Goal: Task Accomplishment & Management: Use online tool/utility

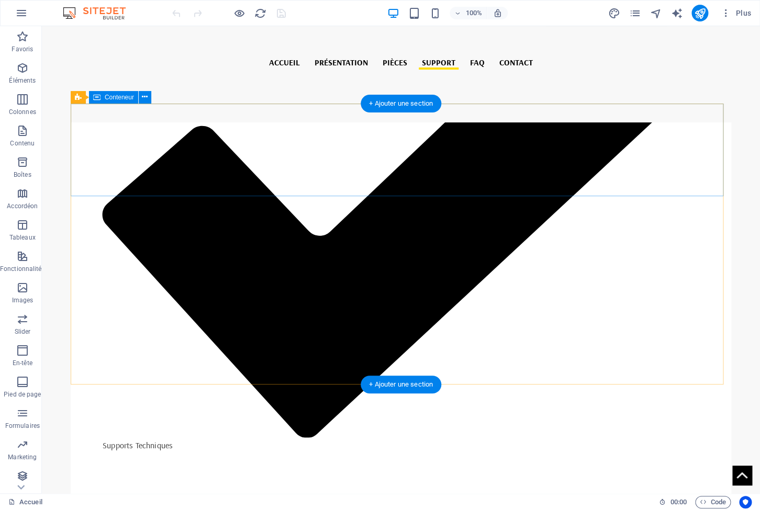
scroll to position [3273, 0]
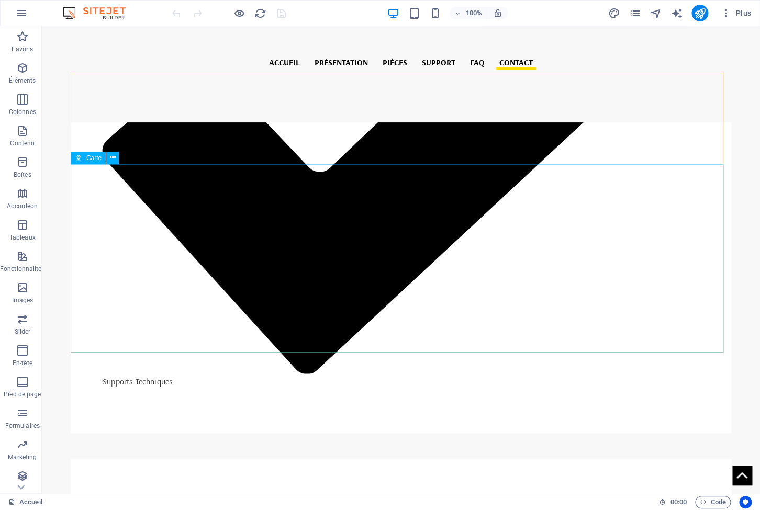
click at [88, 160] on span "Carte" at bounding box center [93, 158] width 15 height 6
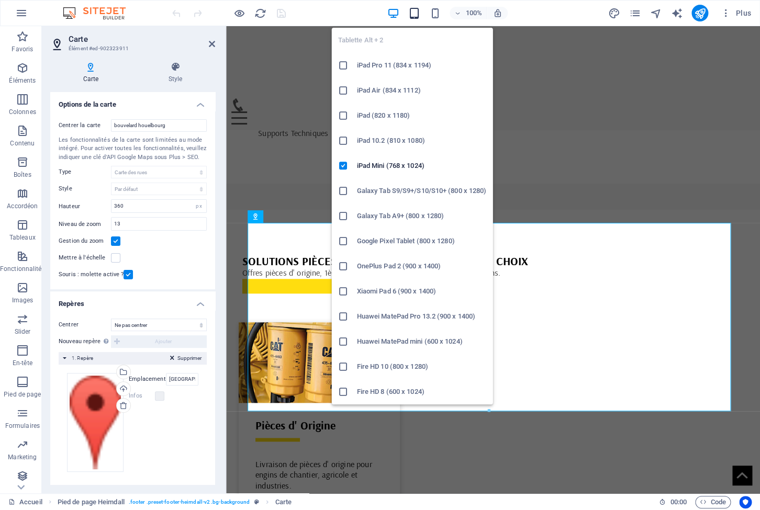
click at [413, 14] on icon "button" at bounding box center [414, 13] width 12 height 12
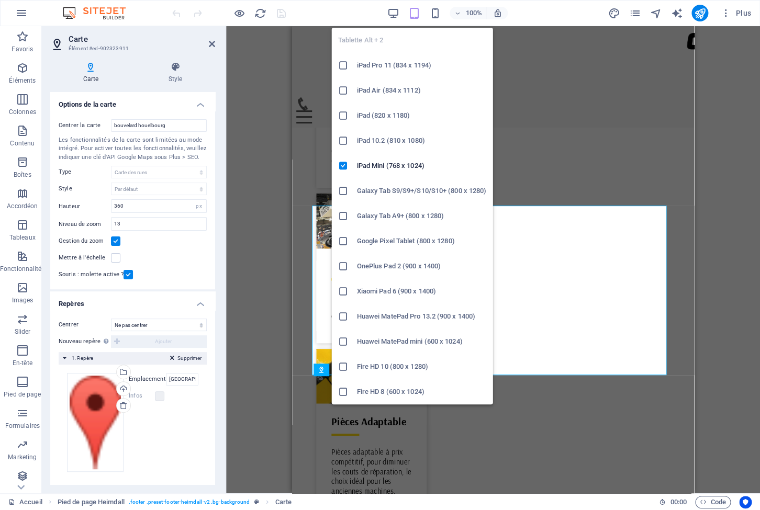
scroll to position [3021, 0]
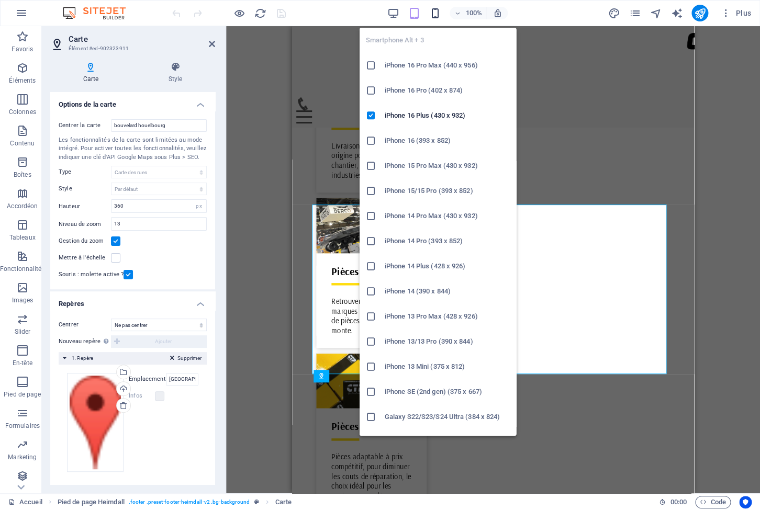
click at [436, 14] on icon "button" at bounding box center [435, 13] width 12 height 12
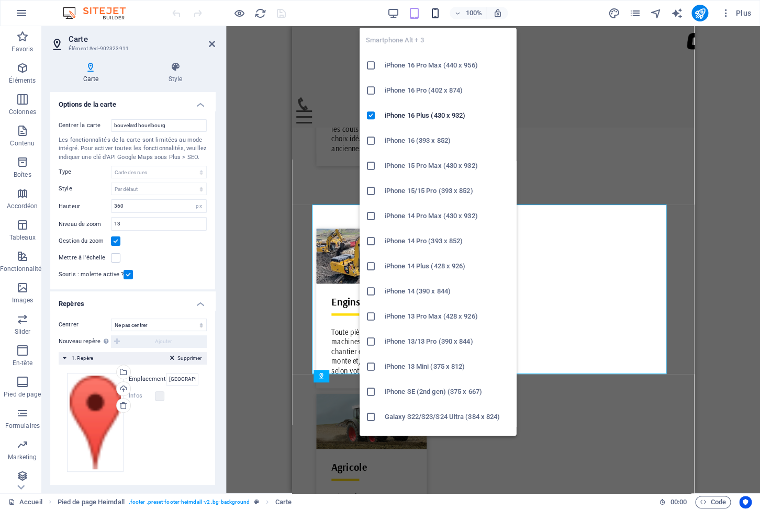
scroll to position [4407, 0]
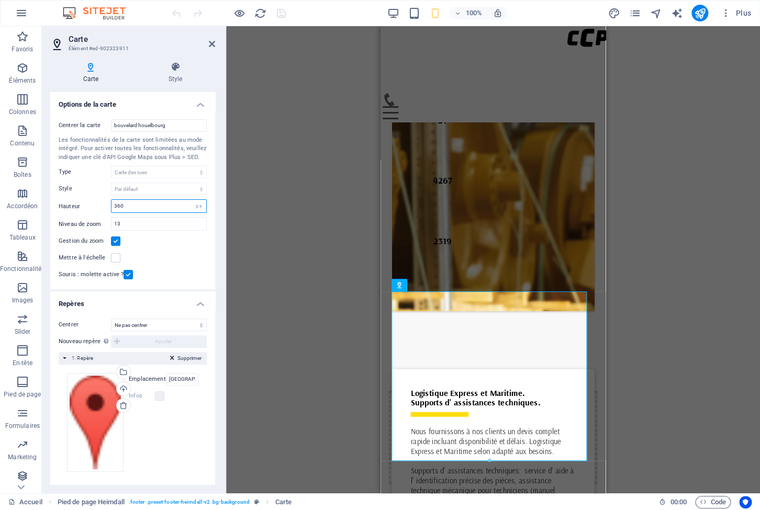
drag, startPoint x: 149, startPoint y: 216, endPoint x: 87, endPoint y: 203, distance: 63.0
click at [112, 203] on input "360" at bounding box center [159, 206] width 95 height 13
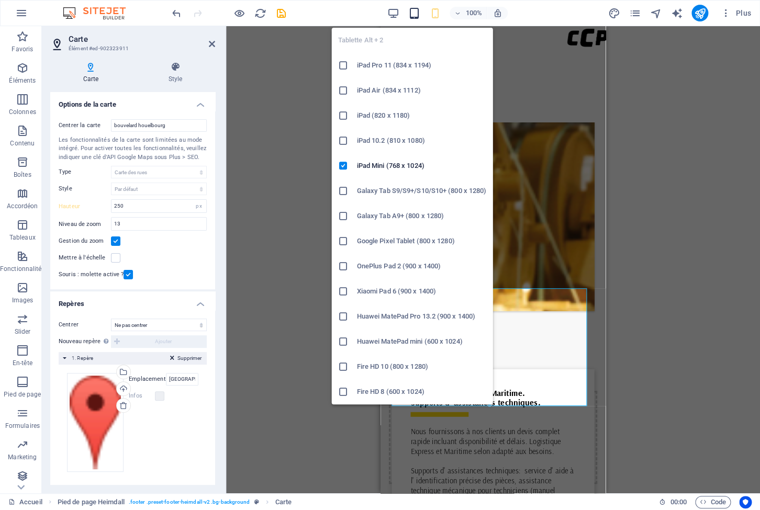
click at [414, 7] on button "button" at bounding box center [414, 13] width 13 height 13
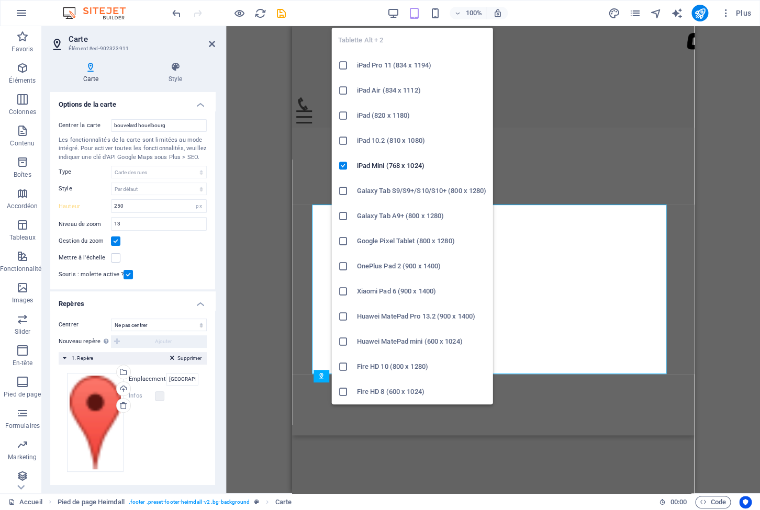
scroll to position [3021, 0]
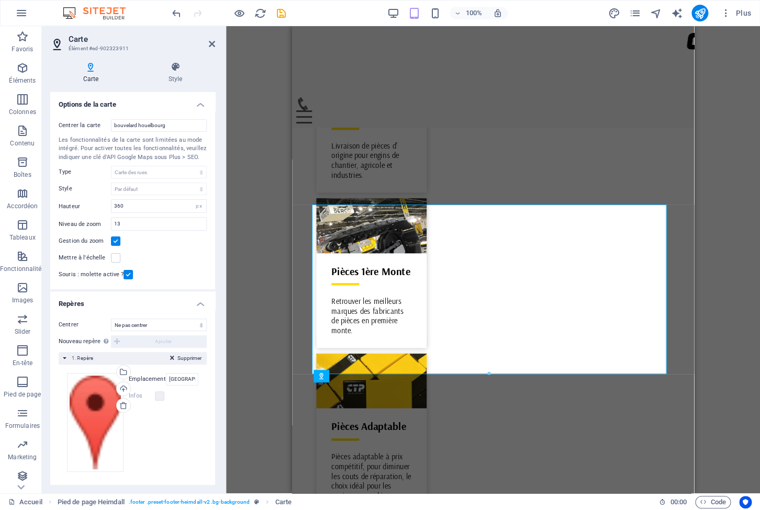
click at [427, 13] on div "100%" at bounding box center [447, 13] width 121 height 17
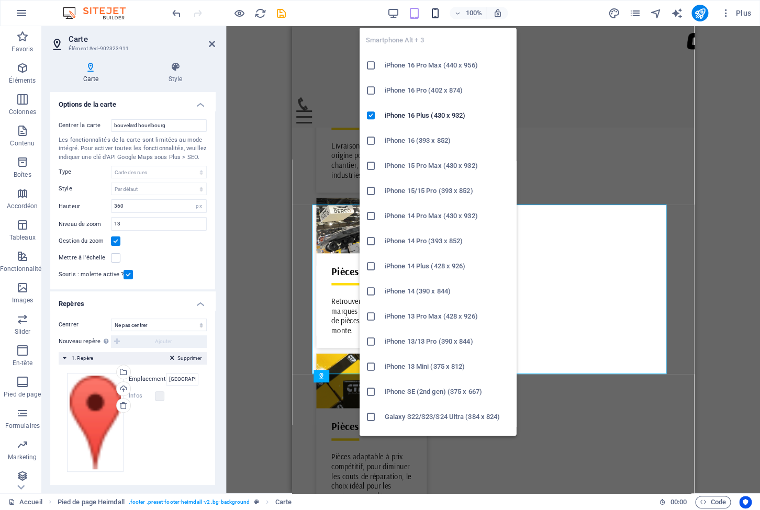
click at [431, 15] on icon "button" at bounding box center [435, 13] width 12 height 12
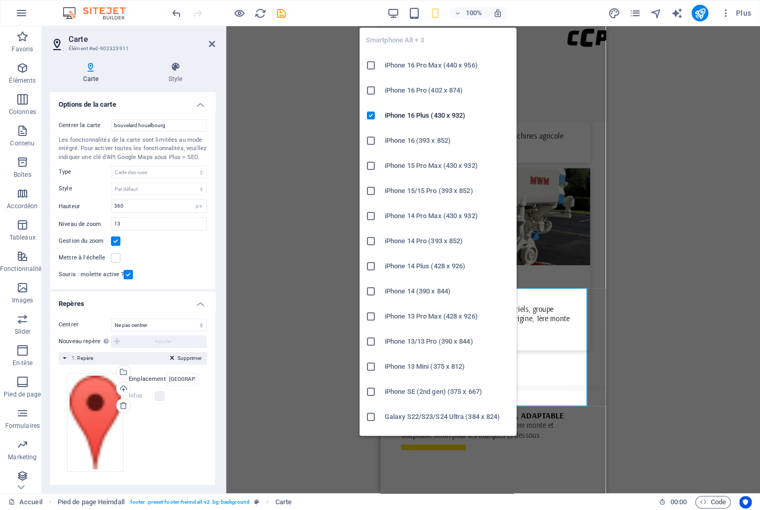
scroll to position [4407, 0]
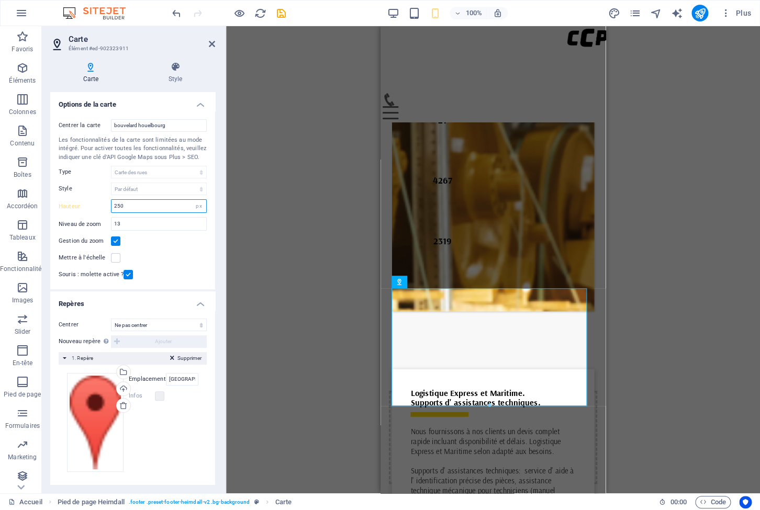
drag, startPoint x: 130, startPoint y: 218, endPoint x: 104, endPoint y: 217, distance: 26.7
click at [112, 213] on input "250" at bounding box center [159, 206] width 95 height 13
type input "300"
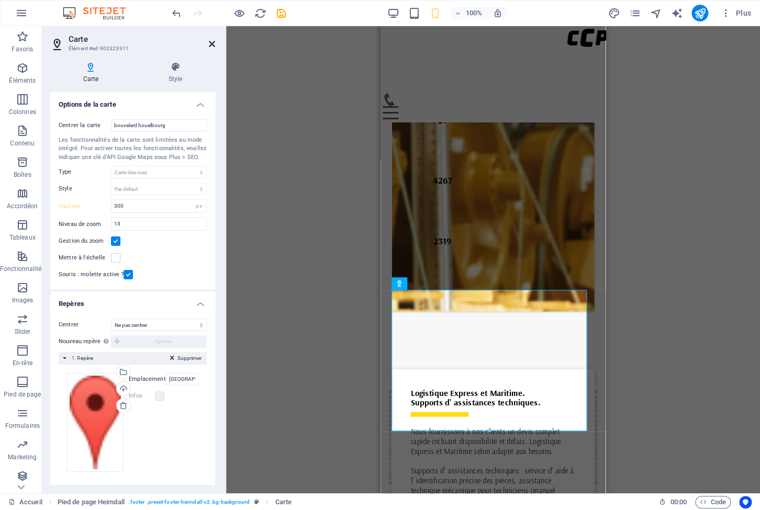
click at [213, 45] on icon at bounding box center [212, 44] width 6 height 8
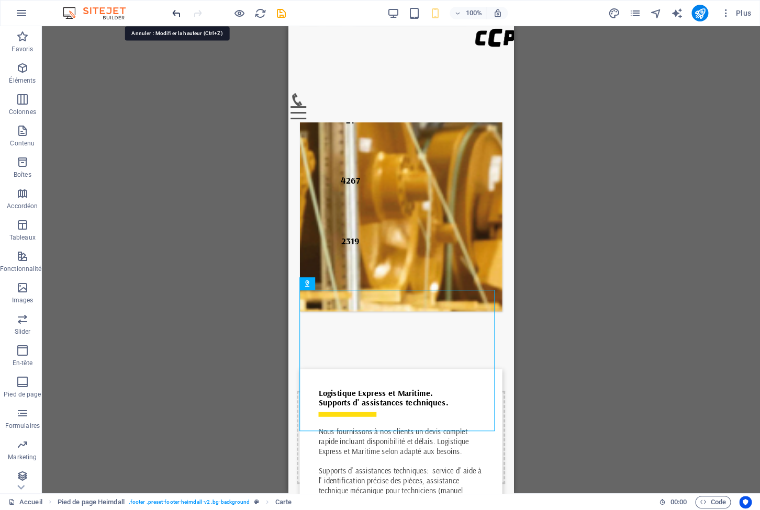
click at [179, 13] on icon "undo" at bounding box center [177, 13] width 12 height 12
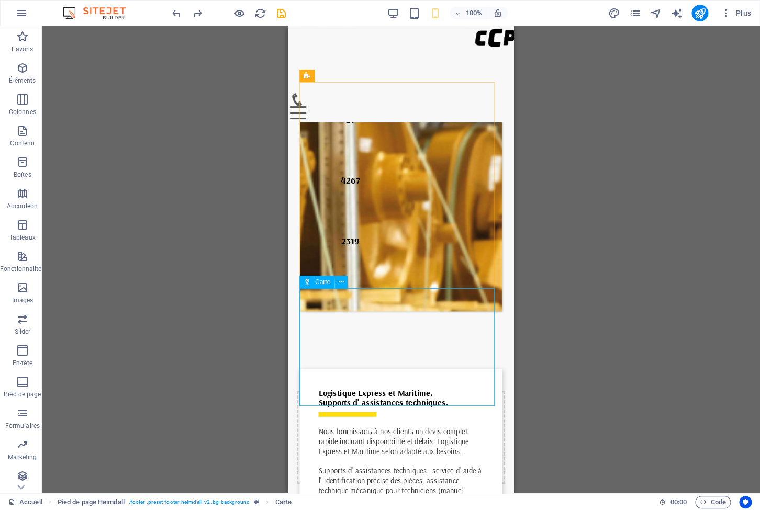
click at [316, 281] on span "Carte" at bounding box center [322, 282] width 15 height 6
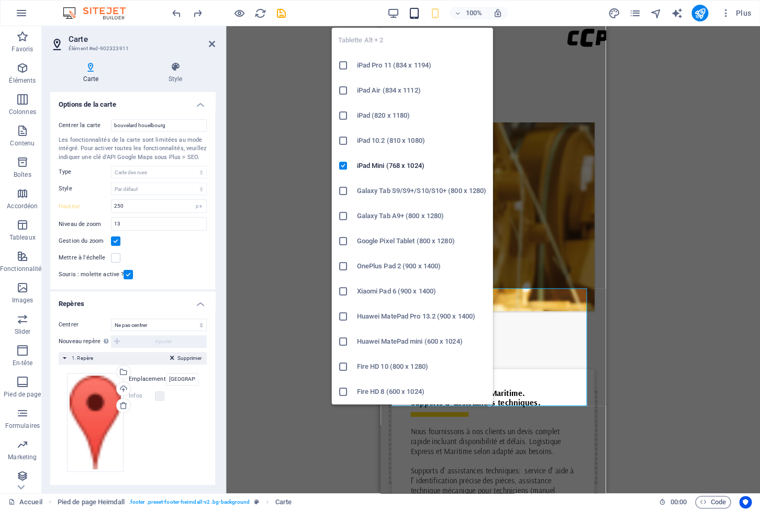
click at [414, 13] on icon "button" at bounding box center [414, 13] width 12 height 12
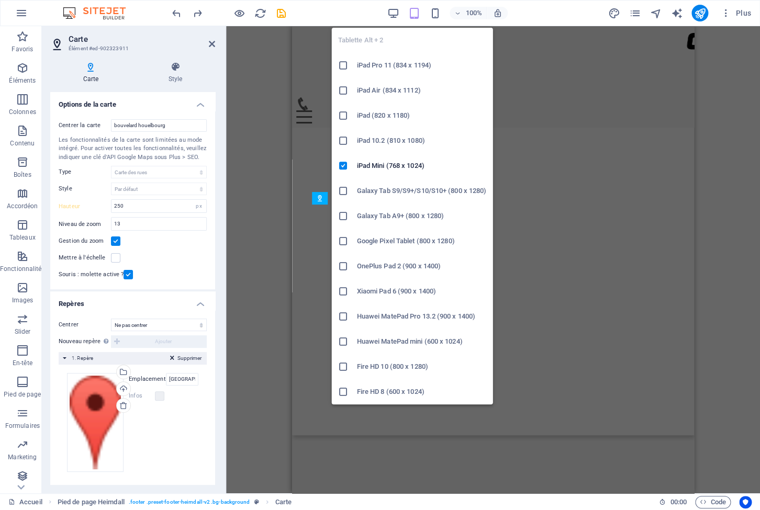
scroll to position [3021, 0]
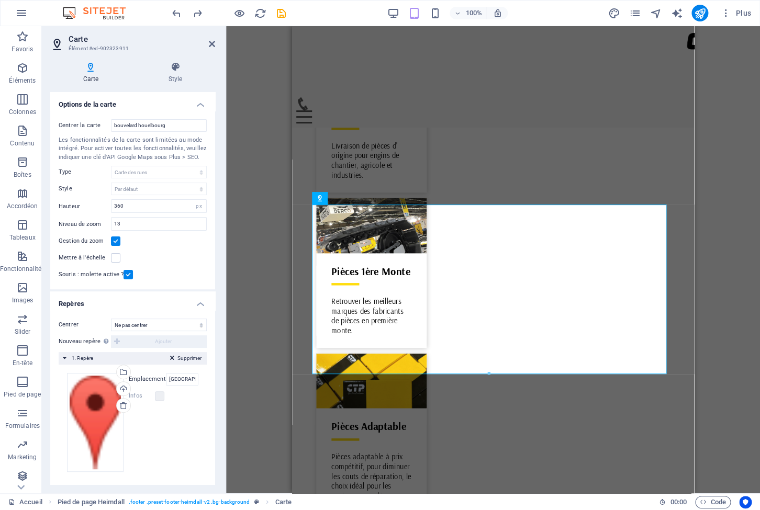
click at [427, 9] on div "100%" at bounding box center [447, 13] width 121 height 17
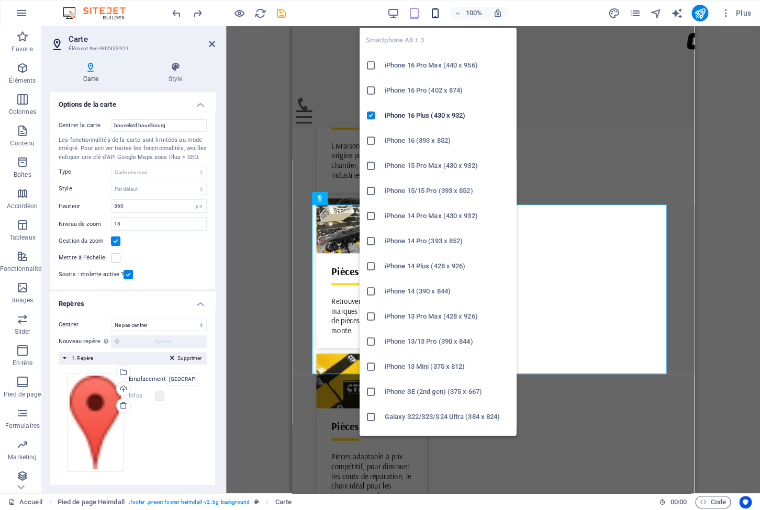
click at [434, 10] on icon "button" at bounding box center [435, 13] width 12 height 12
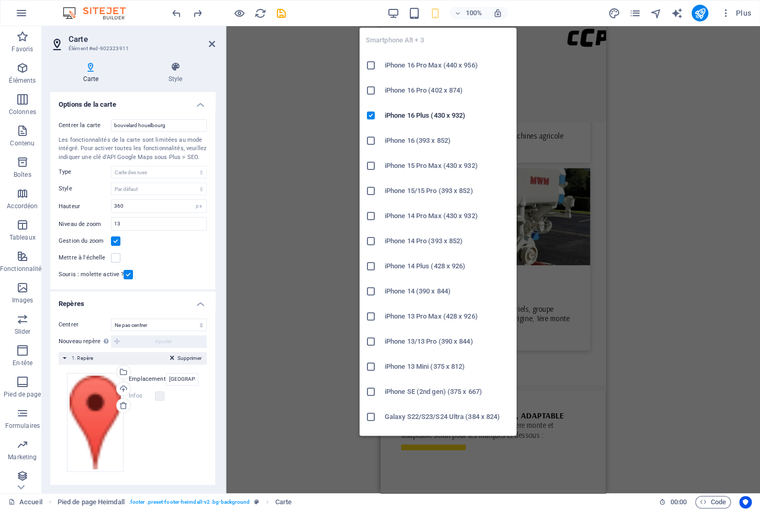
scroll to position [4407, 0]
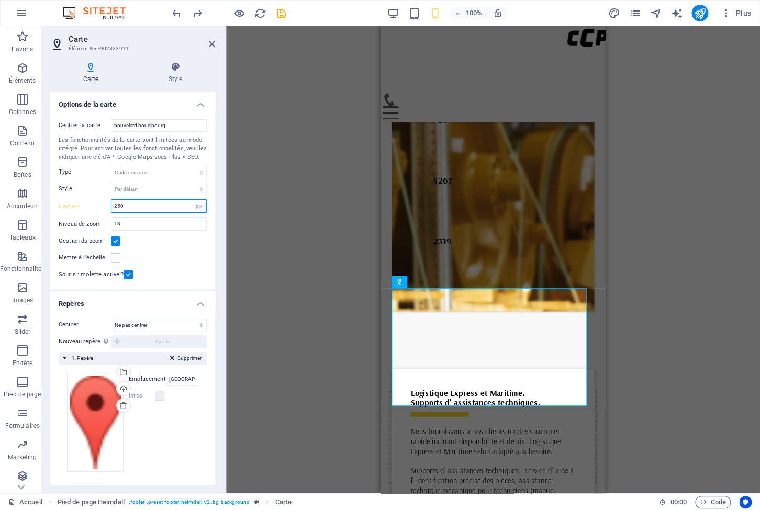
drag, startPoint x: 149, startPoint y: 210, endPoint x: 93, endPoint y: 204, distance: 56.3
click at [112, 206] on input "250" at bounding box center [159, 206] width 95 height 13
type input "360"
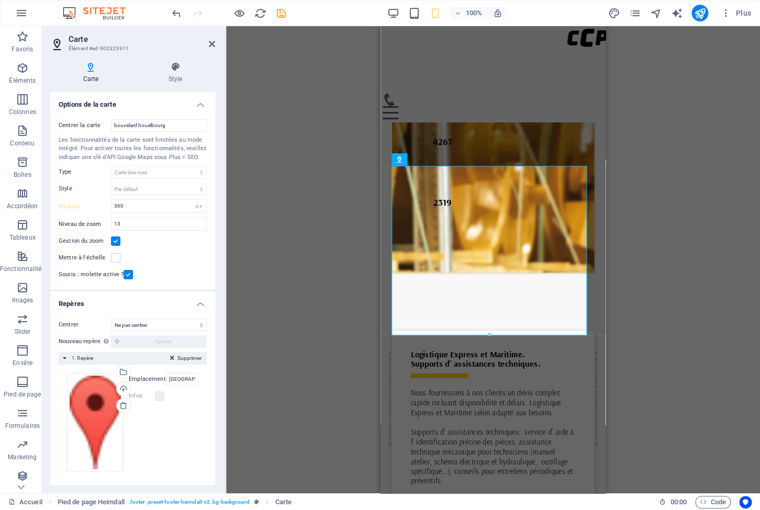
scroll to position [4539, 0]
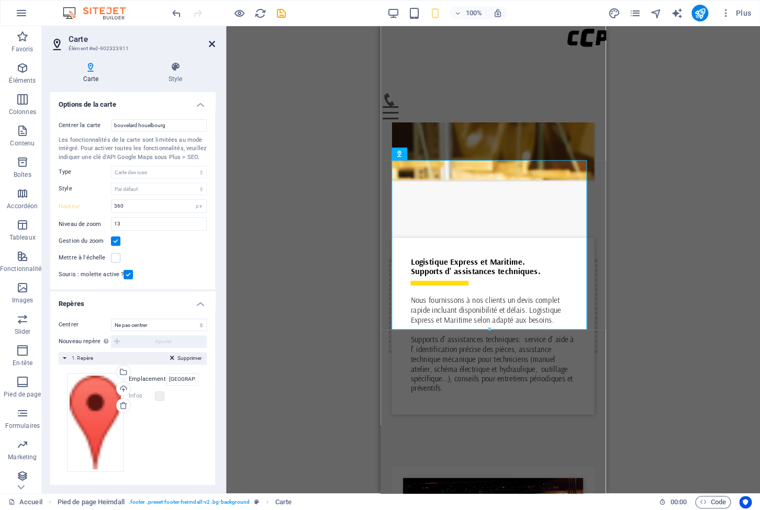
click at [214, 45] on icon at bounding box center [212, 44] width 6 height 8
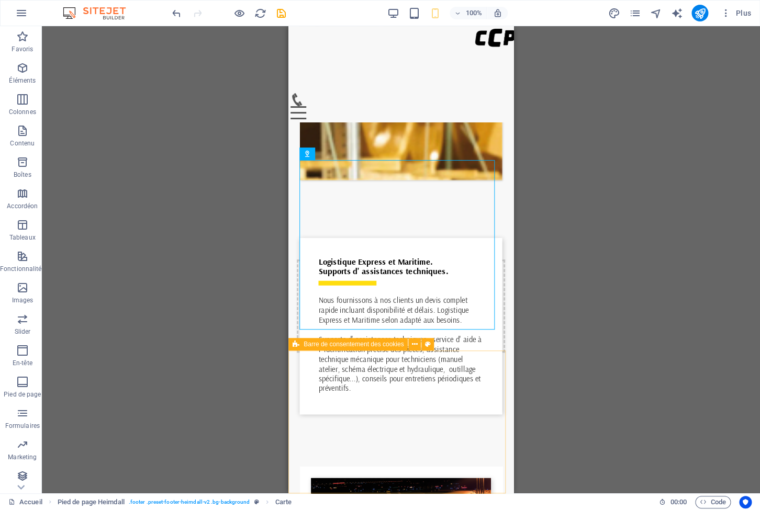
click at [297, 346] on icon at bounding box center [296, 344] width 7 height 13
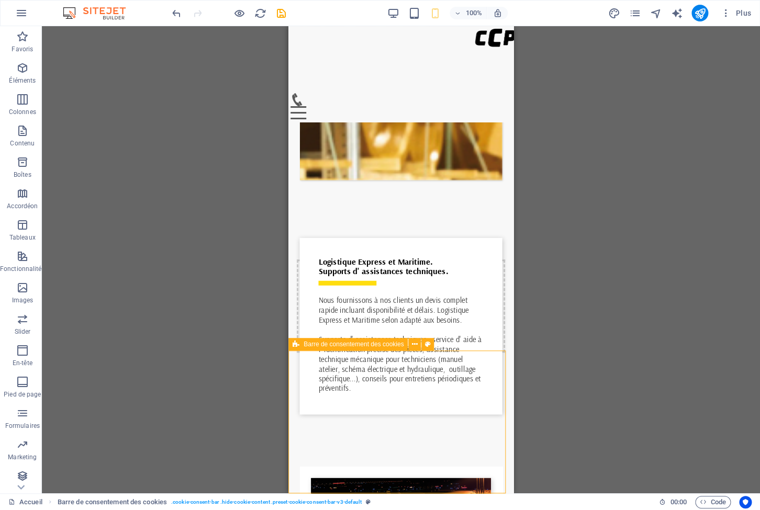
click at [297, 346] on icon at bounding box center [296, 344] width 7 height 13
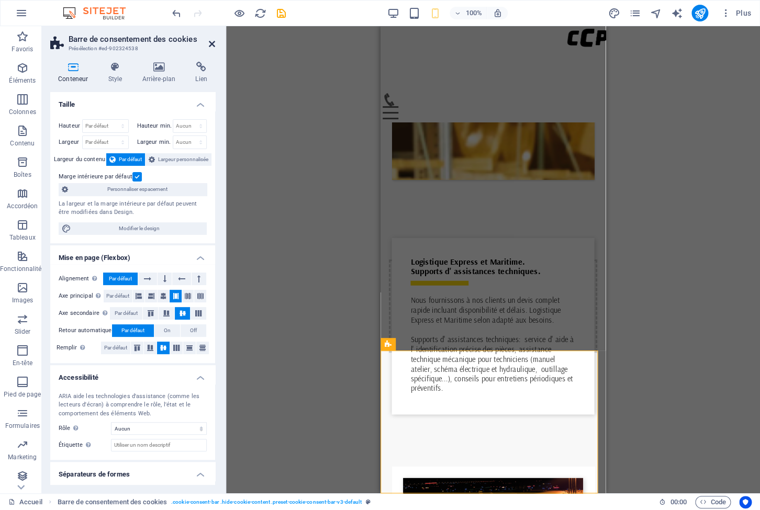
click at [210, 45] on icon at bounding box center [212, 44] width 6 height 8
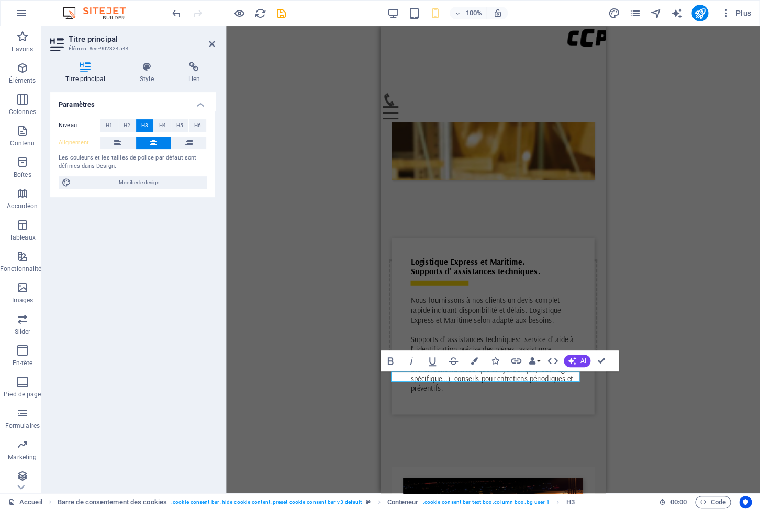
scroll to position [4529, 0]
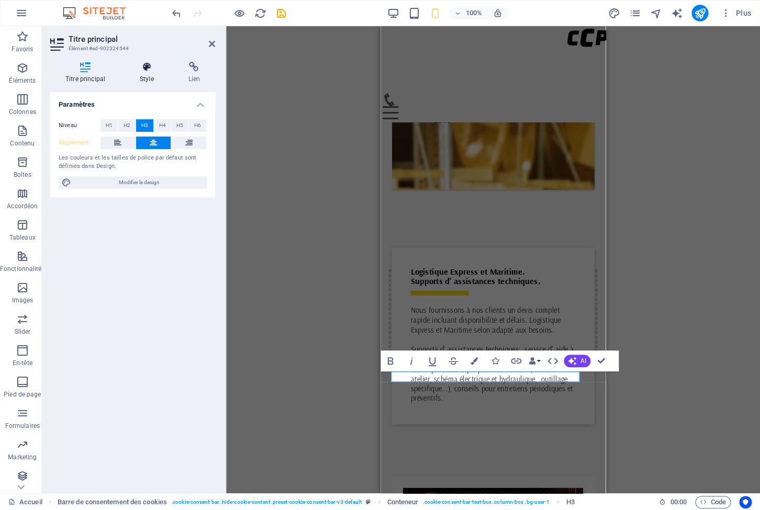
click at [151, 69] on icon at bounding box center [147, 67] width 45 height 10
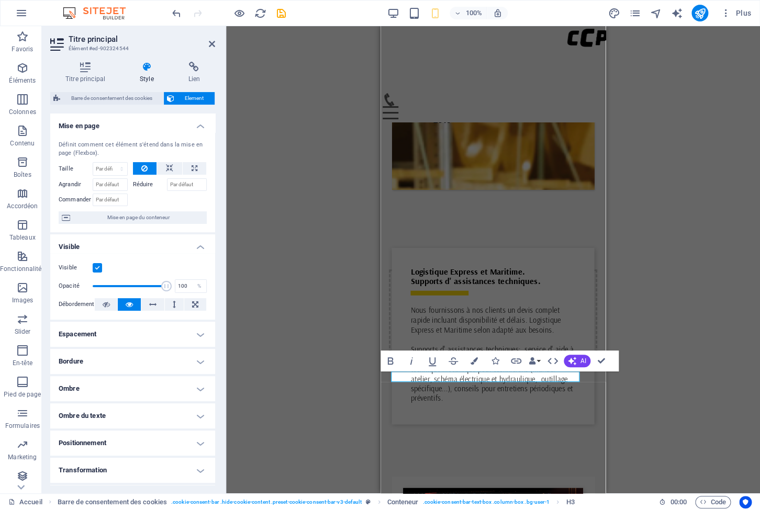
click at [173, 335] on h4 "Espacement" at bounding box center [132, 334] width 165 height 25
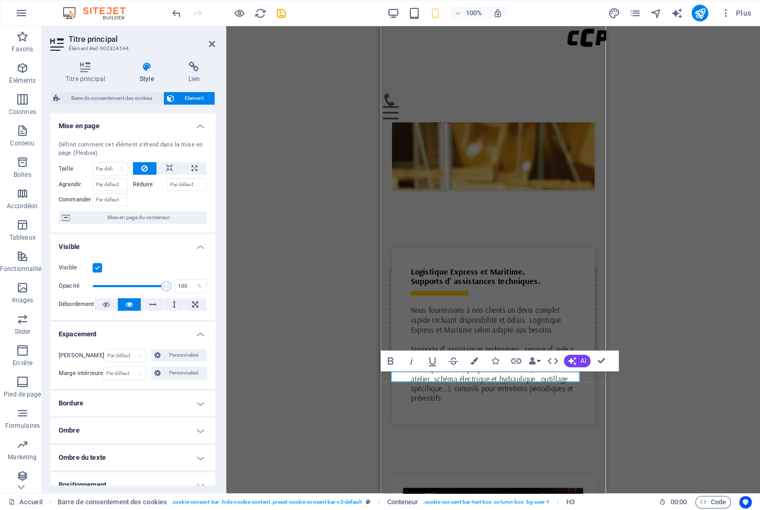
click at [174, 407] on h4 "Bordure" at bounding box center [132, 403] width 165 height 25
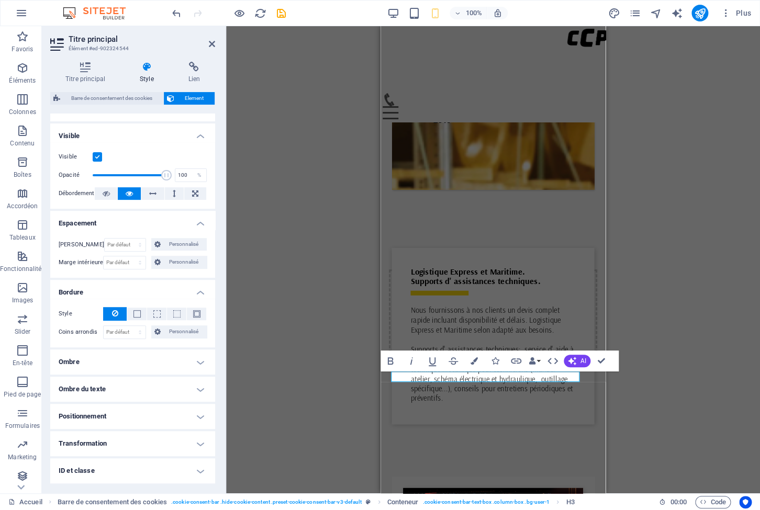
scroll to position [163, 0]
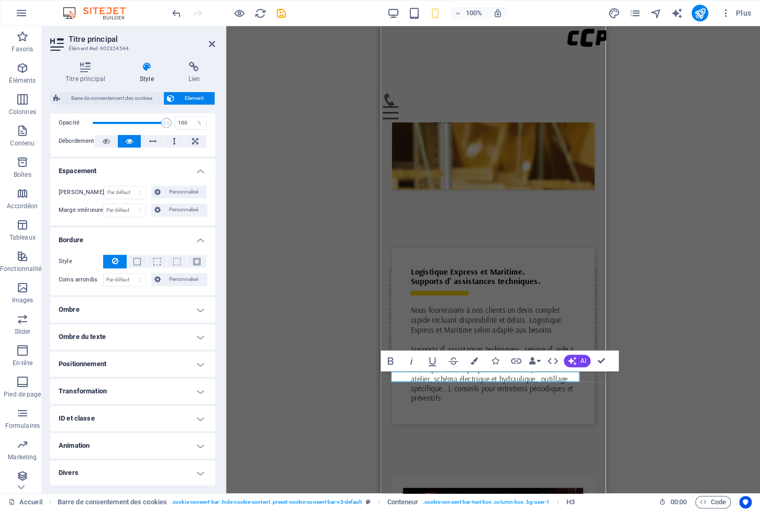
click at [163, 367] on h4 "Positionnement" at bounding box center [132, 364] width 165 height 25
click at [159, 440] on h4 "Transformation" at bounding box center [132, 427] width 165 height 25
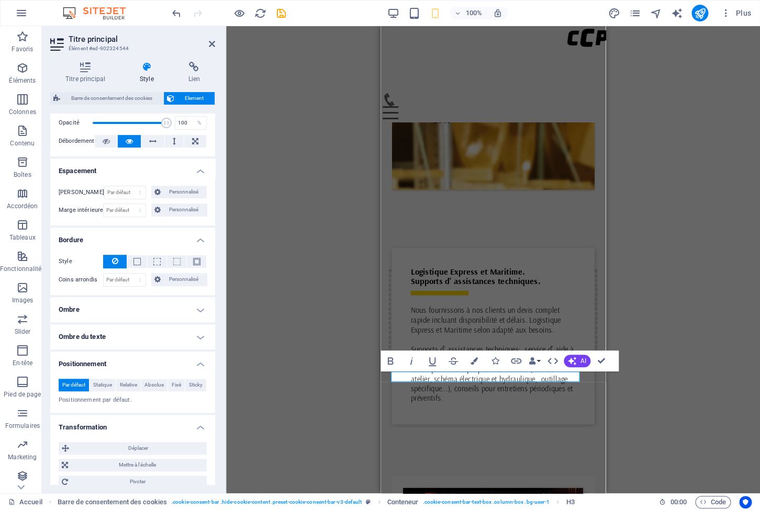
scroll to position [247, 0]
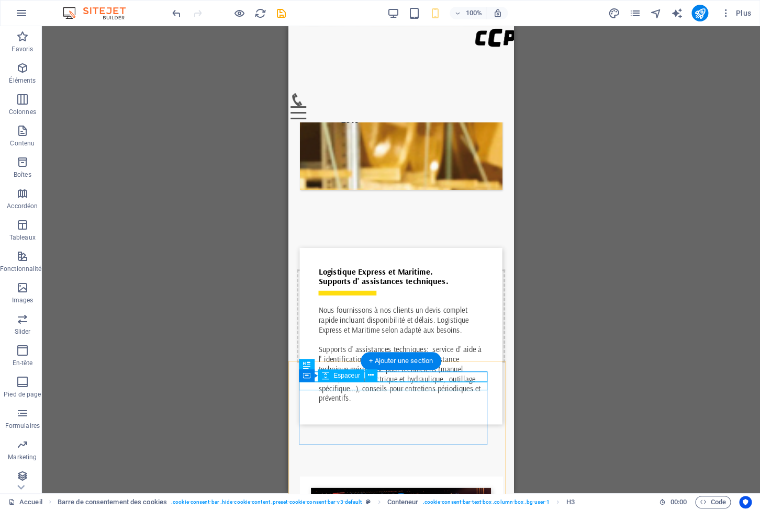
select select "px"
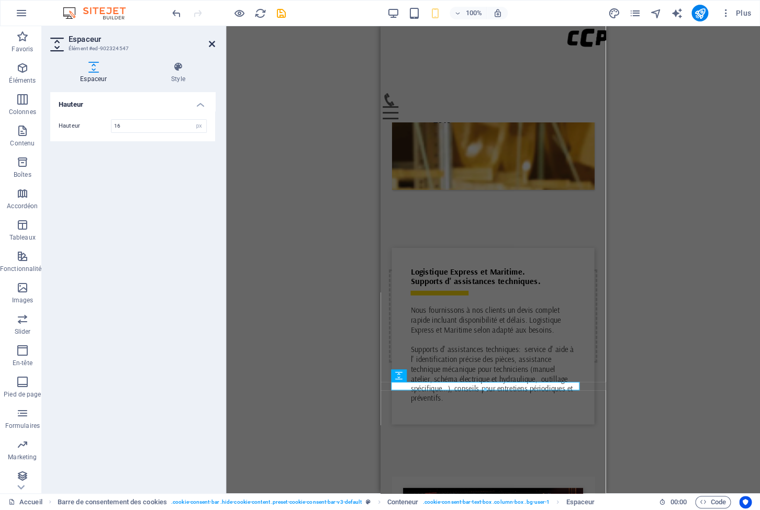
click at [214, 42] on icon at bounding box center [212, 44] width 6 height 8
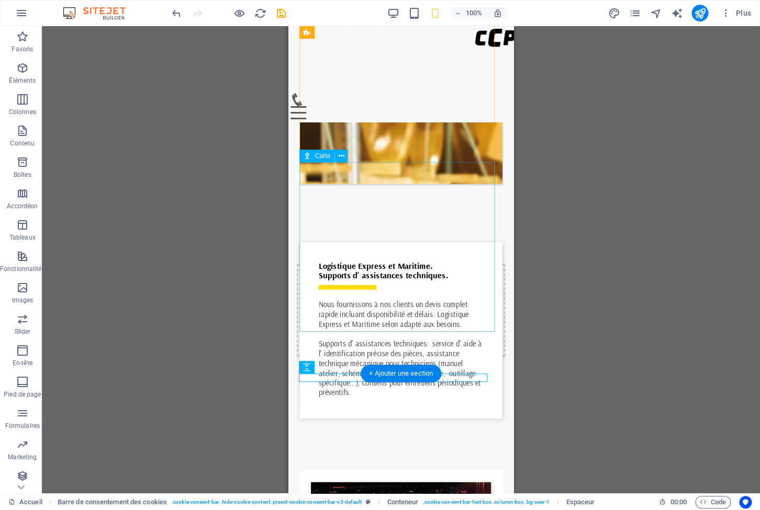
scroll to position [4539, 0]
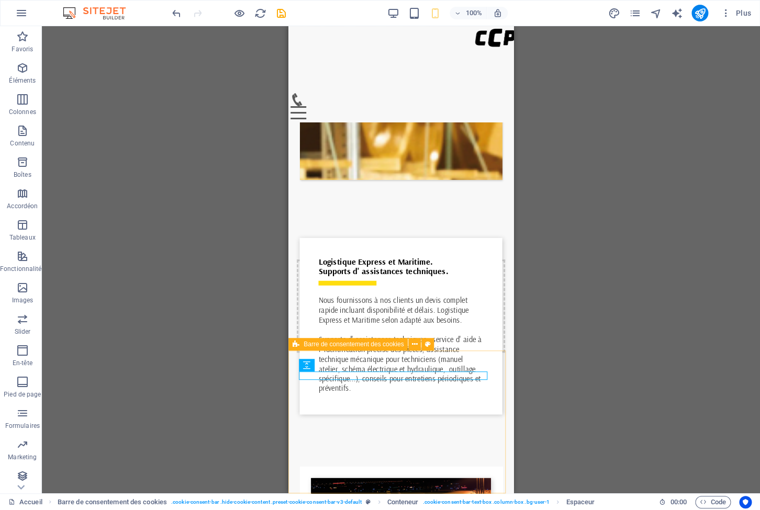
click at [301, 345] on div "Barre de consentement des cookies" at bounding box center [347, 344] width 119 height 13
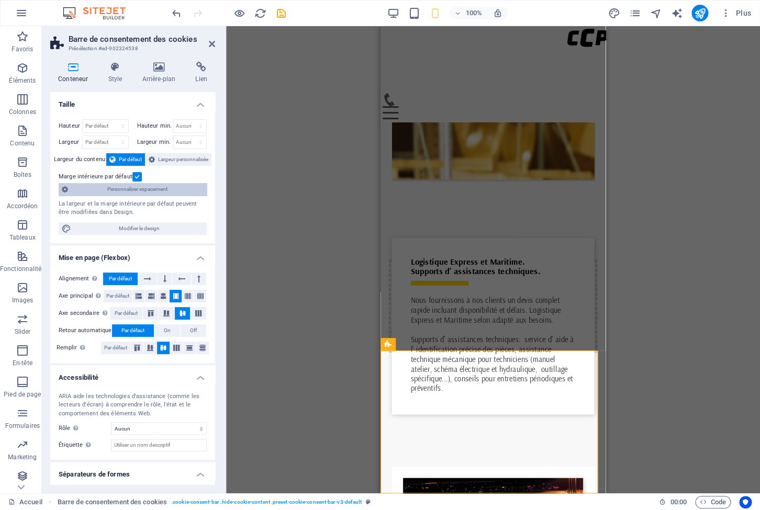
click at [153, 187] on span "Personnaliser espacement" at bounding box center [137, 189] width 132 height 13
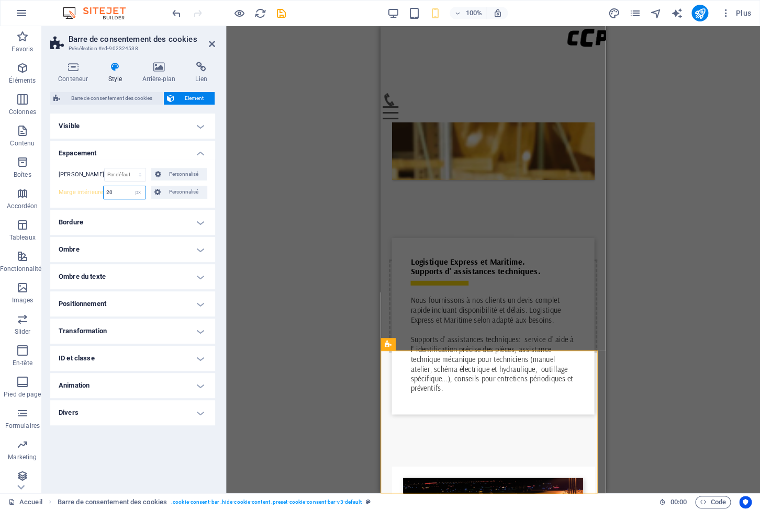
drag, startPoint x: 125, startPoint y: 191, endPoint x: 61, endPoint y: 184, distance: 63.7
click at [104, 186] on input "20" at bounding box center [124, 192] width 41 height 13
click at [214, 45] on icon at bounding box center [212, 44] width 6 height 8
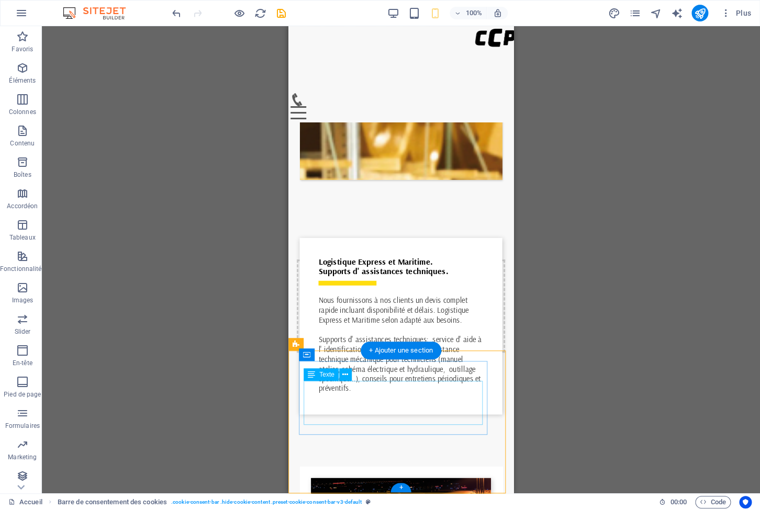
scroll to position [0, 0]
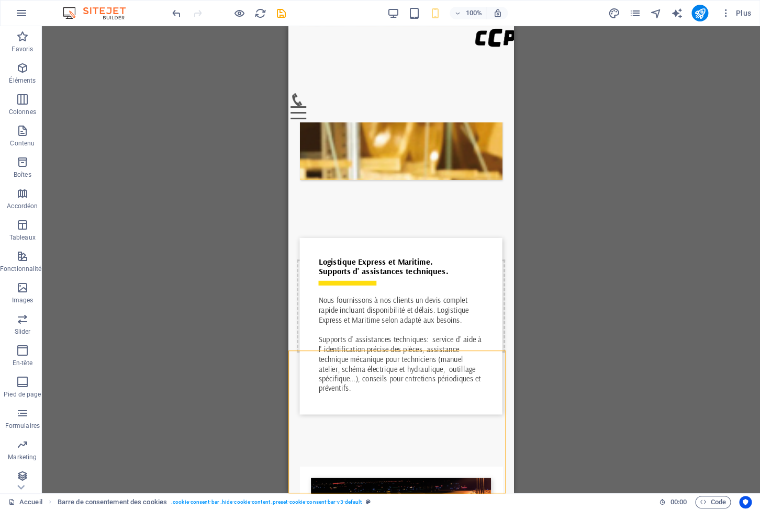
click at [610, 359] on div "Glissez et déposez l'élément de votre choix pour remplacer le contenu existant.…" at bounding box center [401, 260] width 718 height 468
click at [282, 13] on icon "save" at bounding box center [281, 13] width 12 height 12
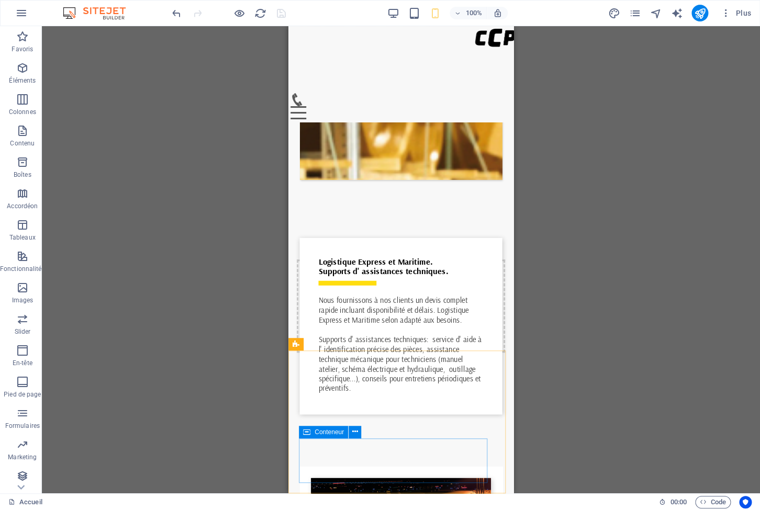
click at [315, 432] on span "Conteneur" at bounding box center [329, 432] width 29 height 6
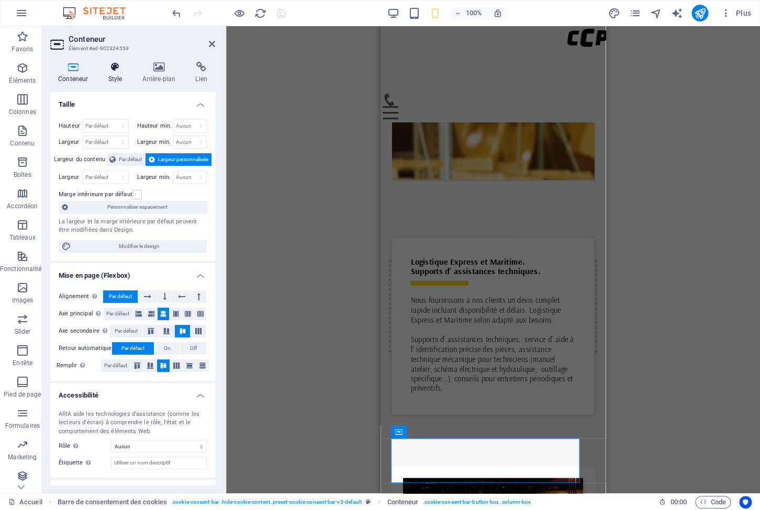
click at [122, 67] on icon at bounding box center [115, 67] width 30 height 10
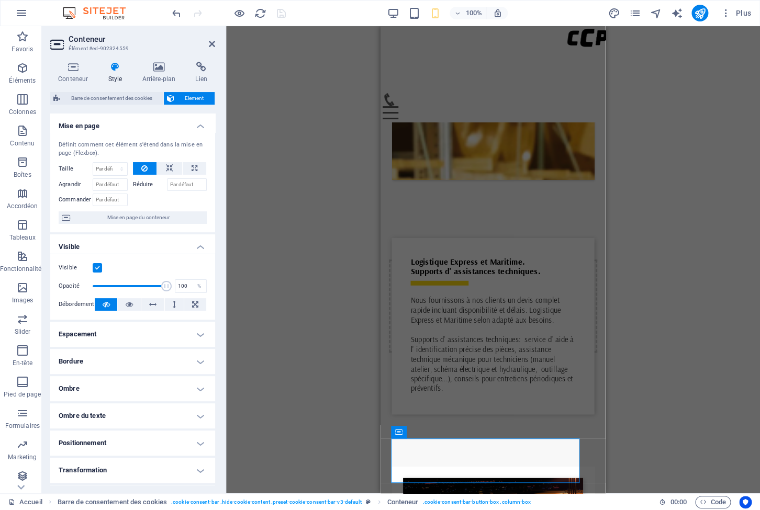
click at [140, 339] on h4 "Espacement" at bounding box center [132, 334] width 165 height 25
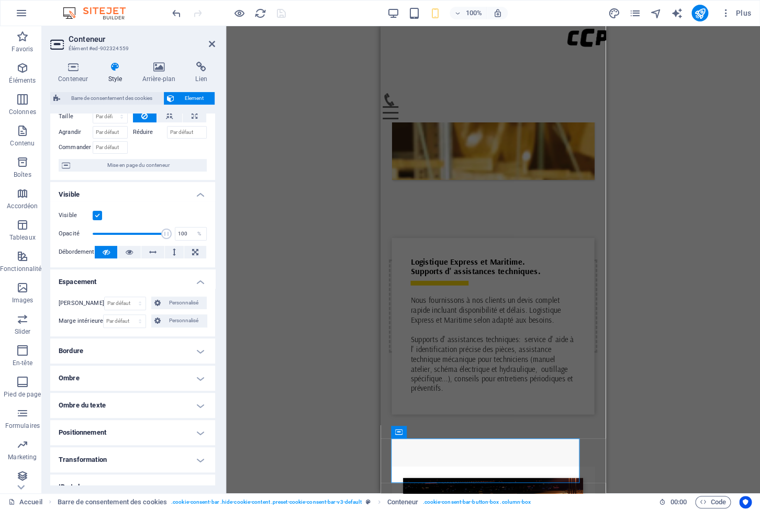
scroll to position [121, 0]
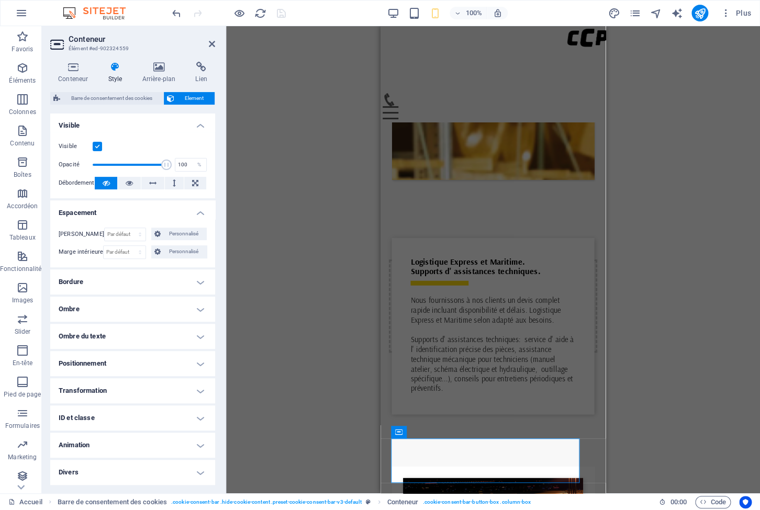
click at [152, 365] on h4 "Positionnement" at bounding box center [132, 363] width 165 height 25
click at [168, 440] on h4 "Transformation" at bounding box center [132, 427] width 165 height 25
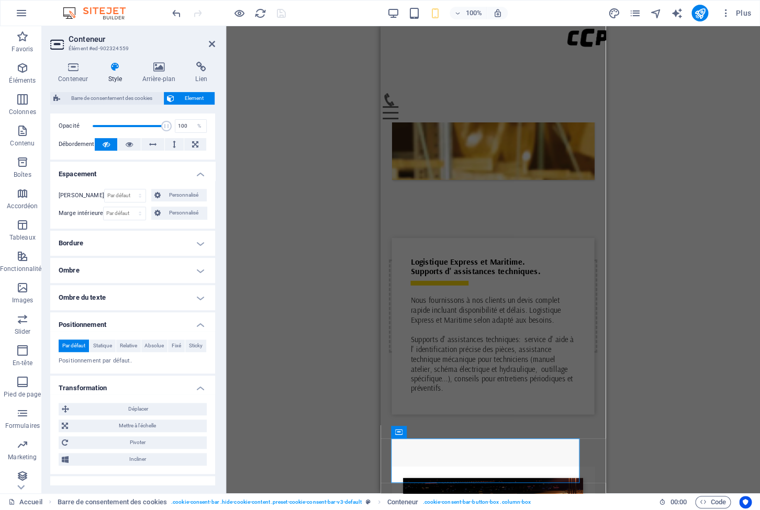
scroll to position [214, 0]
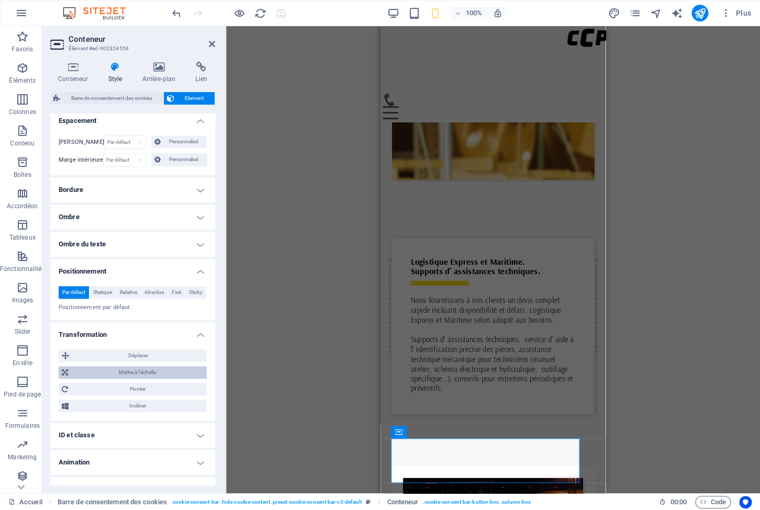
click at [139, 379] on span "Mettre à l'échelle" at bounding box center [137, 372] width 132 height 13
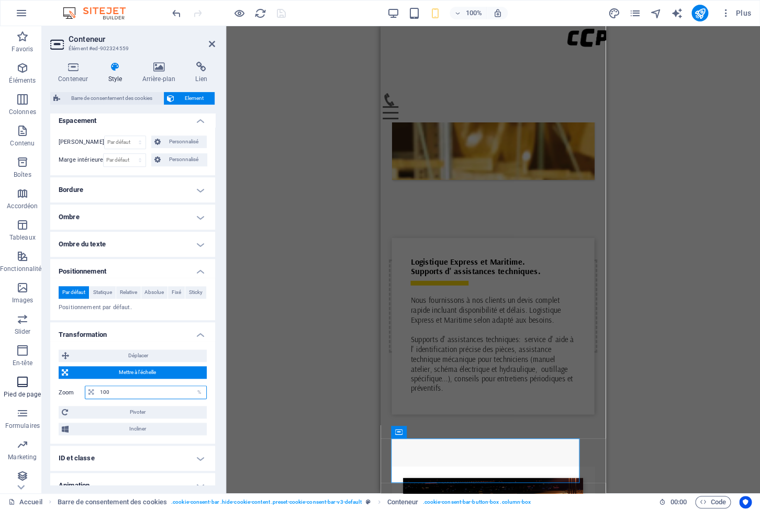
drag, startPoint x: 146, startPoint y: 408, endPoint x: 25, endPoint y: 385, distance: 123.1
click at [97, 394] on input "100" at bounding box center [151, 392] width 109 height 13
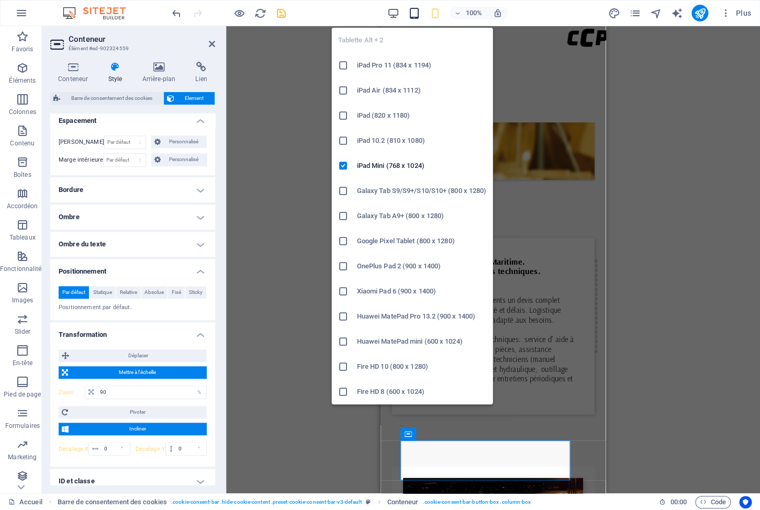
click at [412, 14] on icon "button" at bounding box center [414, 13] width 12 height 12
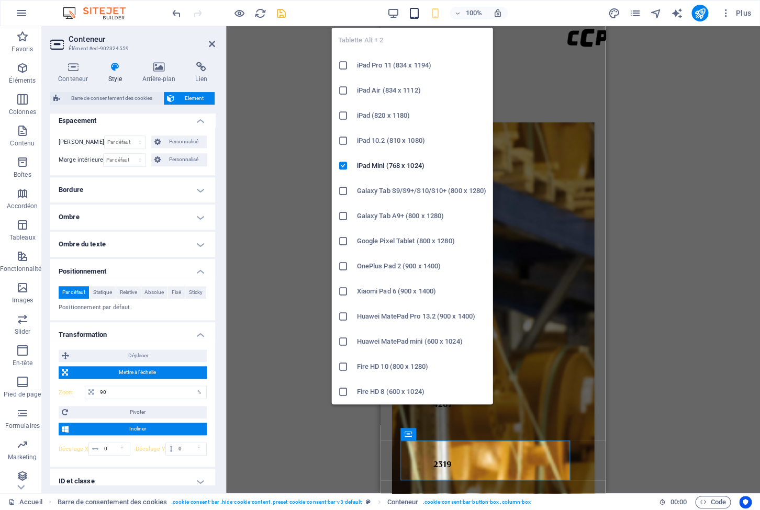
scroll to position [3021, 0]
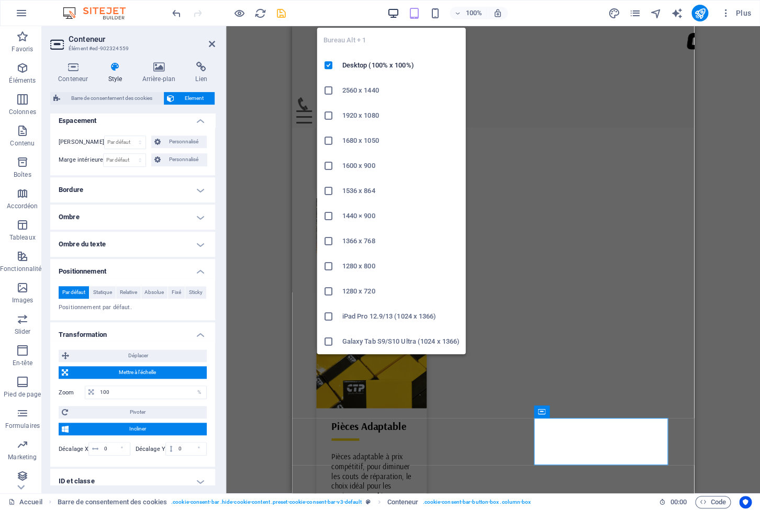
click at [390, 11] on icon "button" at bounding box center [393, 13] width 12 height 12
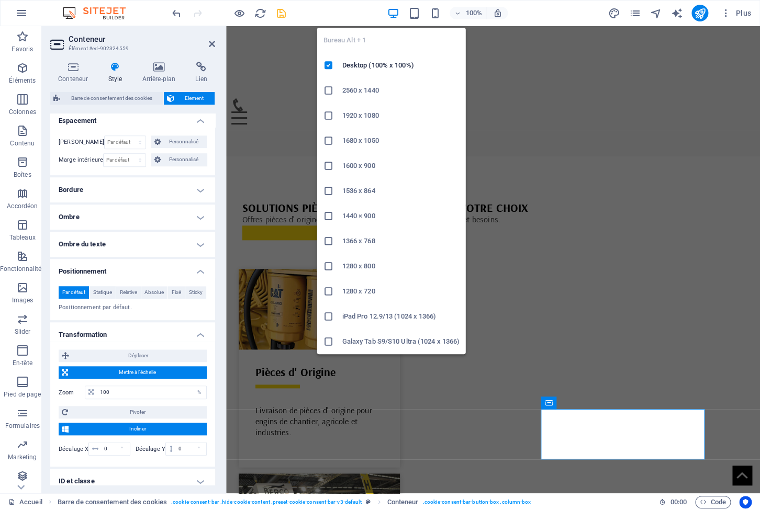
scroll to position [3329, 0]
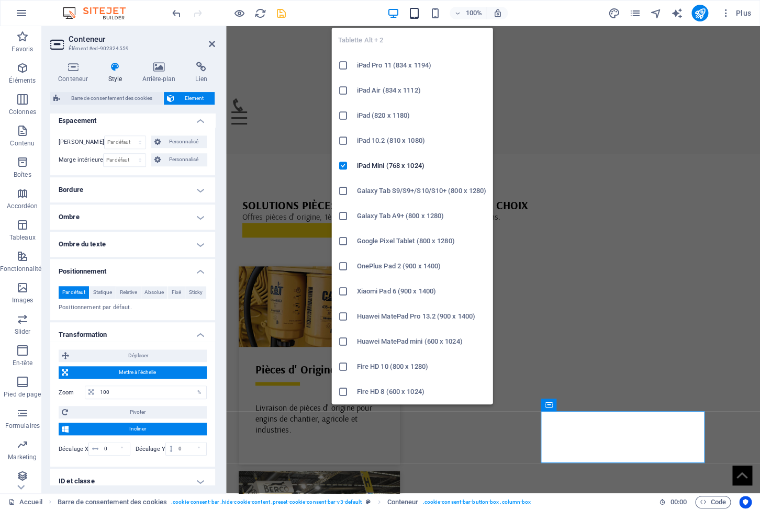
click at [417, 15] on icon "button" at bounding box center [414, 13] width 12 height 12
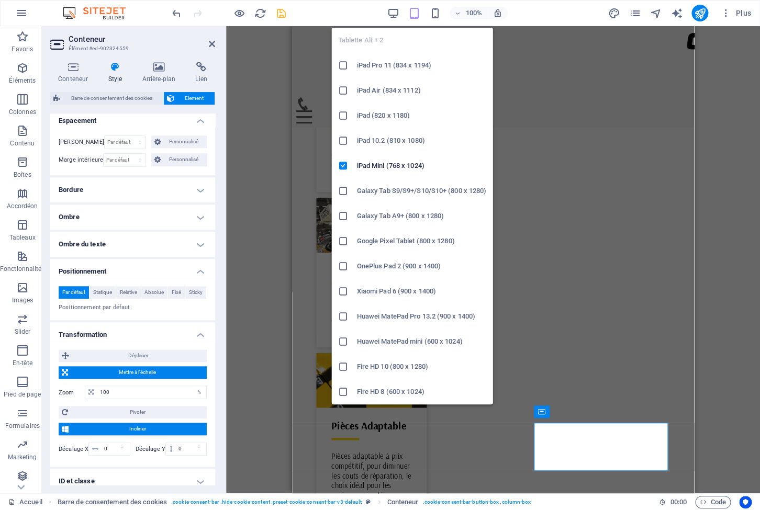
scroll to position [3021, 0]
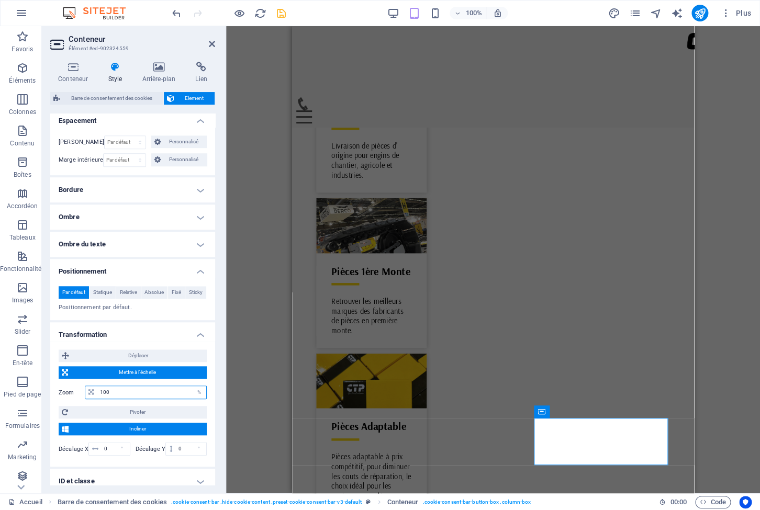
drag, startPoint x: 120, startPoint y: 404, endPoint x: 88, endPoint y: 383, distance: 37.9
click at [97, 399] on input "100" at bounding box center [151, 392] width 109 height 13
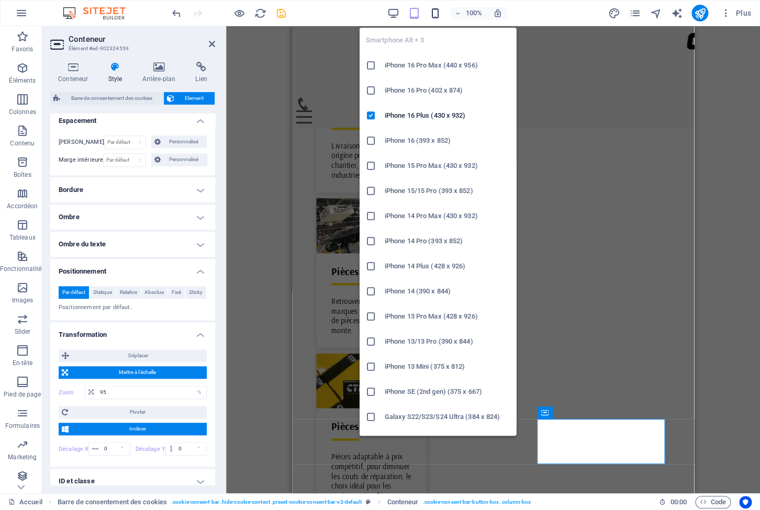
click at [437, 17] on icon "button" at bounding box center [435, 13] width 12 height 12
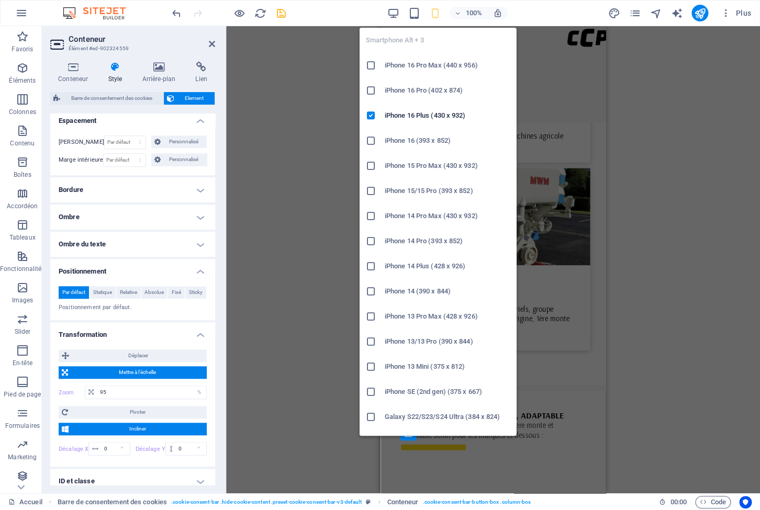
scroll to position [4539, 0]
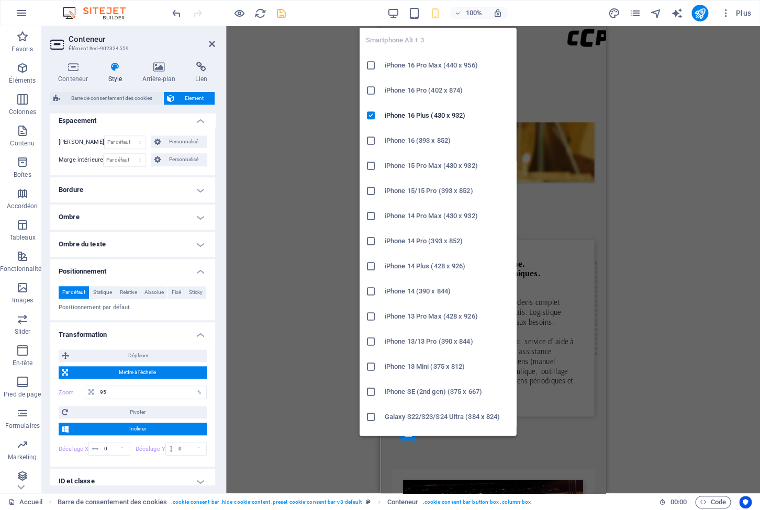
type input "90"
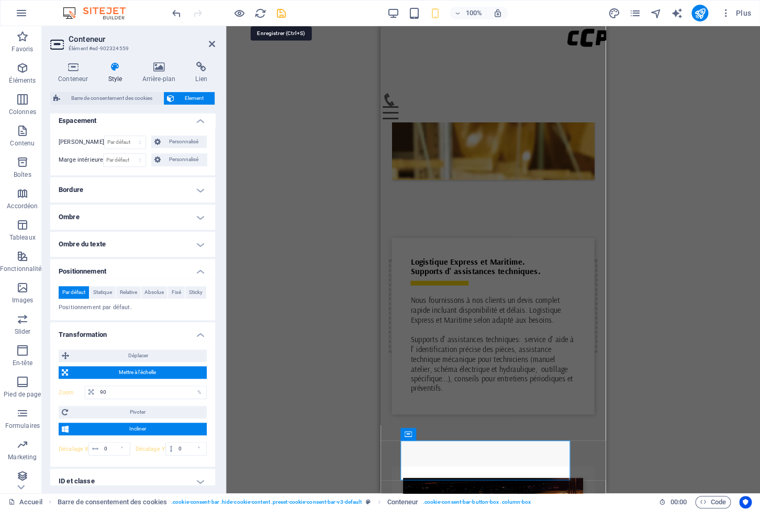
click at [279, 16] on icon "save" at bounding box center [281, 13] width 12 height 12
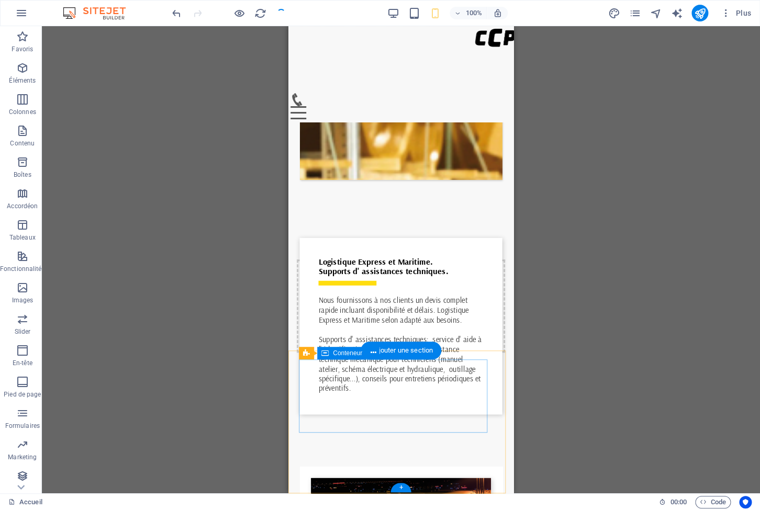
scroll to position [0, 0]
click at [302, 347] on div "Barre de consentement des cookies" at bounding box center [347, 344] width 119 height 13
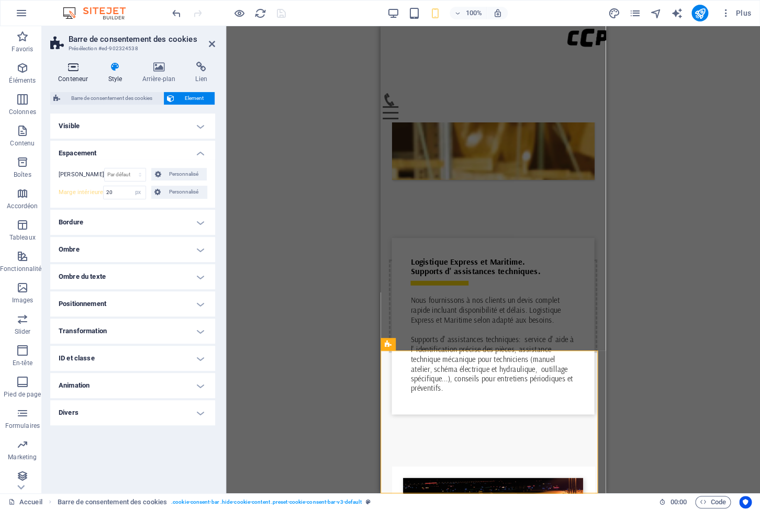
click at [73, 70] on icon at bounding box center [73, 67] width 46 height 10
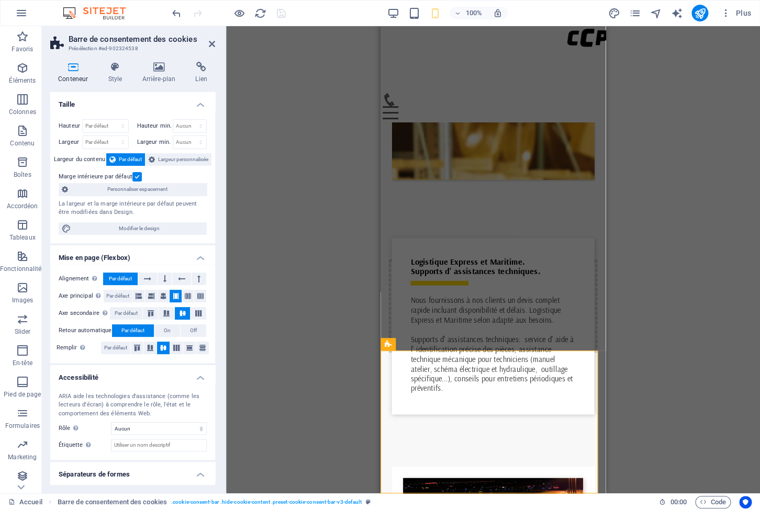
click at [136, 177] on label at bounding box center [136, 176] width 9 height 9
click at [0, 0] on input "Marge intérieure par défaut" at bounding box center [0, 0] width 0 height 0
click at [166, 159] on span "Largeur personnalisée" at bounding box center [183, 159] width 50 height 13
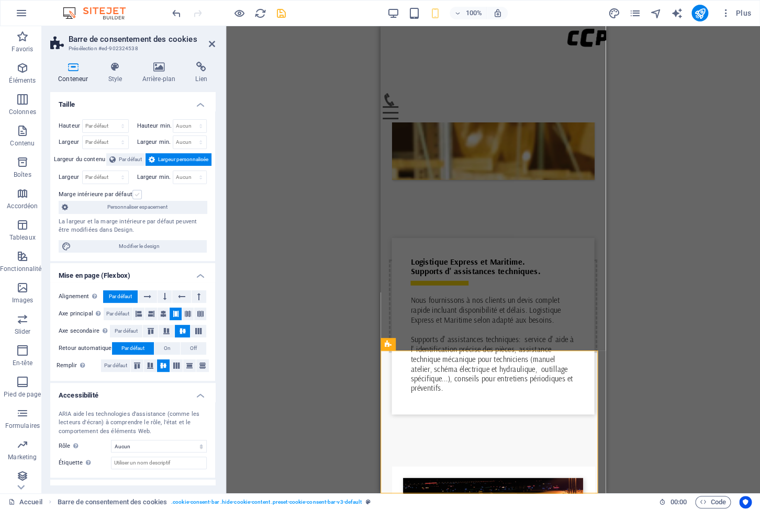
click at [134, 192] on label at bounding box center [136, 194] width 9 height 9
click at [0, 0] on input "Marge intérieure par défaut" at bounding box center [0, 0] width 0 height 0
click at [129, 346] on span "Par défaut" at bounding box center [132, 348] width 23 height 13
click at [184, 347] on button "Off" at bounding box center [194, 348] width 26 height 13
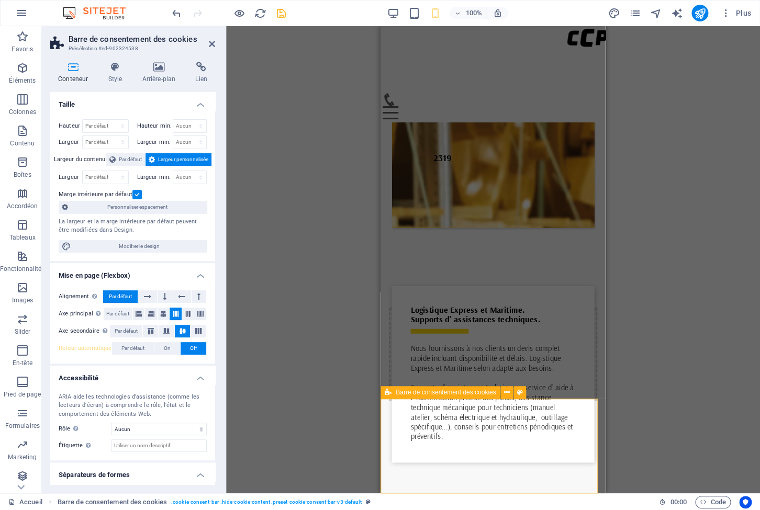
scroll to position [2, 0]
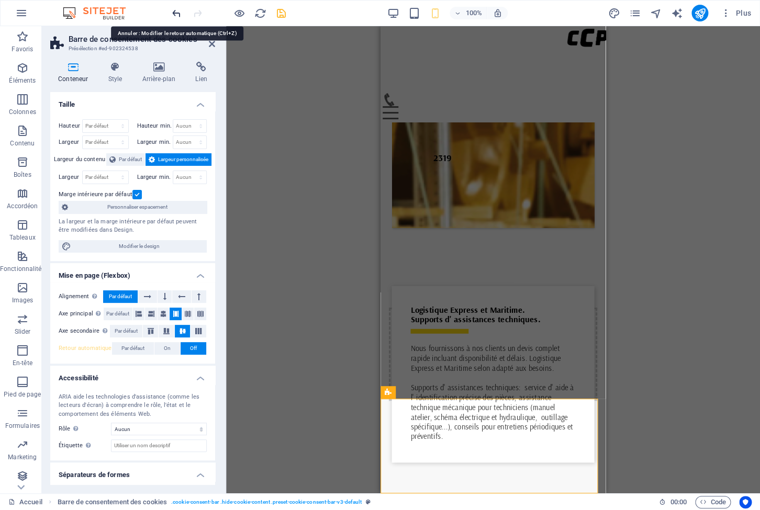
click at [174, 12] on icon "undo" at bounding box center [177, 13] width 12 height 12
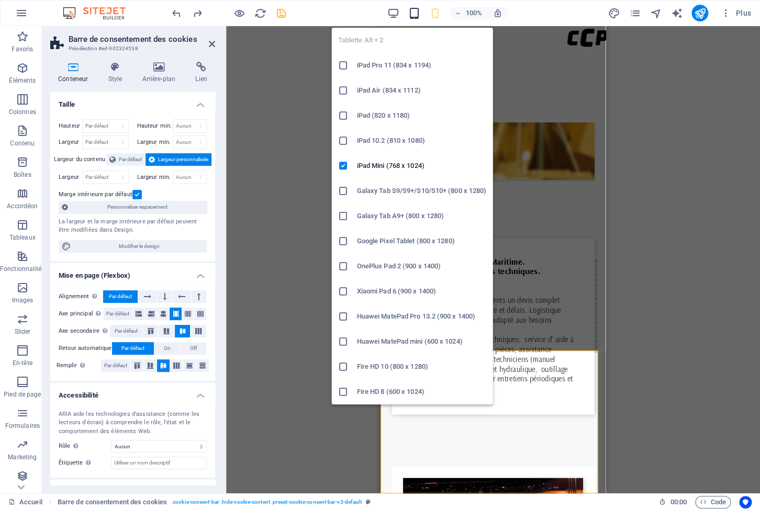
click at [414, 12] on icon "button" at bounding box center [414, 13] width 12 height 12
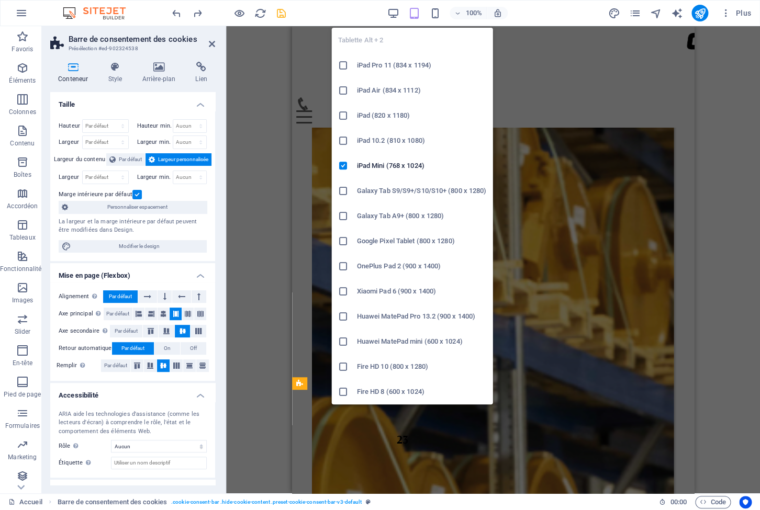
scroll to position [3021, 0]
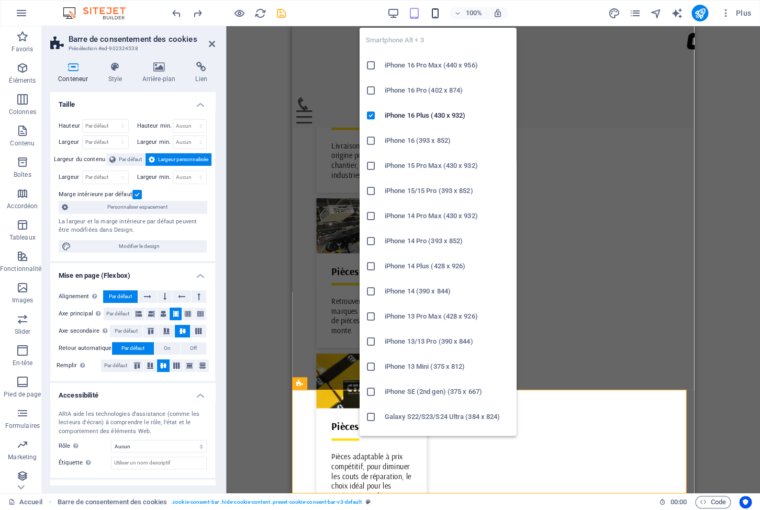
click at [438, 17] on icon "button" at bounding box center [435, 13] width 12 height 12
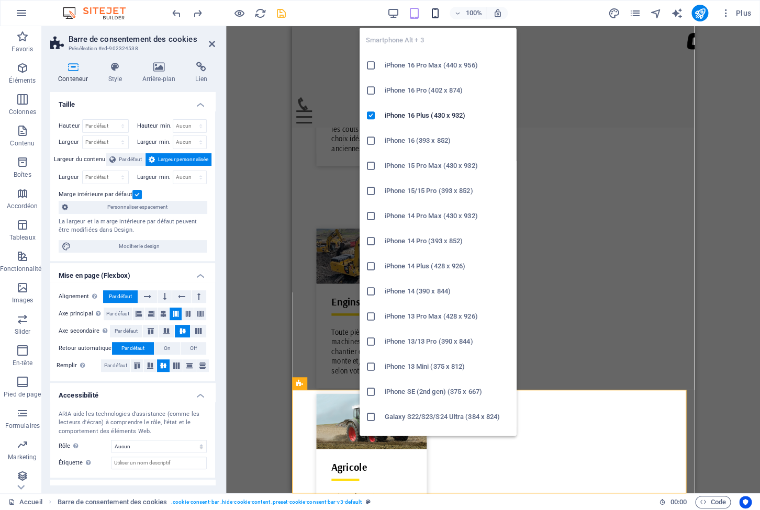
scroll to position [4539, 0]
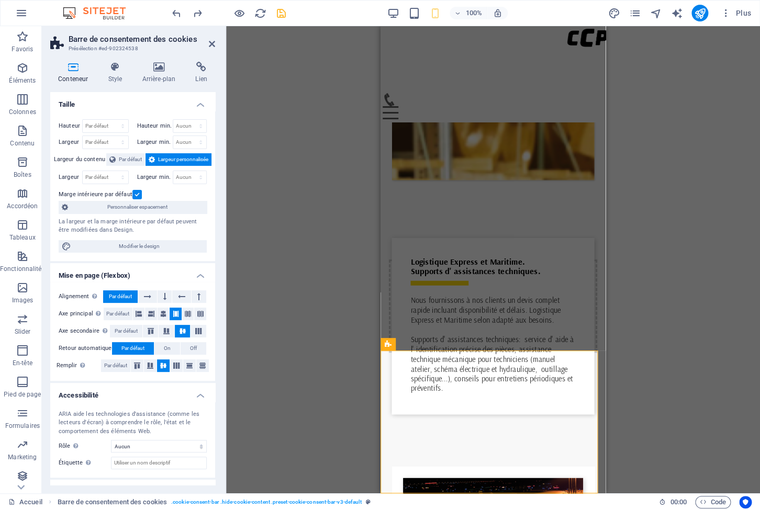
click at [70, 70] on icon at bounding box center [73, 67] width 46 height 10
click at [139, 204] on span "Personnaliser espacement" at bounding box center [137, 207] width 132 height 13
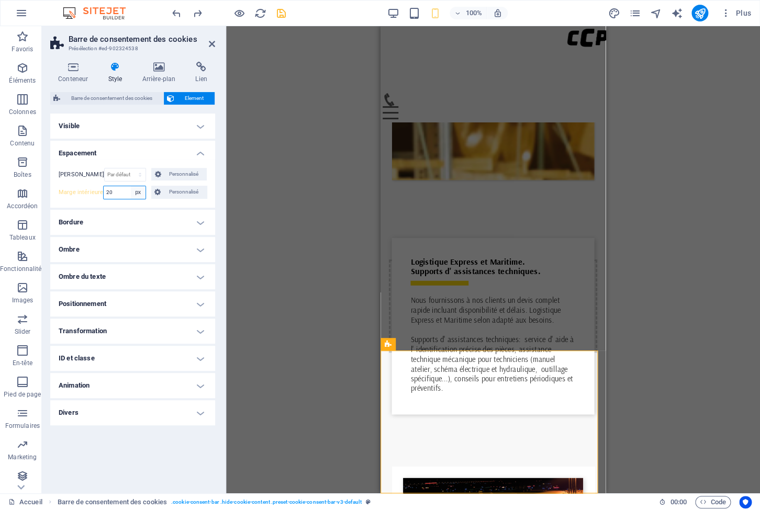
select select "default"
click option "Par défaut" at bounding box center [0, 0] width 0 height 0
type input "35"
select select "px"
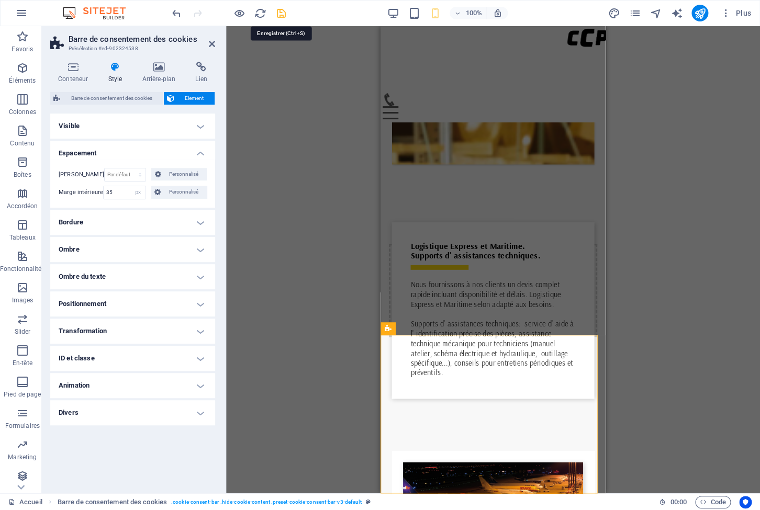
click at [279, 12] on icon "save" at bounding box center [281, 13] width 12 height 12
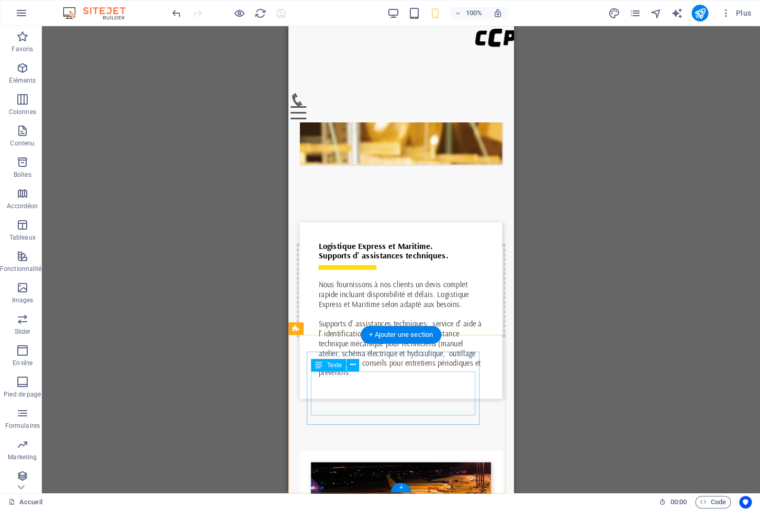
scroll to position [2, 0]
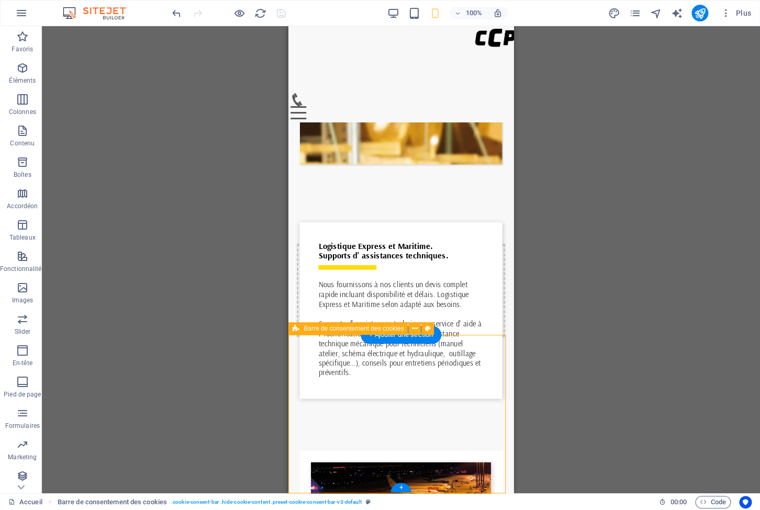
drag, startPoint x: 498, startPoint y: 362, endPoint x: 495, endPoint y: 343, distance: 19.1
click at [303, 328] on div "Barre de consentement des cookies" at bounding box center [347, 329] width 119 height 13
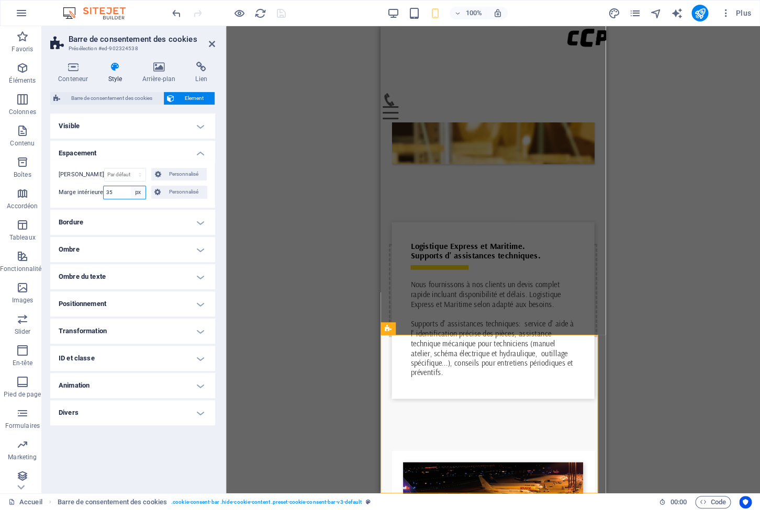
select select "default"
click option "Par défaut" at bounding box center [0, 0] width 0 height 0
type input "35"
click at [127, 196] on input "35" at bounding box center [124, 192] width 41 height 13
select select "%"
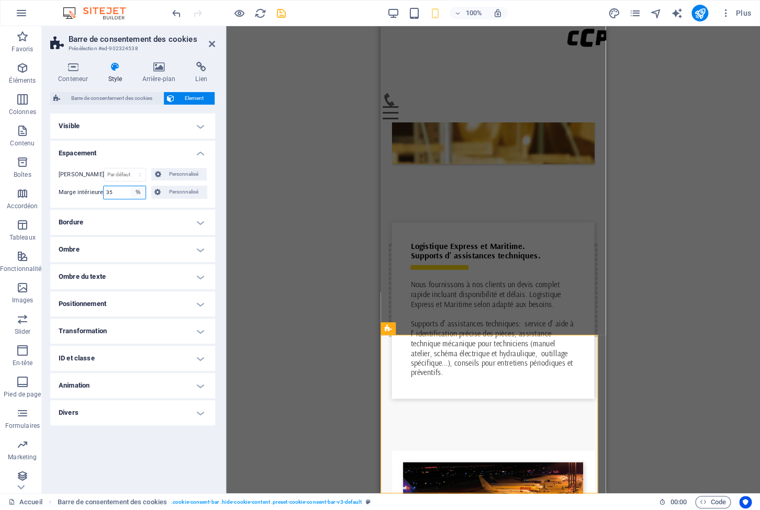
click option "%" at bounding box center [0, 0] width 0 height 0
click at [122, 196] on input "100" at bounding box center [124, 192] width 41 height 13
drag, startPoint x: 124, startPoint y: 193, endPoint x: 84, endPoint y: 183, distance: 40.9
click at [104, 186] on input "100" at bounding box center [124, 192] width 41 height 13
drag, startPoint x: 116, startPoint y: 192, endPoint x: 80, endPoint y: 185, distance: 37.3
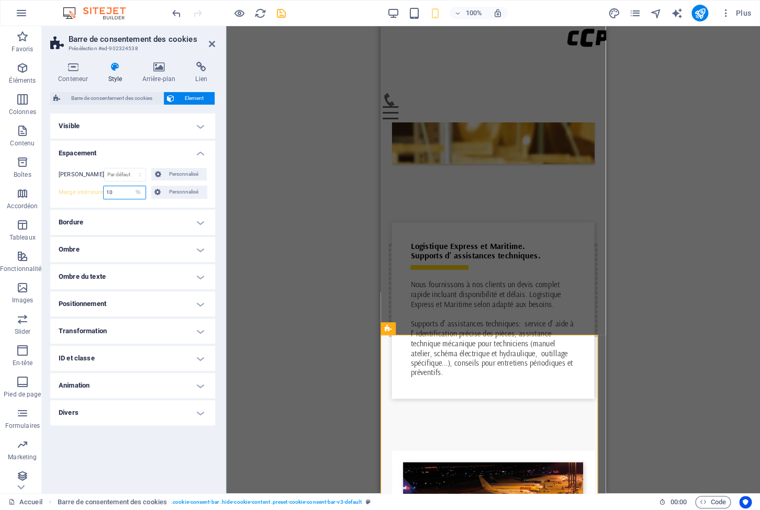
click at [104, 186] on input "10" at bounding box center [124, 192] width 41 height 13
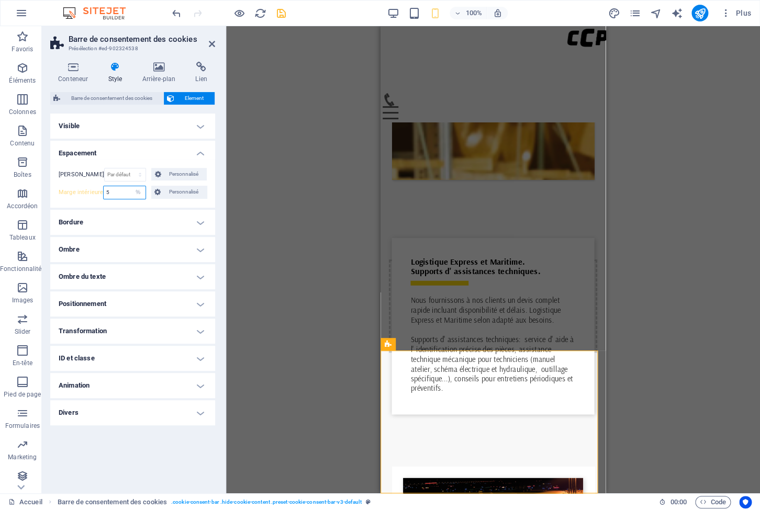
drag, startPoint x: 116, startPoint y: 194, endPoint x: 90, endPoint y: 185, distance: 27.5
click at [104, 186] on input "5" at bounding box center [124, 192] width 41 height 13
type input "2"
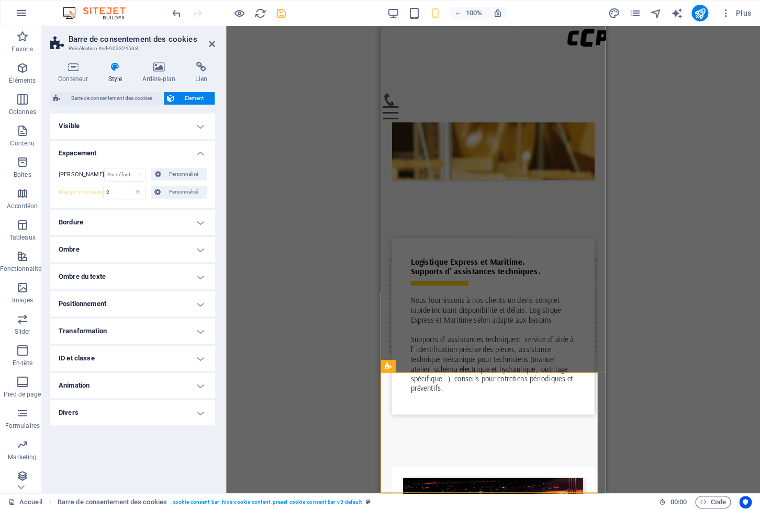
scroll to position [4517, 0]
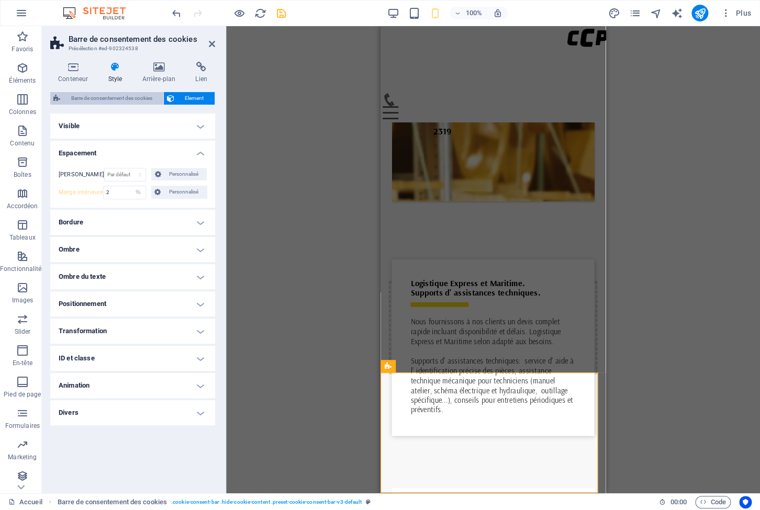
click at [83, 99] on span "Barre de consentement des cookies" at bounding box center [111, 98] width 97 height 13
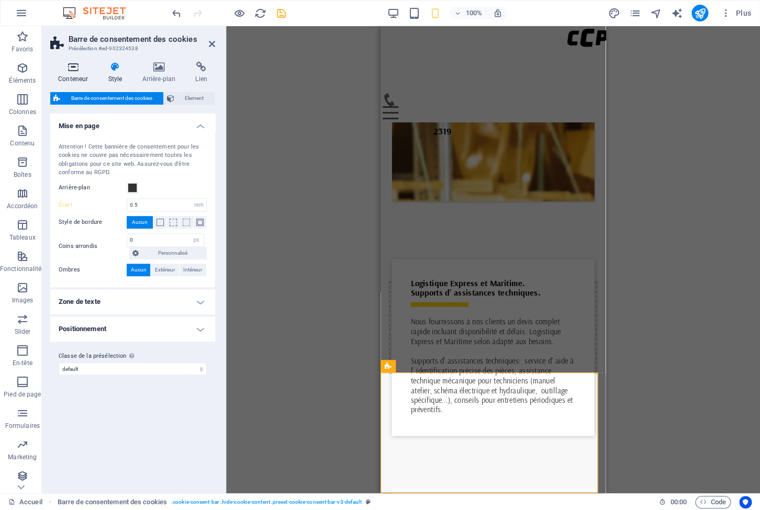
click at [72, 64] on icon at bounding box center [73, 67] width 46 height 10
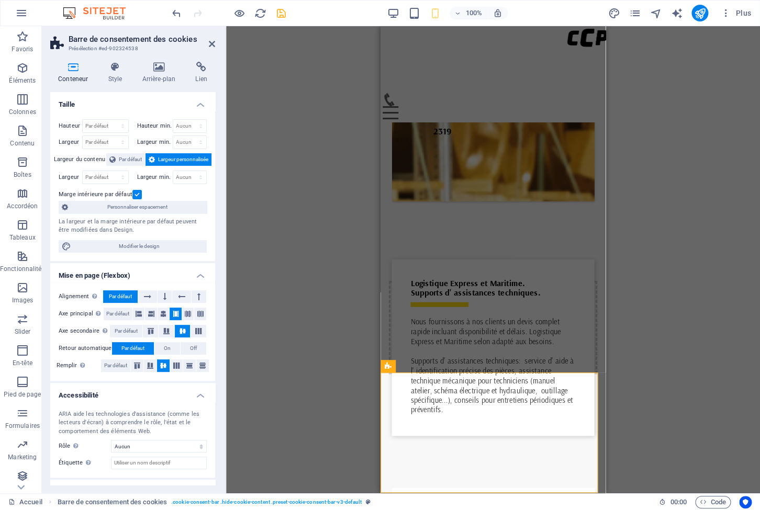
click at [133, 194] on label at bounding box center [136, 194] width 9 height 9
click at [0, 0] on input "Marge intérieure par défaut" at bounding box center [0, 0] width 0 height 0
click at [133, 194] on label at bounding box center [136, 194] width 9 height 9
click at [0, 0] on input "Marge intérieure par défaut" at bounding box center [0, 0] width 0 height 0
click at [121, 164] on span "Par défaut" at bounding box center [130, 159] width 23 height 13
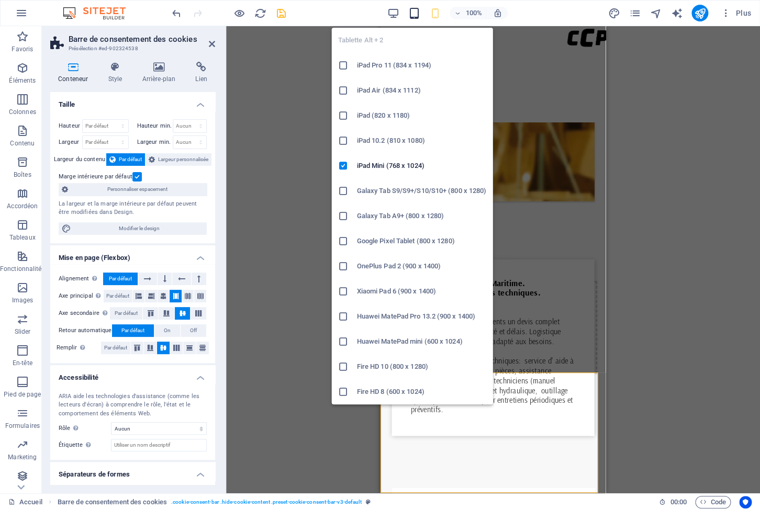
click at [416, 16] on icon "button" at bounding box center [414, 13] width 12 height 12
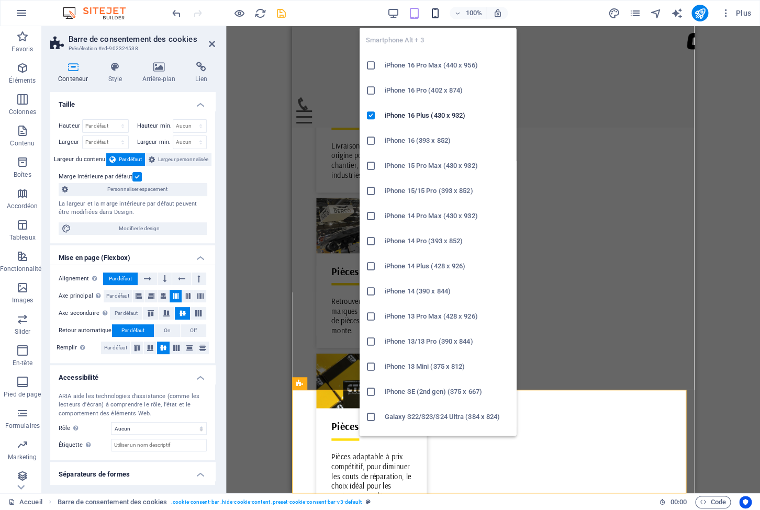
click at [437, 10] on icon "button" at bounding box center [435, 13] width 12 height 12
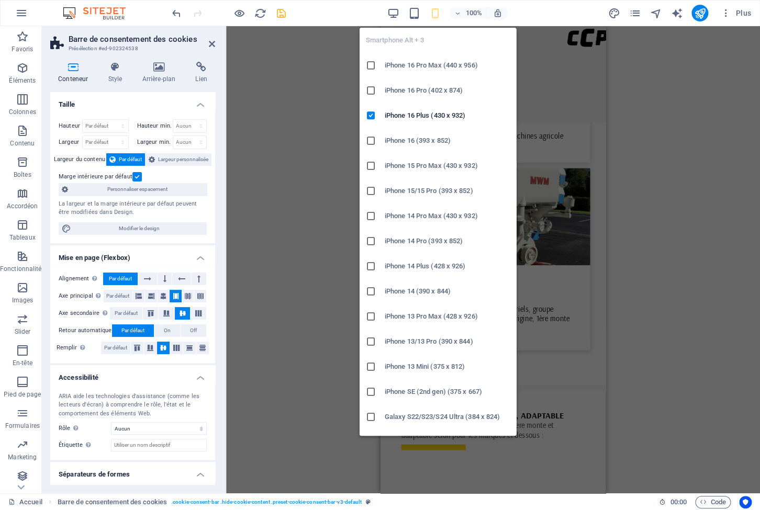
scroll to position [4517, 0]
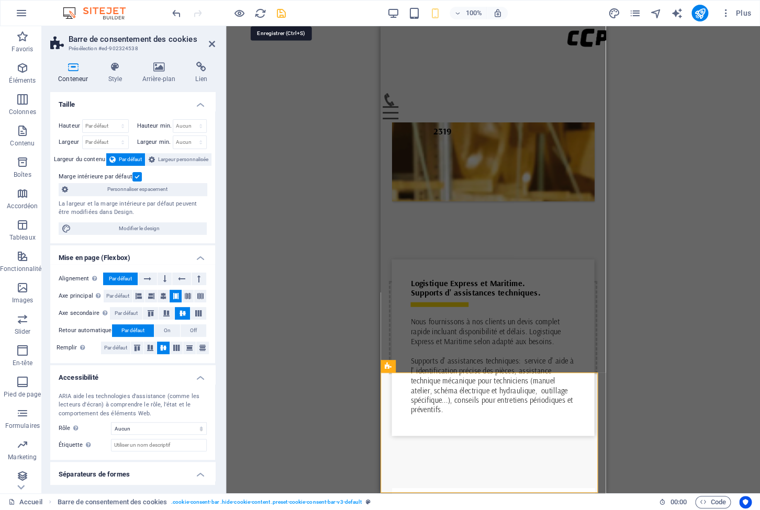
click at [281, 12] on icon "save" at bounding box center [281, 13] width 12 height 12
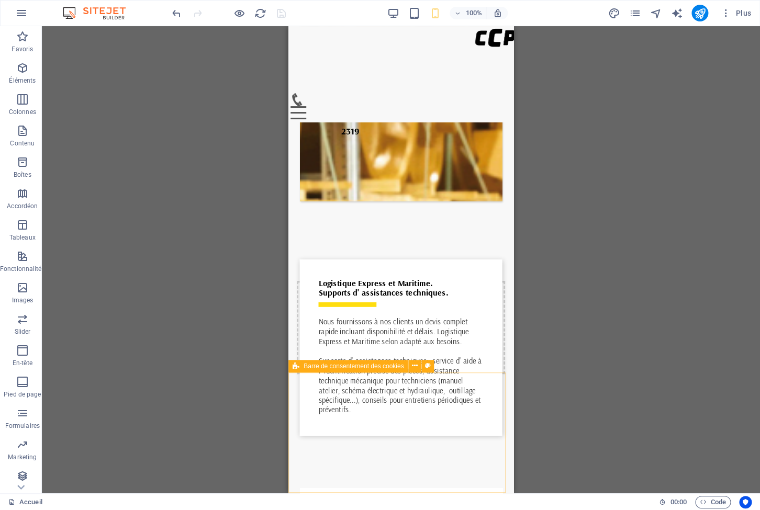
click at [310, 368] on span "Barre de consentement des cookies" at bounding box center [354, 366] width 100 height 6
select select "%"
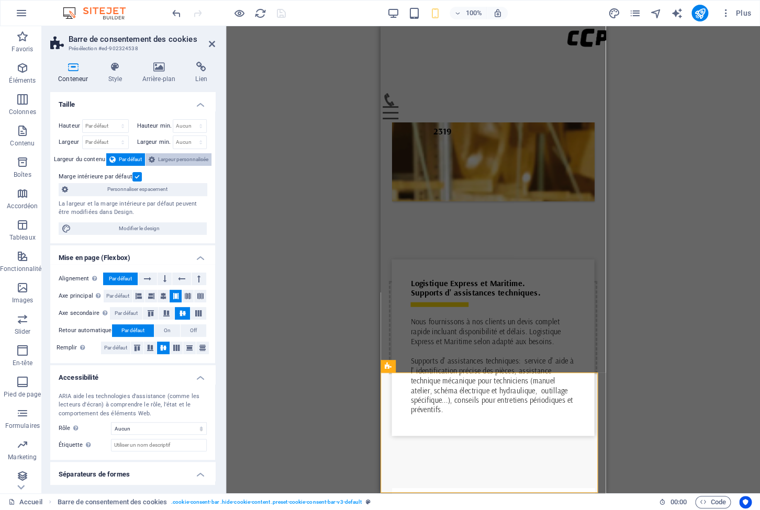
click at [175, 162] on span "Largeur personnalisée" at bounding box center [183, 159] width 50 height 13
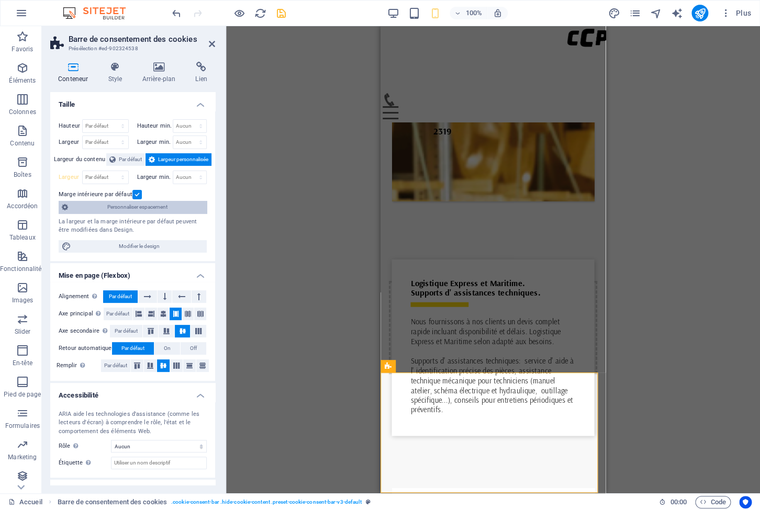
click at [141, 208] on span "Personnaliser espacement" at bounding box center [137, 207] width 132 height 13
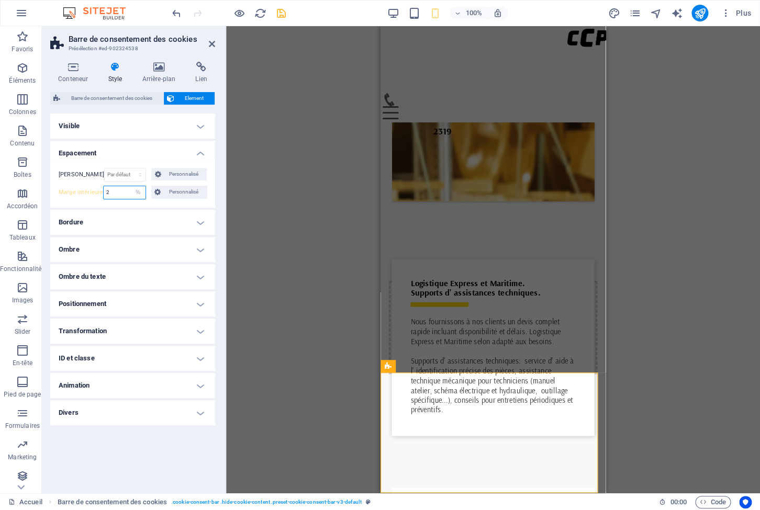
drag, startPoint x: 123, startPoint y: 191, endPoint x: 96, endPoint y: 188, distance: 27.4
click at [104, 188] on input "2" at bounding box center [124, 192] width 41 height 13
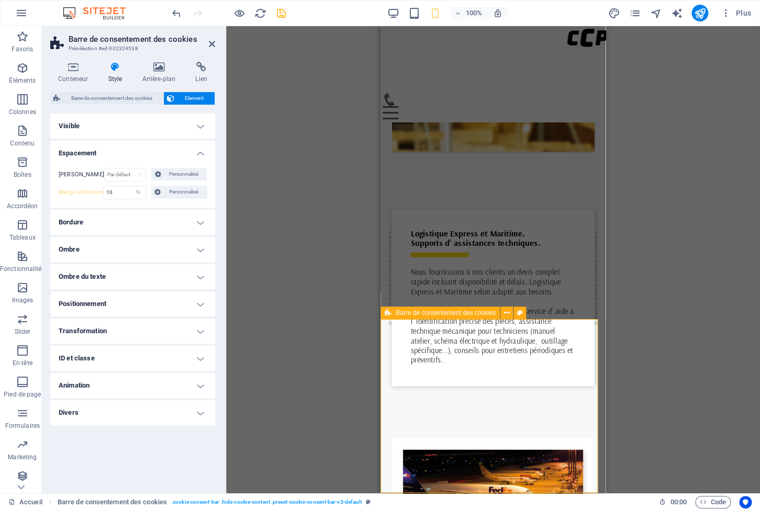
scroll to position [4570, 0]
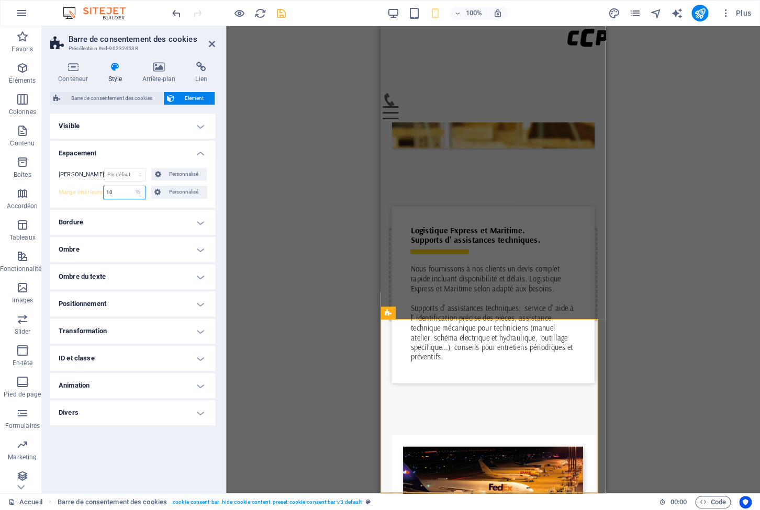
drag, startPoint x: 122, startPoint y: 194, endPoint x: 80, endPoint y: 191, distance: 42.0
click at [104, 191] on input "10" at bounding box center [124, 192] width 41 height 13
type input "5"
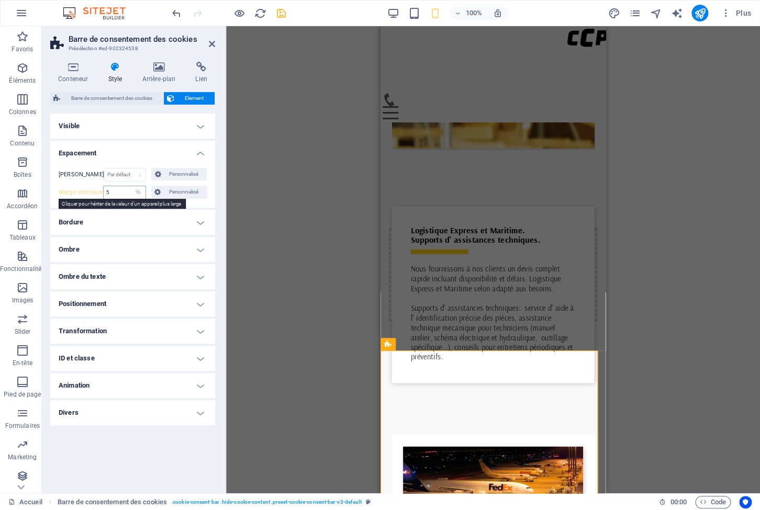
scroll to position [4539, 0]
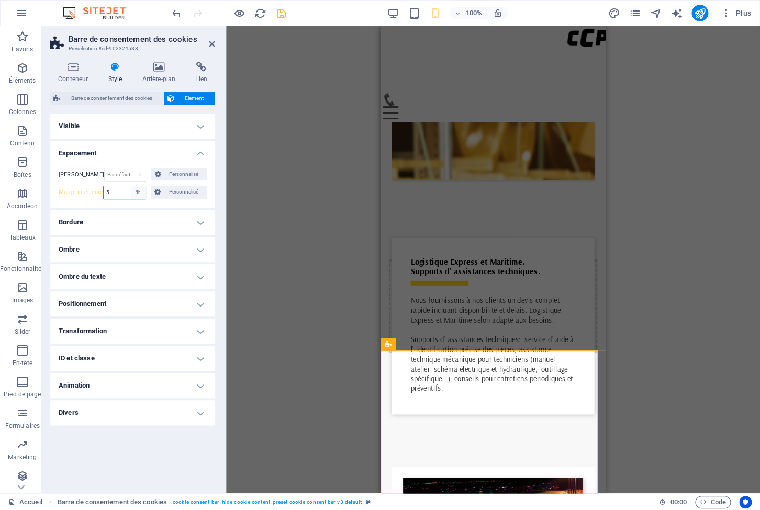
select select "default"
click option "Par défaut" at bounding box center [0, 0] width 0 height 0
type input "35"
select select "px"
click at [117, 194] on input "35" at bounding box center [124, 192] width 41 height 13
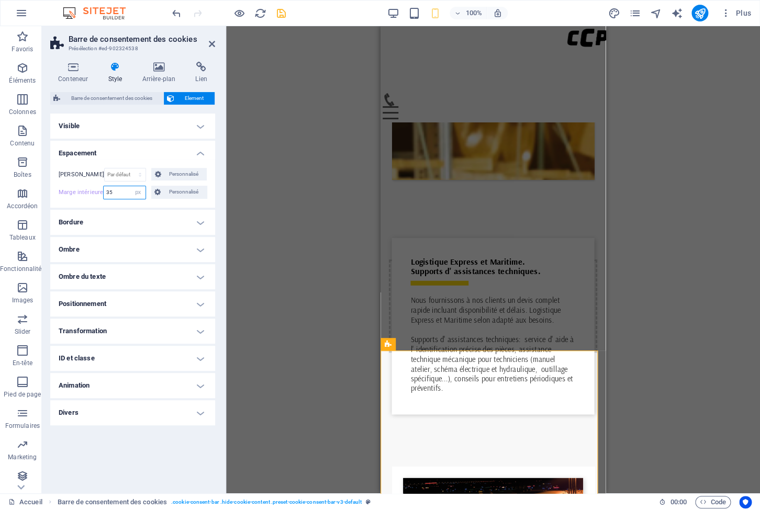
drag, startPoint x: 117, startPoint y: 194, endPoint x: 88, endPoint y: 185, distance: 30.3
click at [104, 186] on input "35" at bounding box center [124, 192] width 41 height 13
type input "0"
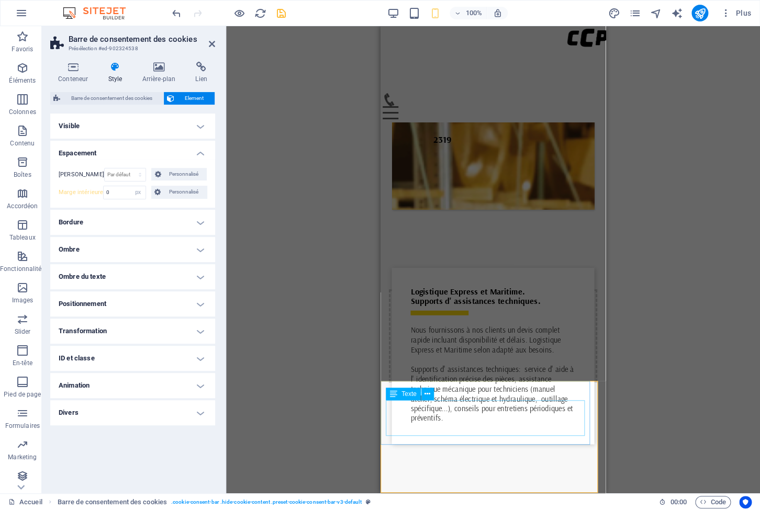
scroll to position [2, 0]
select select "default"
click option "Par défaut" at bounding box center [0, 0] width 0 height 0
type input "35"
select select "px"
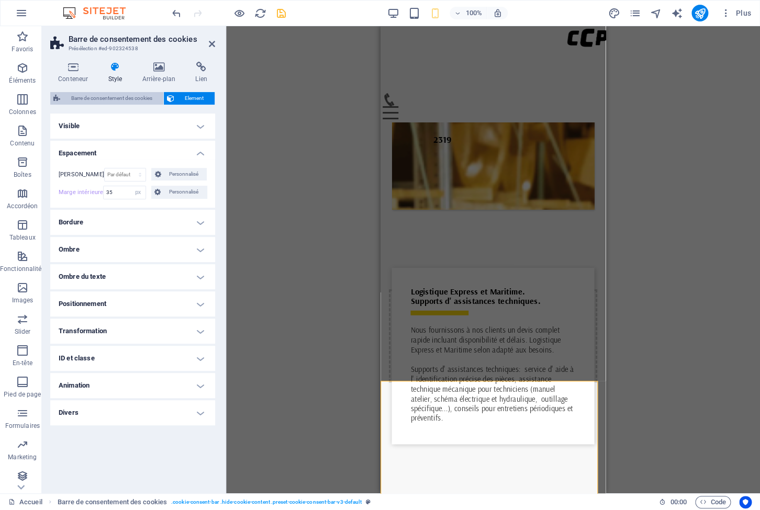
click at [118, 101] on span "Barre de consentement des cookies" at bounding box center [111, 98] width 97 height 13
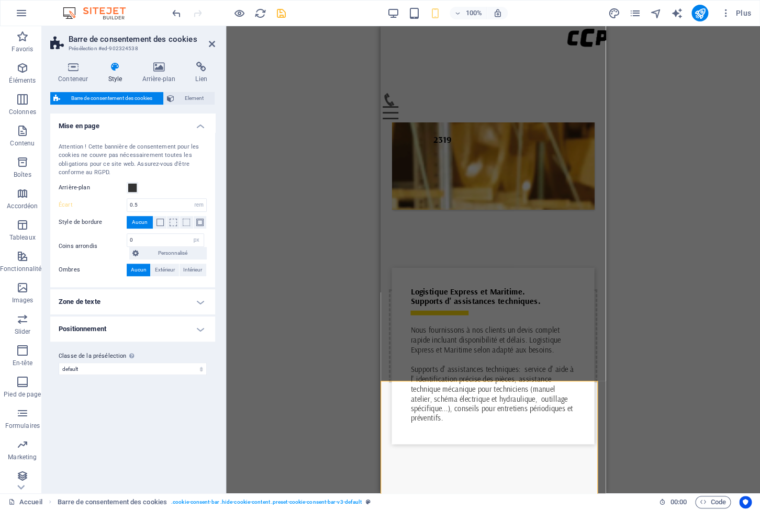
click at [178, 304] on h4 "Zone de texte" at bounding box center [132, 302] width 165 height 25
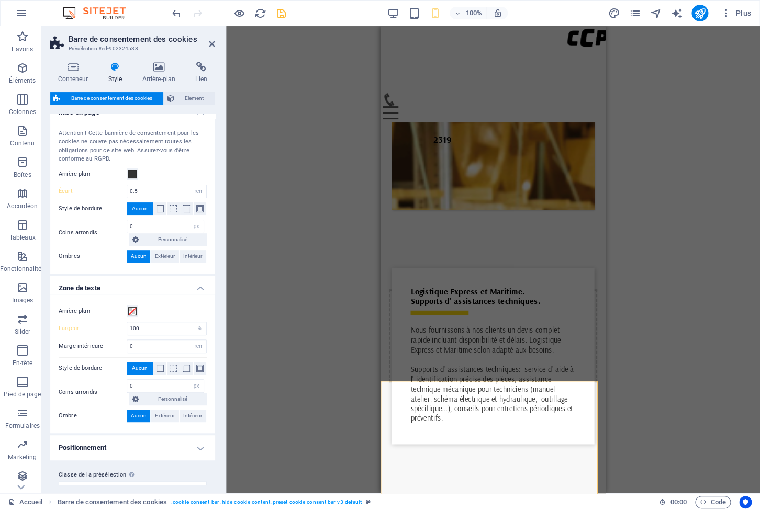
scroll to position [31, 0]
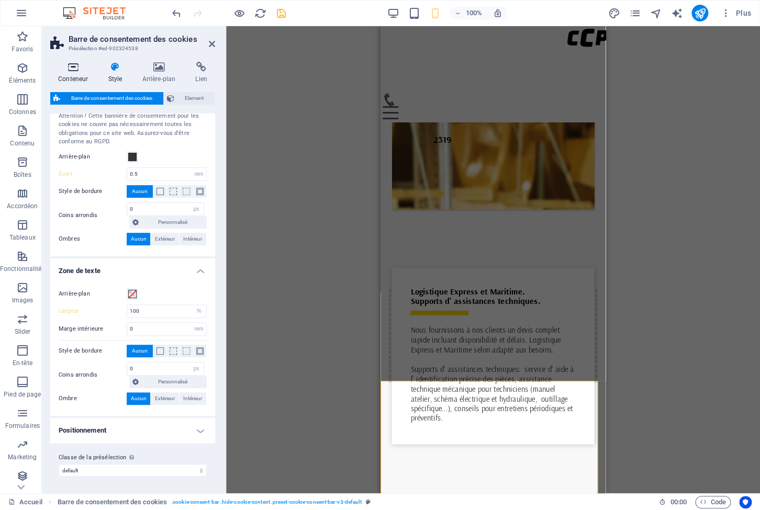
click at [79, 72] on icon at bounding box center [73, 67] width 46 height 10
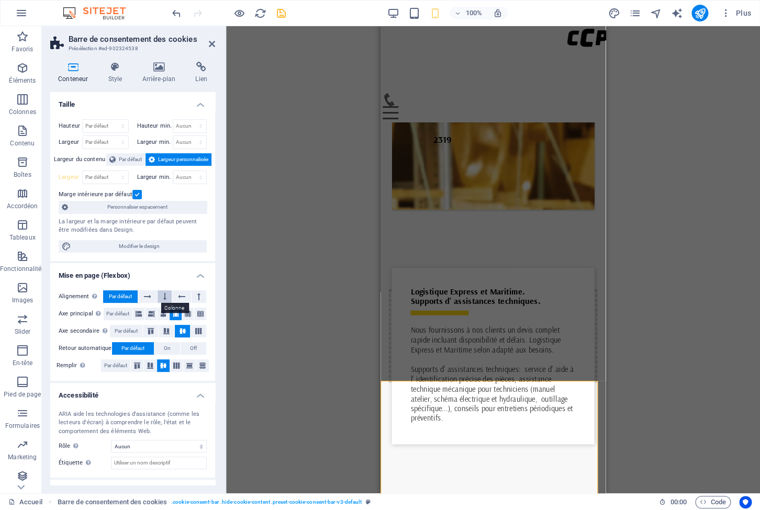
click at [163, 295] on icon at bounding box center [164, 297] width 3 height 13
click at [180, 12] on icon "undo" at bounding box center [177, 13] width 12 height 12
click at [126, 162] on span "Par défaut" at bounding box center [130, 159] width 23 height 13
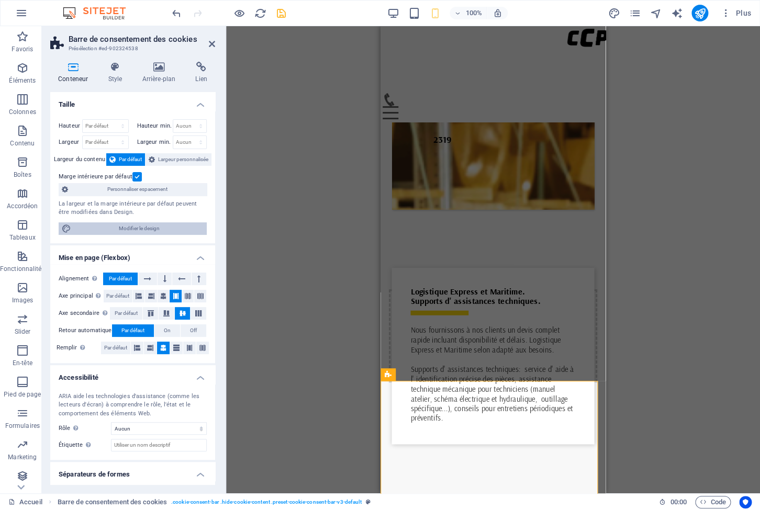
click at [135, 230] on span "Modifier le design" at bounding box center [138, 229] width 129 height 13
select select "rem"
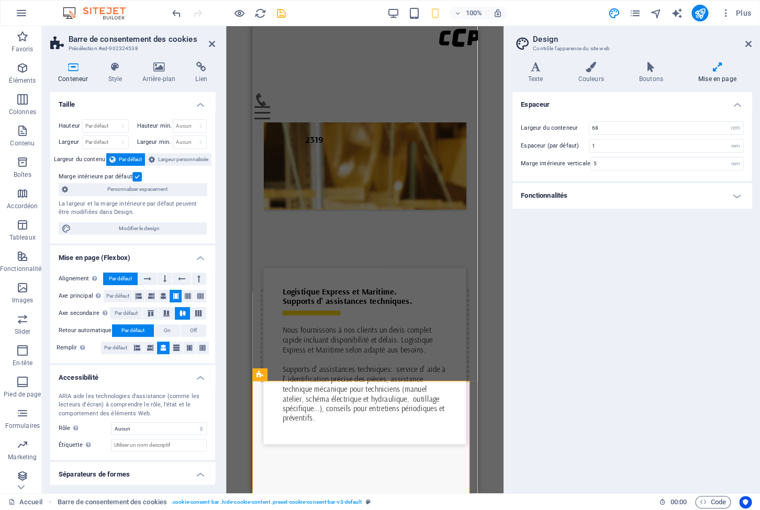
click at [745, 43] on h2 "Design" at bounding box center [642, 39] width 219 height 9
click at [747, 48] on icon at bounding box center [749, 44] width 6 height 8
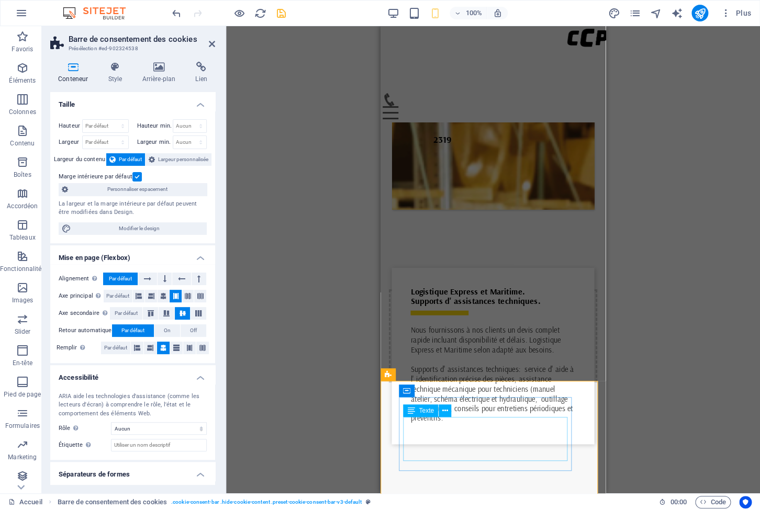
scroll to position [4555, 0]
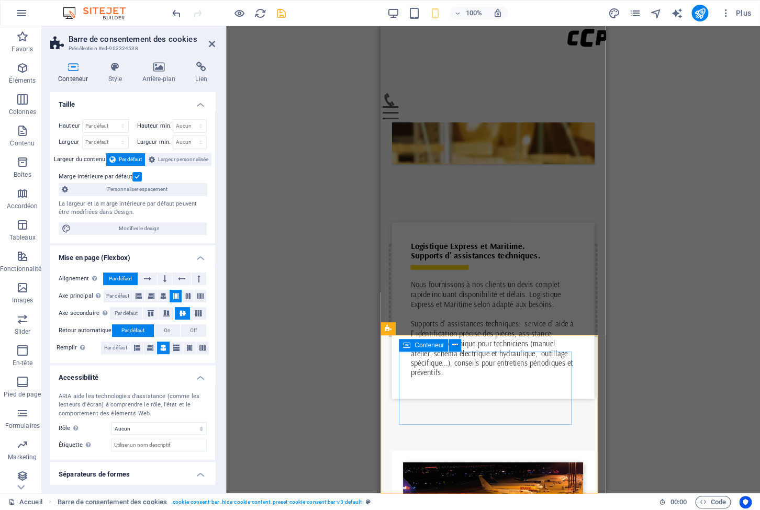
click at [408, 348] on icon at bounding box center [406, 345] width 7 height 13
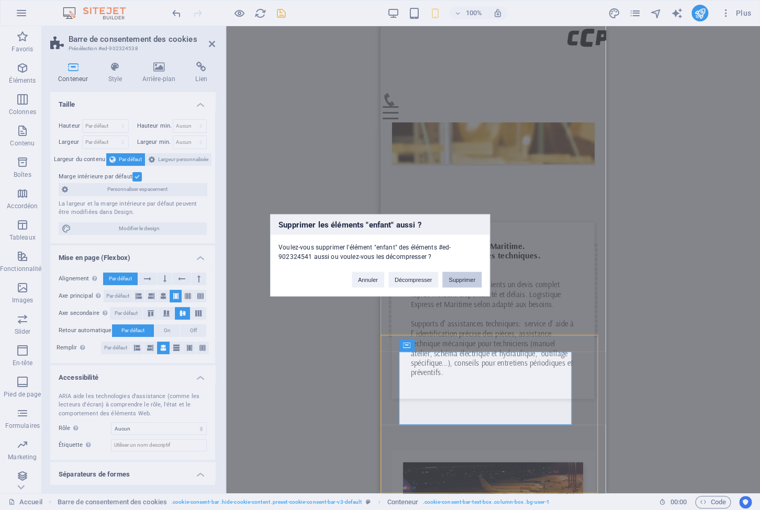
click at [463, 275] on button "Supprimer" at bounding box center [461, 280] width 39 height 16
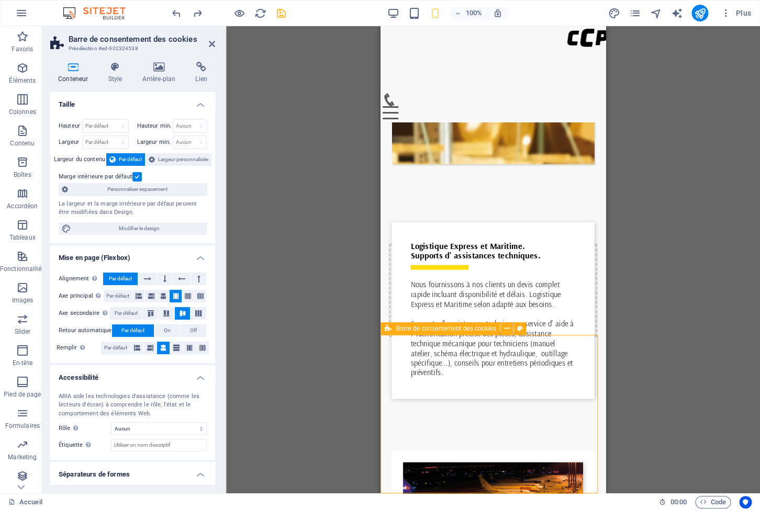
click at [388, 330] on icon at bounding box center [388, 329] width 7 height 13
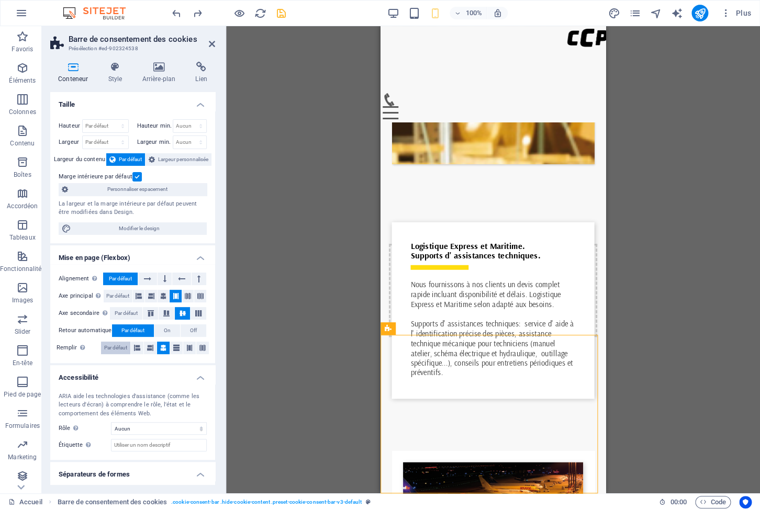
click at [105, 347] on span "Par défaut" at bounding box center [115, 348] width 23 height 13
click at [182, 160] on span "Largeur personnalisée" at bounding box center [183, 159] width 50 height 13
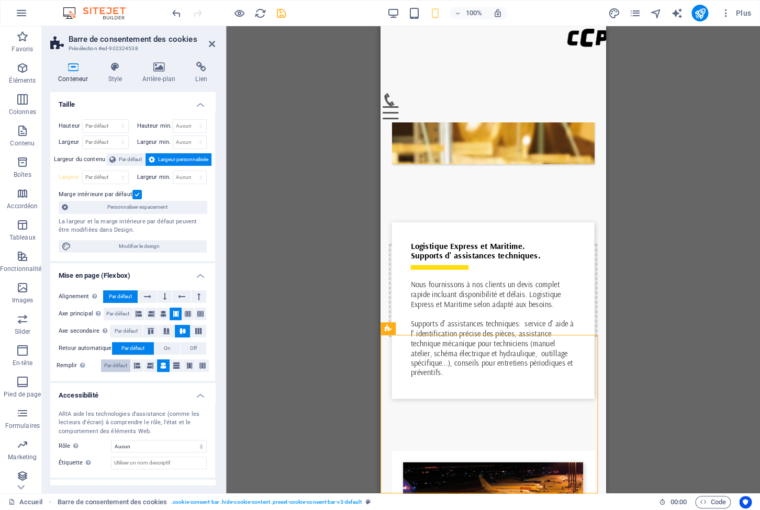
click at [119, 367] on span "Par défaut" at bounding box center [115, 366] width 23 height 13
click at [139, 369] on button at bounding box center [137, 366] width 13 height 13
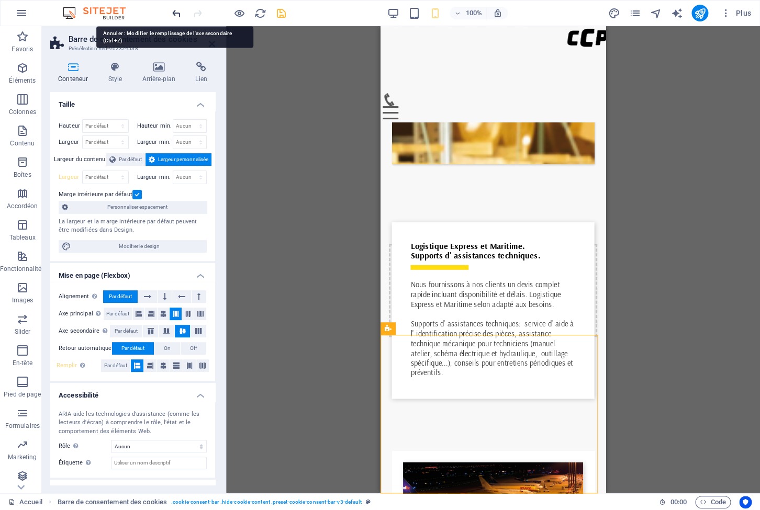
click at [173, 17] on icon "undo" at bounding box center [177, 13] width 12 height 12
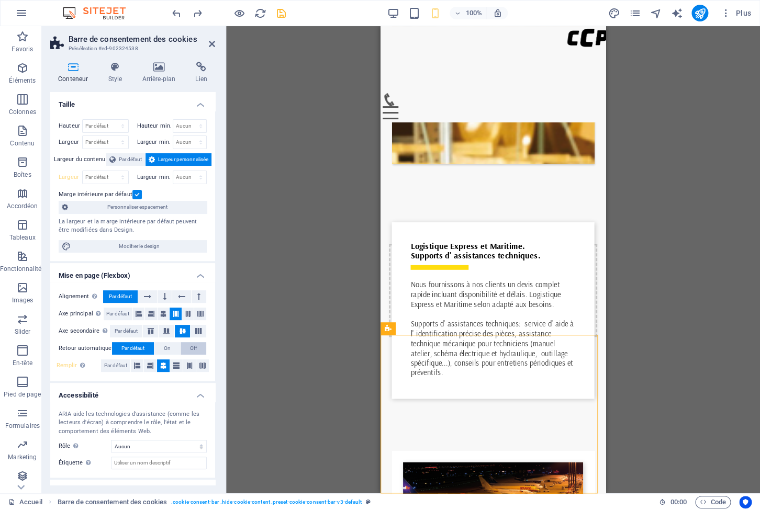
click at [190, 349] on span "Off" at bounding box center [193, 348] width 7 height 13
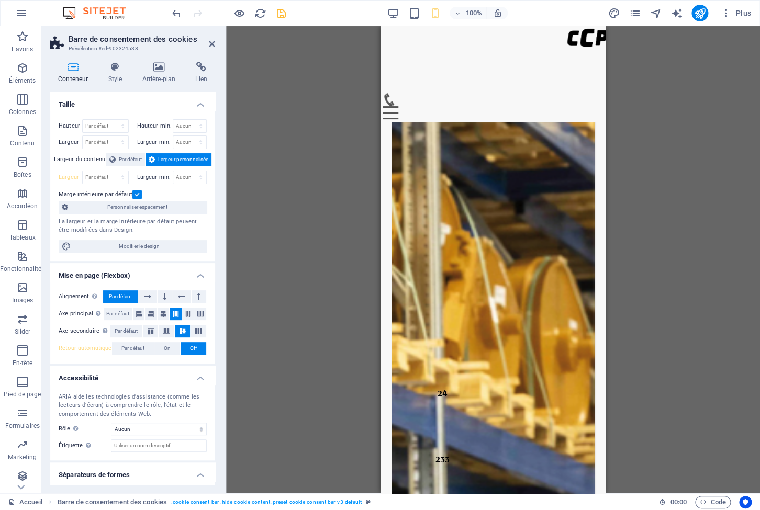
scroll to position [4506, 0]
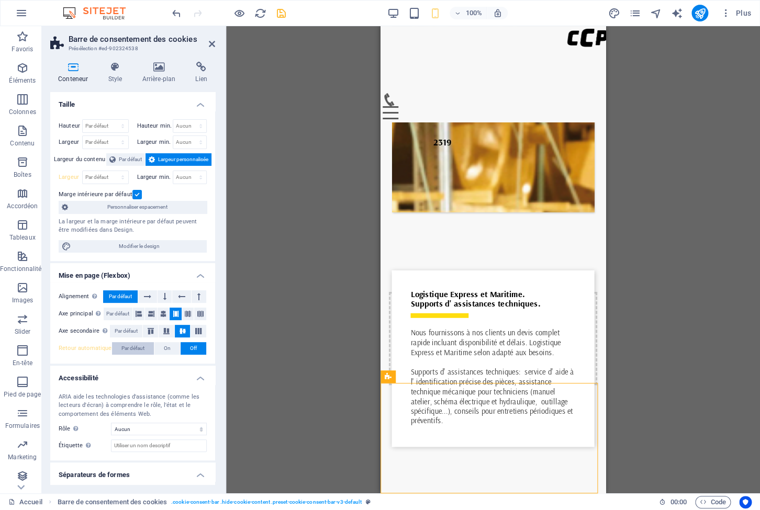
click at [136, 351] on span "Par défaut" at bounding box center [132, 348] width 23 height 13
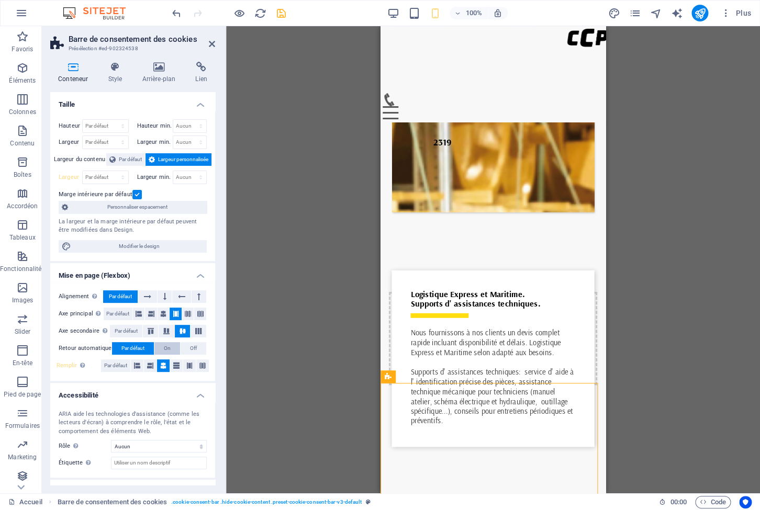
click at [164, 352] on span "On" at bounding box center [167, 348] width 7 height 13
click at [137, 350] on span "Par défaut" at bounding box center [132, 348] width 23 height 13
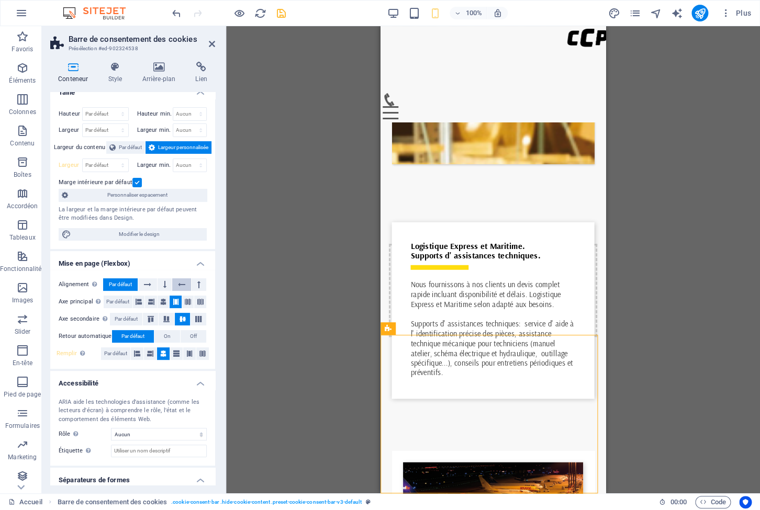
scroll to position [0, 0]
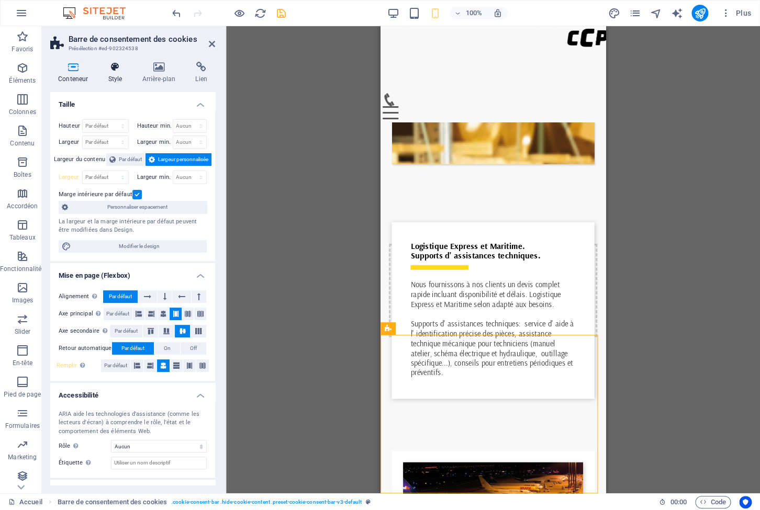
click at [115, 71] on icon at bounding box center [115, 67] width 30 height 10
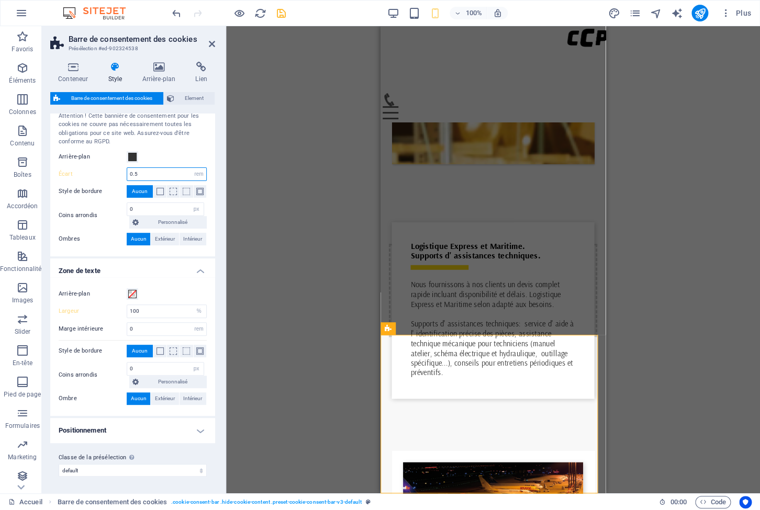
drag, startPoint x: 164, startPoint y: 173, endPoint x: 106, endPoint y: 164, distance: 58.8
click at [127, 168] on input "0.5" at bounding box center [166, 174] width 79 height 13
drag, startPoint x: 144, startPoint y: 174, endPoint x: 110, endPoint y: 166, distance: 34.4
click at [127, 168] on input "5" at bounding box center [166, 174] width 79 height 13
type input "1"
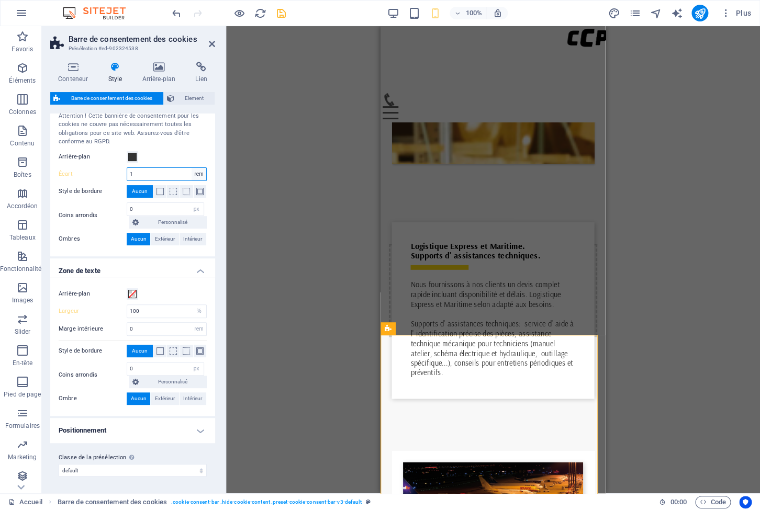
select select "px"
click option "px" at bounding box center [0, 0] width 0 height 0
click at [164, 171] on input "16" at bounding box center [166, 174] width 79 height 13
drag, startPoint x: 166, startPoint y: 173, endPoint x: 92, endPoint y: 163, distance: 74.5
click at [127, 168] on input "16" at bounding box center [166, 174] width 79 height 13
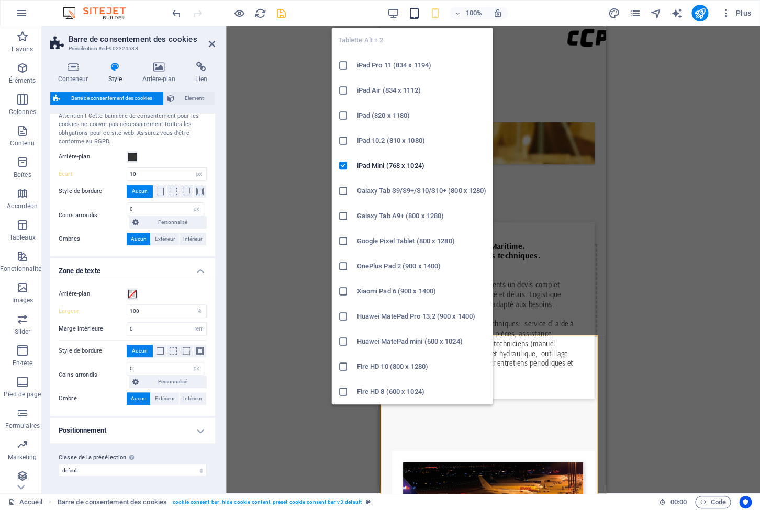
click at [413, 14] on icon "button" at bounding box center [414, 13] width 12 height 12
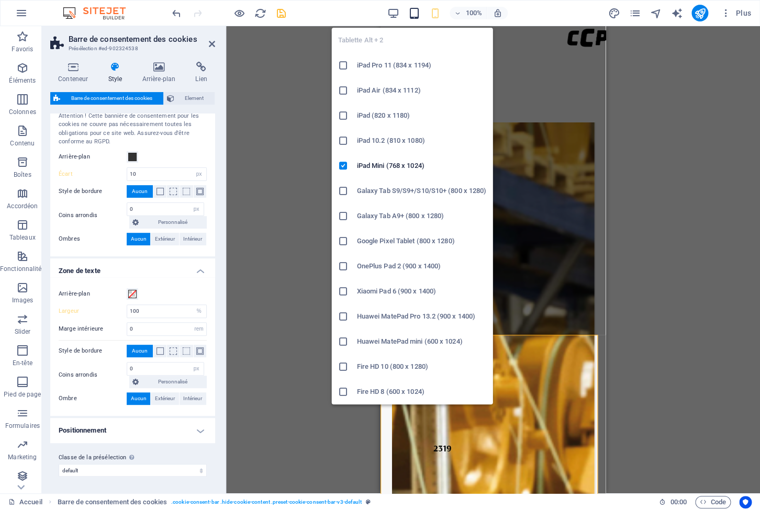
scroll to position [3021, 0]
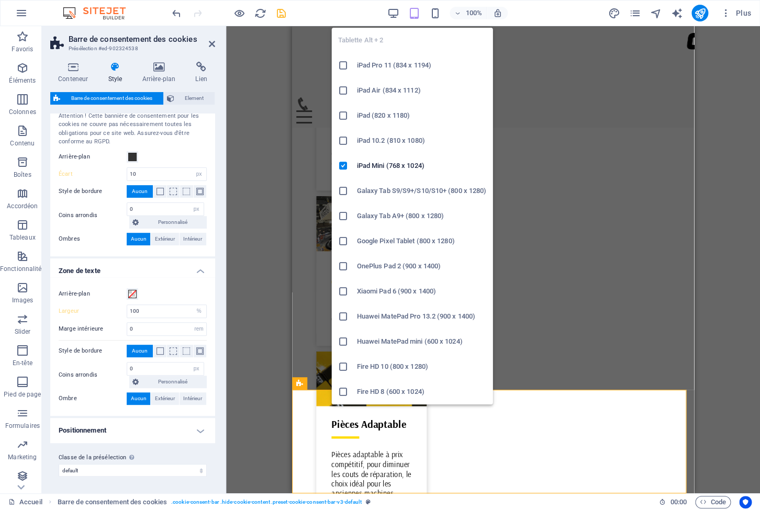
type input "2"
select select "rem"
type input "60"
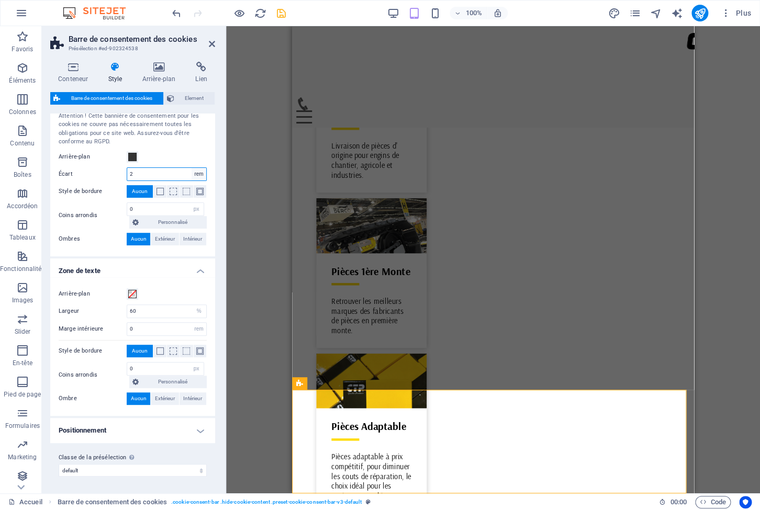
select select "px"
click option "px" at bounding box center [0, 0] width 0 height 0
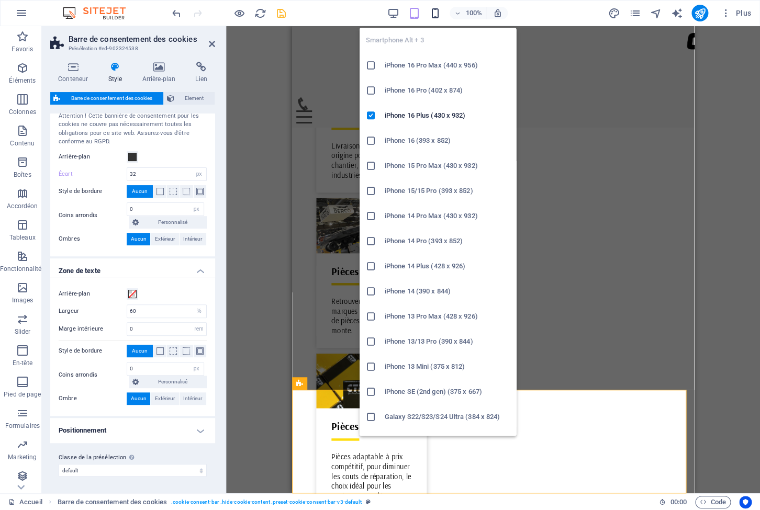
click at [439, 11] on icon "button" at bounding box center [435, 13] width 12 height 12
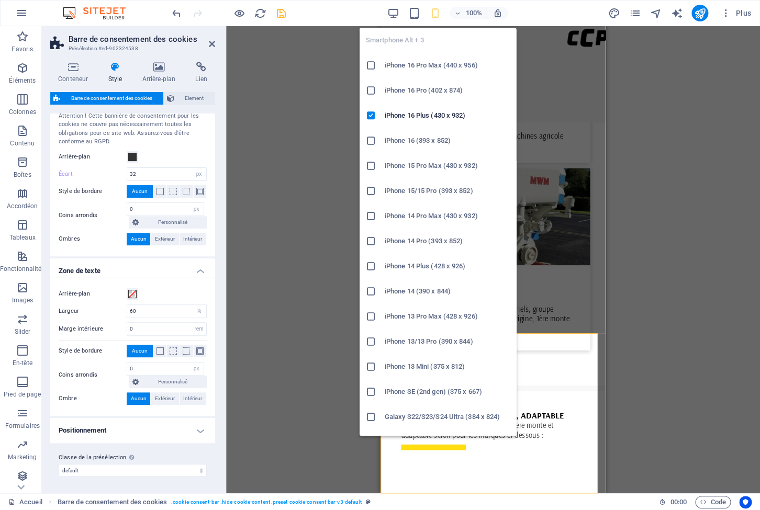
scroll to position [4556, 0]
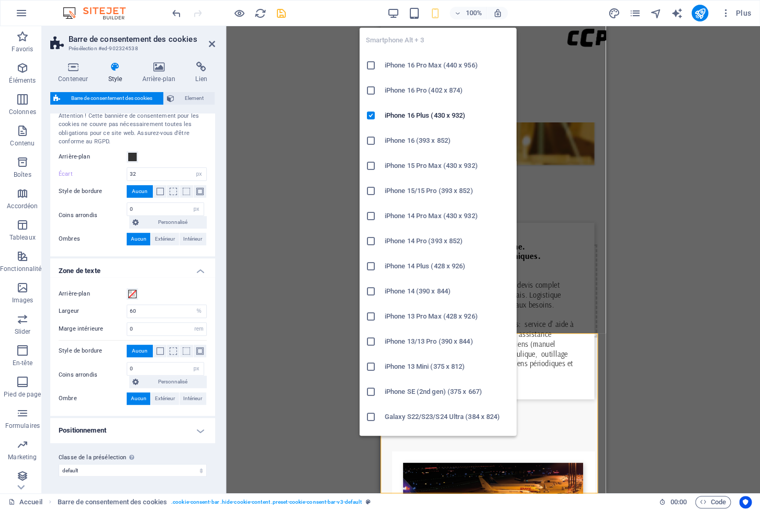
type input "10"
type input "100"
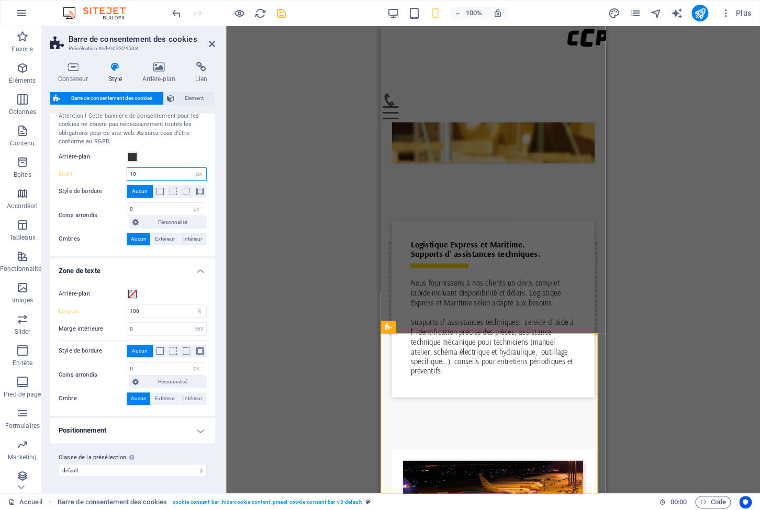
drag, startPoint x: 164, startPoint y: 176, endPoint x: 113, endPoint y: 165, distance: 53.1
click at [127, 168] on input "10" at bounding box center [166, 174] width 79 height 13
type input "15"
click at [397, 330] on span "Barre de consentement des cookies" at bounding box center [446, 327] width 100 height 6
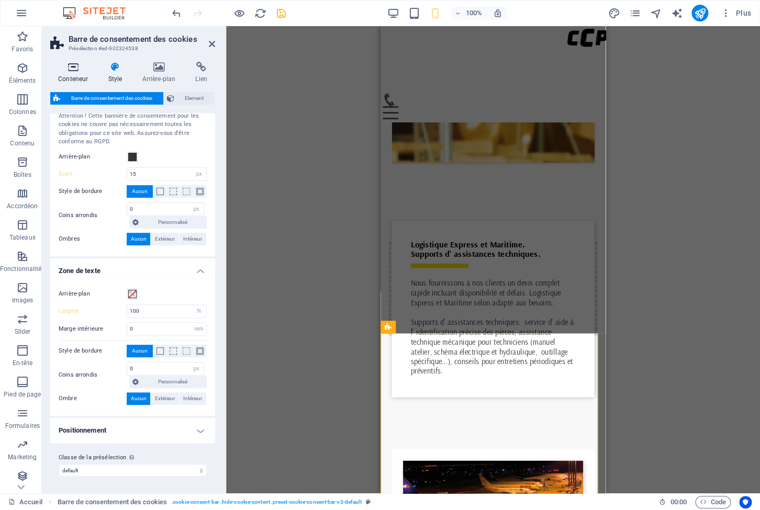
click at [77, 74] on h4 "Conteneur" at bounding box center [75, 73] width 50 height 22
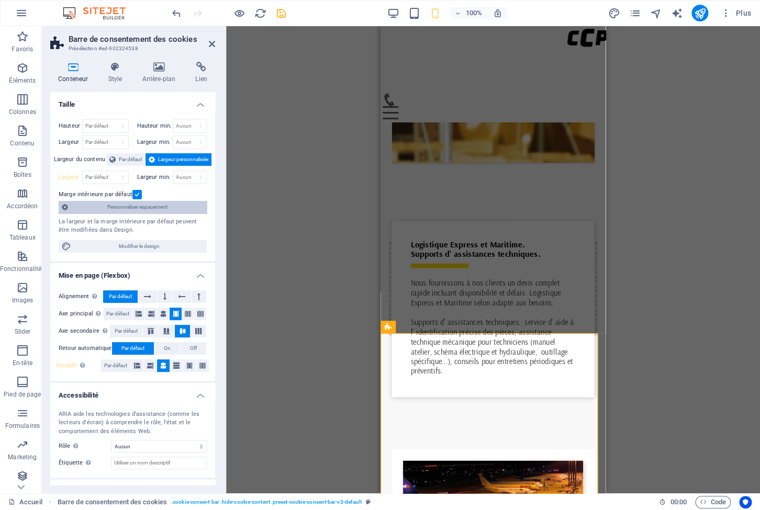
click at [131, 209] on span "Personnaliser espacement" at bounding box center [137, 207] width 132 height 13
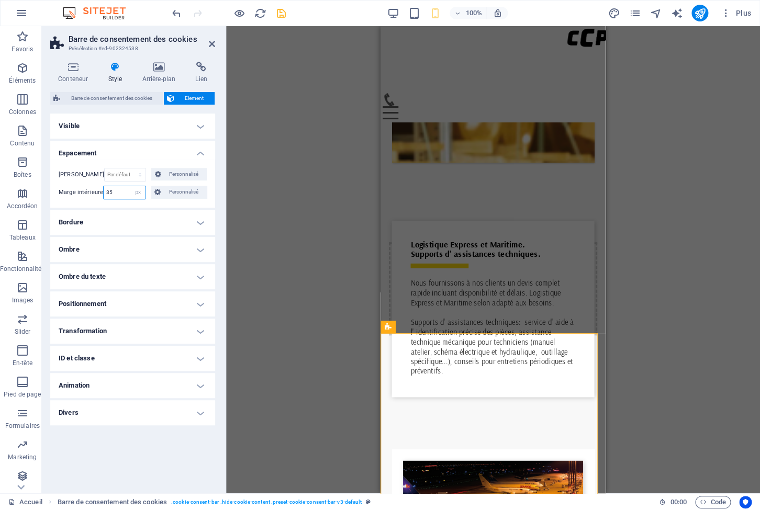
drag, startPoint x: 118, startPoint y: 192, endPoint x: 85, endPoint y: 187, distance: 33.3
click at [104, 187] on input "35" at bounding box center [124, 192] width 41 height 13
click at [116, 193] on input "35" at bounding box center [124, 192] width 41 height 13
click at [277, 14] on icon "save" at bounding box center [281, 13] width 12 height 12
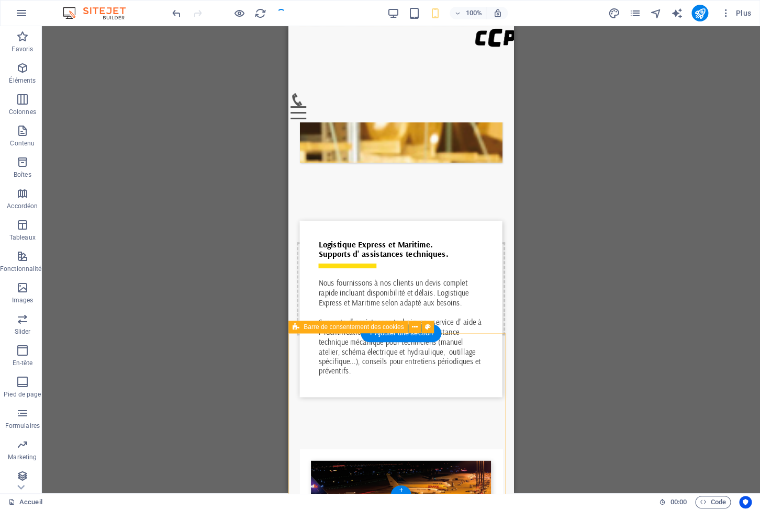
scroll to position [4559, 0]
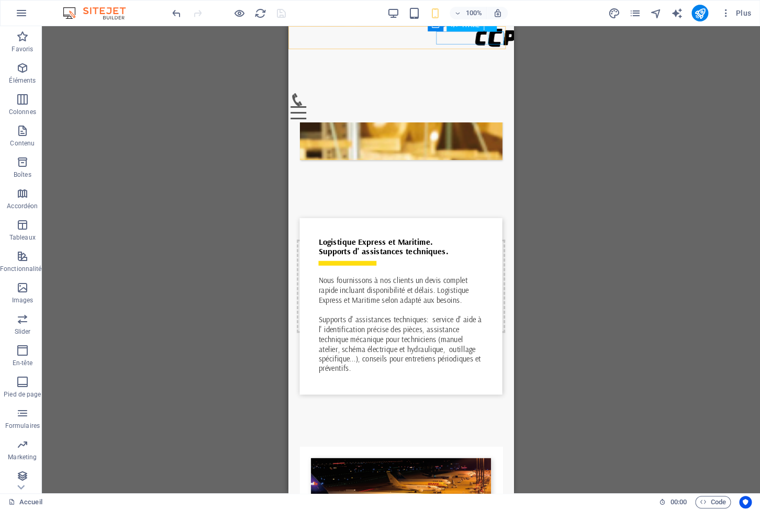
click at [492, 106] on div at bounding box center [401, 112] width 220 height 13
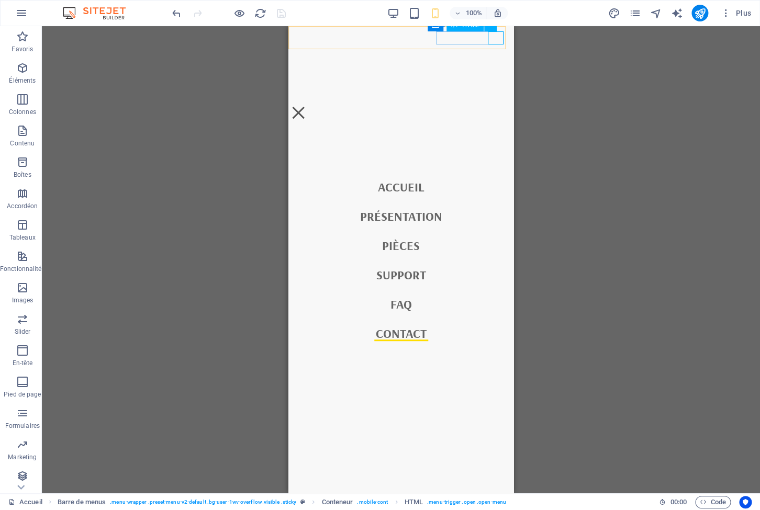
click at [306, 106] on div at bounding box center [299, 112] width 16 height 13
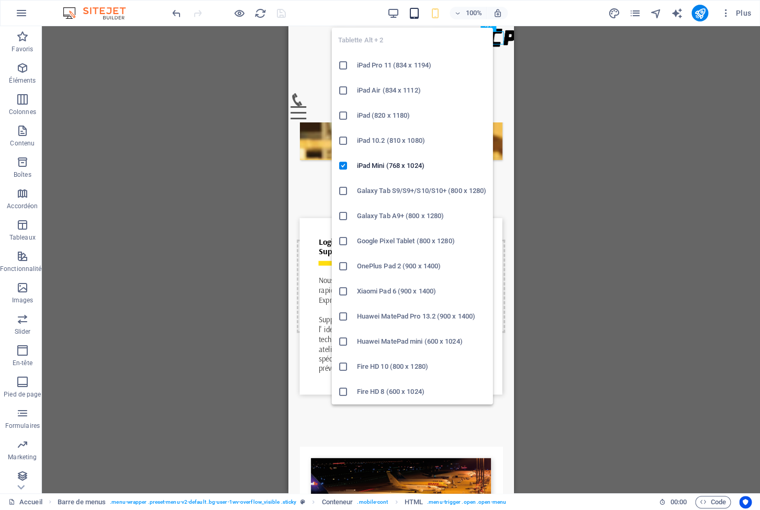
click at [416, 11] on icon "button" at bounding box center [414, 13] width 12 height 12
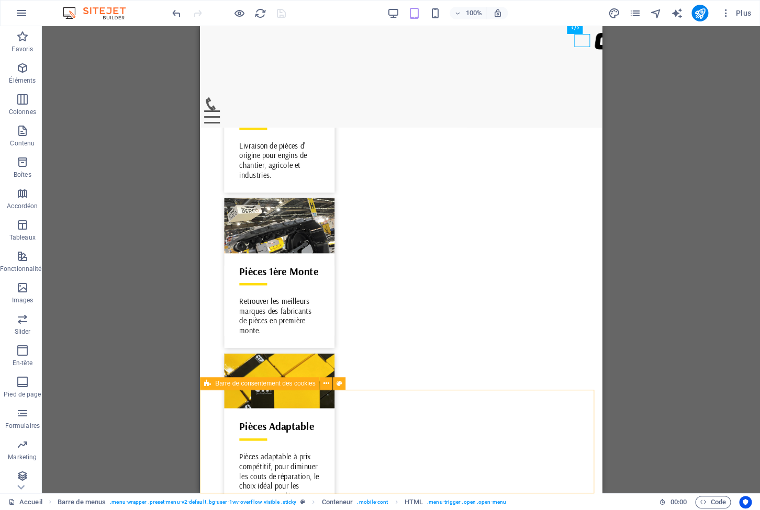
click at [217, 384] on span "Barre de consentement des cookies" at bounding box center [265, 384] width 100 height 6
select select "px"
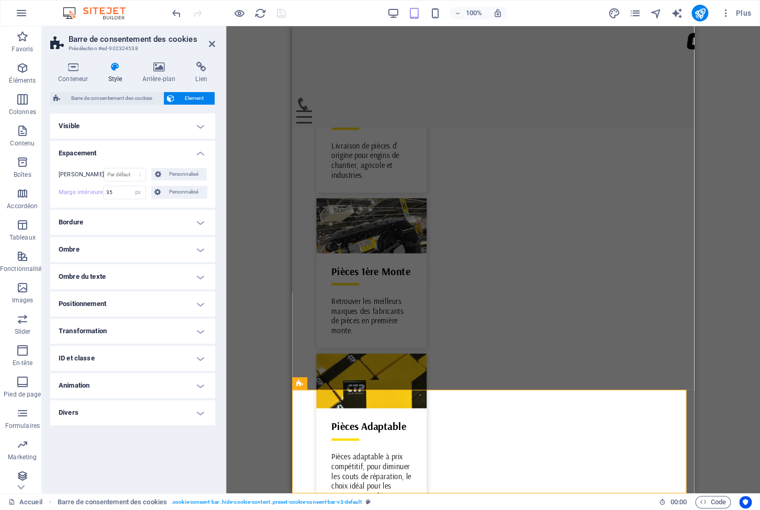
drag, startPoint x: 121, startPoint y: 194, endPoint x: 73, endPoint y: 181, distance: 49.9
click at [104, 186] on input "35" at bounding box center [124, 192] width 41 height 13
drag, startPoint x: 123, startPoint y: 190, endPoint x: 93, endPoint y: 183, distance: 31.0
click at [104, 186] on input "40" at bounding box center [124, 192] width 41 height 13
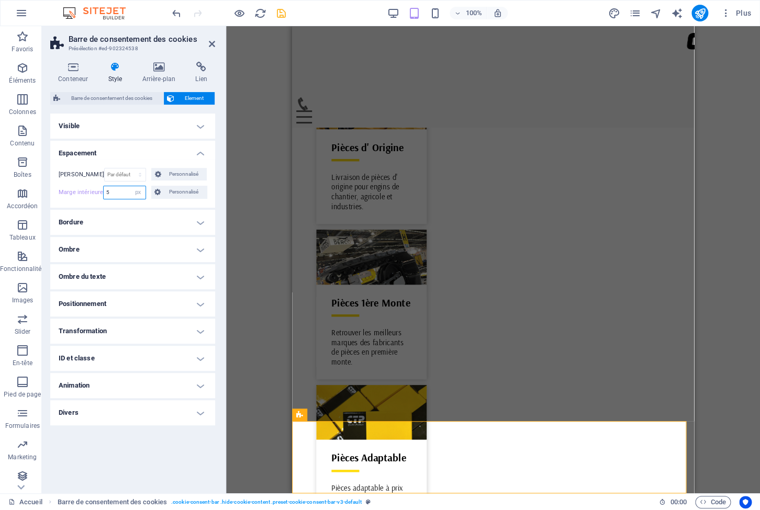
drag, startPoint x: 116, startPoint y: 195, endPoint x: 95, endPoint y: 190, distance: 22.1
click at [104, 190] on input "5" at bounding box center [124, 192] width 41 height 13
type input "30"
click at [70, 73] on h4 "Conteneur" at bounding box center [75, 73] width 50 height 22
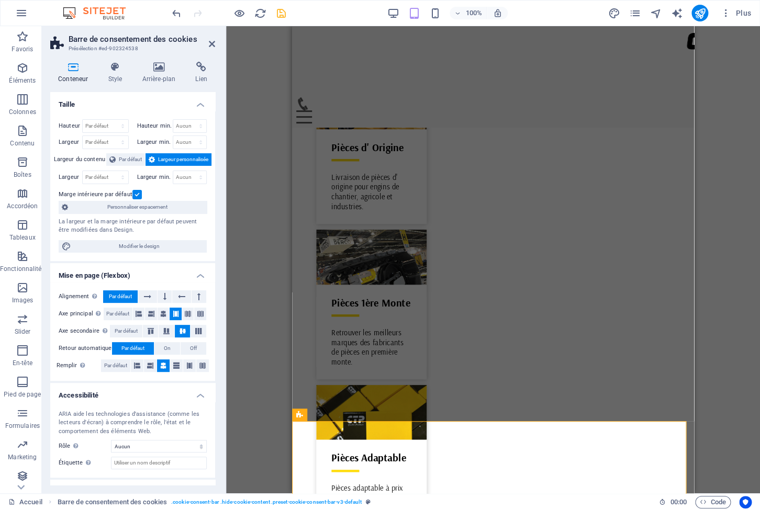
click at [137, 192] on label at bounding box center [136, 194] width 9 height 9
click at [0, 0] on input "Marge intérieure par défaut" at bounding box center [0, 0] width 0 height 0
click at [137, 194] on label at bounding box center [136, 194] width 9 height 9
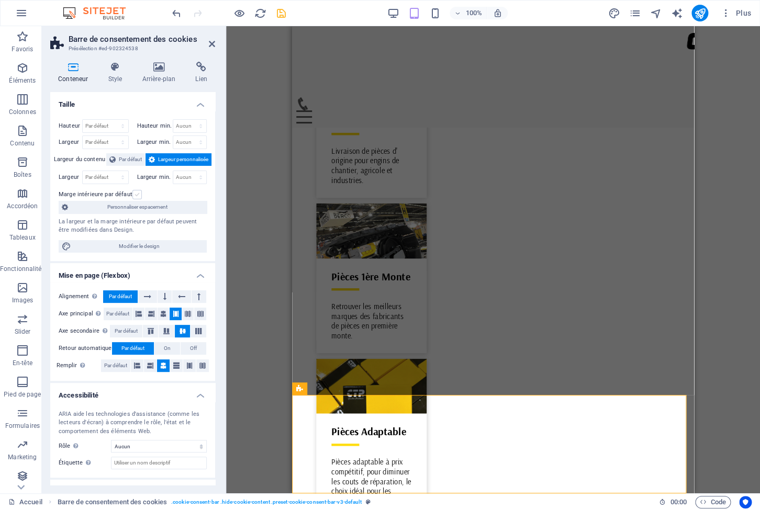
click at [134, 196] on label at bounding box center [136, 194] width 9 height 9
click at [0, 0] on input "Marge intérieure par défaut" at bounding box center [0, 0] width 0 height 0
click at [160, 207] on span "Personnaliser espacement" at bounding box center [137, 207] width 132 height 13
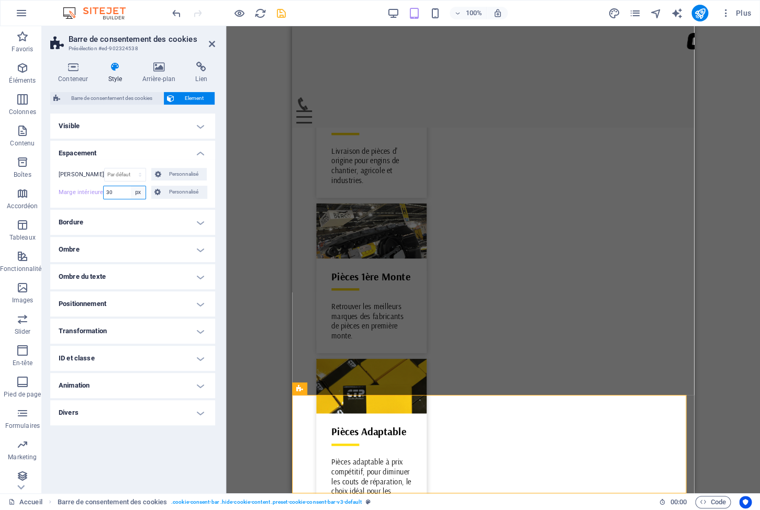
select select "default"
click option "Par défaut" at bounding box center [0, 0] width 0 height 0
select select "DISABLED_OPTION_VALUE"
click at [105, 169] on select "Par défaut auto px % rem vw vh Personnalisé" at bounding box center [125, 175] width 41 height 13
select select "px"
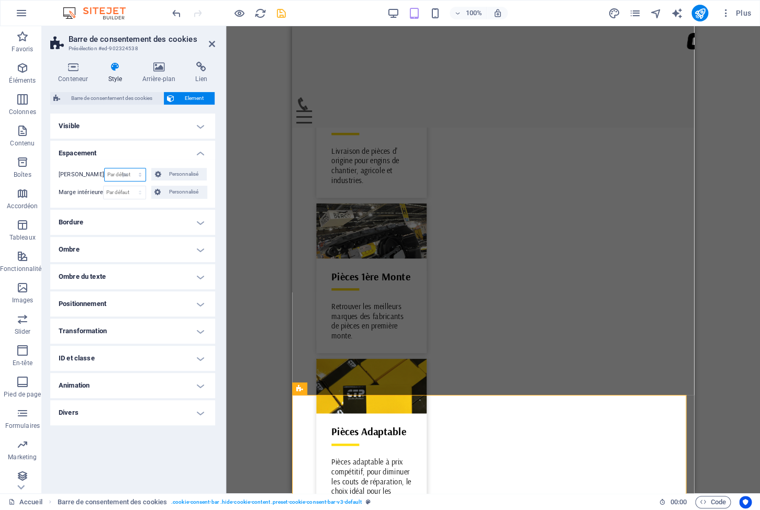
click option "px" at bounding box center [0, 0] width 0 height 0
click at [122, 178] on input "0" at bounding box center [125, 175] width 41 height 13
drag, startPoint x: 122, startPoint y: 178, endPoint x: 105, endPoint y: 167, distance: 20.0
click at [105, 169] on input "0" at bounding box center [125, 175] width 41 height 13
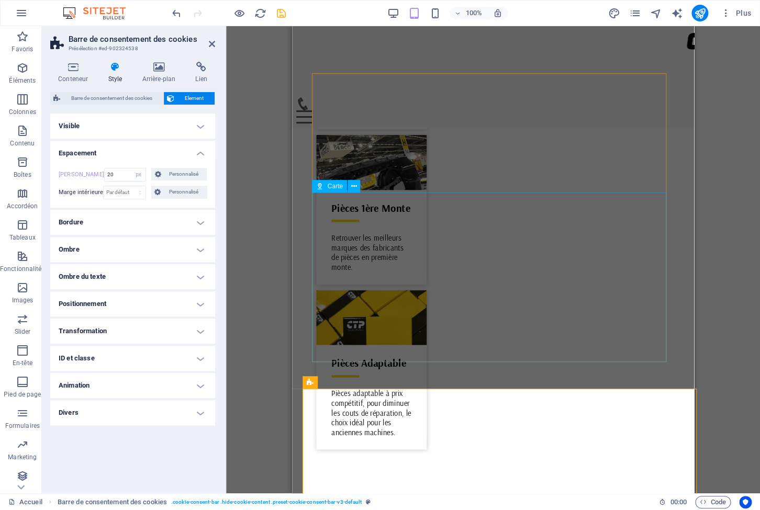
scroll to position [3086, 0]
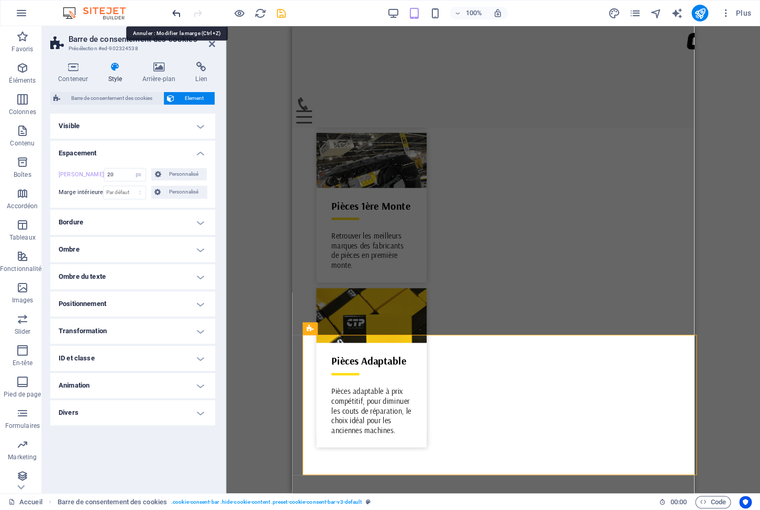
click at [174, 10] on icon "undo" at bounding box center [177, 13] width 12 height 12
type input "0"
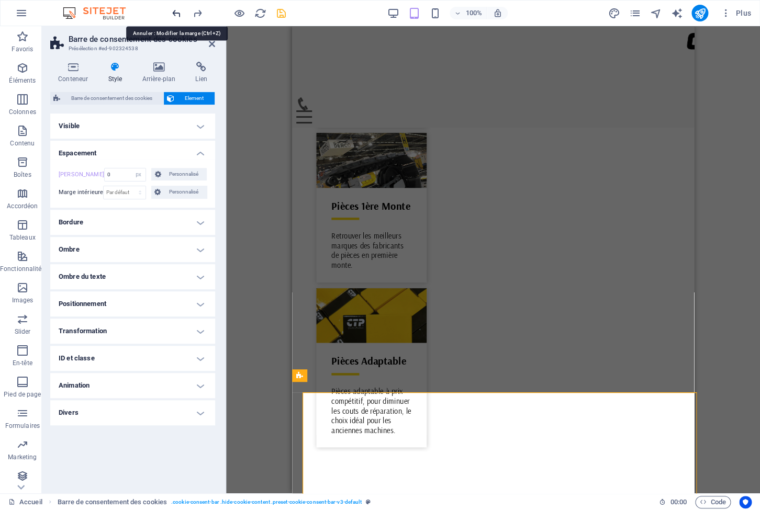
scroll to position [3058, 0]
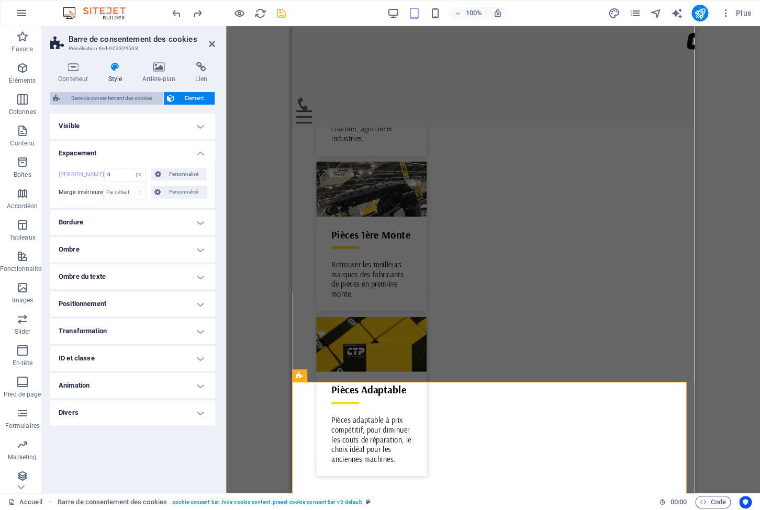
click at [96, 102] on span "Barre de consentement des cookies" at bounding box center [111, 98] width 97 height 13
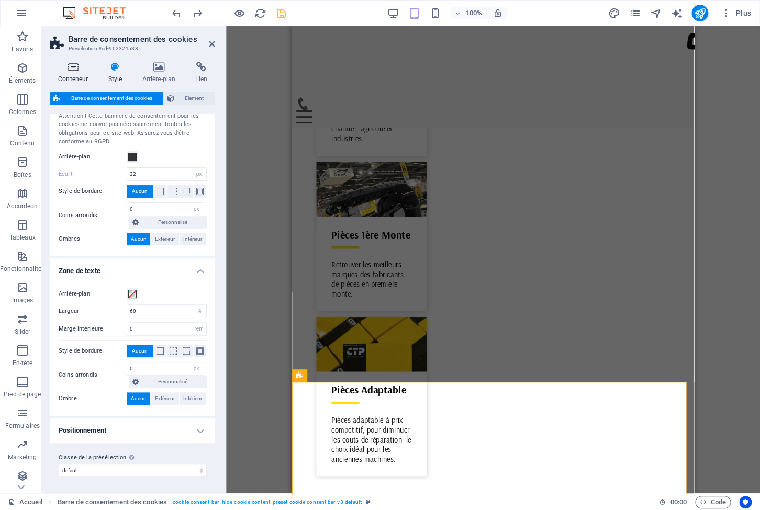
click at [72, 64] on icon at bounding box center [73, 67] width 46 height 10
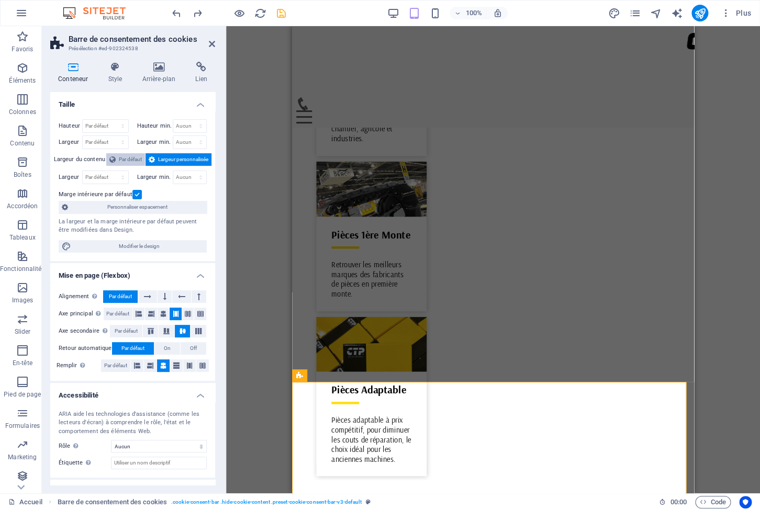
click at [126, 159] on span "Par défaut" at bounding box center [130, 159] width 23 height 13
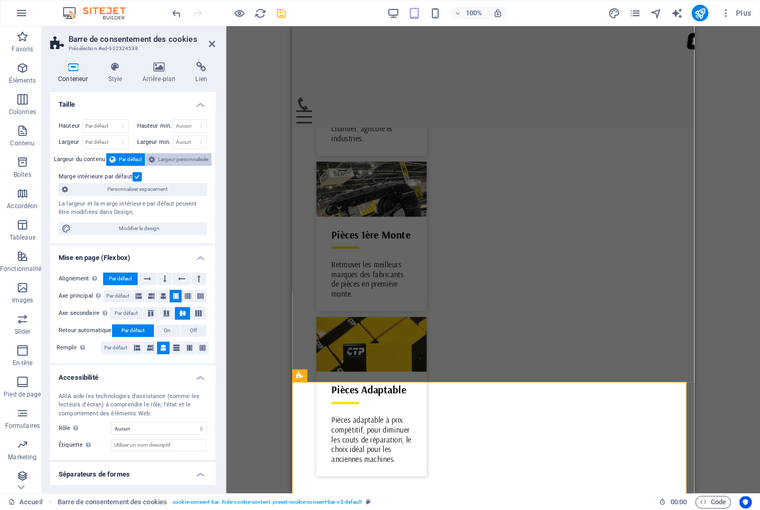
click at [174, 159] on span "Largeur personnalisée" at bounding box center [183, 159] width 50 height 13
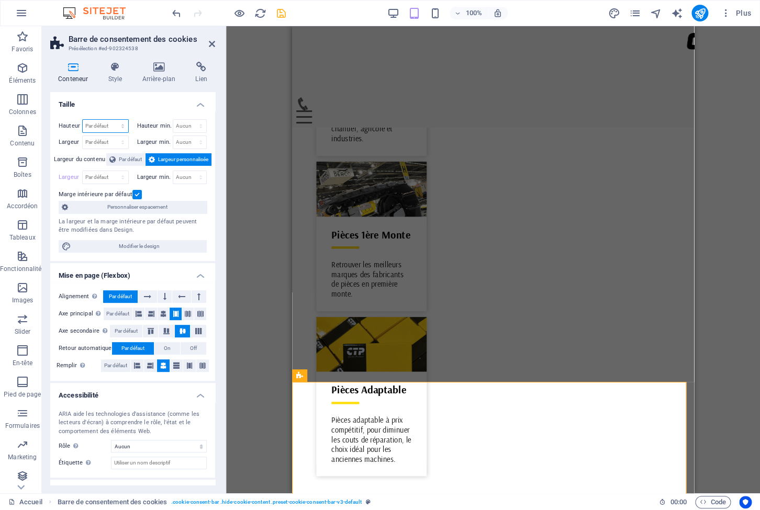
click at [83, 120] on select "Par défaut px rem % vh vw" at bounding box center [106, 126] width 46 height 13
select select "px"
click option "px" at bounding box center [0, 0] width 0 height 0
click at [99, 126] on input "299" at bounding box center [106, 126] width 46 height 13
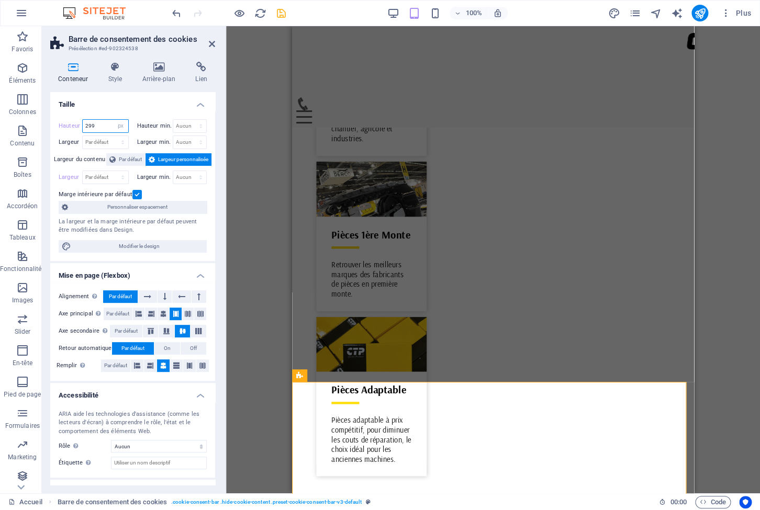
drag, startPoint x: 98, startPoint y: 126, endPoint x: 66, endPoint y: 120, distance: 32.4
click at [83, 120] on input "299" at bounding box center [106, 126] width 46 height 13
type input "200"
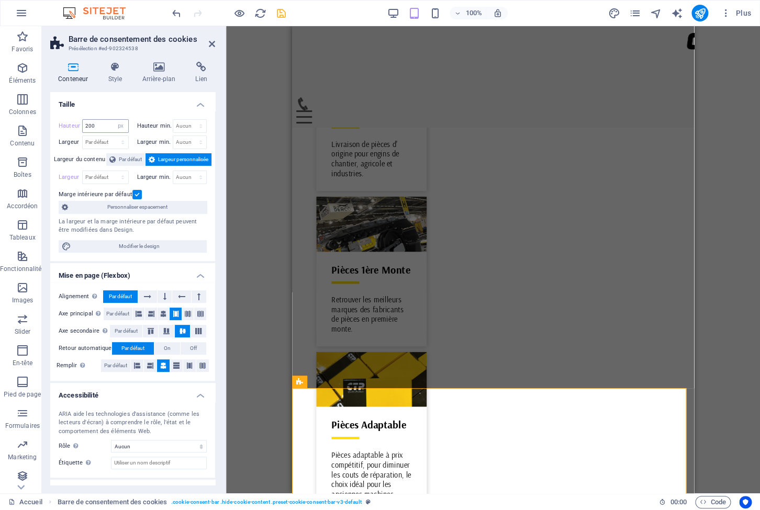
scroll to position [0, 0]
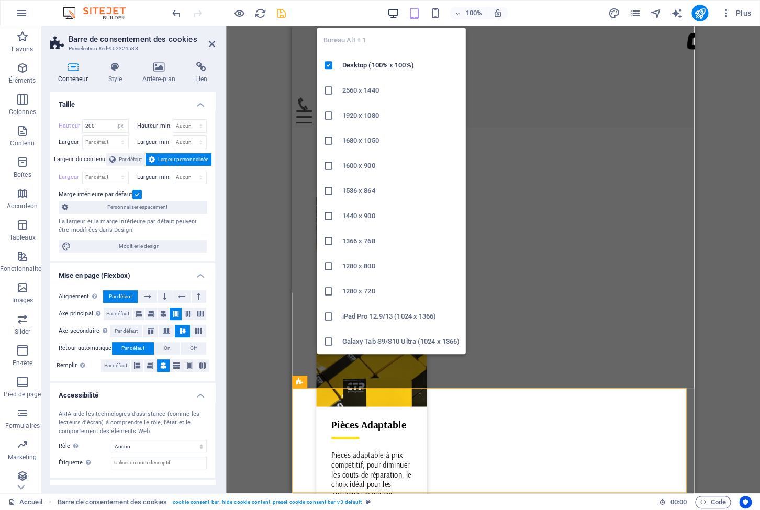
click at [392, 12] on icon "button" at bounding box center [393, 13] width 12 height 12
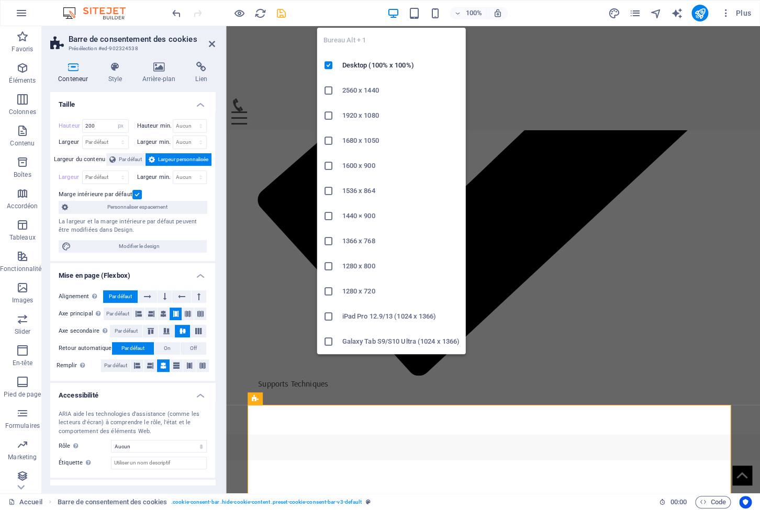
scroll to position [3294, 0]
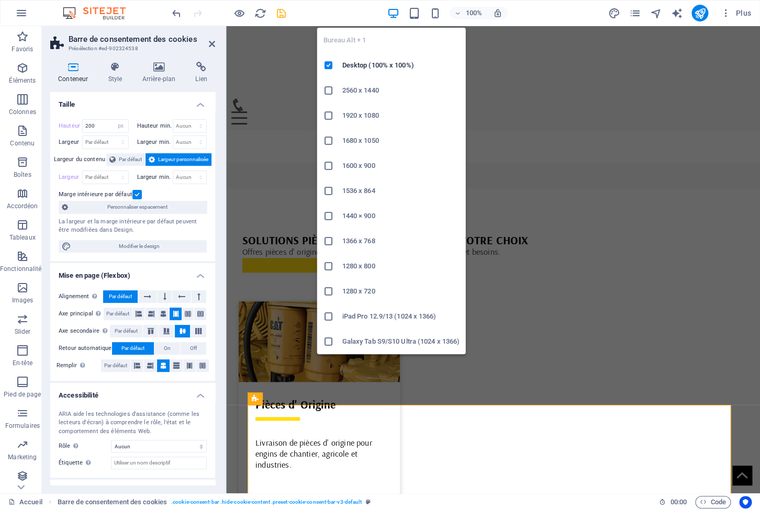
select select "DISABLED_OPTION_VALUE"
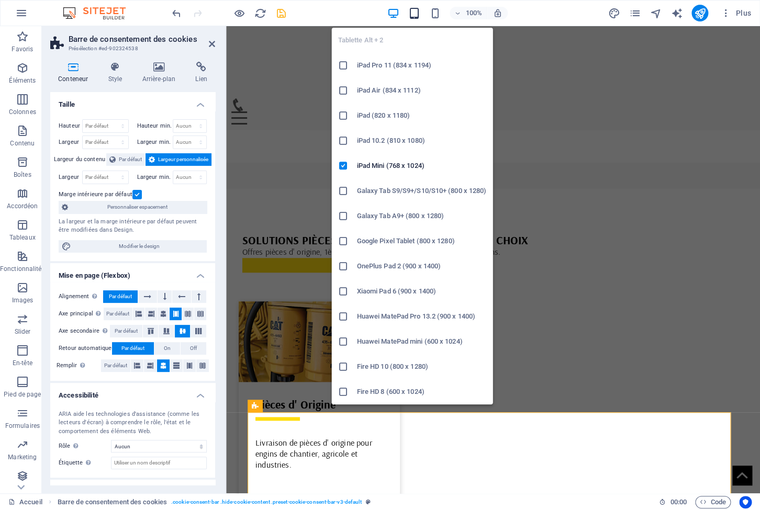
click at [419, 14] on icon "button" at bounding box center [414, 13] width 12 height 12
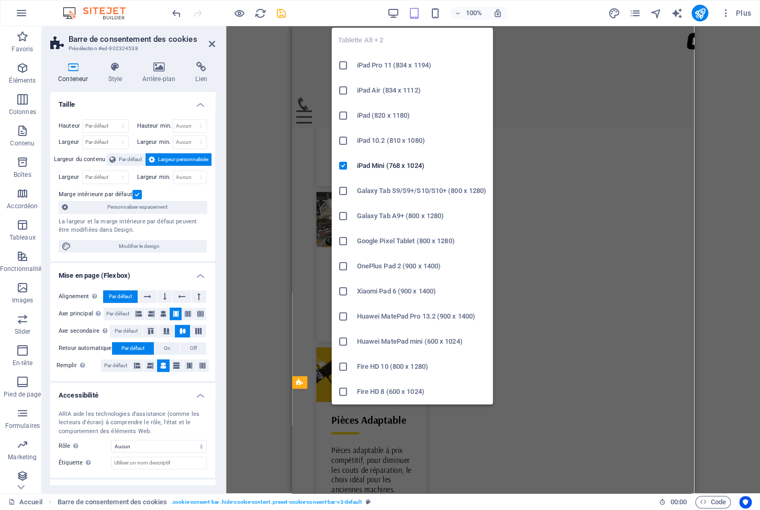
type input "200"
select select "px"
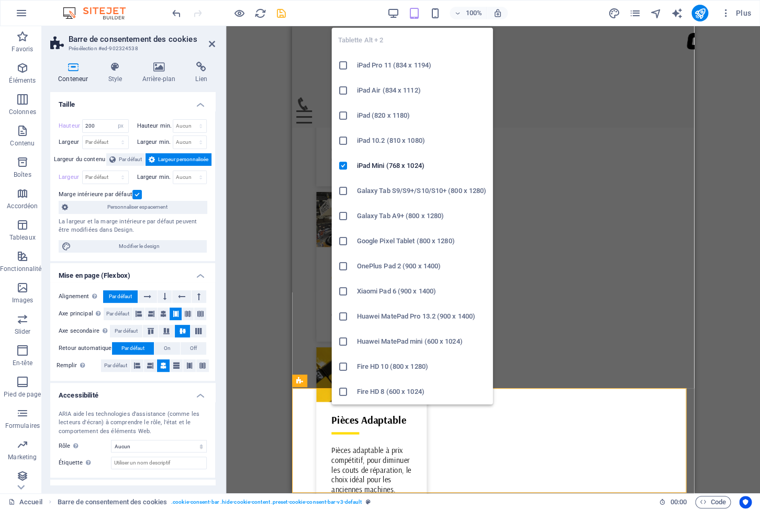
scroll to position [3023, 0]
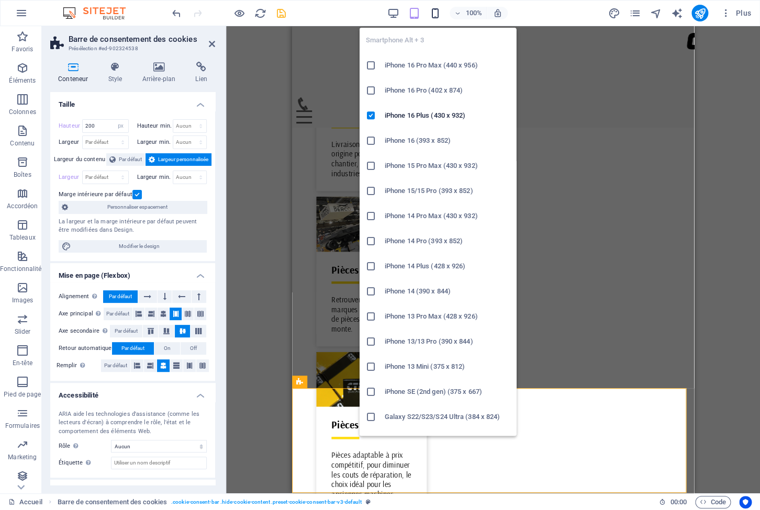
click at [436, 13] on icon "button" at bounding box center [435, 13] width 12 height 12
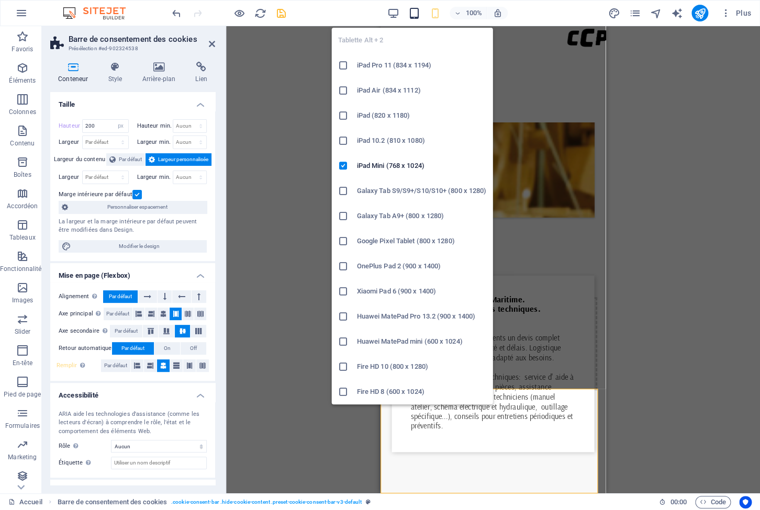
click at [412, 13] on icon "button" at bounding box center [414, 13] width 12 height 12
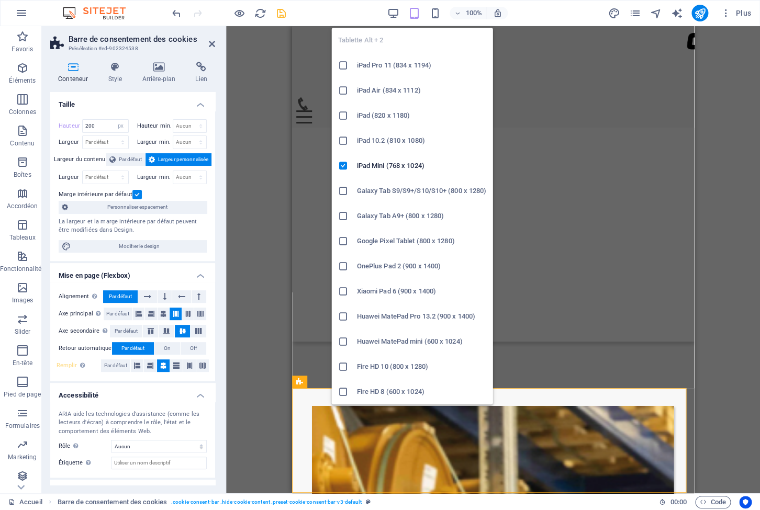
scroll to position [3023, 0]
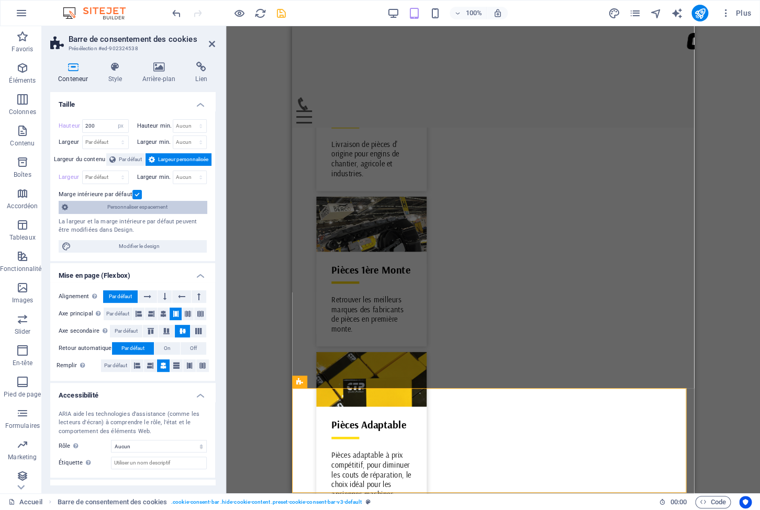
click at [163, 209] on span "Personnaliser espacement" at bounding box center [137, 207] width 132 height 13
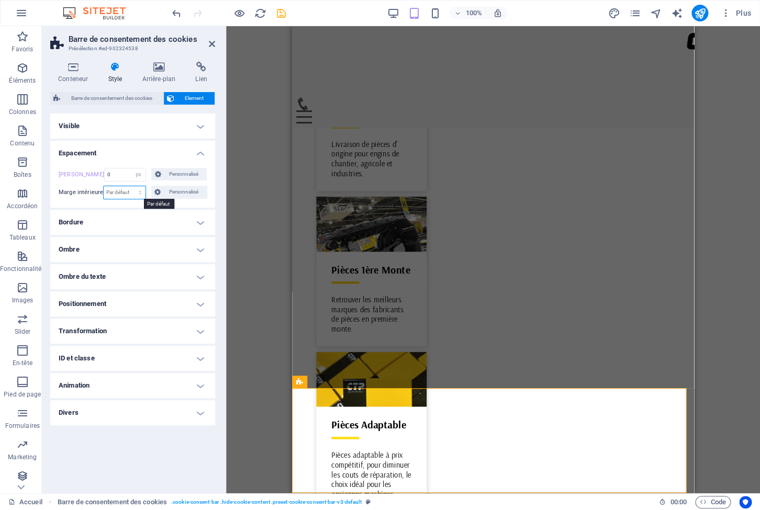
click at [104, 186] on select "Par défaut px rem % vh vw Personnalisé" at bounding box center [124, 192] width 41 height 13
select select "px"
click option "px" at bounding box center [0, 0] width 0 height 0
click at [123, 195] on input "0" at bounding box center [124, 192] width 41 height 13
drag, startPoint x: 120, startPoint y: 195, endPoint x: 86, endPoint y: 177, distance: 37.7
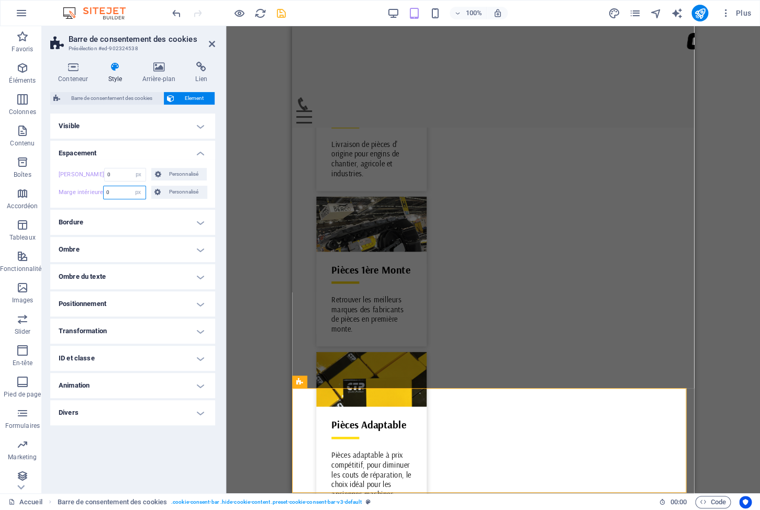
click at [104, 187] on input "0" at bounding box center [124, 192] width 41 height 13
drag, startPoint x: 117, startPoint y: 191, endPoint x: 84, endPoint y: 169, distance: 39.6
click at [104, 188] on input "30" at bounding box center [124, 192] width 41 height 13
type input "35"
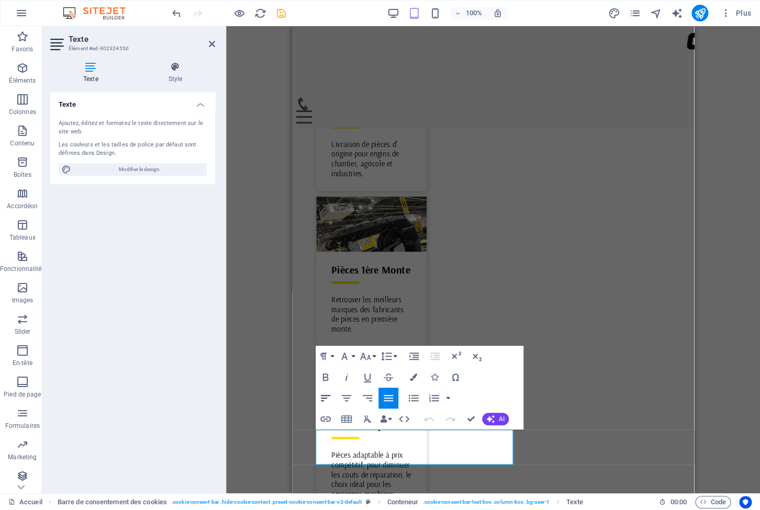
click at [325, 400] on icon "button" at bounding box center [325, 398] width 13 height 13
click at [280, 11] on icon "save" at bounding box center [281, 13] width 12 height 12
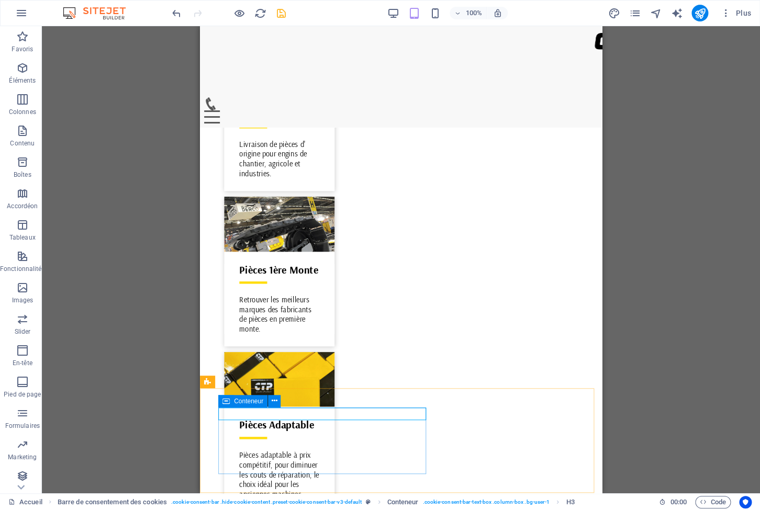
click at [227, 403] on icon at bounding box center [226, 401] width 7 height 13
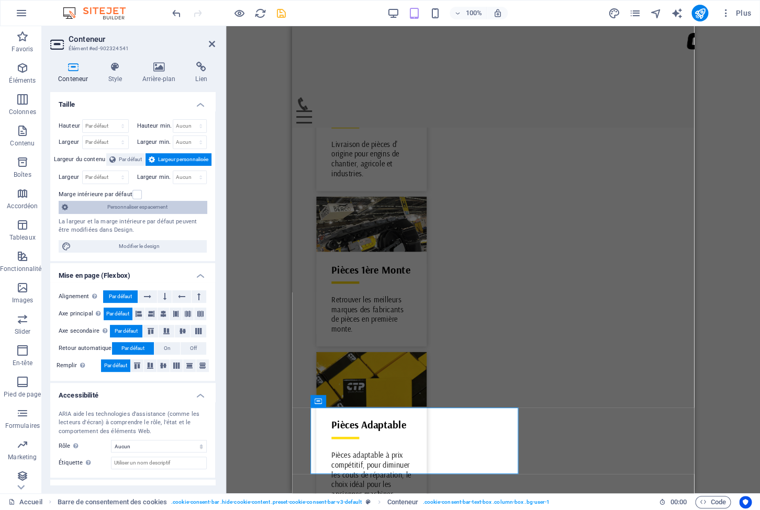
click at [141, 209] on span "Personnaliser espacement" at bounding box center [137, 207] width 132 height 13
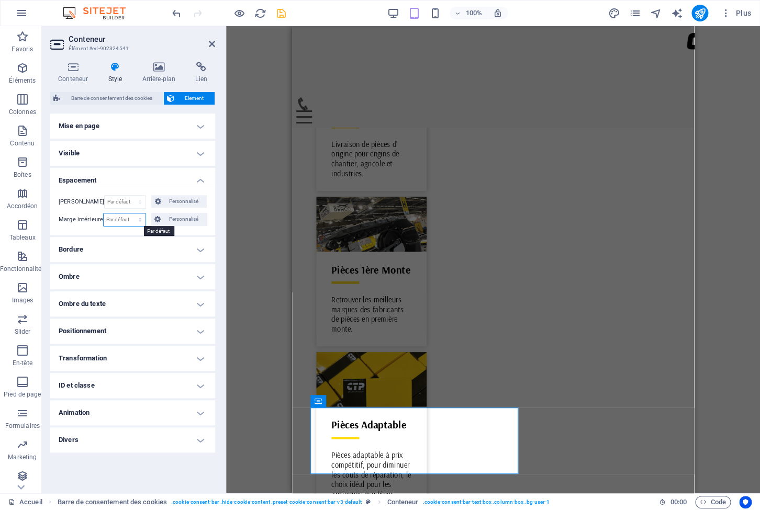
click at [104, 214] on select "Par défaut px rem % vh vw Personnalisé" at bounding box center [124, 220] width 41 height 13
select select "px"
click option "px" at bounding box center [0, 0] width 0 height 0
type input "0"
click at [117, 224] on input "0" at bounding box center [124, 220] width 41 height 13
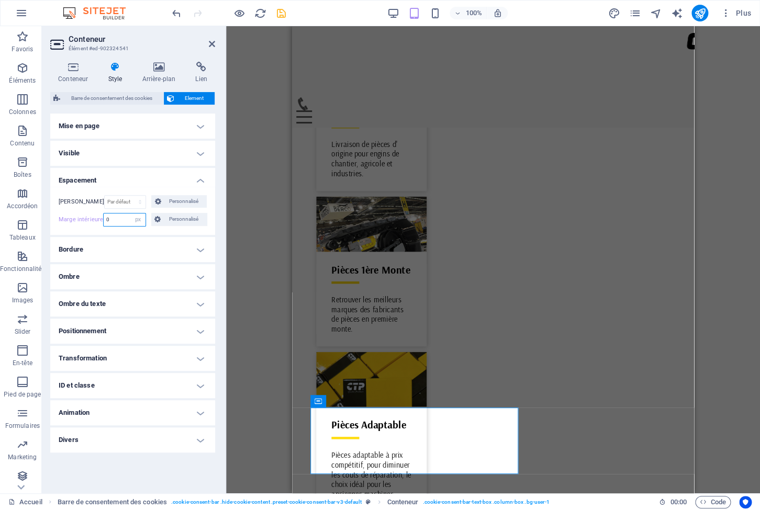
drag, startPoint x: 120, startPoint y: 221, endPoint x: 84, endPoint y: 217, distance: 35.9
click at [104, 217] on input "0" at bounding box center [124, 220] width 41 height 13
click at [174, 13] on icon "undo" at bounding box center [177, 13] width 12 height 12
select select "DISABLED_OPTION_VALUE"
click at [212, 43] on icon at bounding box center [212, 44] width 6 height 8
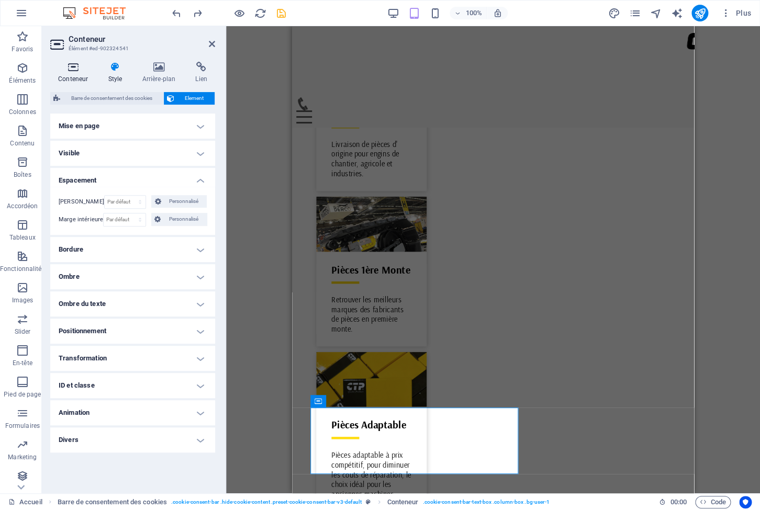
click at [77, 73] on h4 "Conteneur" at bounding box center [75, 73] width 50 height 22
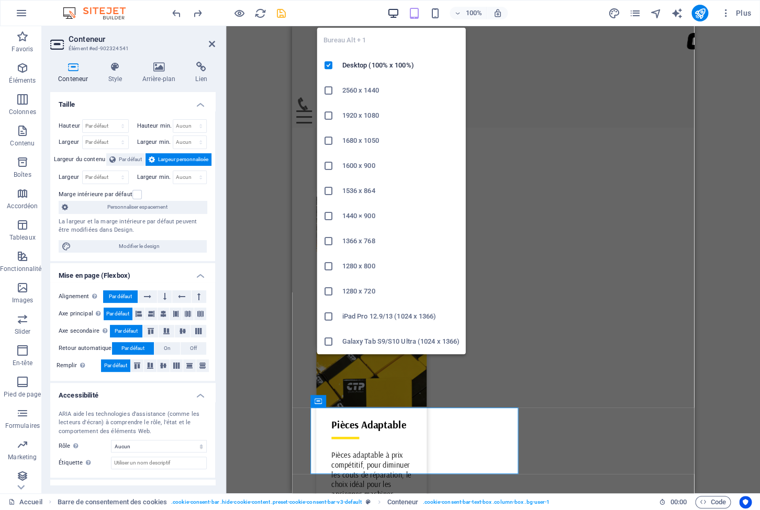
click at [395, 11] on icon "button" at bounding box center [393, 13] width 12 height 12
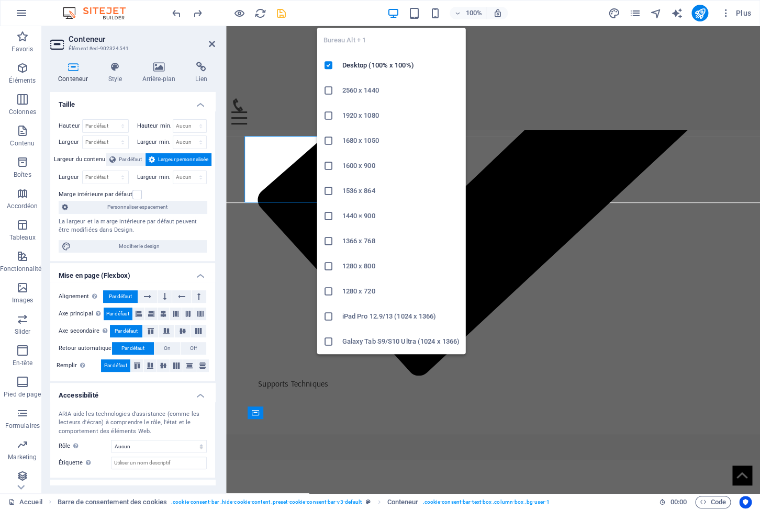
scroll to position [3294, 0]
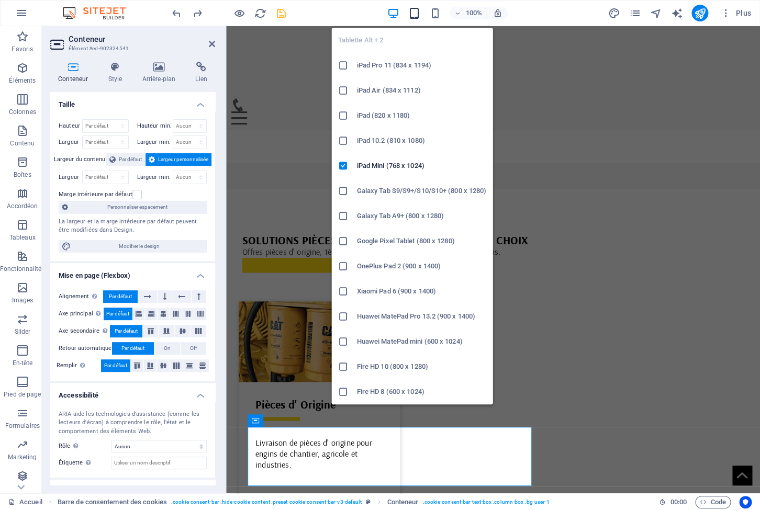
click at [416, 17] on icon "button" at bounding box center [414, 13] width 12 height 12
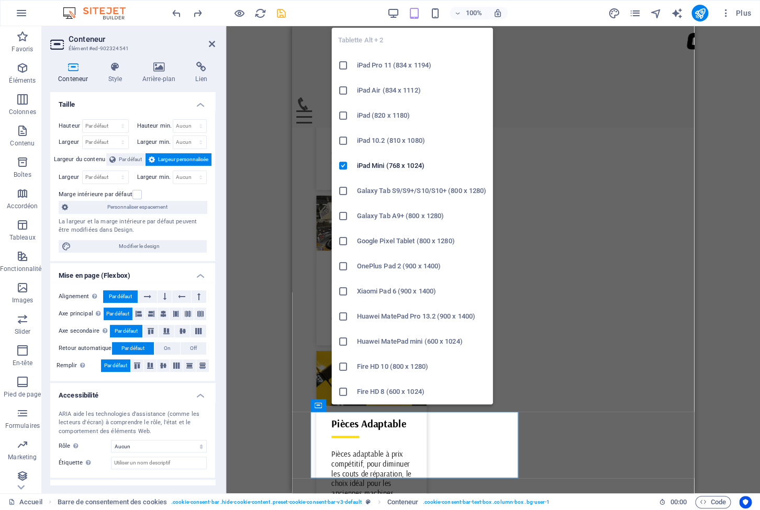
scroll to position [3023, 0]
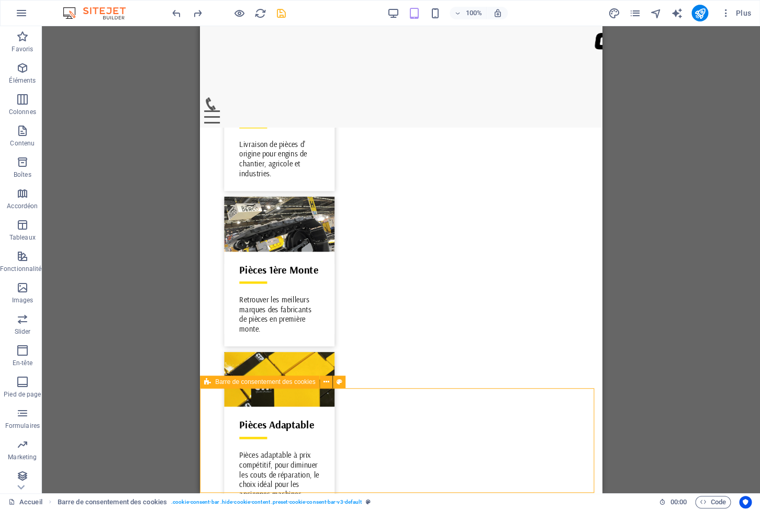
click at [234, 385] on span "Barre de consentement des cookies" at bounding box center [265, 382] width 100 height 6
select select "px"
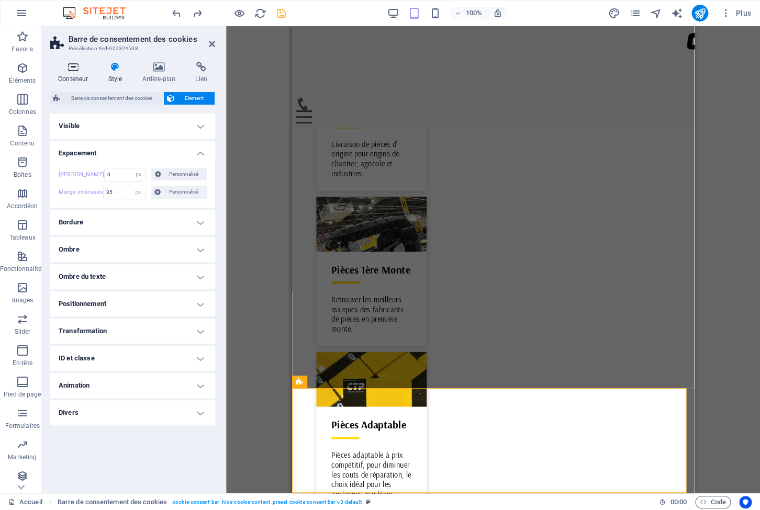
click at [74, 65] on icon at bounding box center [73, 67] width 46 height 10
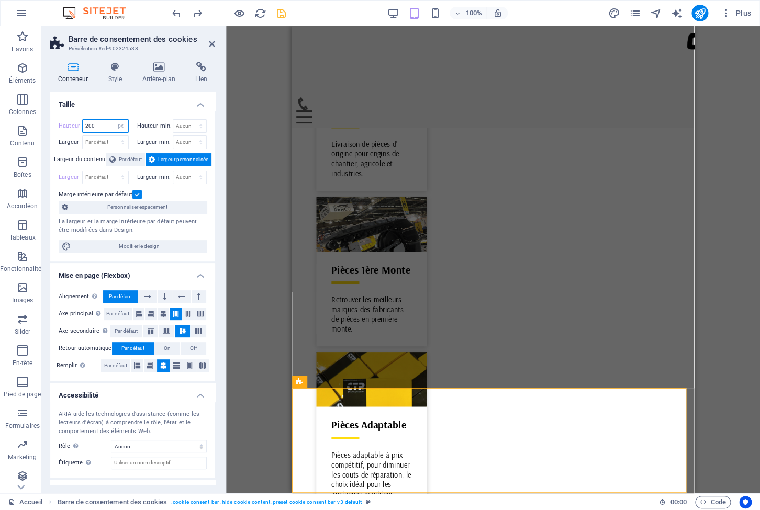
drag, startPoint x: 101, startPoint y: 128, endPoint x: 71, endPoint y: 117, distance: 31.5
click at [83, 120] on input "200" at bounding box center [106, 126] width 46 height 13
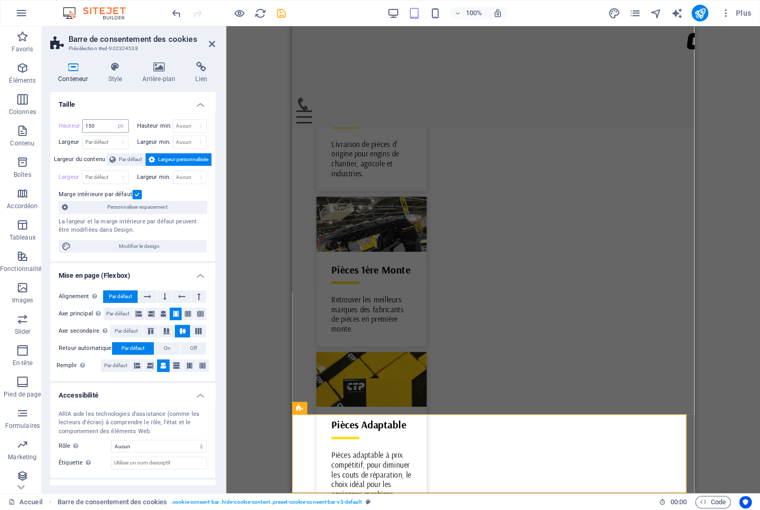
scroll to position [2996, 0]
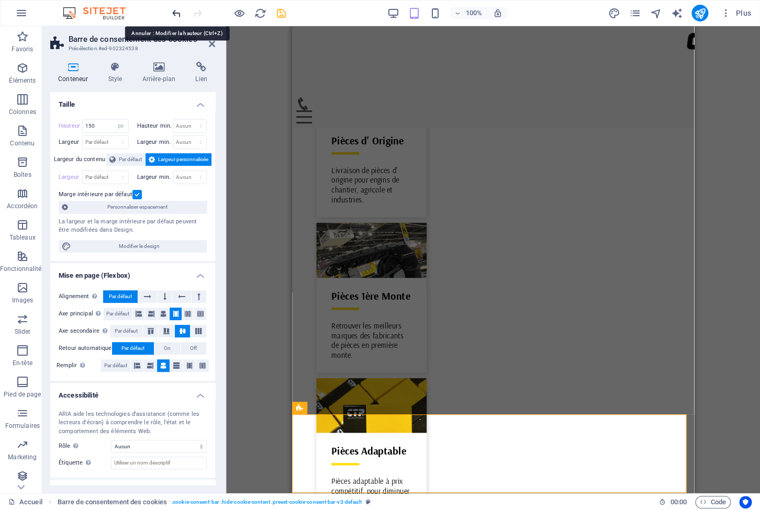
click at [173, 13] on icon "undo" at bounding box center [177, 13] width 12 height 12
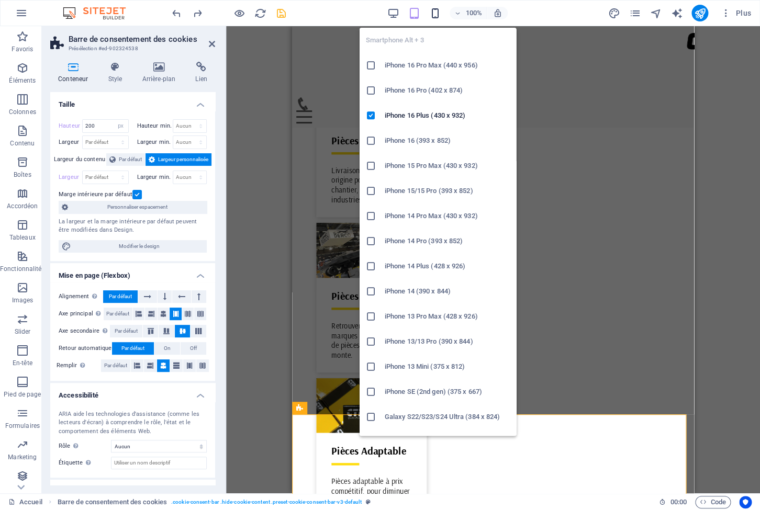
click at [430, 13] on icon "button" at bounding box center [435, 13] width 12 height 12
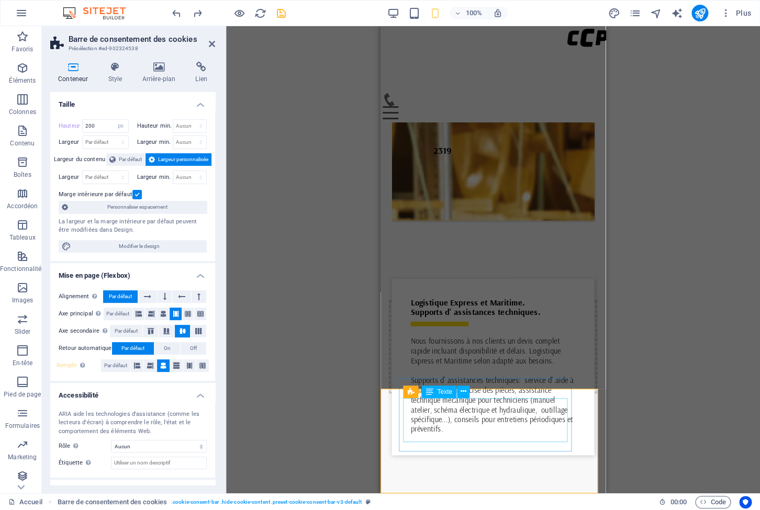
scroll to position [4501, 0]
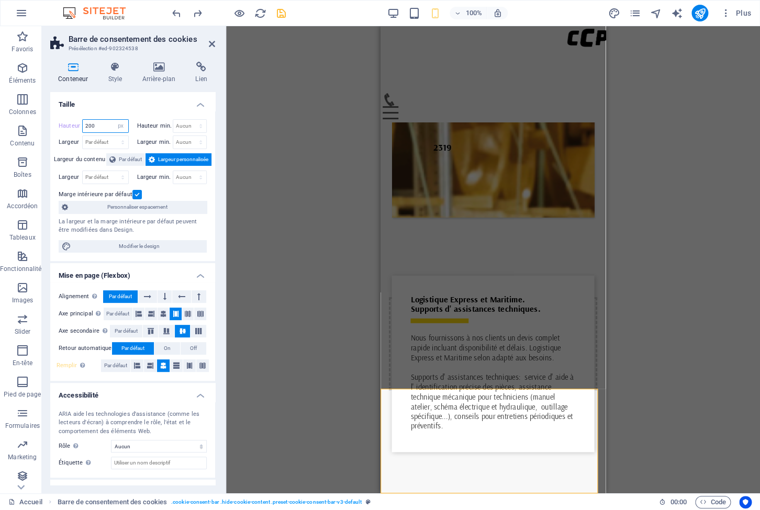
drag, startPoint x: 102, startPoint y: 125, endPoint x: 45, endPoint y: 117, distance: 58.2
click at [83, 120] on input "200" at bounding box center [106, 126] width 46 height 13
drag, startPoint x: 103, startPoint y: 127, endPoint x: 67, endPoint y: 121, distance: 36.7
click at [83, 121] on input "400" at bounding box center [106, 126] width 46 height 13
drag, startPoint x: 99, startPoint y: 126, endPoint x: 70, endPoint y: 119, distance: 29.5
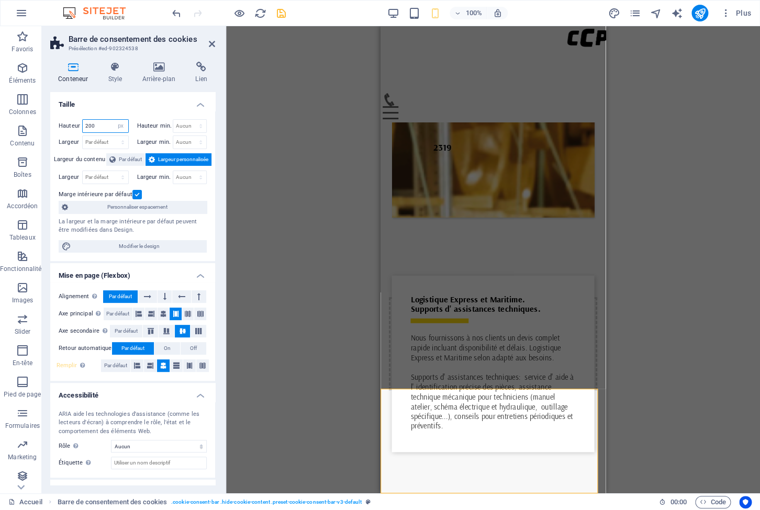
click at [83, 120] on input "200" at bounding box center [106, 126] width 46 height 13
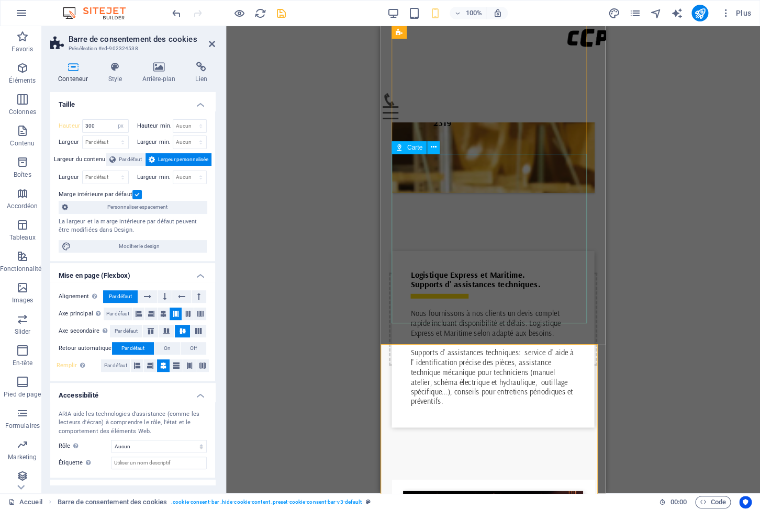
scroll to position [4553, 0]
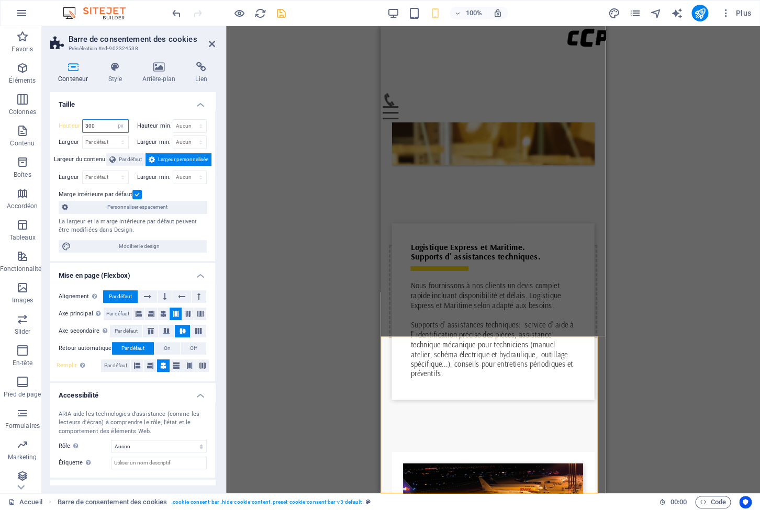
drag, startPoint x: 105, startPoint y: 127, endPoint x: 64, endPoint y: 117, distance: 41.4
click at [83, 120] on input "300" at bounding box center [106, 126] width 46 height 13
type input "350"
click at [426, 441] on span "Conteneur" at bounding box center [438, 442] width 29 height 6
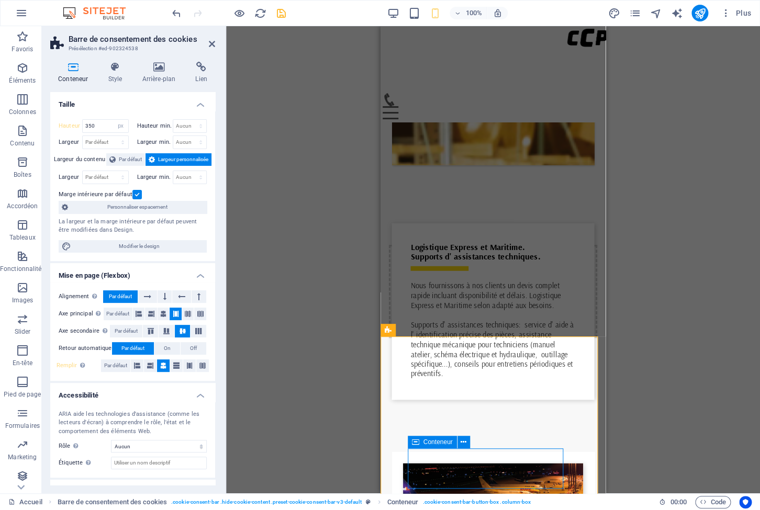
click at [426, 441] on span "Conteneur" at bounding box center [438, 442] width 29 height 6
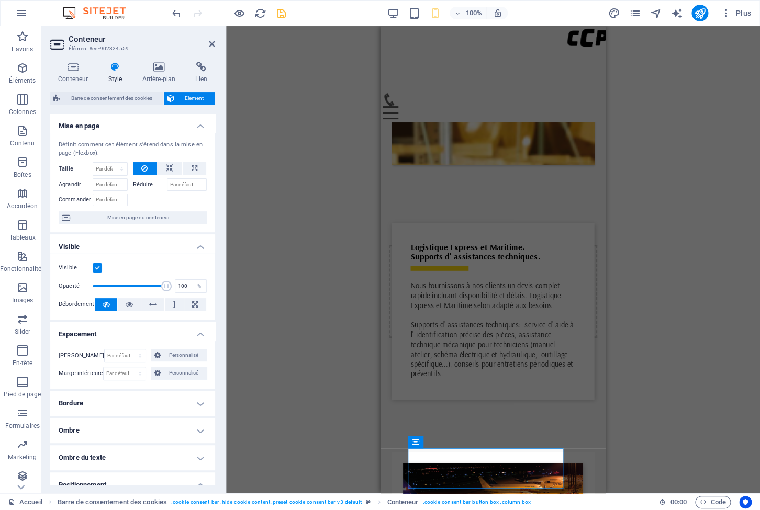
click at [122, 75] on h4 "Style" at bounding box center [117, 73] width 34 height 22
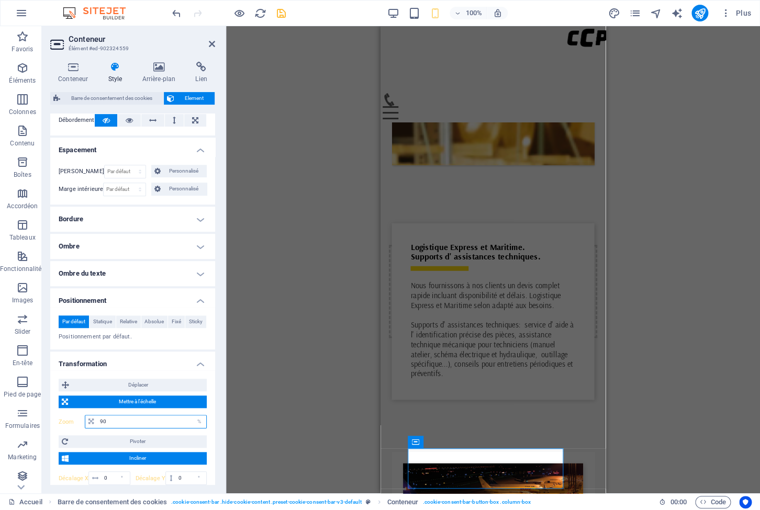
drag, startPoint x: 130, startPoint y: 436, endPoint x: 69, endPoint y: 427, distance: 62.5
click at [97, 427] on input "90" at bounding box center [151, 422] width 109 height 13
type input "85"
click at [212, 43] on icon at bounding box center [212, 44] width 6 height 8
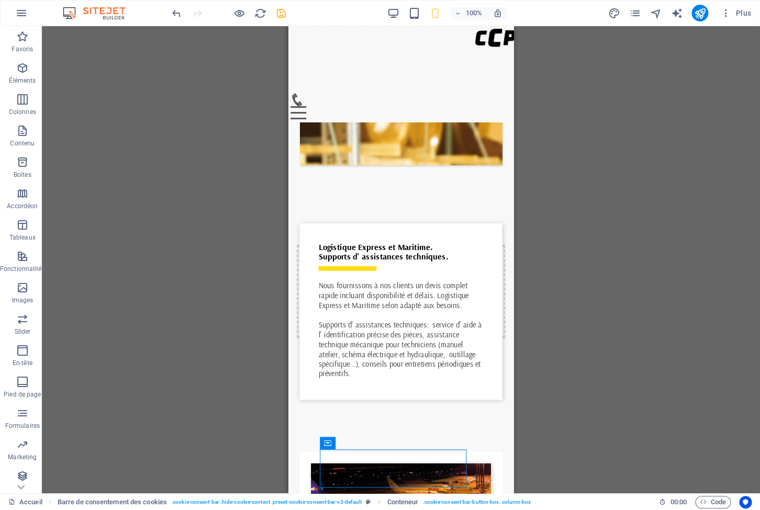
click at [175, 259] on div "Conteneur H3 Bannière Conteneur Image large avec le texte Conteneur Image large…" at bounding box center [401, 260] width 718 height 468
click at [173, 13] on icon "undo" at bounding box center [177, 13] width 12 height 12
click at [279, 9] on icon "save" at bounding box center [281, 13] width 12 height 12
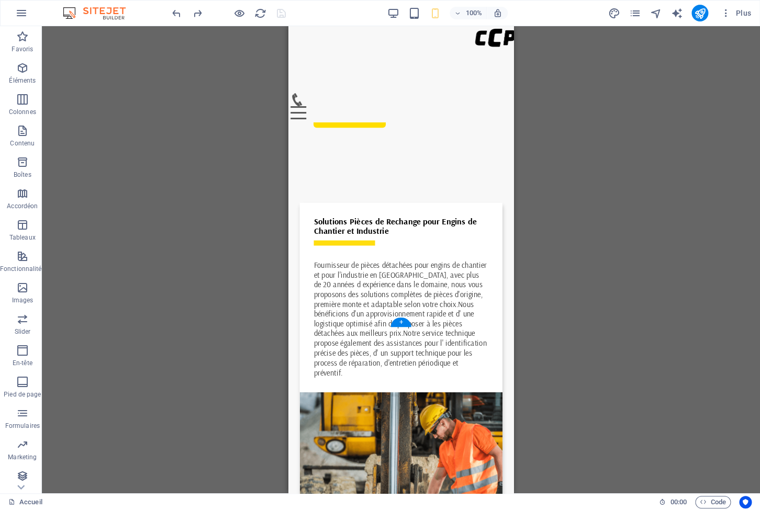
scroll to position [0, 0]
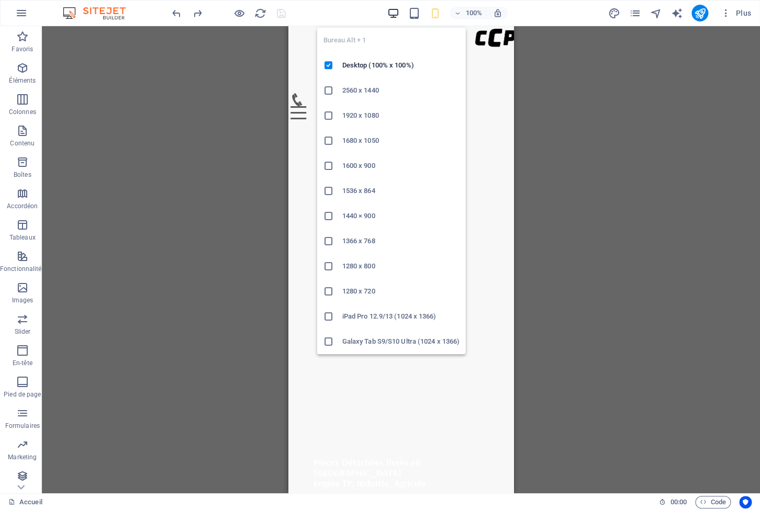
click at [392, 13] on icon "button" at bounding box center [393, 13] width 12 height 12
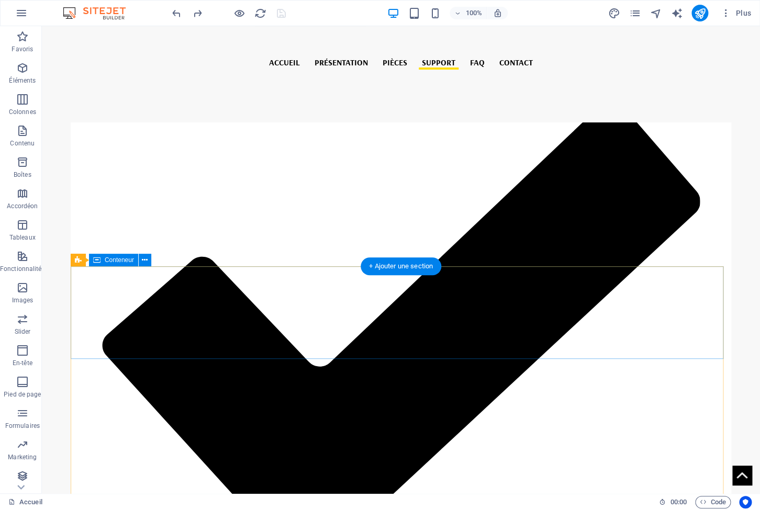
scroll to position [3250, 0]
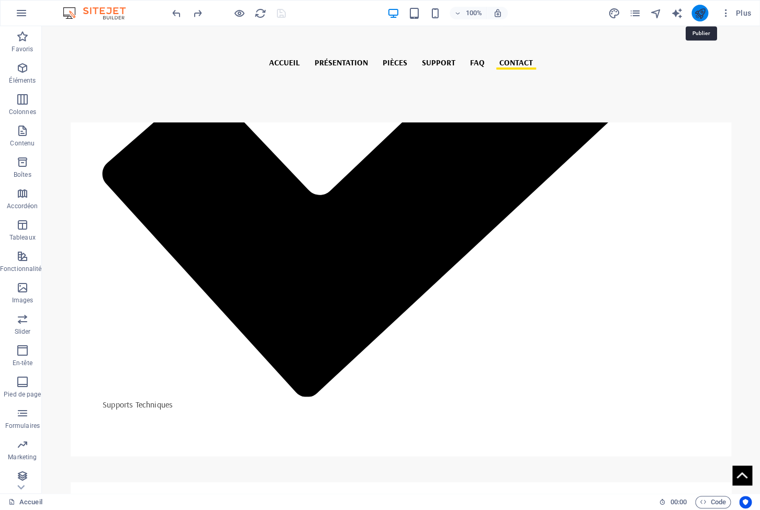
click at [696, 17] on icon "publish" at bounding box center [700, 13] width 12 height 12
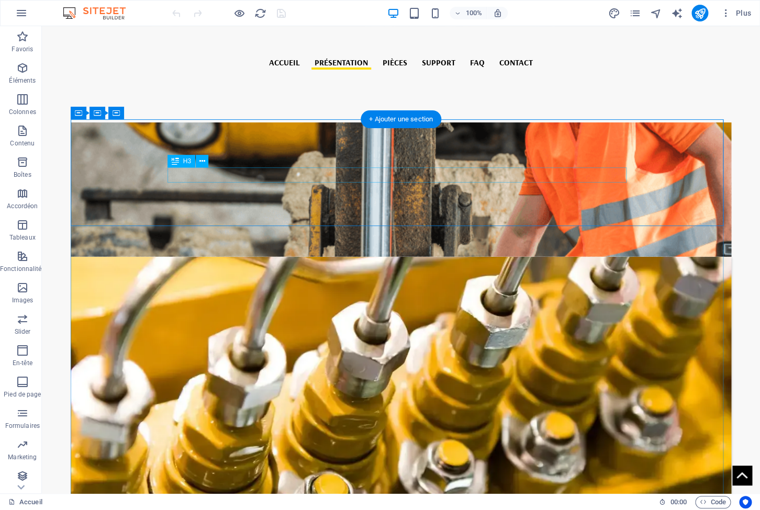
scroll to position [931, 0]
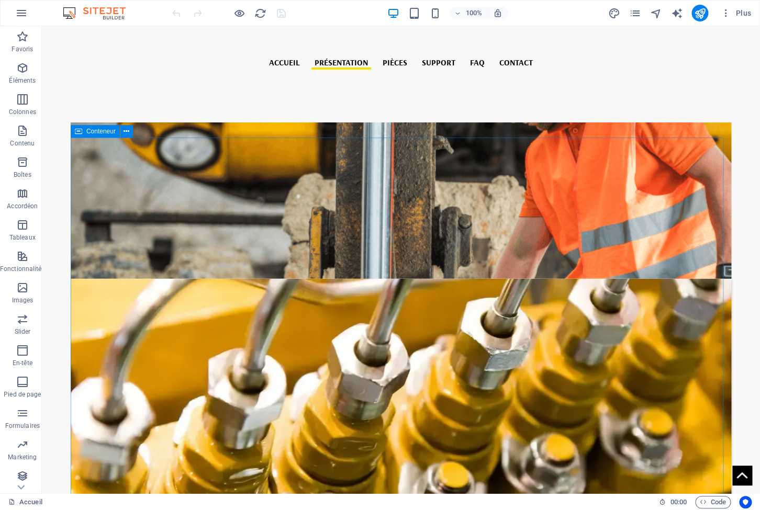
click at [77, 131] on icon at bounding box center [78, 131] width 7 height 13
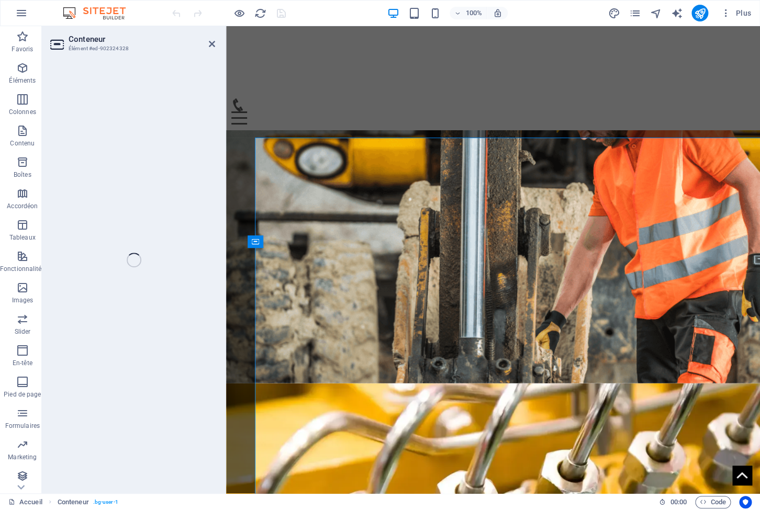
select select "%"
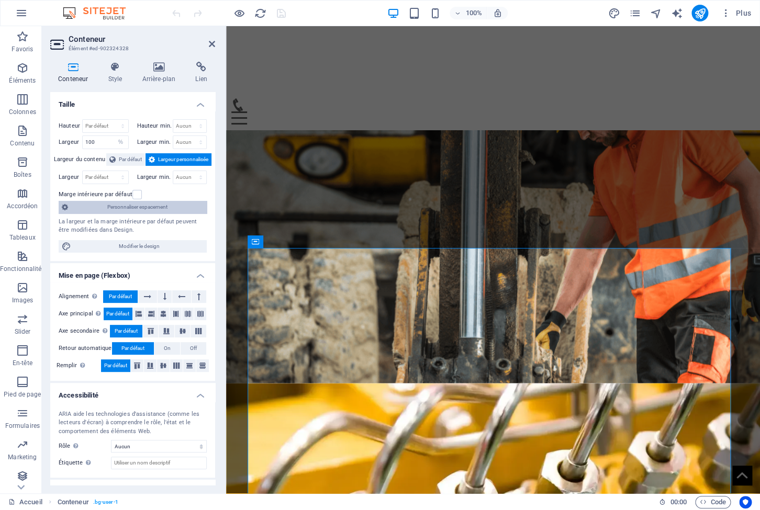
click at [142, 209] on span "Personnaliser espacement" at bounding box center [137, 207] width 132 height 13
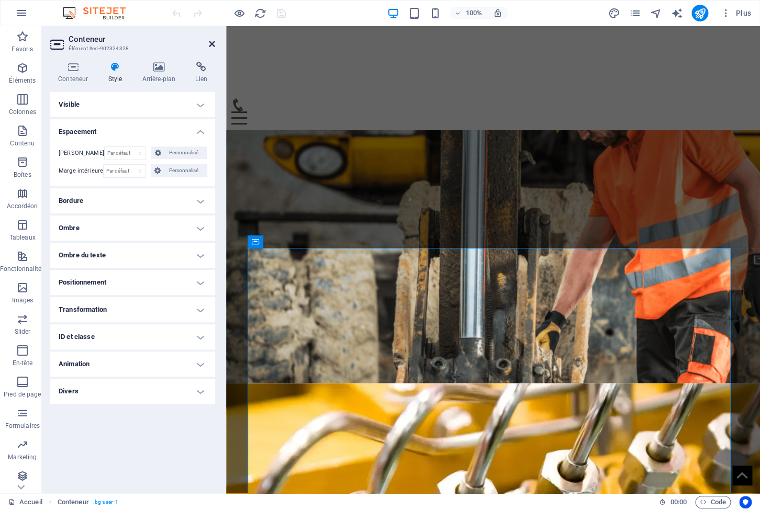
click at [210, 43] on icon at bounding box center [212, 44] width 6 height 8
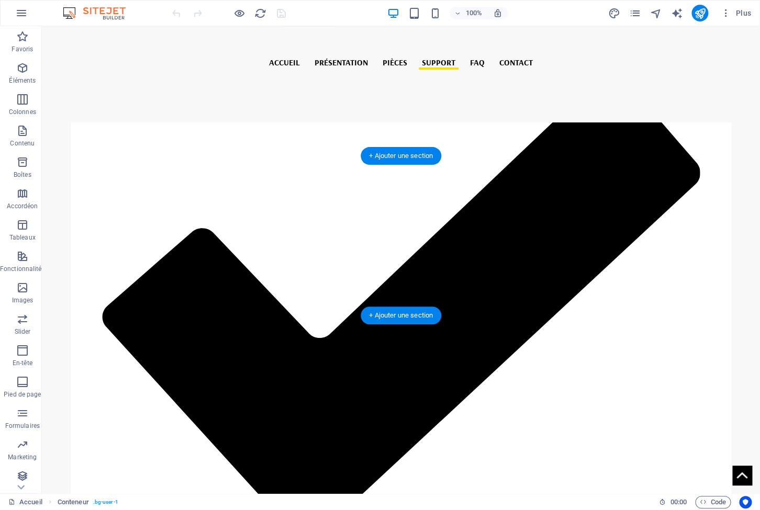
scroll to position [2228, 0]
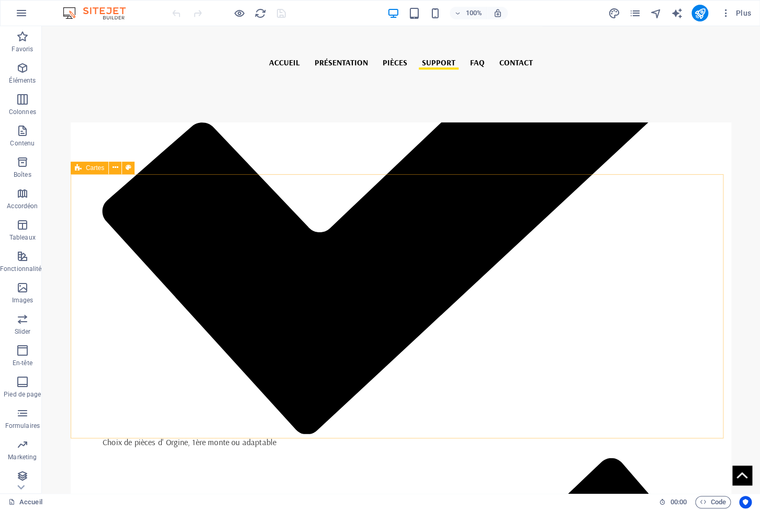
click at [82, 167] on div "Cartes" at bounding box center [90, 168] width 38 height 13
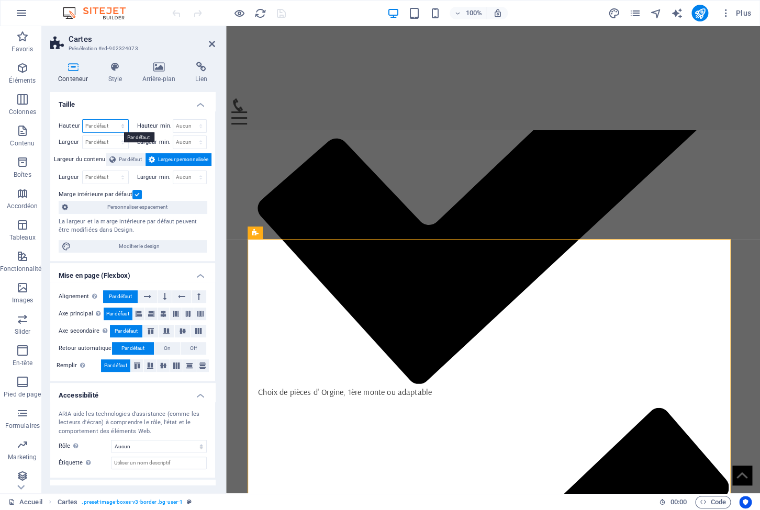
click at [83, 120] on select "Par défaut px rem % vh vw" at bounding box center [106, 126] width 46 height 13
select select "%"
click option "%" at bounding box center [0, 0] width 0 height 0
click at [106, 128] on input "104.87" at bounding box center [106, 126] width 46 height 13
drag, startPoint x: 91, startPoint y: 122, endPoint x: 83, endPoint y: 120, distance: 7.5
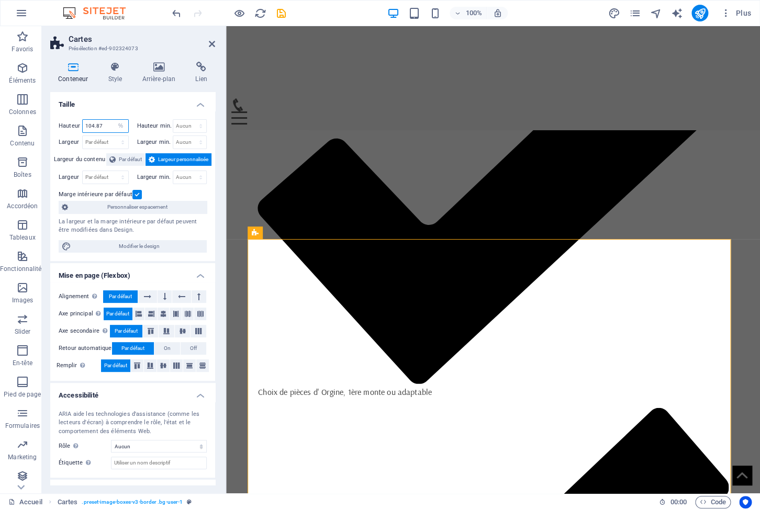
click at [83, 120] on input "104.87" at bounding box center [106, 126] width 46 height 13
click at [175, 17] on icon "undo" at bounding box center [177, 13] width 12 height 12
type input "104.87"
click at [175, 17] on icon "undo" at bounding box center [177, 13] width 12 height 12
select select "DISABLED_OPTION_VALUE"
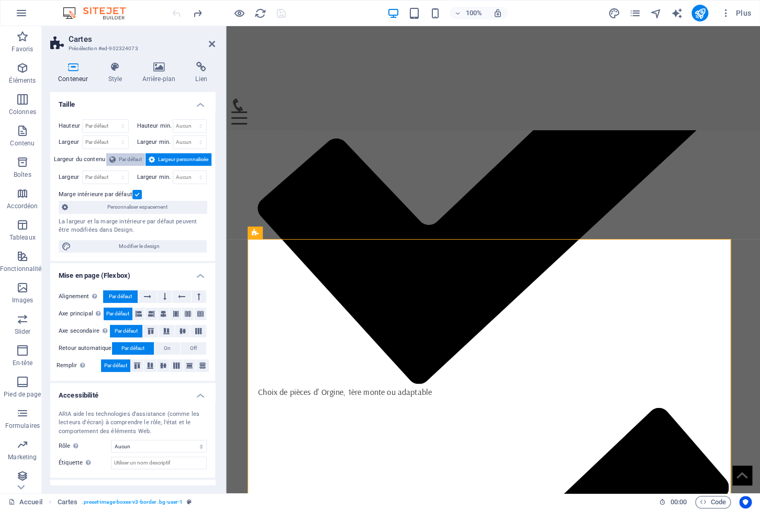
click at [120, 159] on span "Par défaut" at bounding box center [130, 159] width 23 height 13
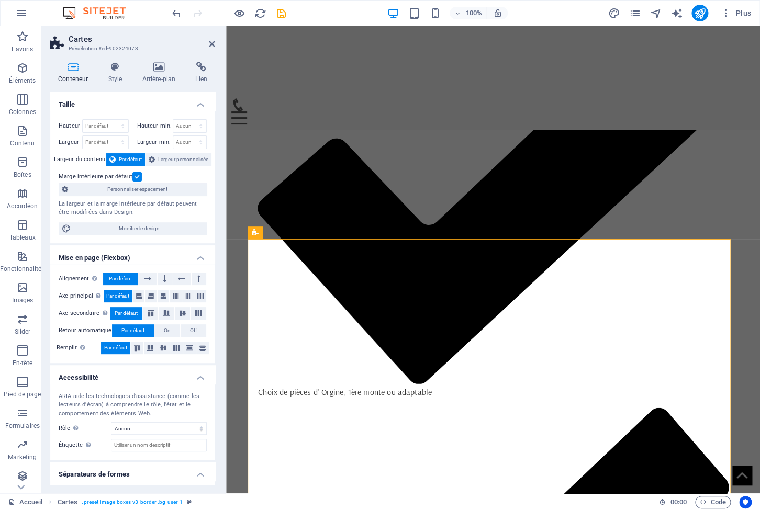
click at [136, 177] on label at bounding box center [136, 176] width 9 height 9
click at [0, 0] on input "Marge intérieure par défaut" at bounding box center [0, 0] width 0 height 0
click at [137, 177] on label at bounding box center [136, 176] width 9 height 9
click at [0, 0] on input "Marge intérieure par défaut" at bounding box center [0, 0] width 0 height 0
click at [136, 177] on label at bounding box center [136, 176] width 9 height 9
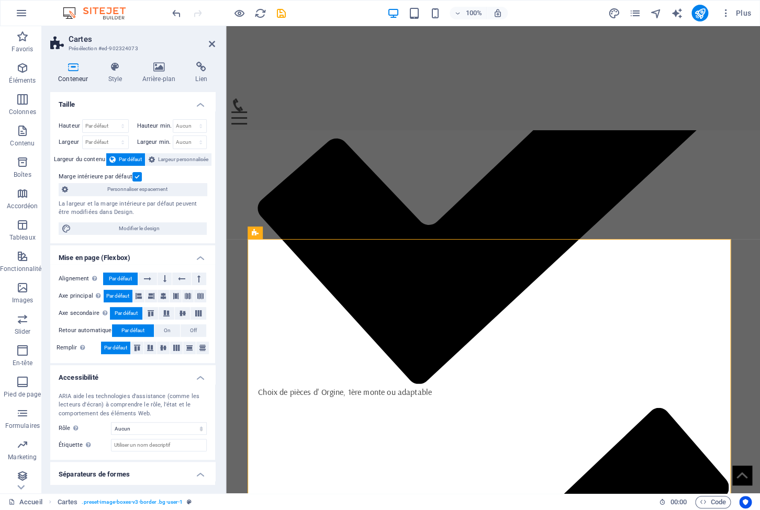
click at [0, 0] on input "Marge intérieure par défaut" at bounding box center [0, 0] width 0 height 0
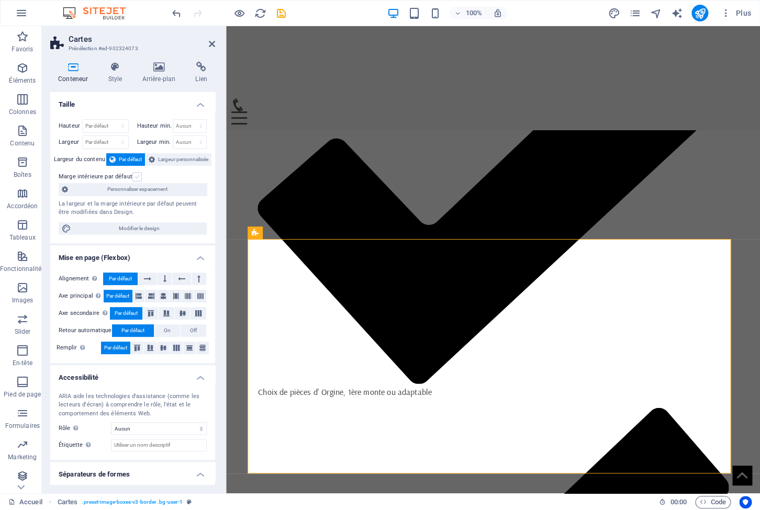
click at [136, 177] on label at bounding box center [136, 176] width 9 height 9
click at [0, 0] on input "Marge intérieure par défaut" at bounding box center [0, 0] width 0 height 0
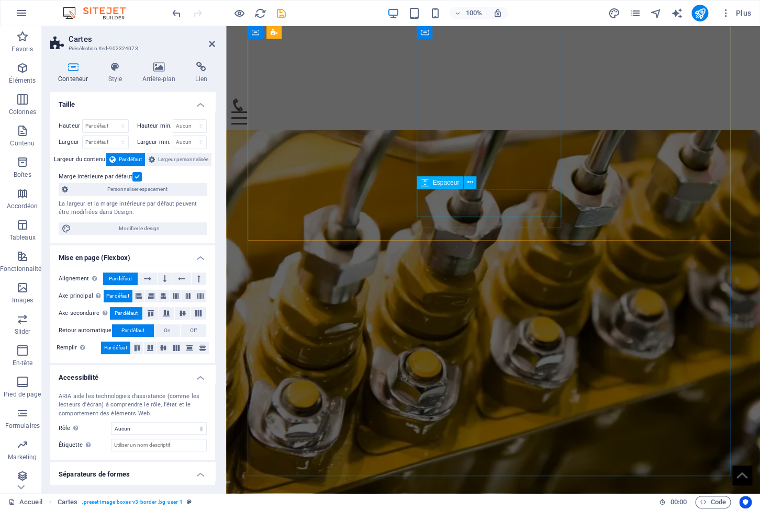
scroll to position [982, 0]
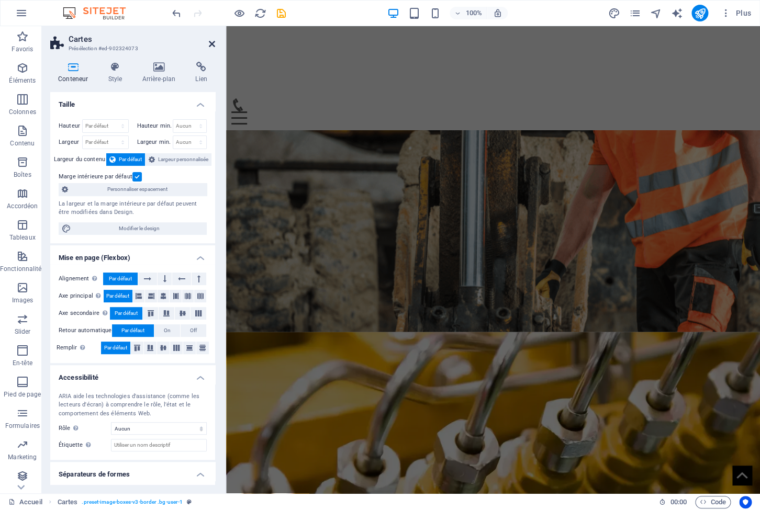
click at [209, 45] on icon at bounding box center [212, 44] width 6 height 8
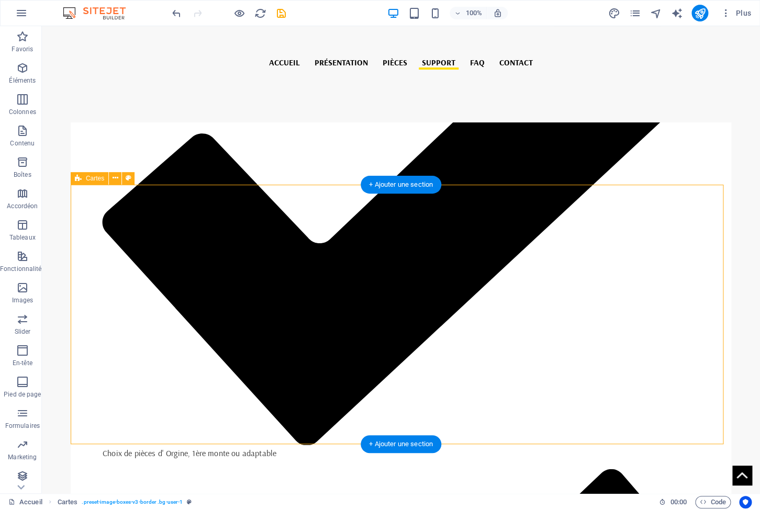
scroll to position [2192, 0]
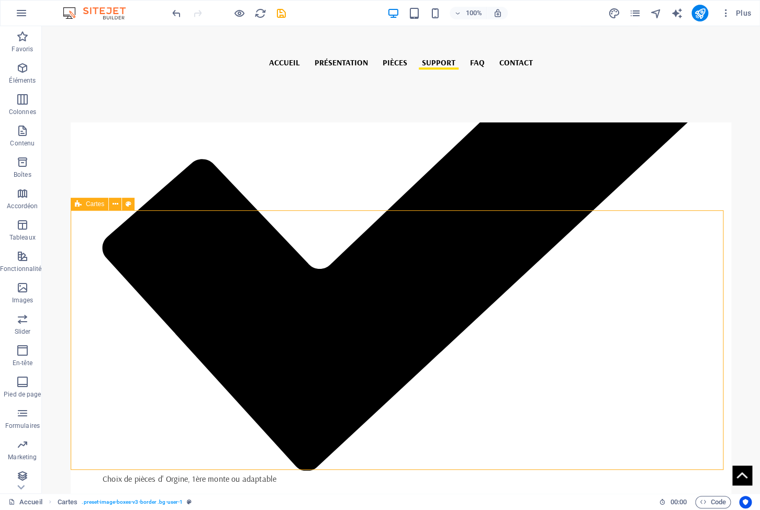
click at [88, 203] on span "Cartes" at bounding box center [95, 204] width 18 height 6
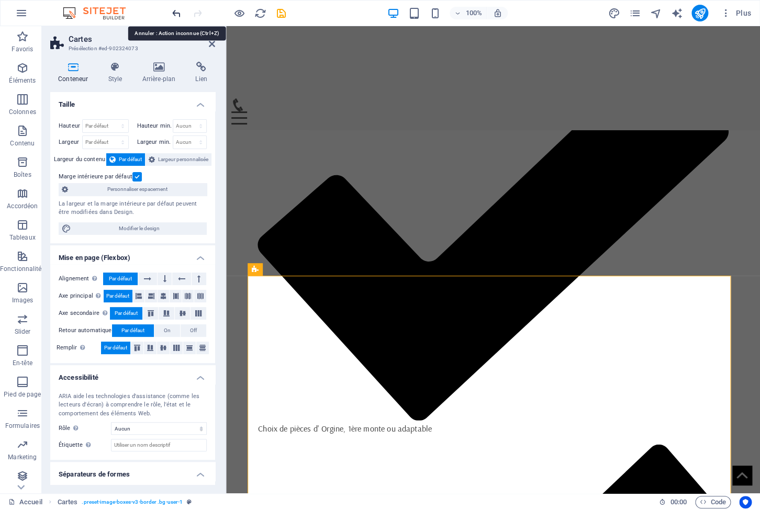
click at [173, 12] on icon "undo" at bounding box center [177, 13] width 12 height 12
click at [208, 45] on header "Cartes Présélection #ed-902324073" at bounding box center [132, 39] width 165 height 27
click at [210, 42] on icon at bounding box center [212, 44] width 6 height 8
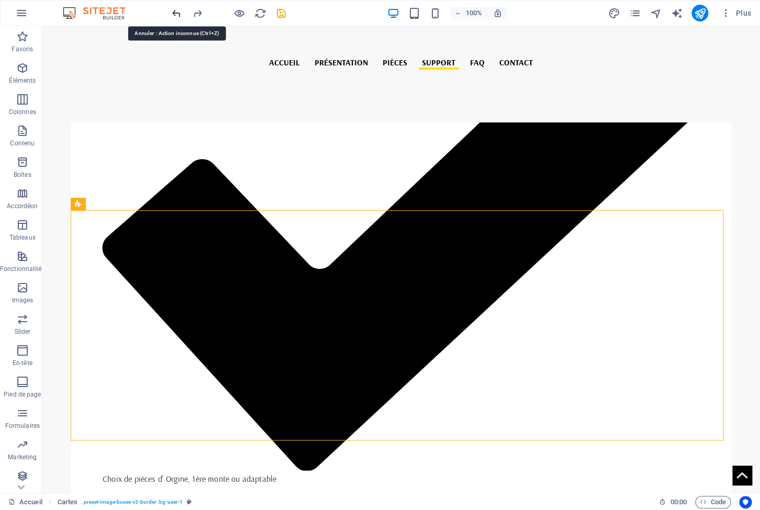
click at [174, 12] on icon "undo" at bounding box center [177, 13] width 12 height 12
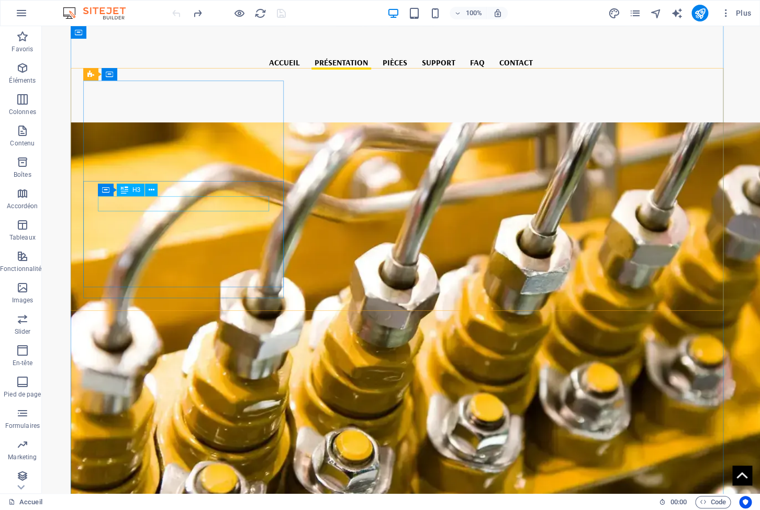
scroll to position [931, 0]
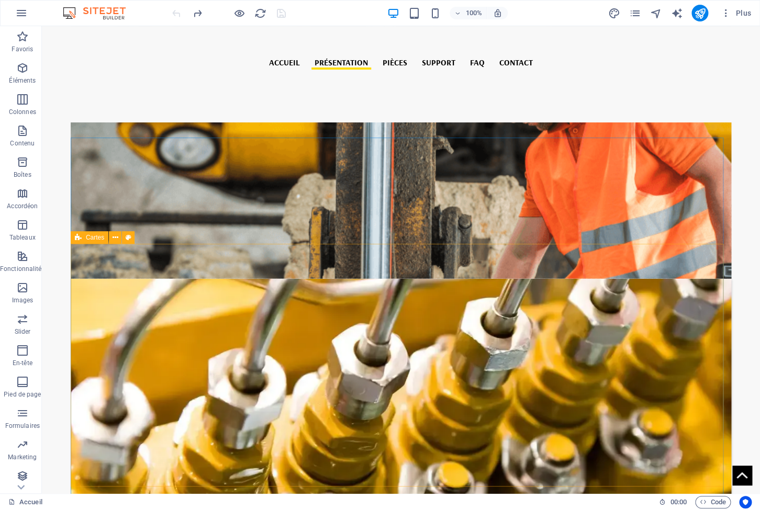
click at [83, 237] on div "Cartes" at bounding box center [90, 237] width 38 height 13
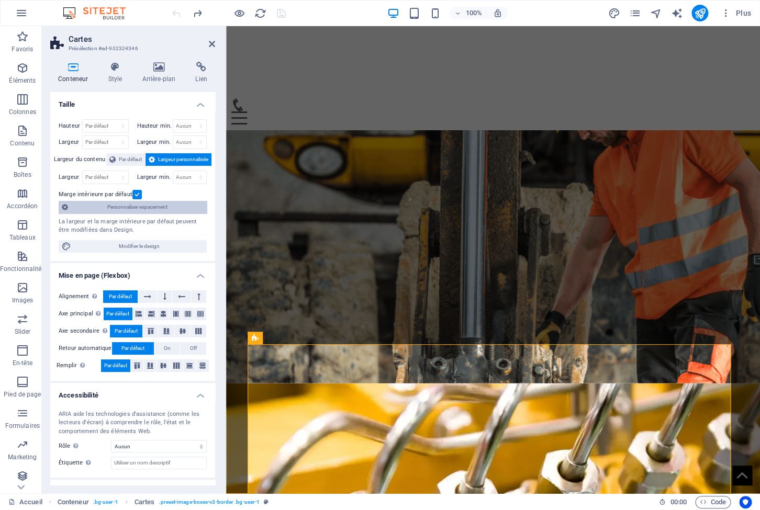
click at [146, 207] on span "Personnaliser espacement" at bounding box center [137, 207] width 132 height 13
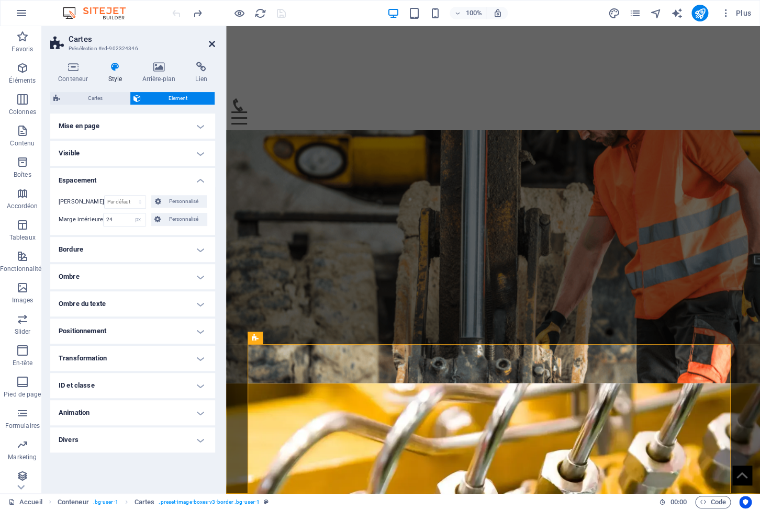
click at [210, 41] on icon at bounding box center [212, 44] width 6 height 8
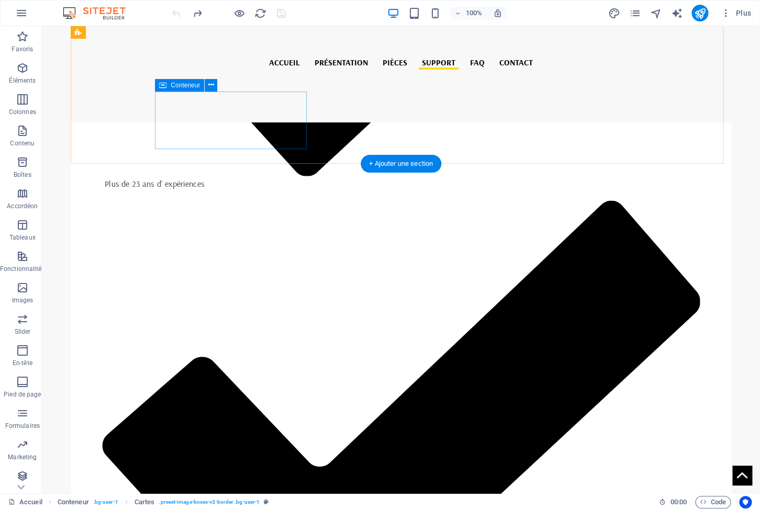
scroll to position [2302, 0]
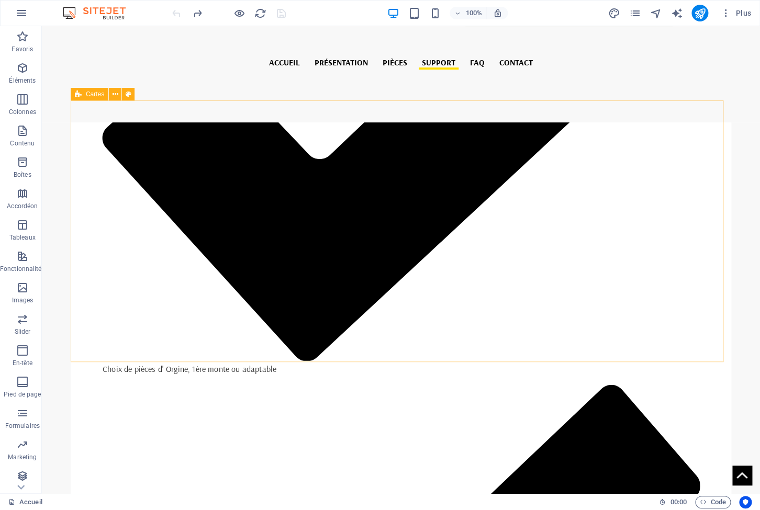
click at [87, 95] on span "Cartes" at bounding box center [95, 94] width 18 height 6
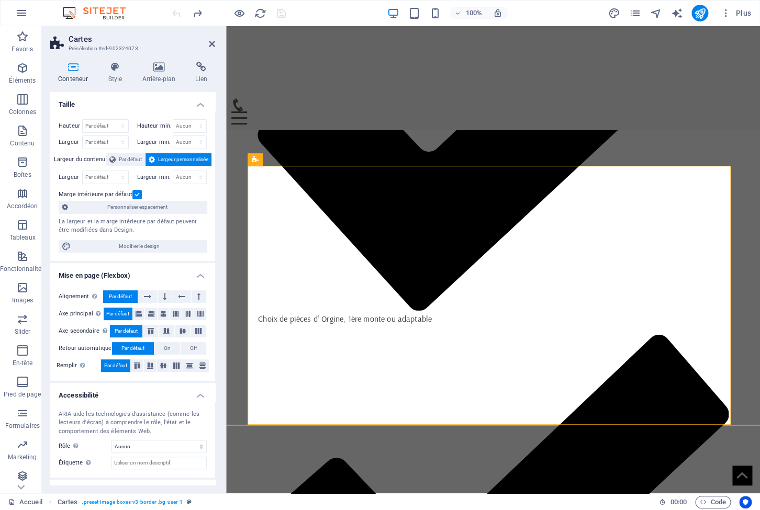
click at [161, 158] on span "Largeur personnalisée" at bounding box center [183, 159] width 50 height 13
click at [142, 207] on span "Personnaliser espacement" at bounding box center [137, 207] width 132 height 13
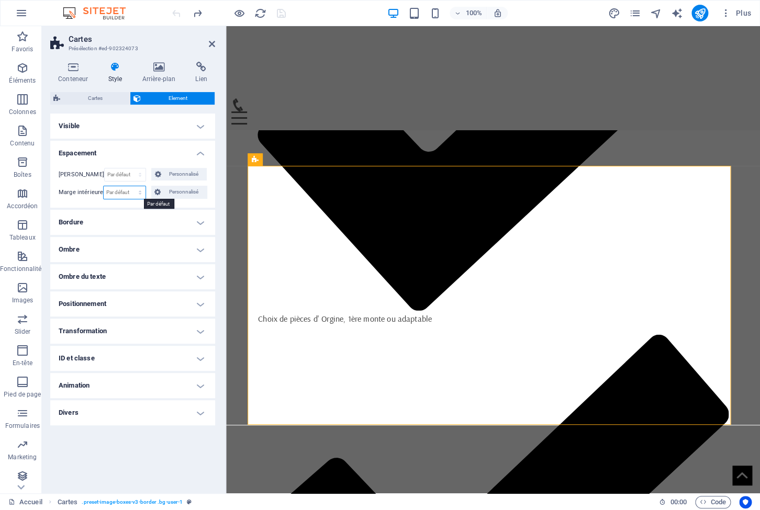
click at [104, 186] on select "Par défaut px rem % vh vw Personnalisé" at bounding box center [124, 192] width 41 height 13
select select "px"
click option "px" at bounding box center [0, 0] width 0 height 0
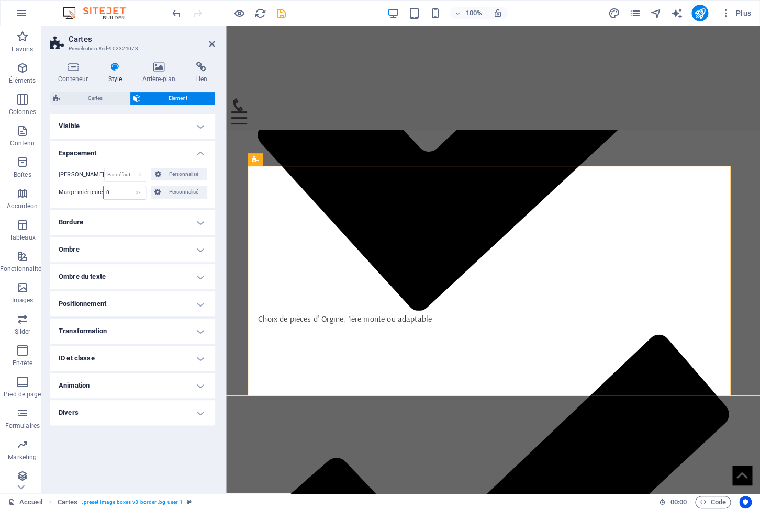
drag, startPoint x: 99, startPoint y: 188, endPoint x: 87, endPoint y: 184, distance: 12.7
click at [104, 186] on input "0" at bounding box center [124, 192] width 41 height 13
type input "24"
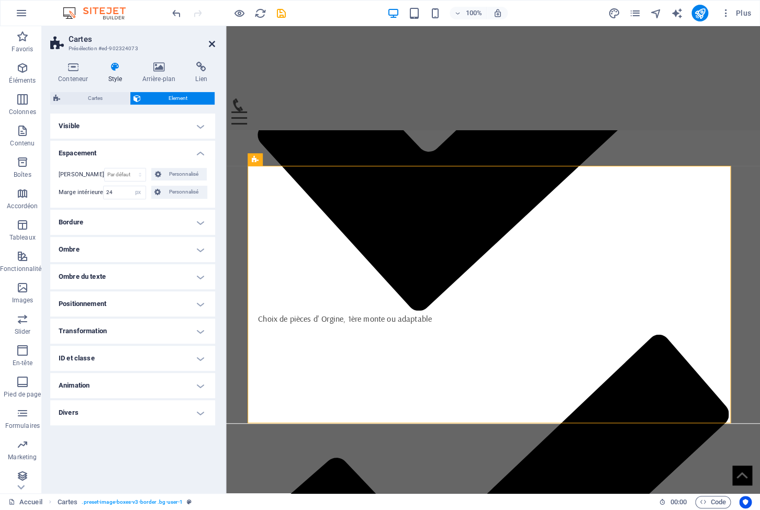
click at [212, 41] on icon at bounding box center [212, 44] width 6 height 8
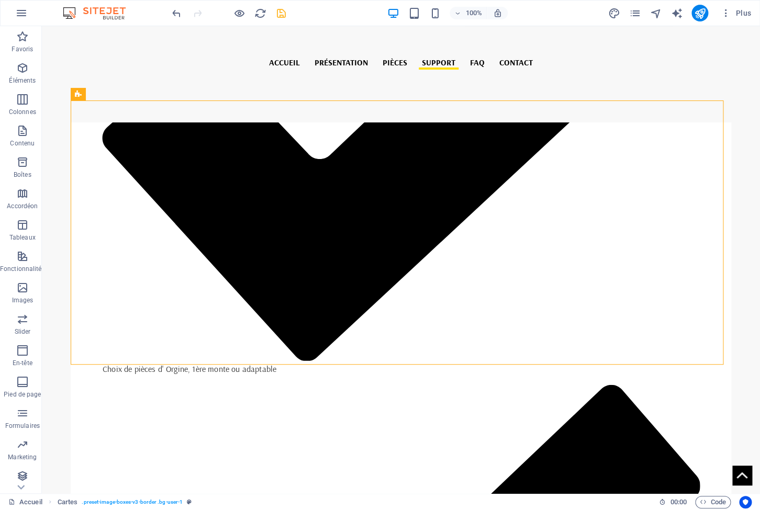
click at [274, 11] on div at bounding box center [228, 13] width 117 height 17
click at [281, 10] on icon "save" at bounding box center [281, 13] width 12 height 12
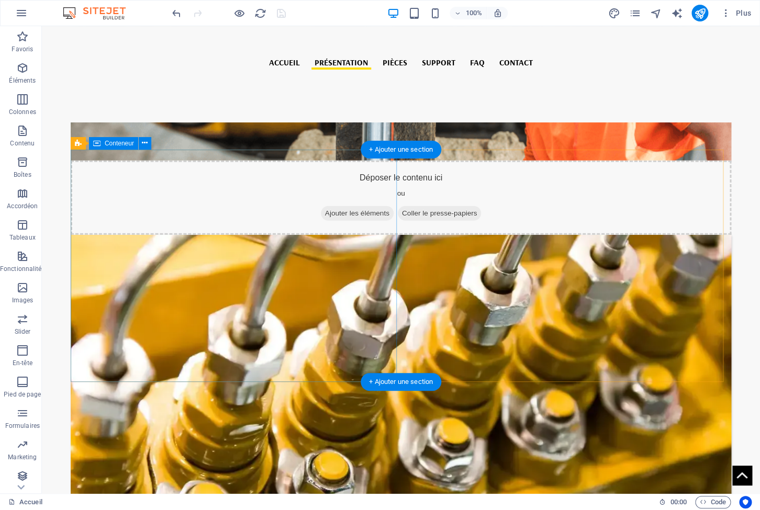
scroll to position [381, 0]
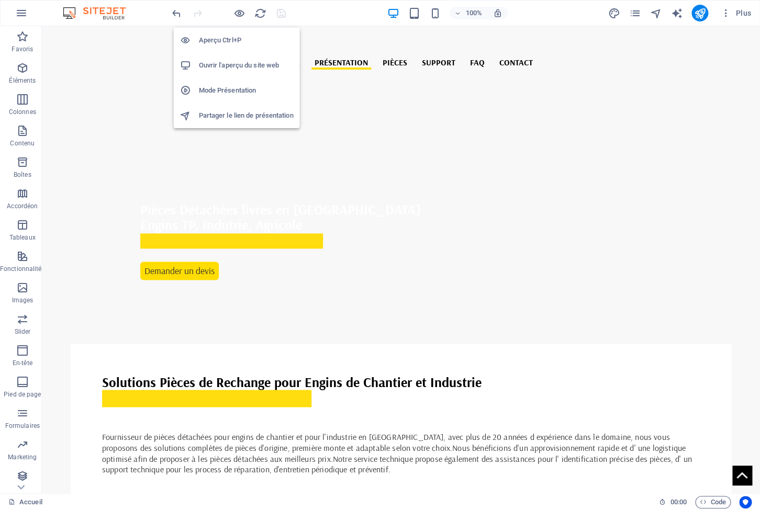
click at [226, 61] on h6 "Ouvrir l'aperçu du site web" at bounding box center [246, 65] width 95 height 13
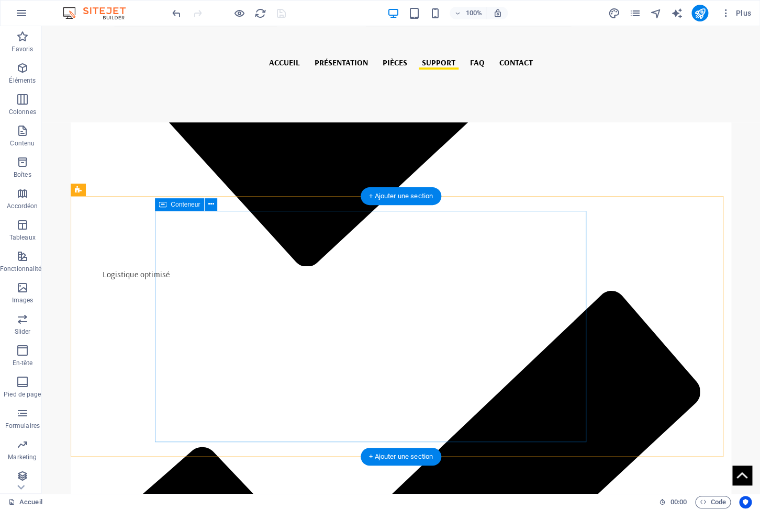
scroll to position [3250, 0]
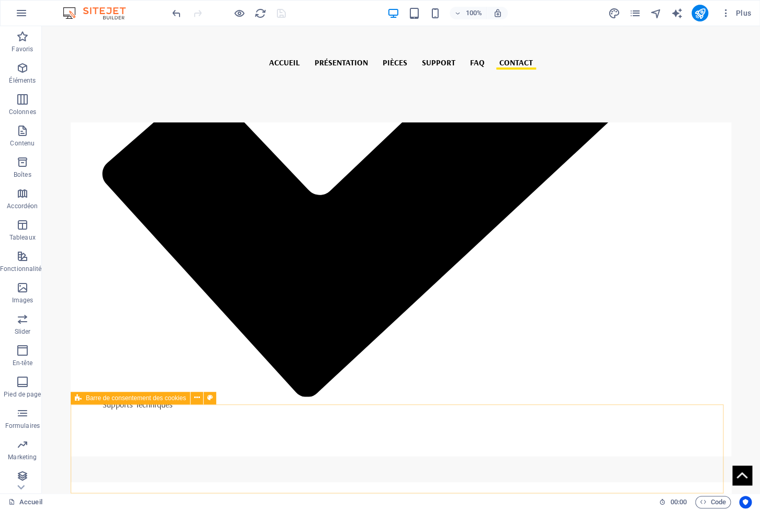
click at [86, 401] on span "Barre de consentement des cookies" at bounding box center [136, 398] width 100 height 6
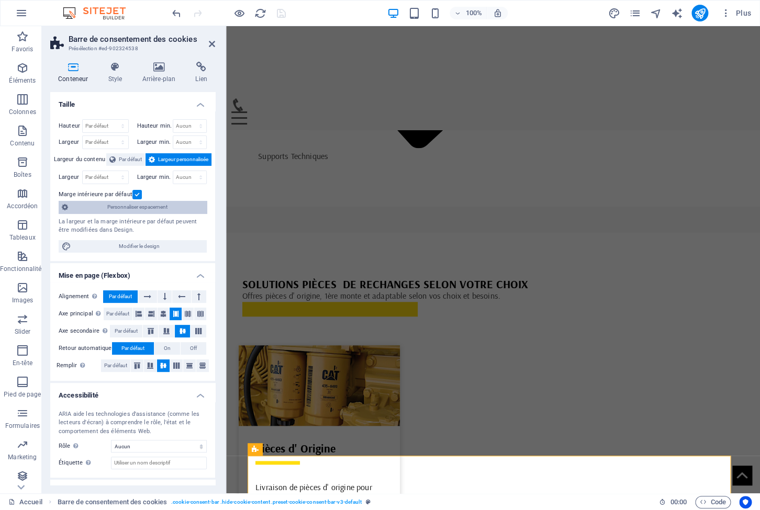
click at [131, 204] on span "Personnaliser espacement" at bounding box center [137, 207] width 132 height 13
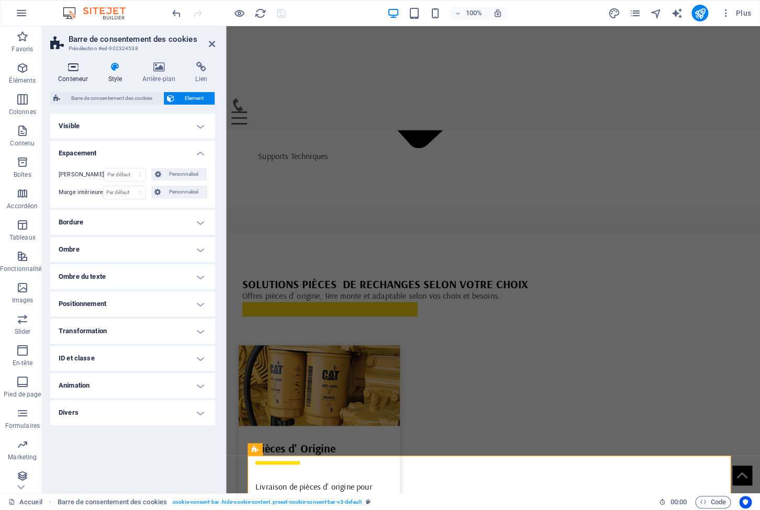
click at [69, 68] on icon at bounding box center [73, 67] width 46 height 10
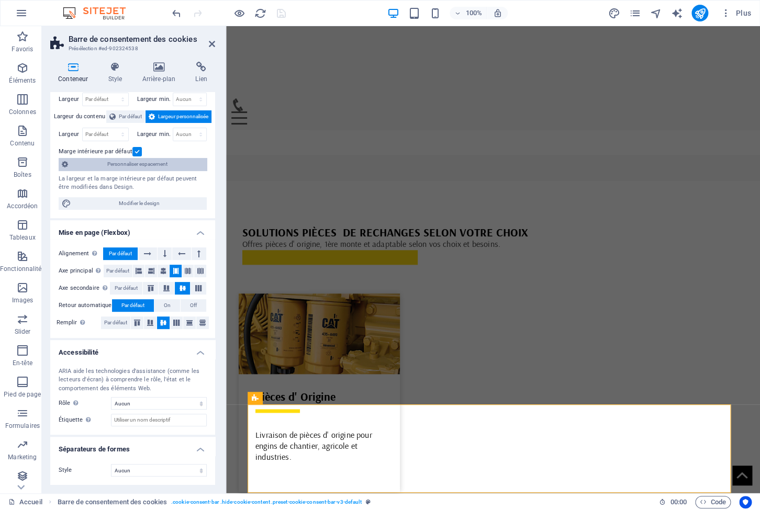
scroll to position [0, 0]
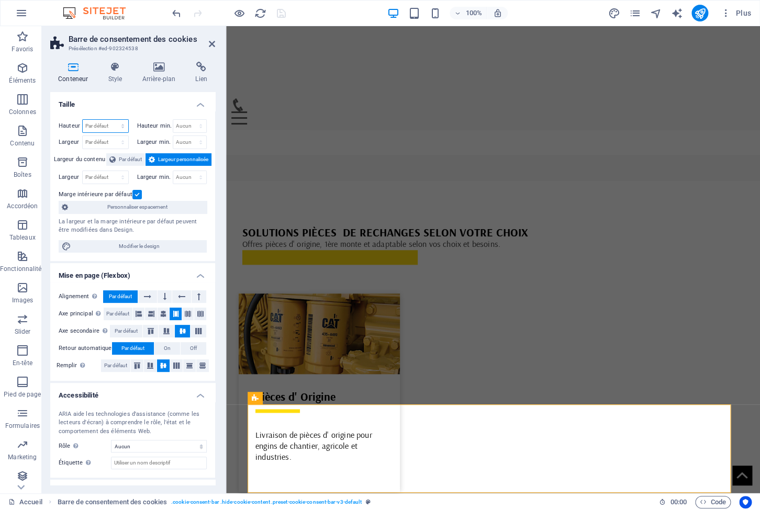
click at [83, 120] on select "Par défaut px rem % vh vw" at bounding box center [106, 126] width 46 height 13
select select "px"
click option "px" at bounding box center [0, 0] width 0 height 0
click at [101, 129] on input "198" at bounding box center [106, 126] width 46 height 13
drag, startPoint x: 102, startPoint y: 127, endPoint x: 61, endPoint y: 115, distance: 42.6
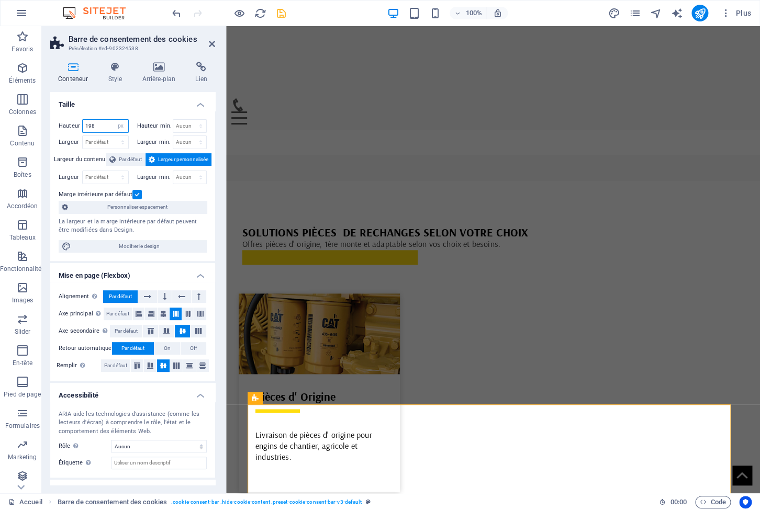
click at [83, 120] on input "198" at bounding box center [106, 126] width 46 height 13
type input "250"
drag, startPoint x: 211, startPoint y: 43, endPoint x: 232, endPoint y: 0, distance: 48.5
click at [211, 43] on icon at bounding box center [212, 44] width 6 height 8
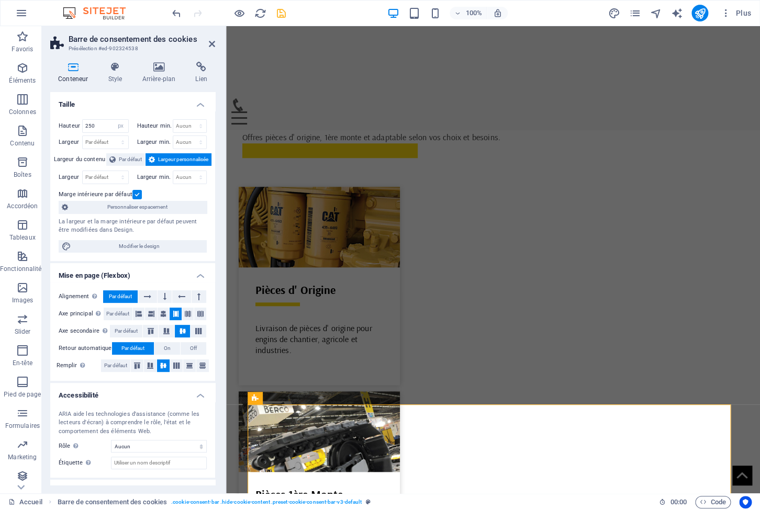
scroll to position [3293, 0]
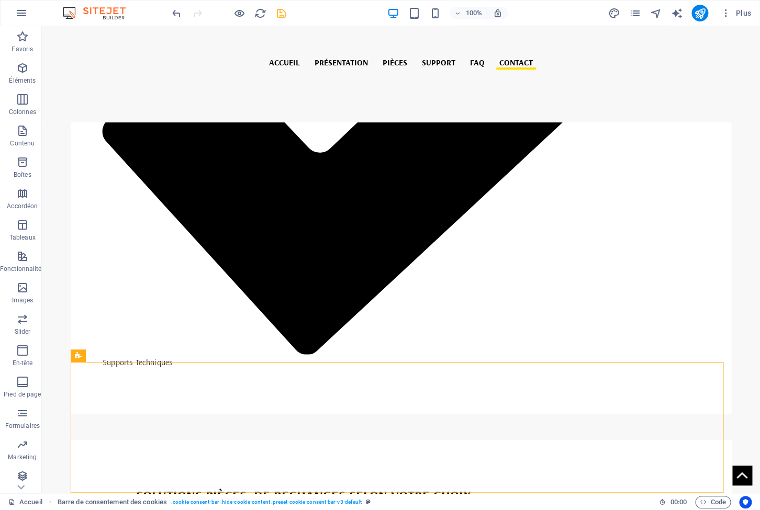
click at [275, 15] on icon "save" at bounding box center [281, 13] width 12 height 12
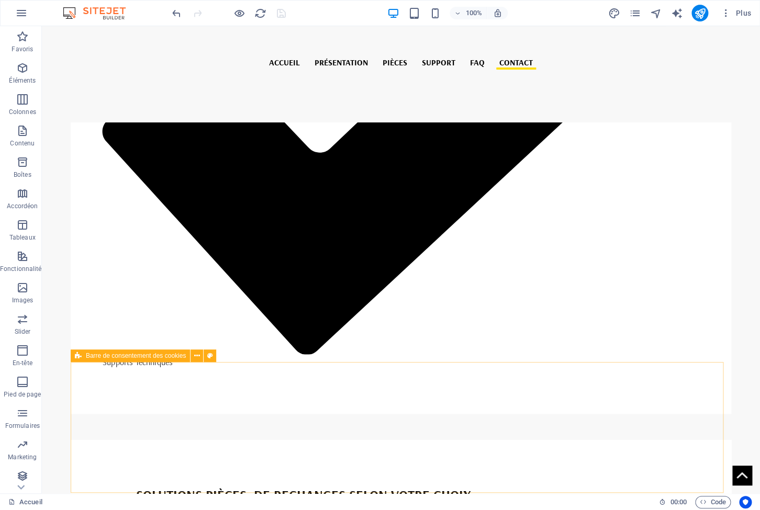
click at [140, 356] on span "Barre de consentement des cookies" at bounding box center [136, 356] width 100 height 6
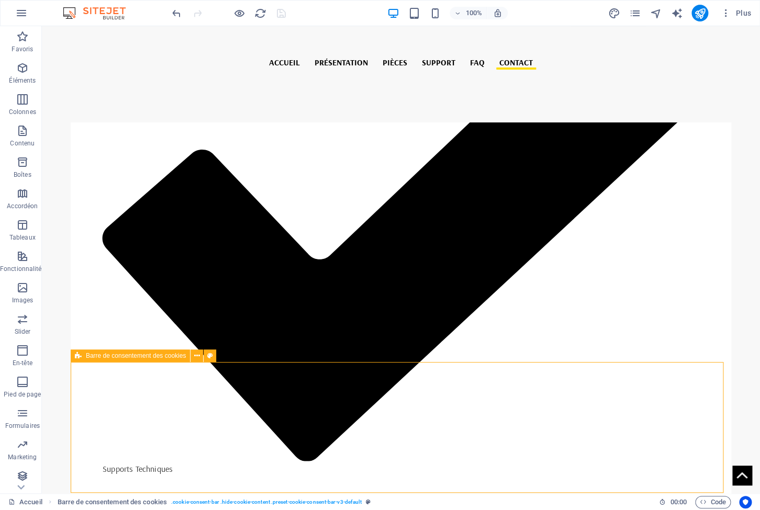
select select "px"
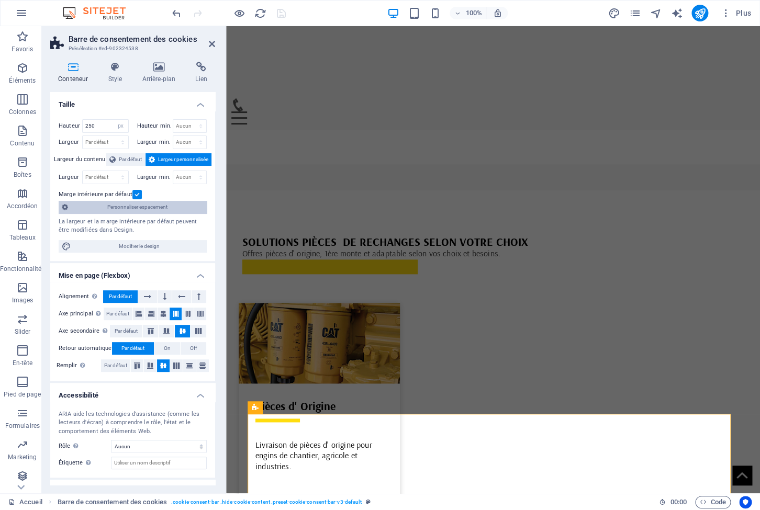
click at [139, 210] on span "Personnaliser espacement" at bounding box center [137, 207] width 132 height 13
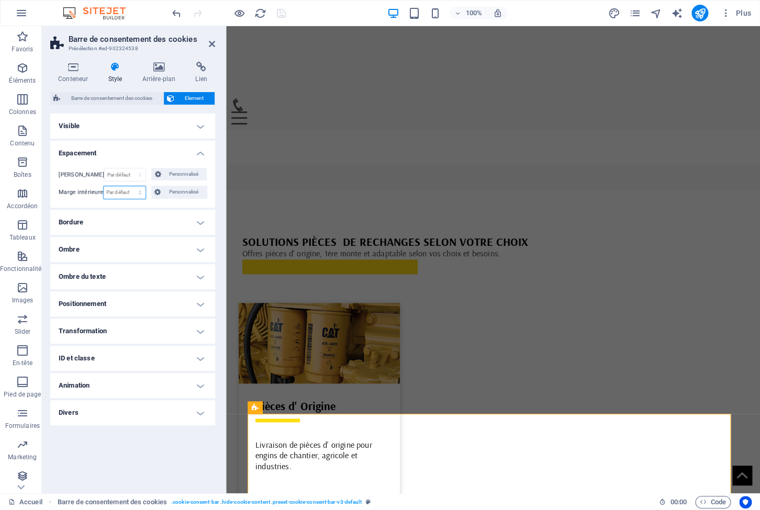
click at [104, 186] on select "Par défaut px rem % vh vw Personnalisé" at bounding box center [124, 192] width 41 height 13
select select "px"
click option "px" at bounding box center [0, 0] width 0 height 0
drag, startPoint x: 116, startPoint y: 192, endPoint x: 80, endPoint y: 182, distance: 38.0
click at [104, 186] on input "0" at bounding box center [124, 192] width 41 height 13
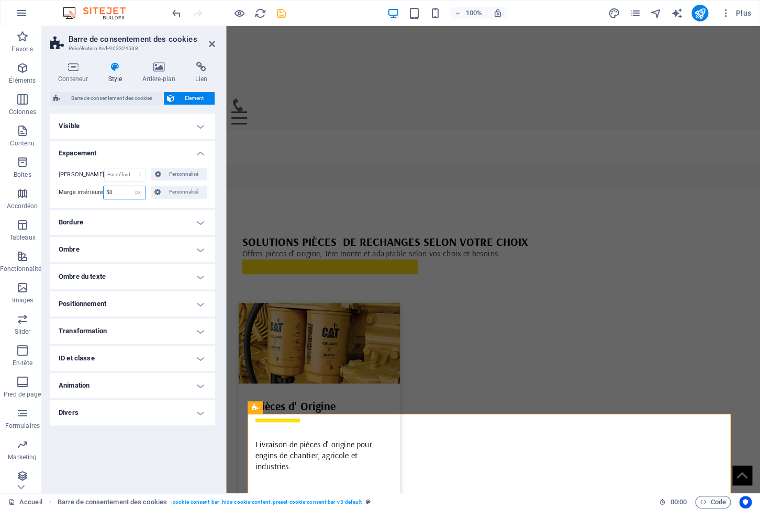
type input "50"
click at [71, 71] on icon at bounding box center [73, 67] width 46 height 10
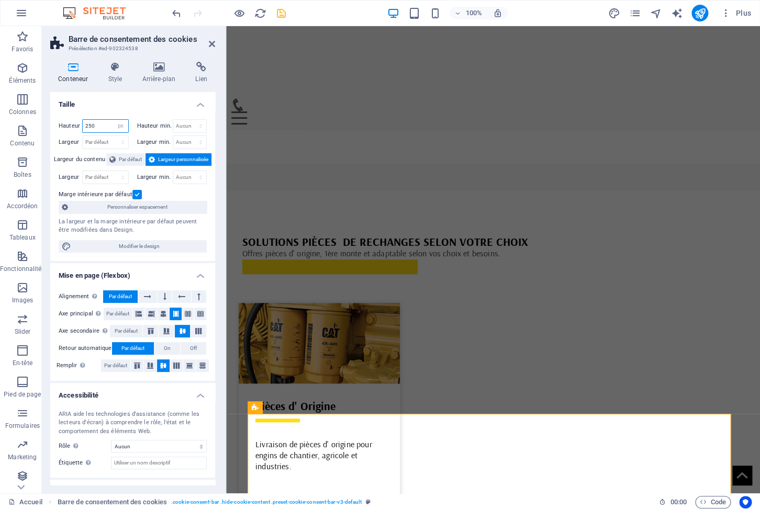
drag, startPoint x: 101, startPoint y: 128, endPoint x: -2, endPoint y: 111, distance: 104.5
click at [83, 120] on input "250" at bounding box center [106, 126] width 46 height 13
type input "200"
click at [211, 43] on icon at bounding box center [212, 44] width 6 height 8
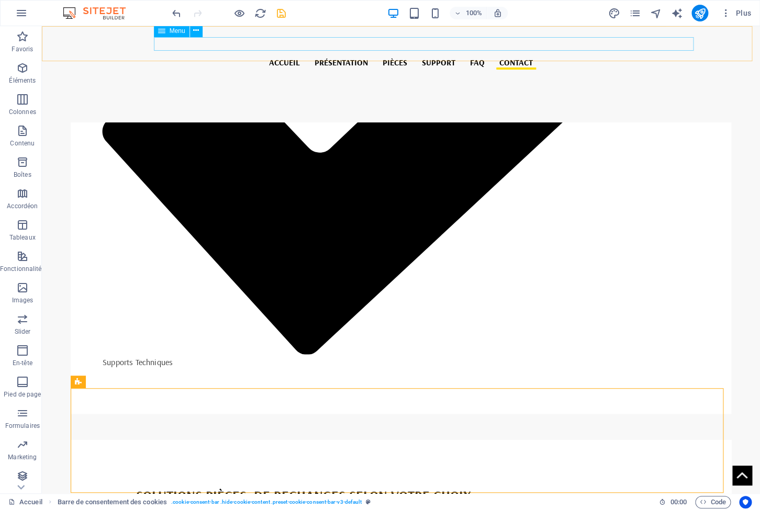
scroll to position [3267, 0]
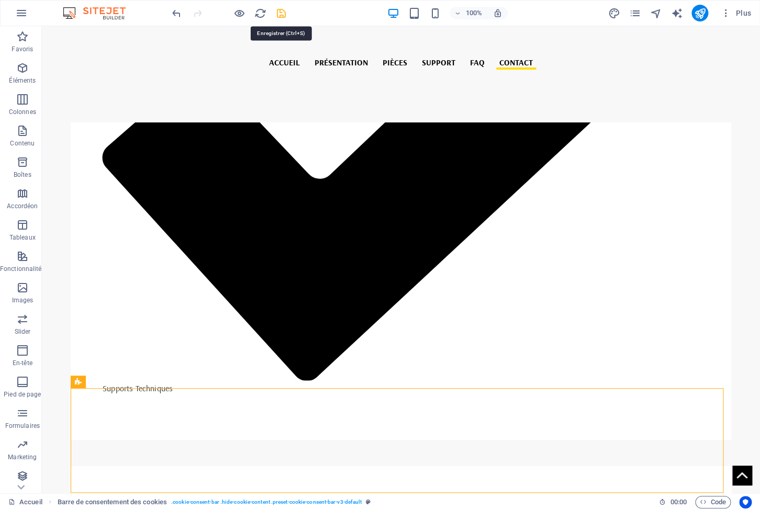
click at [281, 16] on icon "save" at bounding box center [281, 13] width 12 height 12
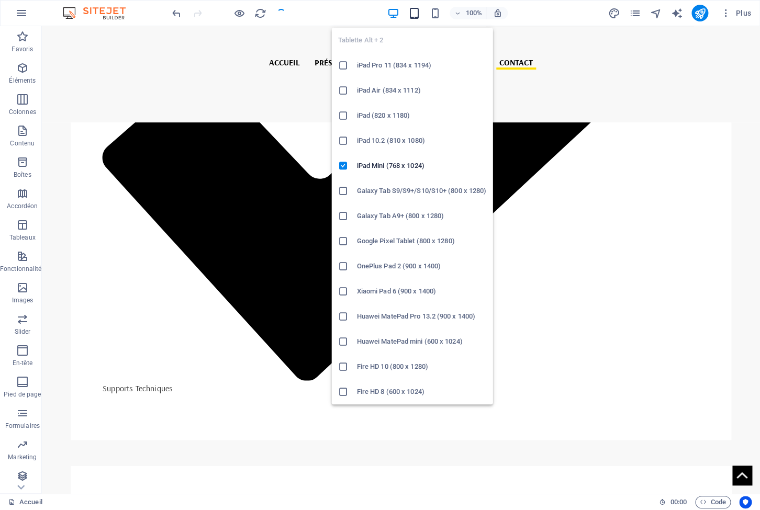
click at [415, 13] on icon "button" at bounding box center [414, 13] width 12 height 12
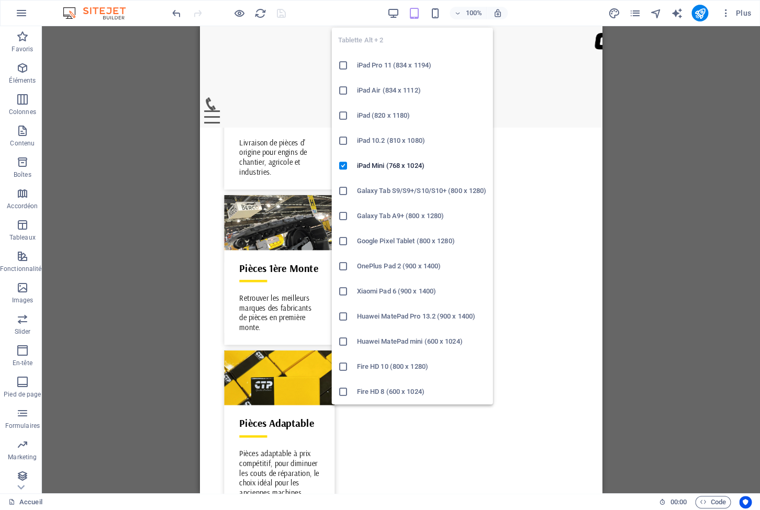
scroll to position [3023, 0]
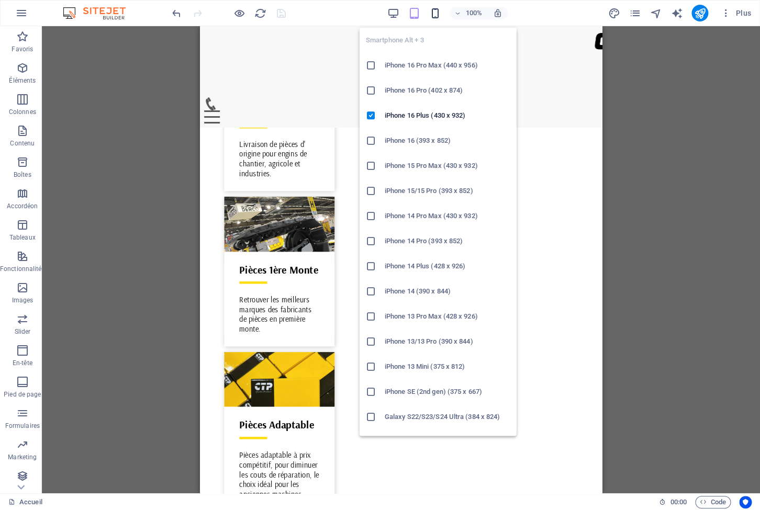
click at [438, 13] on icon "button" at bounding box center [435, 13] width 12 height 12
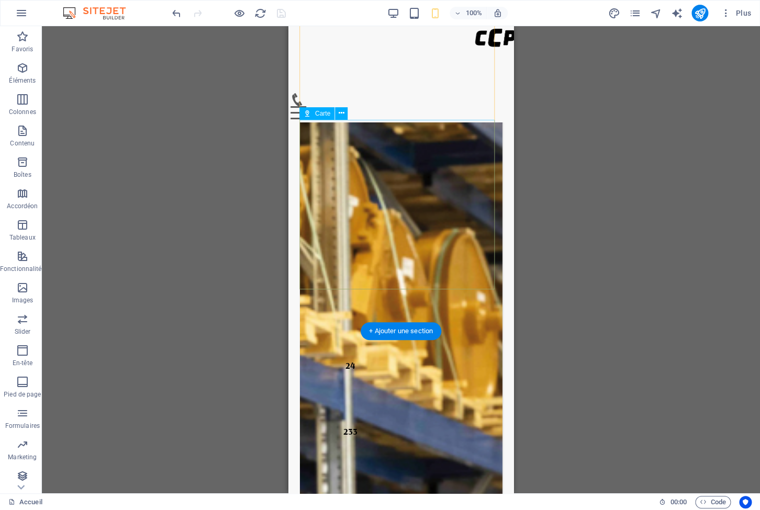
scroll to position [3964, 0]
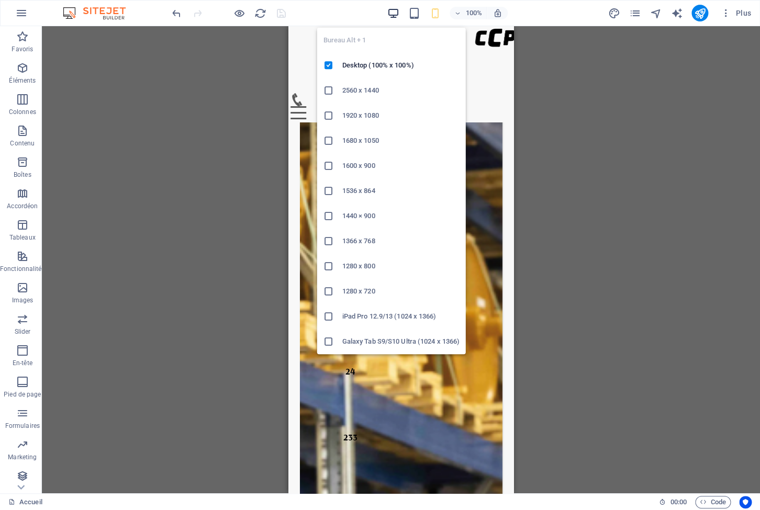
click at [397, 12] on icon "button" at bounding box center [393, 13] width 12 height 12
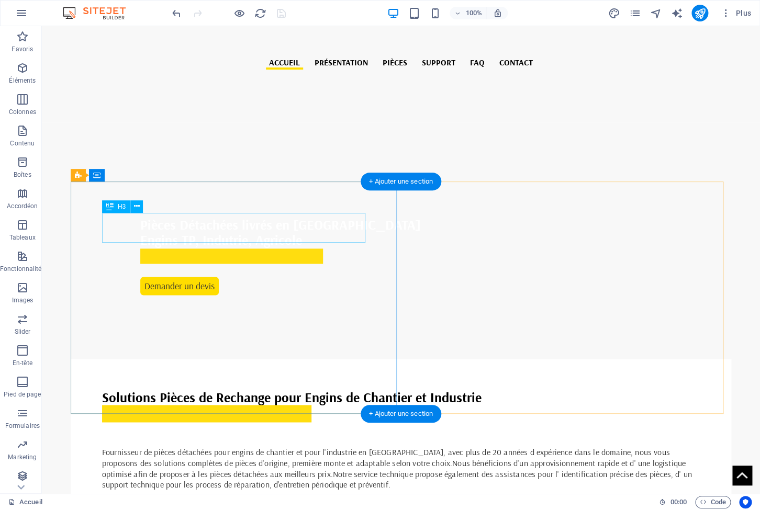
scroll to position [0, 0]
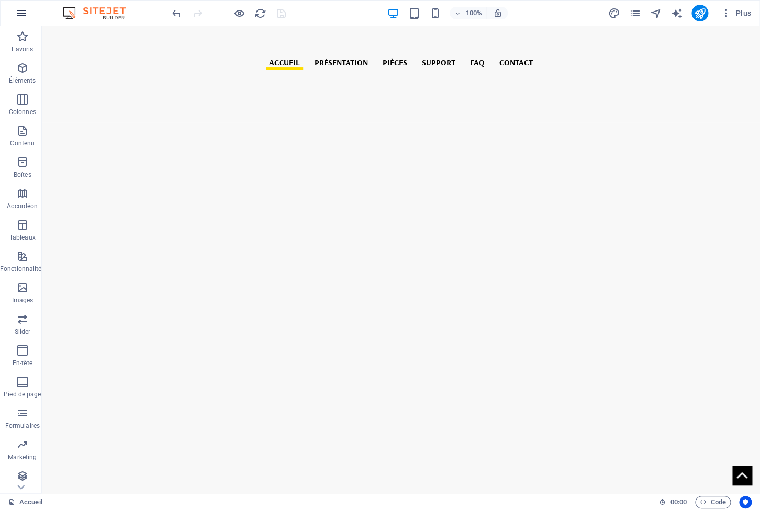
click at [23, 18] on icon "button" at bounding box center [21, 13] width 13 height 13
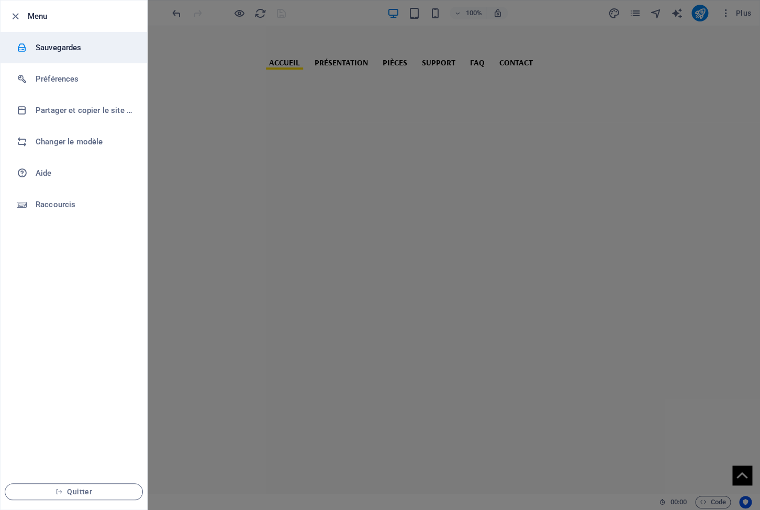
click at [53, 56] on li "Sauvegardes" at bounding box center [74, 47] width 147 height 31
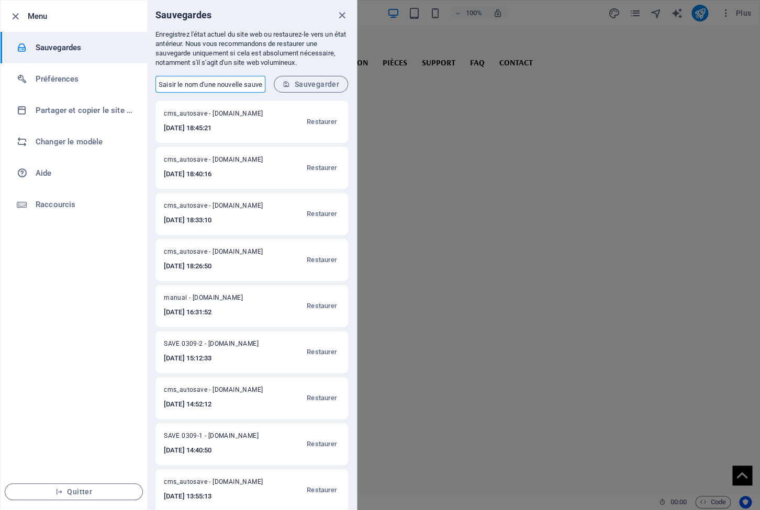
click at [203, 84] on input "text" at bounding box center [210, 84] width 110 height 17
type input "SAVE 0309-3"
click at [310, 85] on span "Sauvegarder" at bounding box center [311, 84] width 57 height 8
click at [342, 17] on icon "close" at bounding box center [342, 15] width 12 height 12
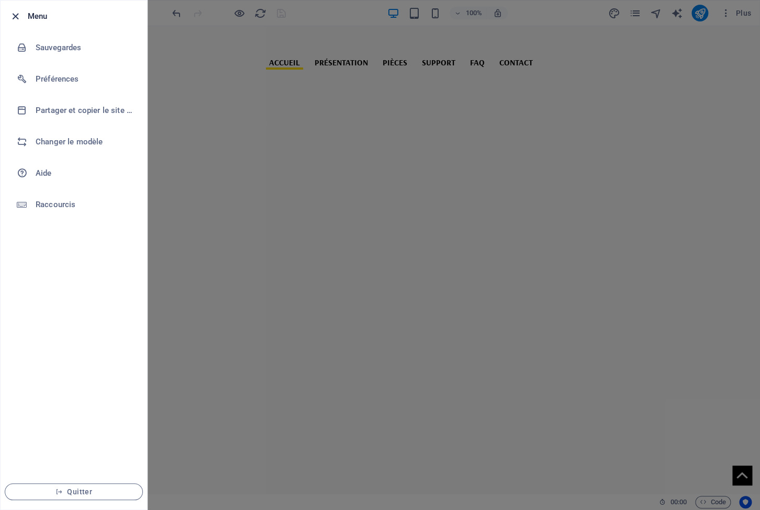
click at [12, 17] on icon "button" at bounding box center [15, 16] width 12 height 12
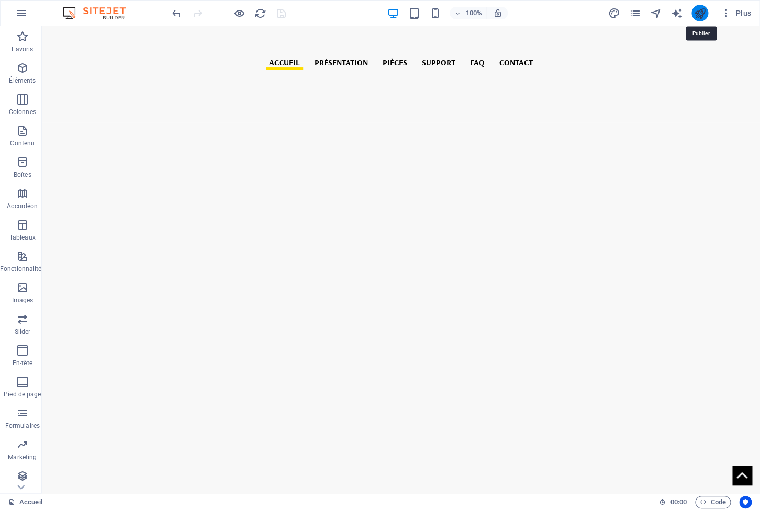
click at [699, 14] on icon "publish" at bounding box center [700, 13] width 12 height 12
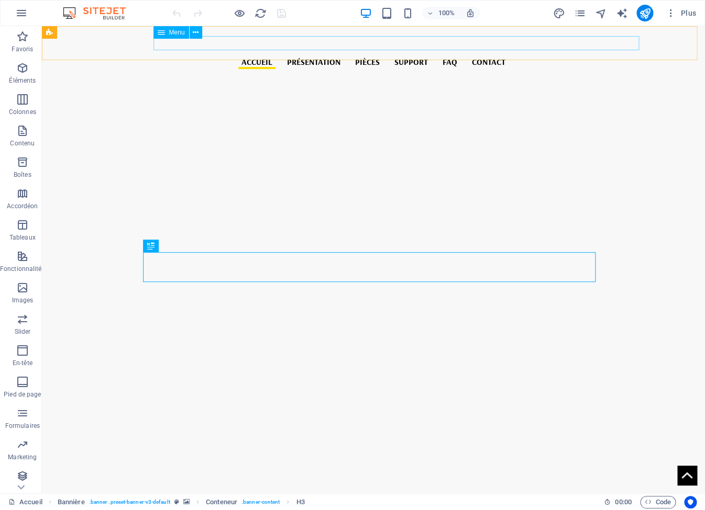
click at [459, 54] on nav "ACCUEIL PRÉSENTATION PIÈCES SUPPORT FAQ Contact" at bounding box center [374, 61] width 650 height 15
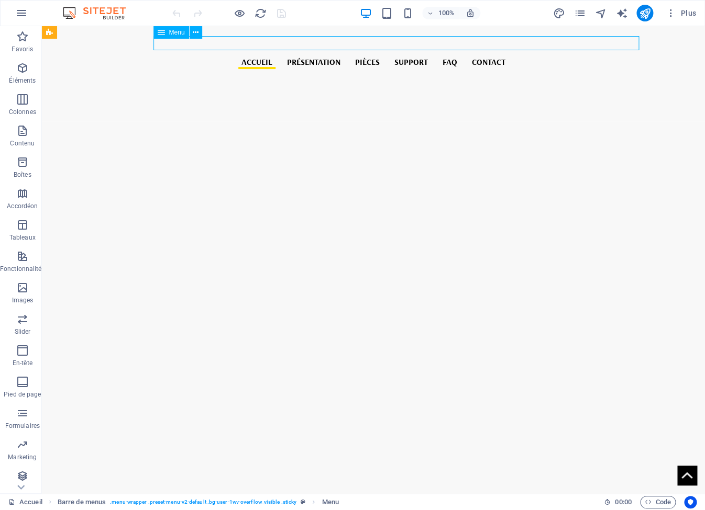
click at [459, 54] on nav "ACCUEIL PRÉSENTATION PIÈCES SUPPORT FAQ Contact" at bounding box center [374, 61] width 650 height 15
select select
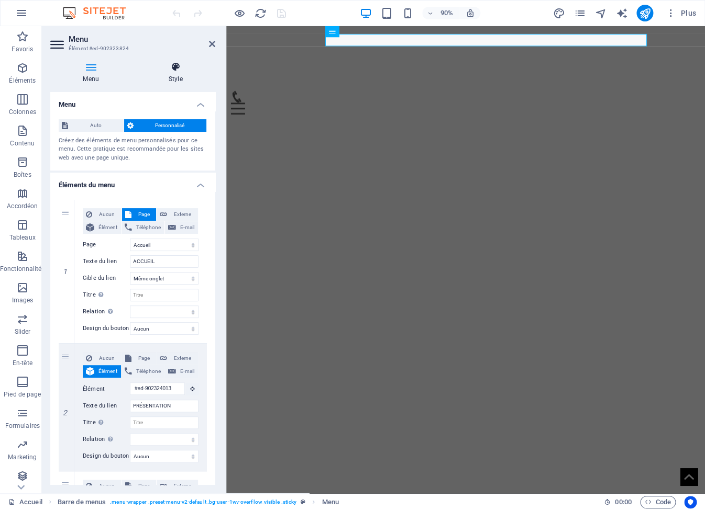
click at [160, 79] on h4 "Style" at bounding box center [176, 73] width 80 height 22
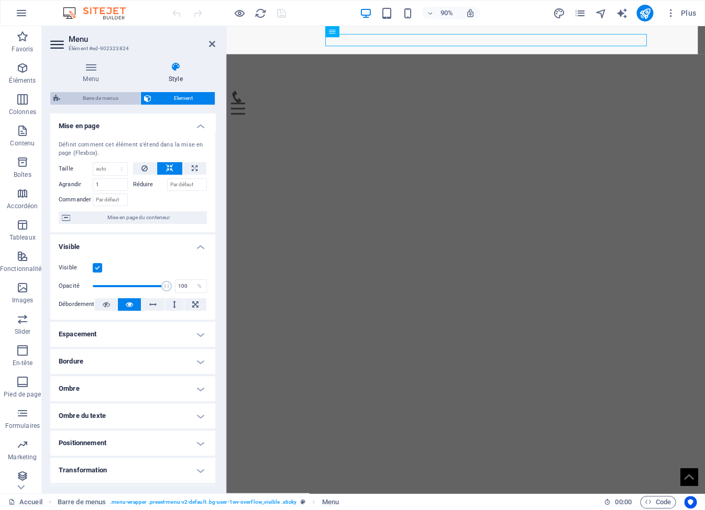
click at [111, 100] on span "Barre de menus" at bounding box center [100, 98] width 74 height 13
select select "vw"
select select "px"
select select "vw"
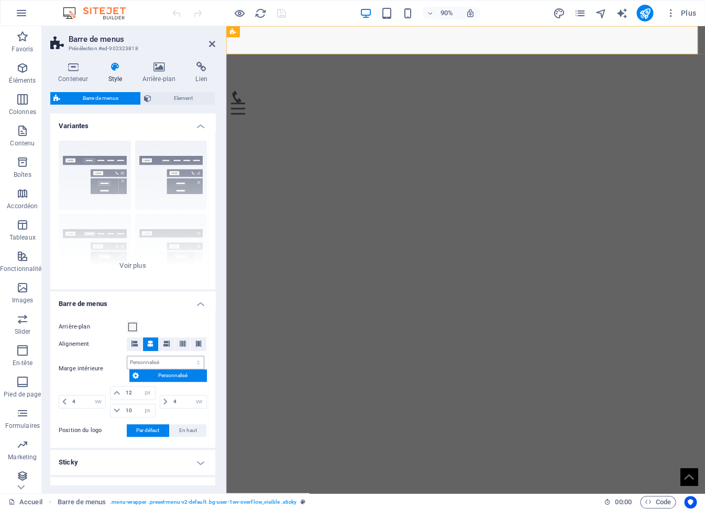
scroll to position [141, 0]
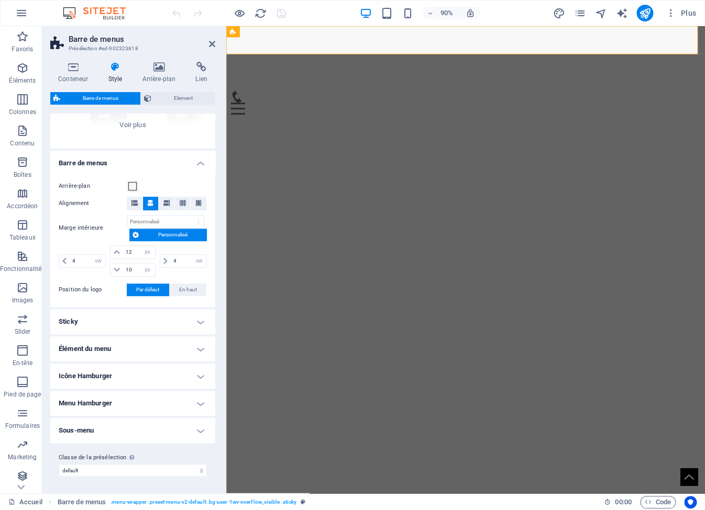
click at [176, 377] on h4 "Icône Hamburger" at bounding box center [132, 376] width 165 height 25
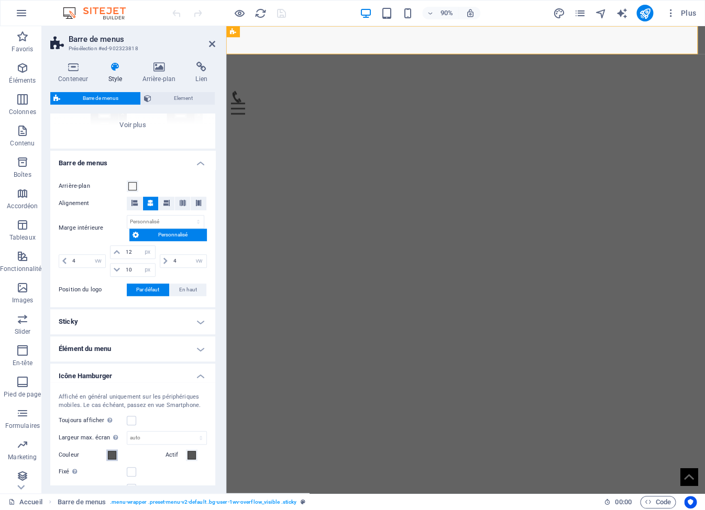
click at [113, 456] on span at bounding box center [112, 455] width 8 height 8
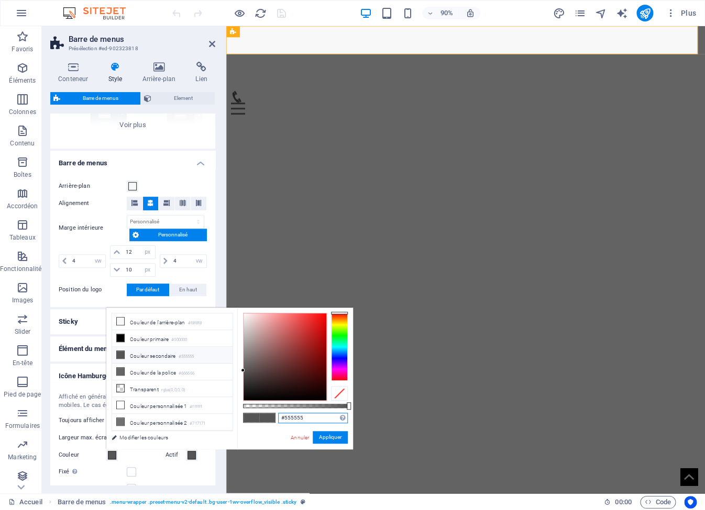
drag, startPoint x: 307, startPoint y: 419, endPoint x: 262, endPoint y: 415, distance: 44.7
click at [278, 415] on input "#555555" at bounding box center [313, 418] width 70 height 10
type input "#333333"
click at [330, 439] on button "Appliquer" at bounding box center [330, 437] width 35 height 13
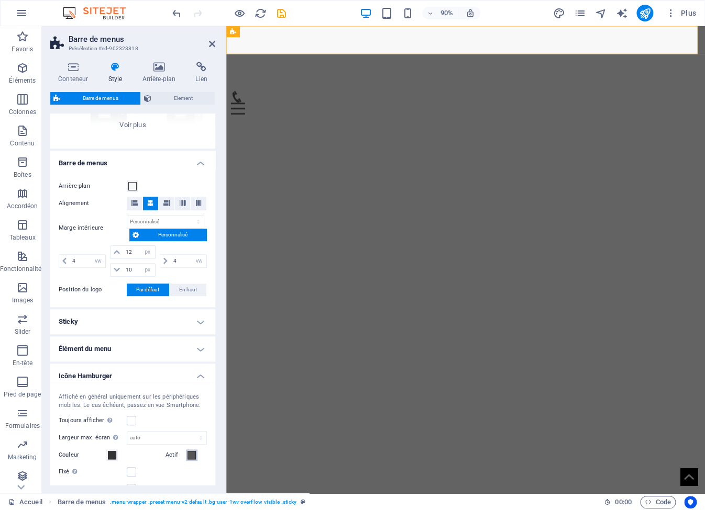
click at [188, 457] on span at bounding box center [191, 455] width 8 height 8
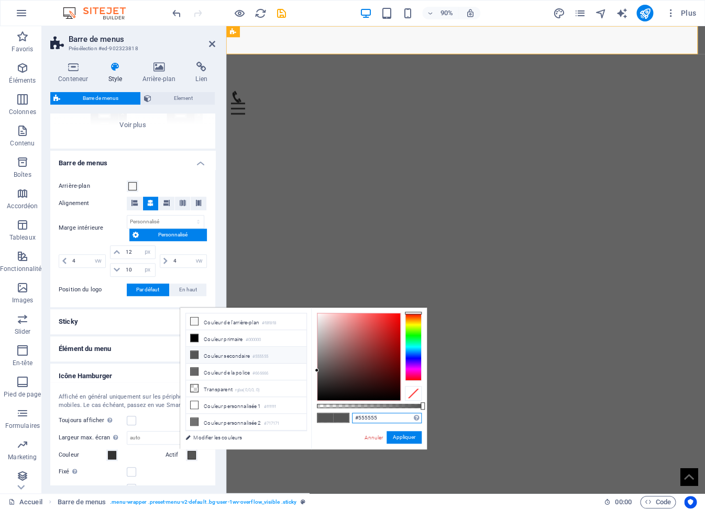
drag, startPoint x: 391, startPoint y: 420, endPoint x: 326, endPoint y: 407, distance: 66.2
click at [352, 413] on input "#555555" at bounding box center [387, 418] width 70 height 10
type input "33"
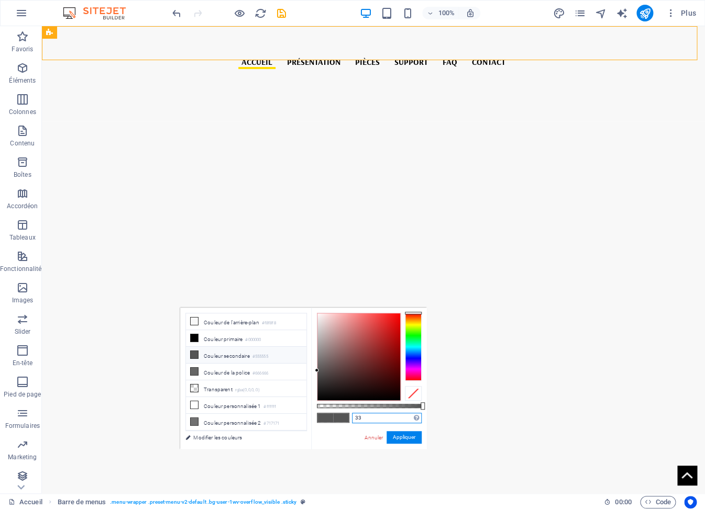
click at [385, 420] on input "33" at bounding box center [387, 418] width 70 height 10
click at [316, 54] on nav "ACCUEIL PRÉSENTATION PIÈCES SUPPORT FAQ Contact" at bounding box center [374, 61] width 650 height 15
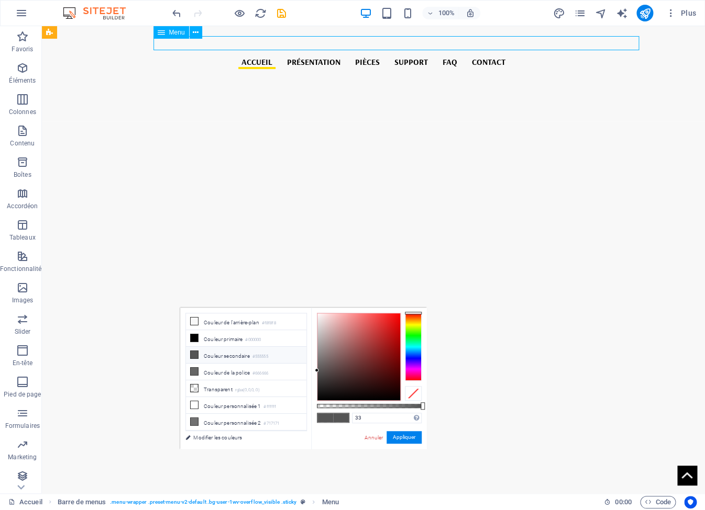
click at [316, 54] on nav "ACCUEIL PRÉSENTATION PIÈCES SUPPORT FAQ Contact" at bounding box center [374, 61] width 650 height 15
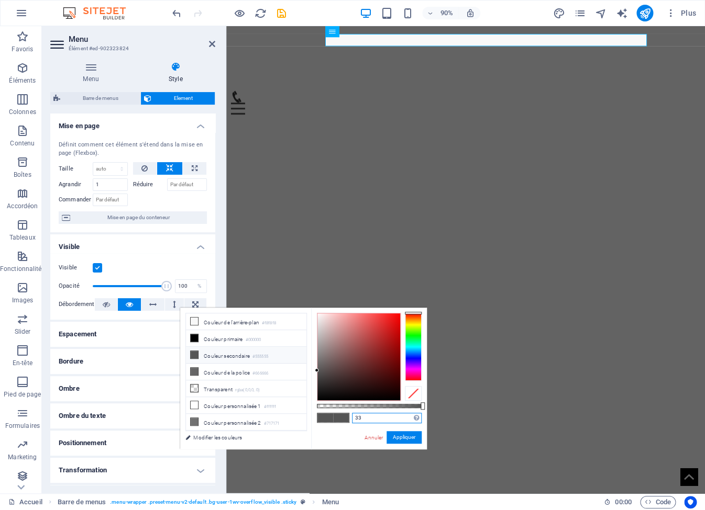
click at [369, 419] on input "33" at bounding box center [387, 418] width 70 height 10
click at [370, 422] on input "33" at bounding box center [387, 418] width 70 height 10
click at [380, 438] on link "Annuler" at bounding box center [373, 438] width 20 height 8
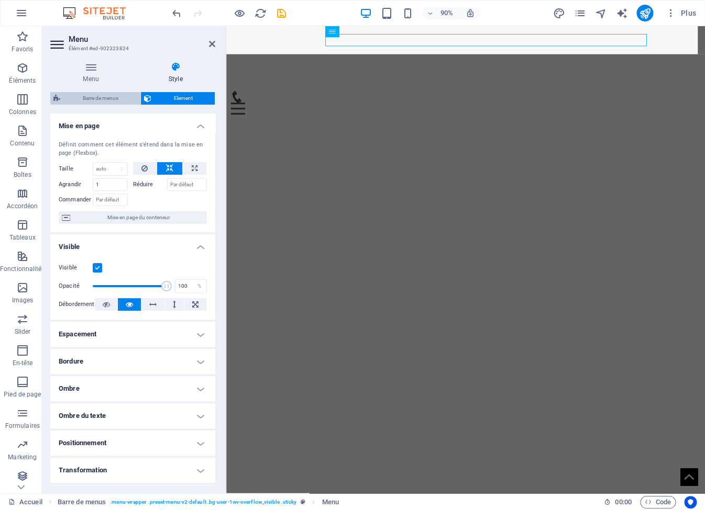
click at [101, 99] on span "Barre de menus" at bounding box center [100, 98] width 74 height 13
select select "vw"
select select "px"
select select "vw"
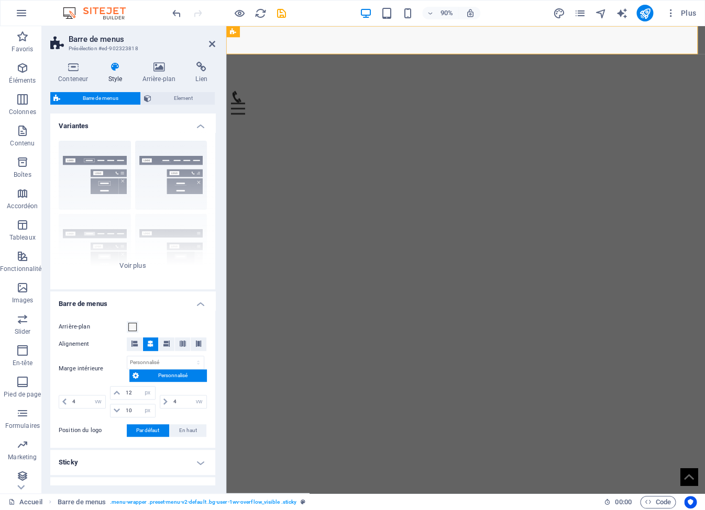
scroll to position [291, 0]
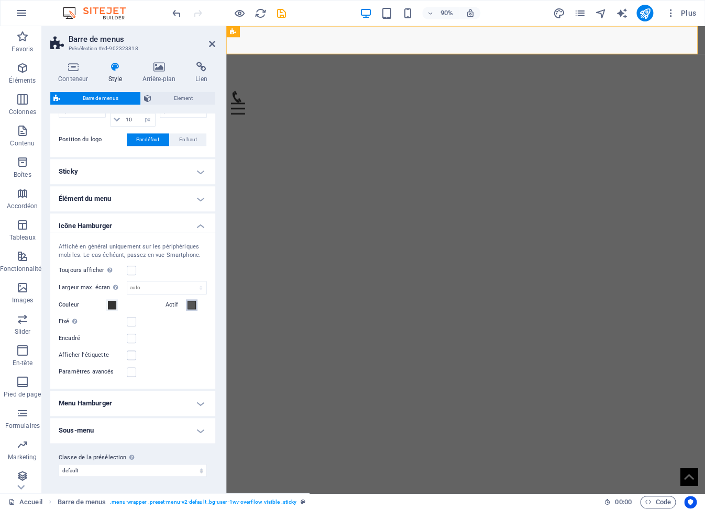
click at [188, 303] on span at bounding box center [191, 305] width 8 height 8
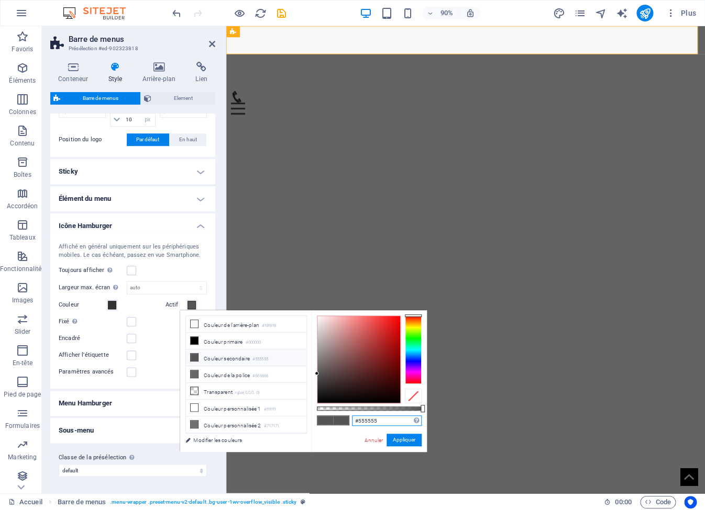
drag, startPoint x: 374, startPoint y: 421, endPoint x: 345, endPoint y: 410, distance: 31.5
click at [352, 417] on input "#555555" at bounding box center [387, 421] width 70 height 10
type input "3333333"
click at [412, 443] on button "Appliquer" at bounding box center [403, 440] width 35 height 13
click at [406, 441] on button "Appliquer" at bounding box center [403, 440] width 35 height 13
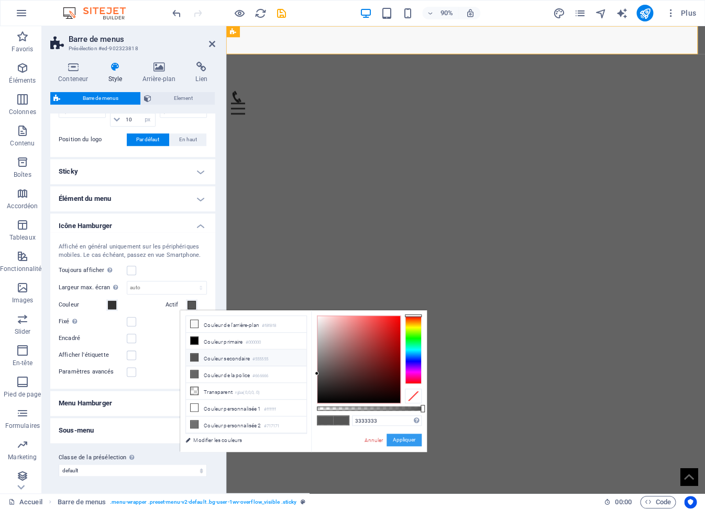
click at [409, 441] on button "Appliquer" at bounding box center [403, 440] width 35 height 13
click at [404, 436] on button "Appliquer" at bounding box center [403, 440] width 35 height 13
click at [385, 418] on input "3333333" at bounding box center [387, 421] width 70 height 10
click at [400, 442] on button "Appliquer" at bounding box center [403, 440] width 35 height 13
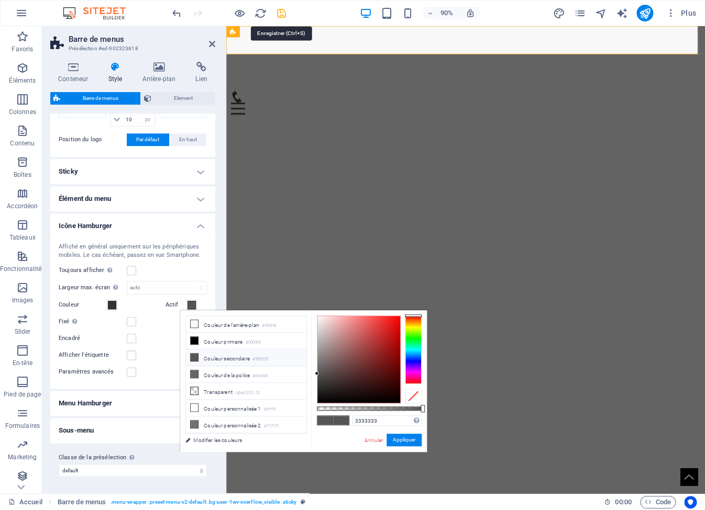
click at [281, 15] on icon "save" at bounding box center [281, 13] width 12 height 12
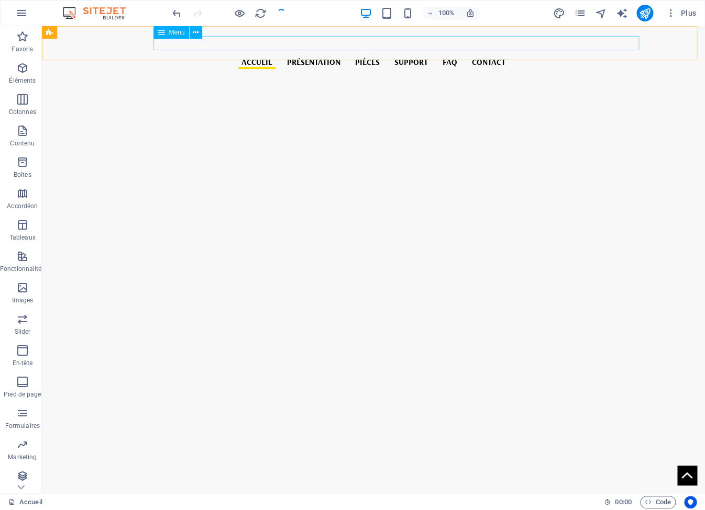
click at [336, 54] on nav "ACCUEIL PRÉSENTATION PIÈCES SUPPORT FAQ Contact" at bounding box center [374, 61] width 650 height 15
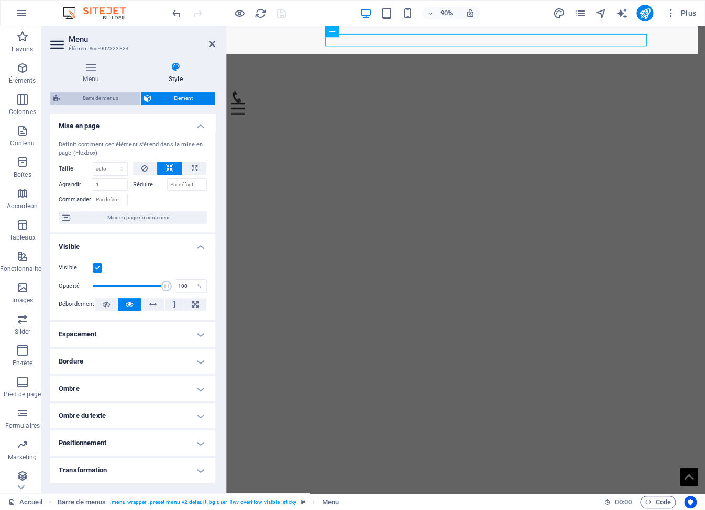
click at [107, 102] on span "Barre de menus" at bounding box center [100, 98] width 74 height 13
select select "vw"
select select "px"
select select "vw"
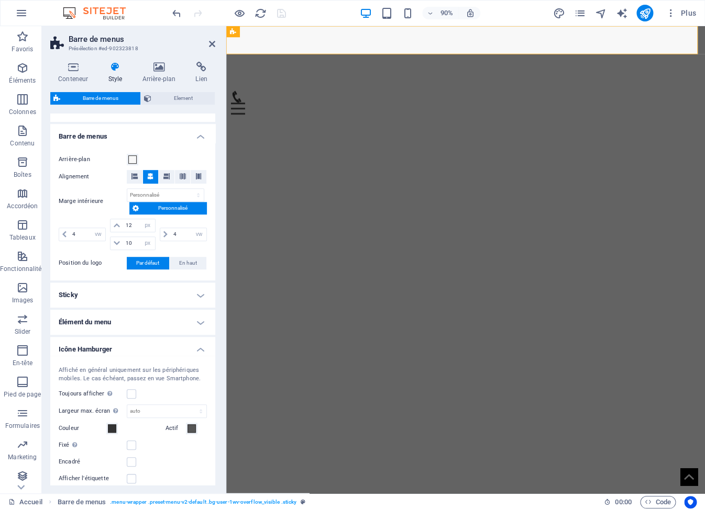
scroll to position [251, 0]
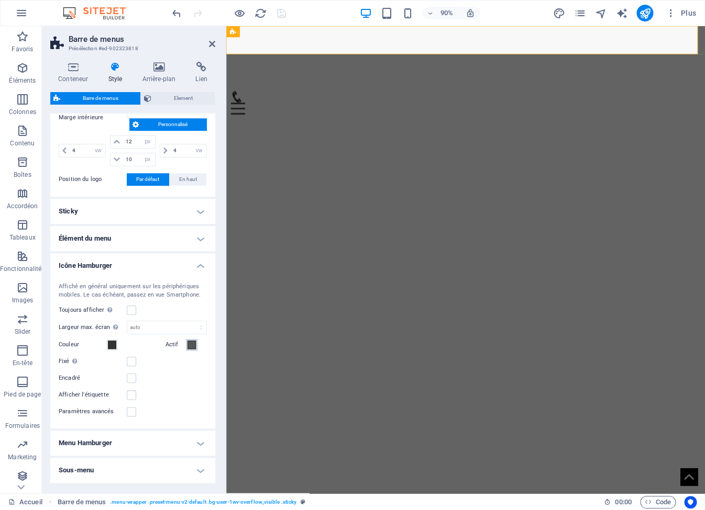
click at [186, 346] on button "Actif" at bounding box center [192, 345] width 12 height 12
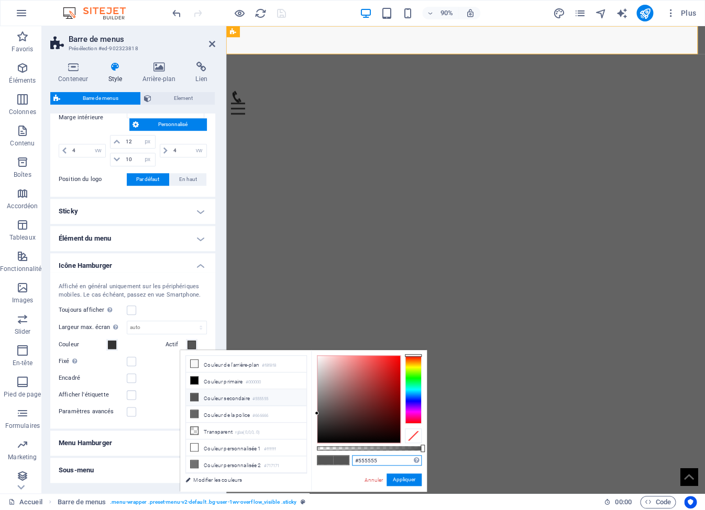
drag, startPoint x: 383, startPoint y: 460, endPoint x: 335, endPoint y: 453, distance: 48.1
click at [352, 456] on input "#555555" at bounding box center [387, 461] width 70 height 10
type input "#333333"
click at [407, 482] on button "Appliquer" at bounding box center [403, 480] width 35 height 13
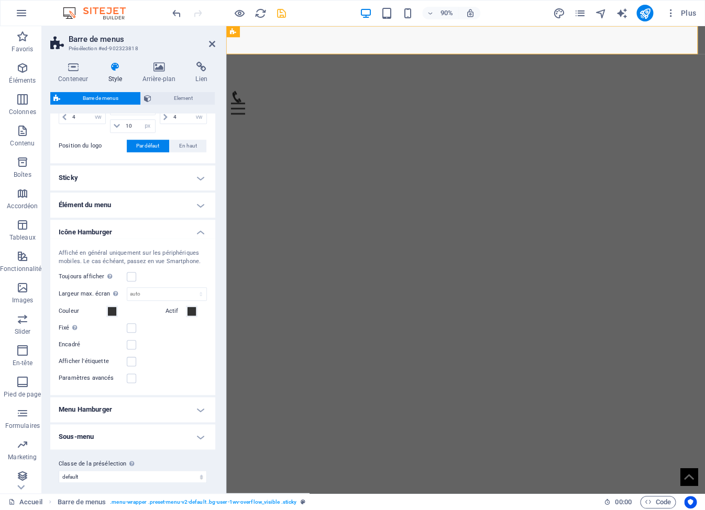
scroll to position [291, 0]
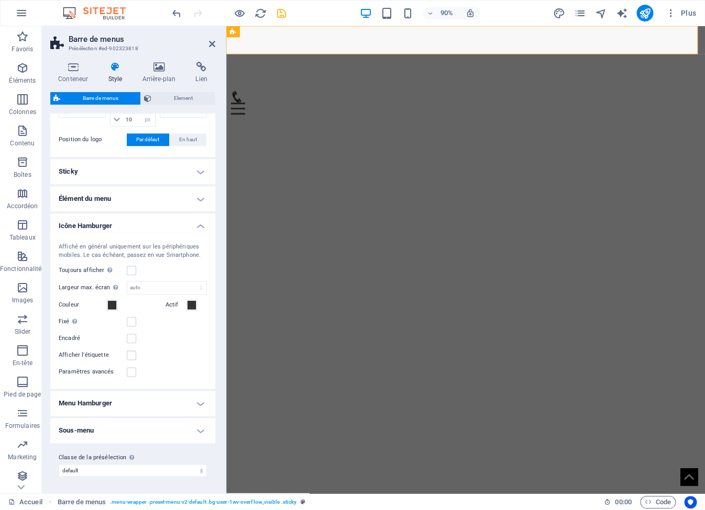
click at [160, 199] on h4 "Élément du menu" at bounding box center [132, 198] width 165 height 25
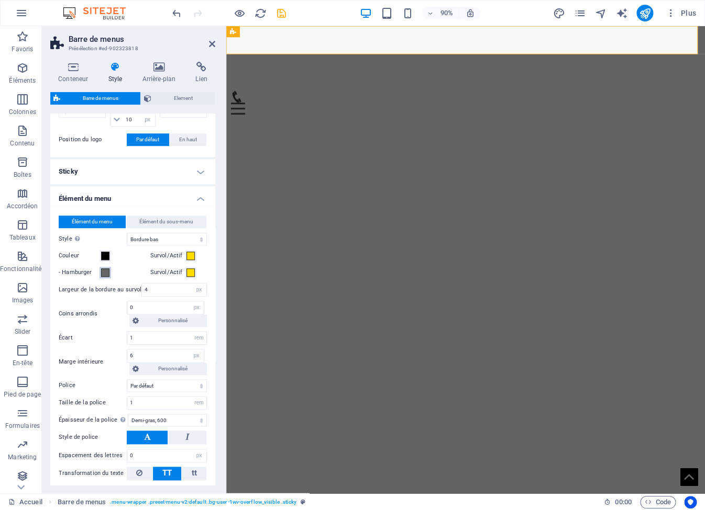
click at [106, 272] on span at bounding box center [105, 273] width 8 height 8
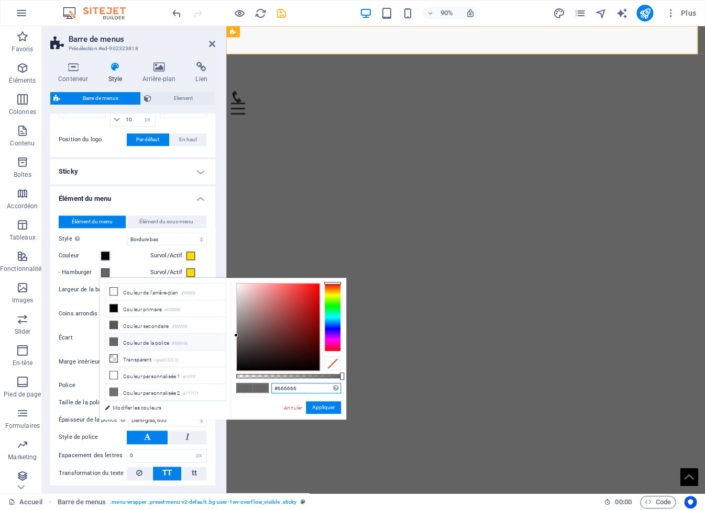
drag, startPoint x: 302, startPoint y: 392, endPoint x: 246, endPoint y: 381, distance: 57.1
click at [271, 383] on input "#666666" at bounding box center [306, 388] width 70 height 10
type input "#333333"
click at [325, 410] on button "Appliquer" at bounding box center [323, 408] width 35 height 13
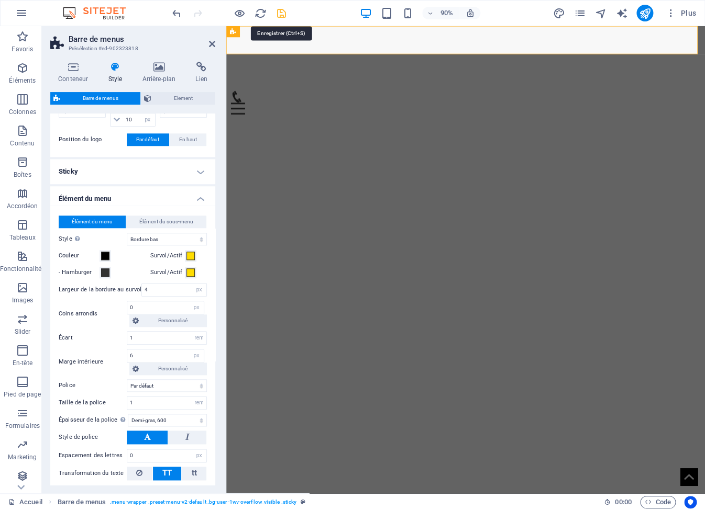
click at [279, 12] on icon "save" at bounding box center [281, 13] width 12 height 12
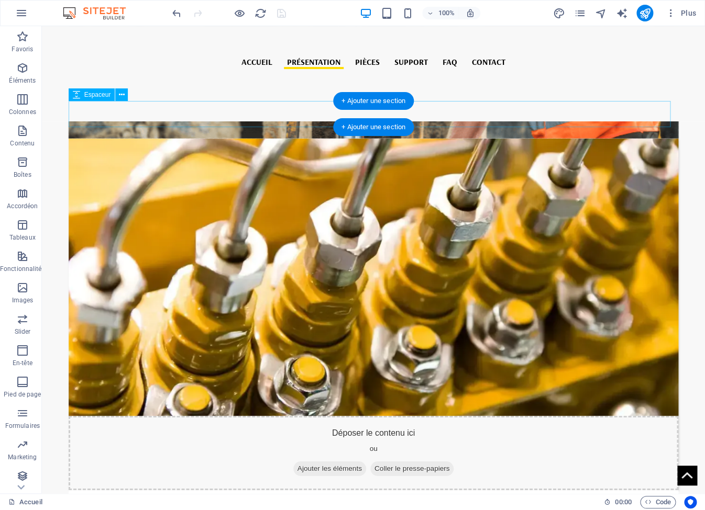
scroll to position [967, 0]
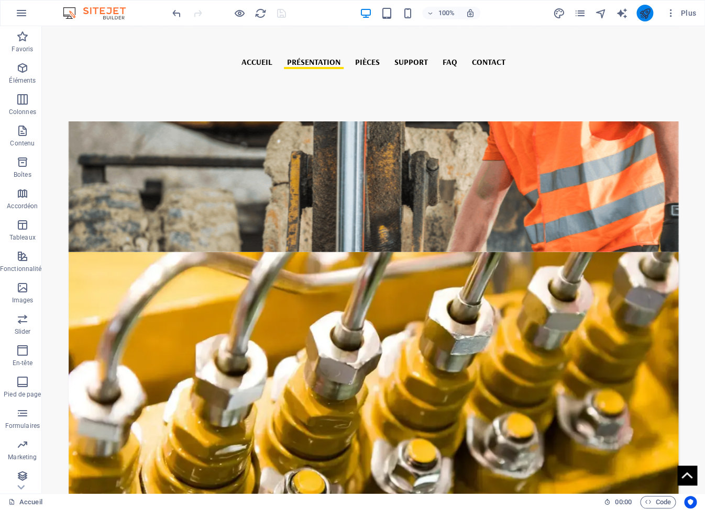
click at [641, 19] on button "publish" at bounding box center [644, 13] width 17 height 17
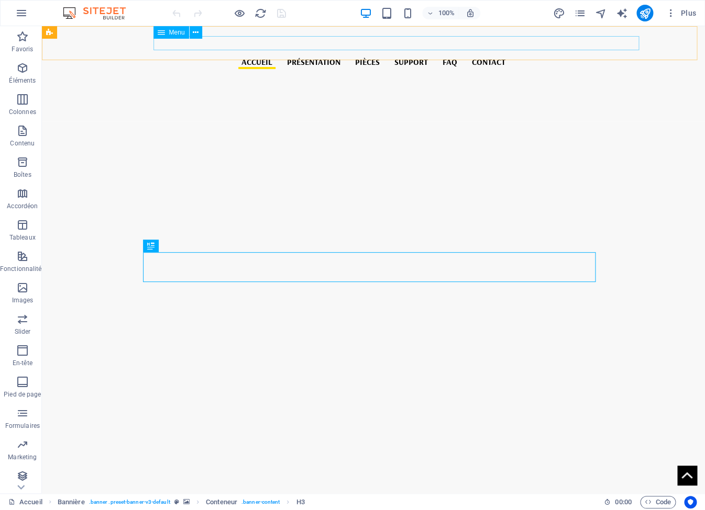
click at [310, 54] on nav "ACCUEIL PRÉSENTATION PIÈCES SUPPORT FAQ Contact" at bounding box center [374, 61] width 650 height 15
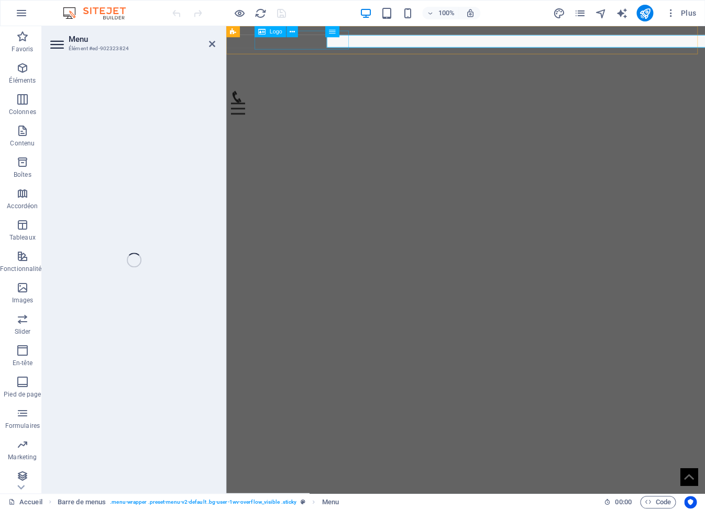
select select
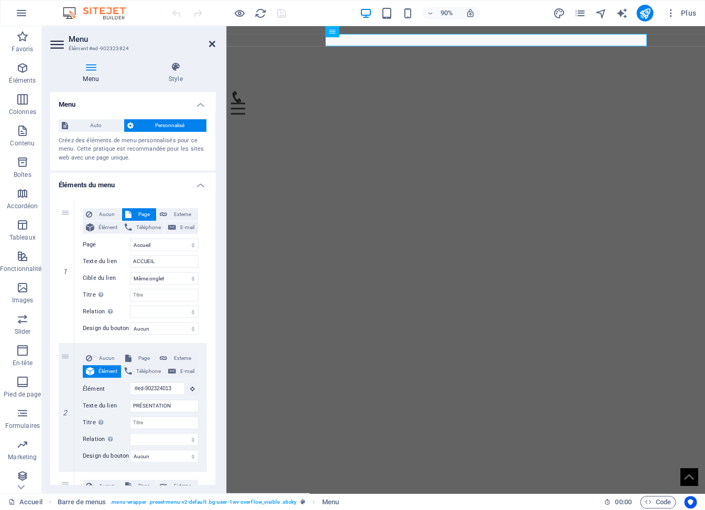
click at [213, 46] on icon at bounding box center [212, 44] width 6 height 8
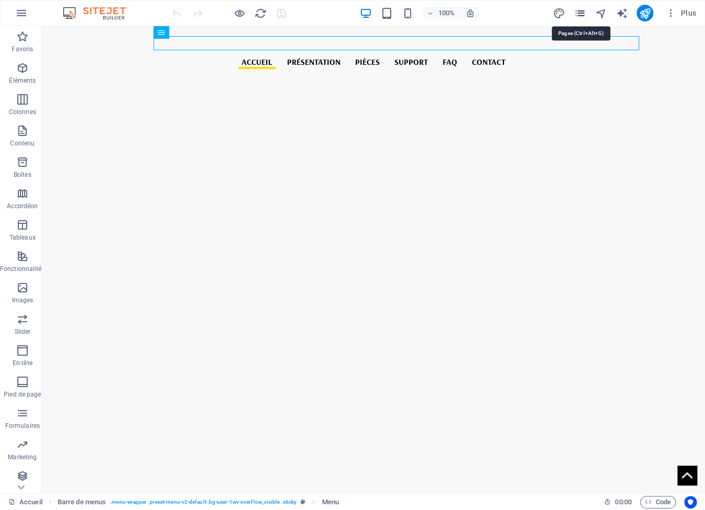
click at [584, 14] on icon "pages" at bounding box center [579, 13] width 12 height 12
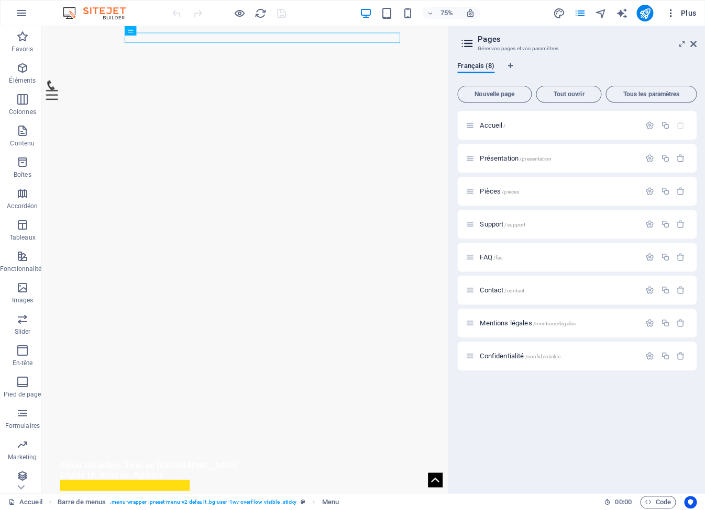
click at [683, 15] on span "Plus" at bounding box center [680, 13] width 30 height 10
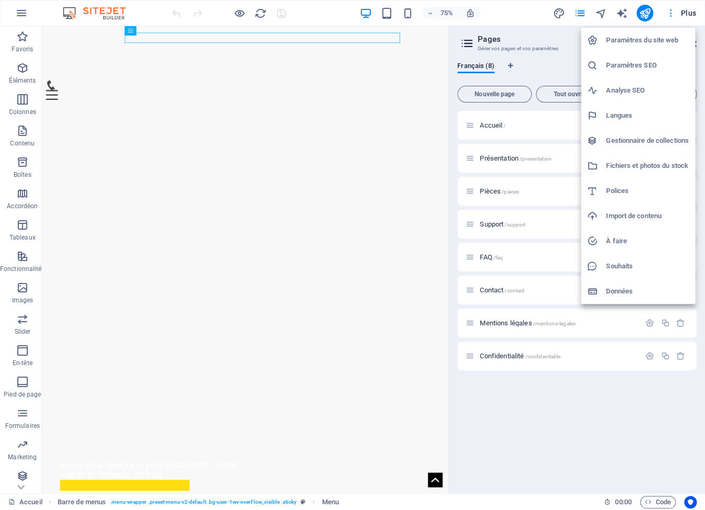
click at [683, 15] on div at bounding box center [352, 255] width 705 height 510
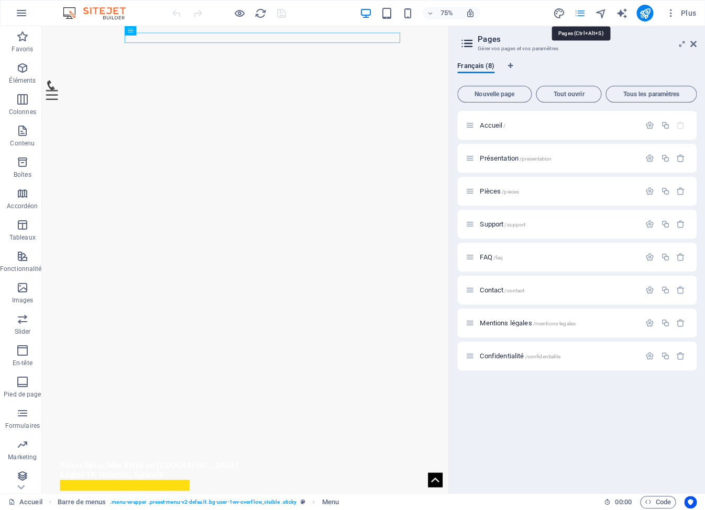
click at [579, 14] on icon "pages" at bounding box center [579, 13] width 12 height 12
click at [684, 14] on span "Plus" at bounding box center [680, 13] width 30 height 10
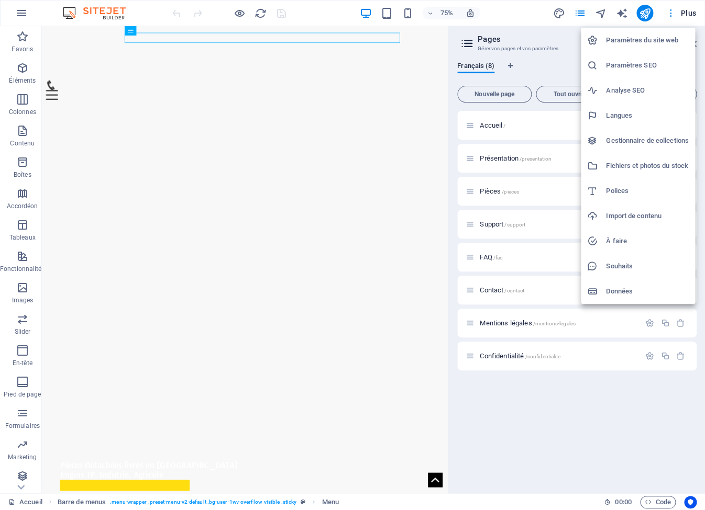
click at [684, 14] on div at bounding box center [352, 255] width 705 height 510
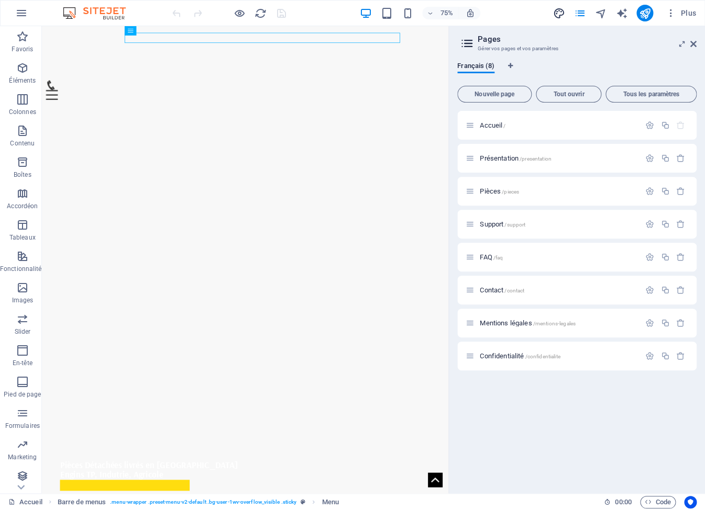
click at [565, 17] on span "design" at bounding box center [558, 13] width 13 height 12
select select "rem"
select select "400"
select select "px"
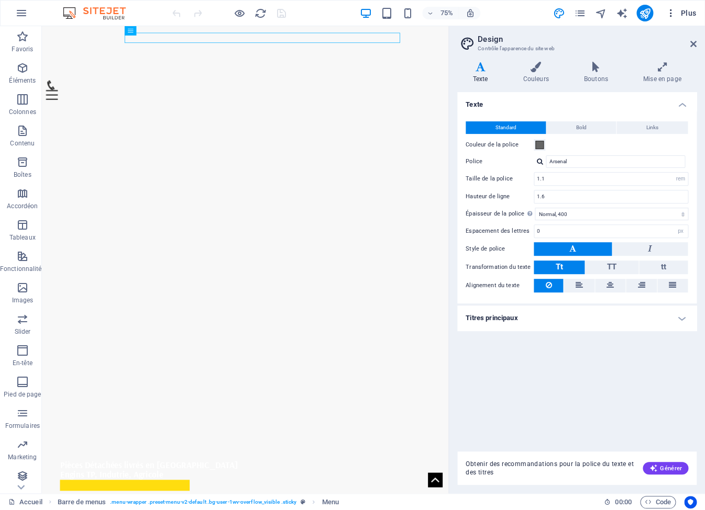
click at [673, 16] on icon "button" at bounding box center [670, 13] width 10 height 10
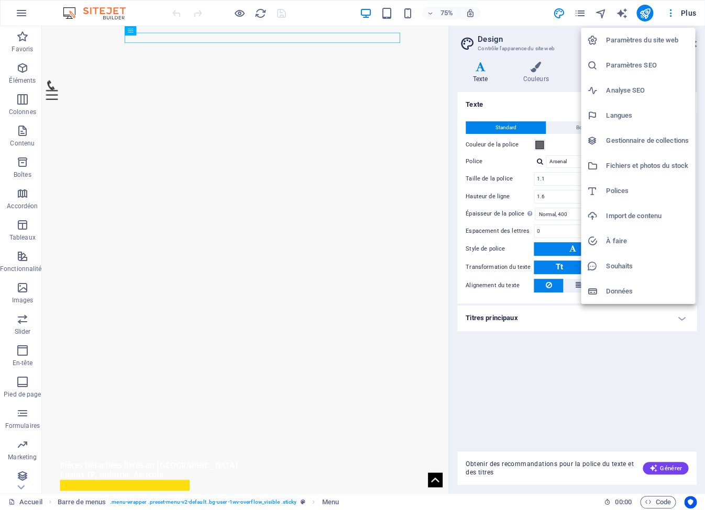
click at [646, 47] on li "Paramètres du site web" at bounding box center [638, 40] width 114 height 25
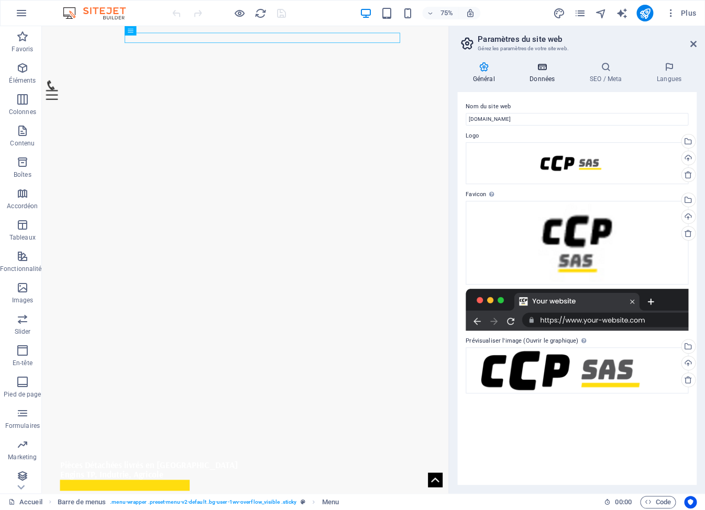
click at [542, 74] on h4 "Données" at bounding box center [544, 73] width 60 height 22
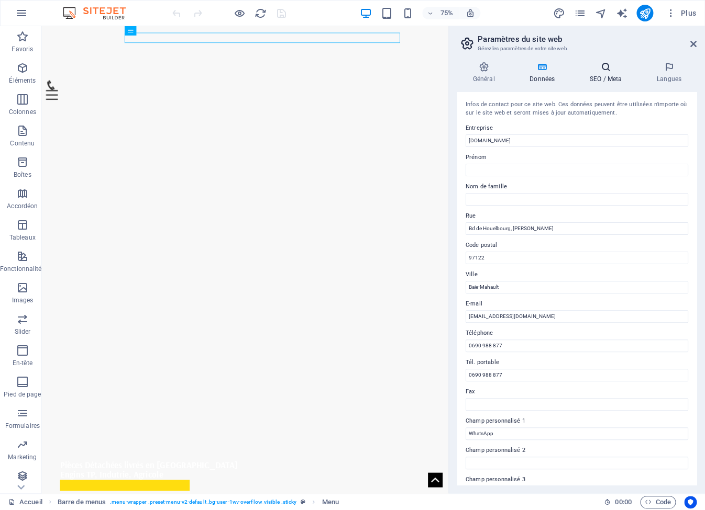
click at [597, 76] on h4 "SEO / Meta" at bounding box center [607, 73] width 67 height 22
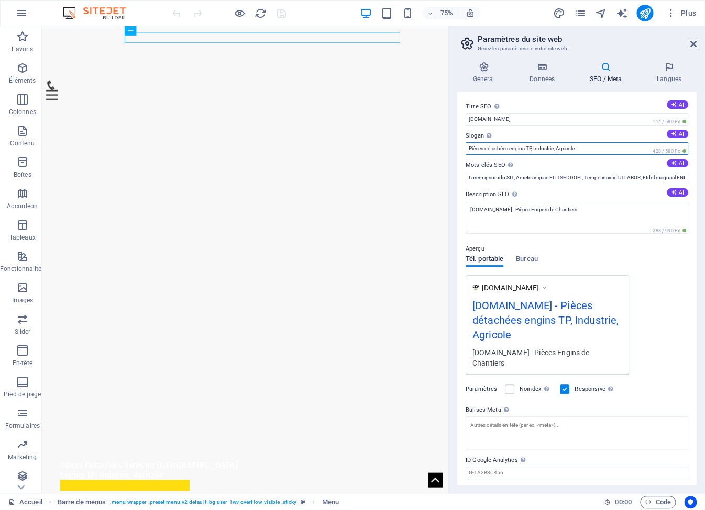
drag, startPoint x: 585, startPoint y: 145, endPoint x: 426, endPoint y: 134, distance: 159.6
click at [465, 142] on input "Pièces détachées engins TP, Industrie, Agricole" at bounding box center [576, 148] width 223 height 13
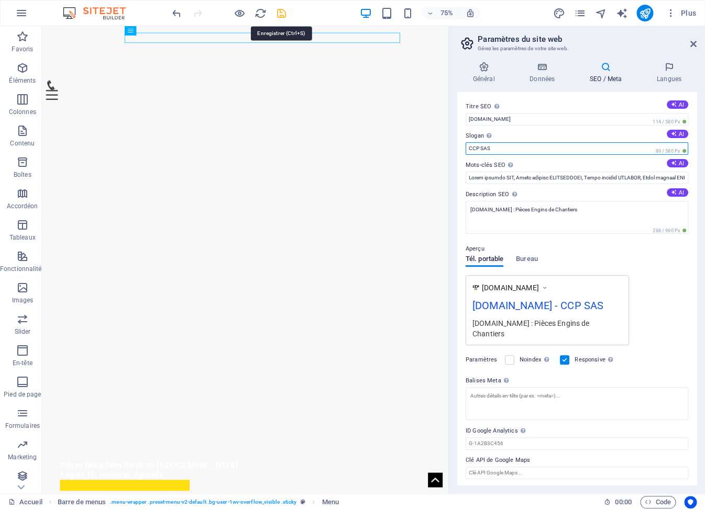
type input "CCP SAS"
click at [281, 13] on icon "save" at bounding box center [281, 13] width 12 height 12
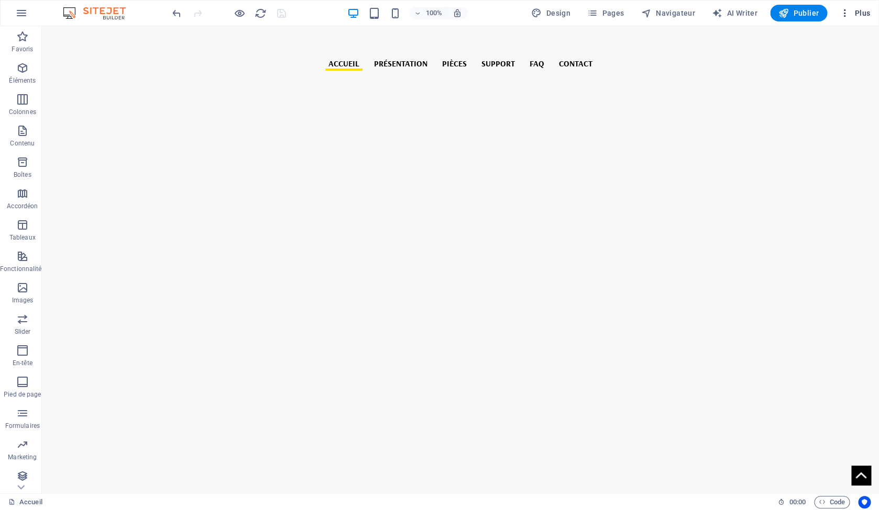
click at [704, 13] on span "Plus" at bounding box center [854, 13] width 30 height 10
click at [704, 45] on h6 "Paramètres du site web" at bounding box center [821, 40] width 83 height 13
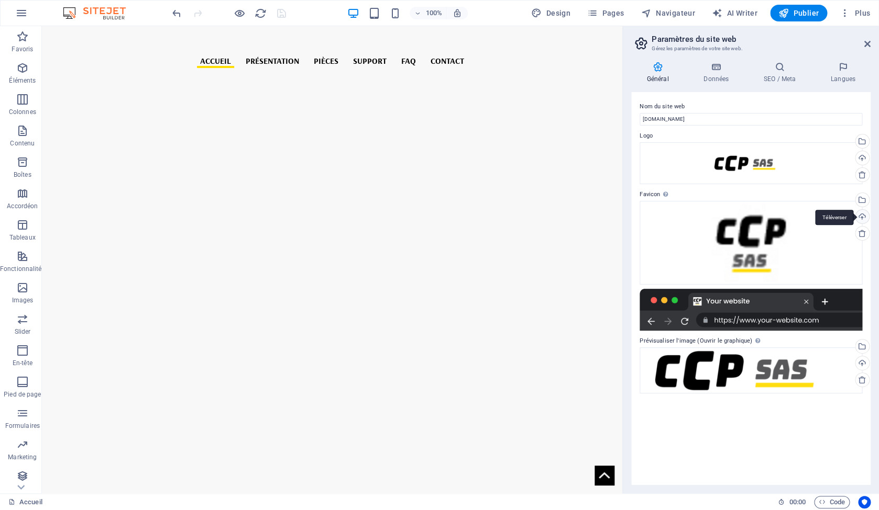
click at [704, 214] on div "Téléverser" at bounding box center [861, 218] width 16 height 16
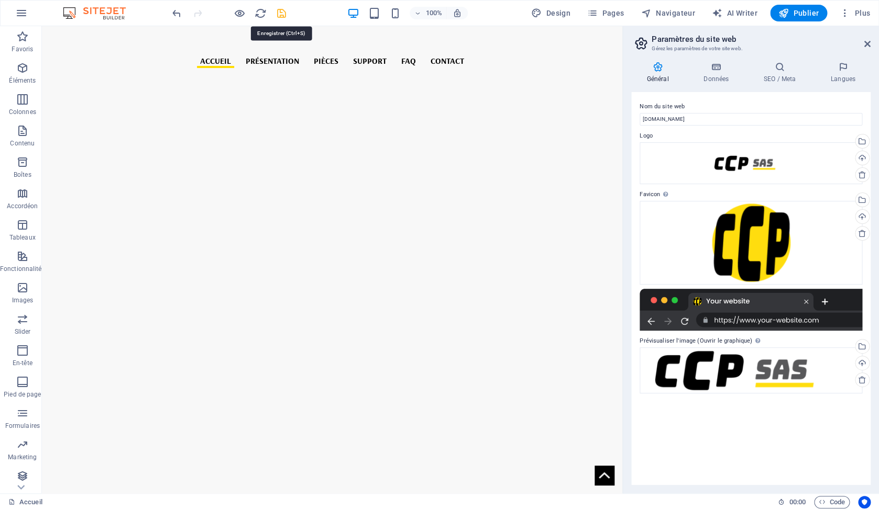
click at [284, 13] on icon "save" at bounding box center [281, 13] width 12 height 12
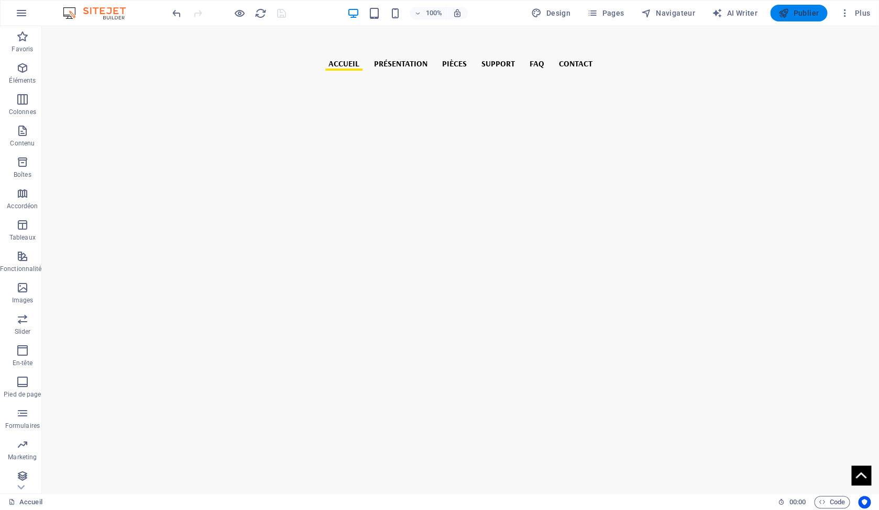
click at [704, 12] on span "Publier" at bounding box center [798, 13] width 40 height 10
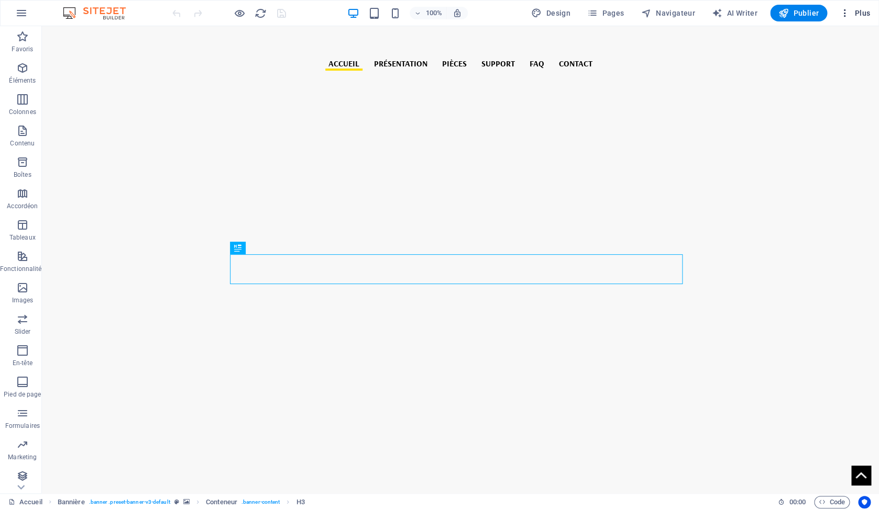
click at [843, 17] on icon "button" at bounding box center [844, 13] width 10 height 10
click at [803, 46] on h6 "Paramètres du site web" at bounding box center [821, 40] width 83 height 13
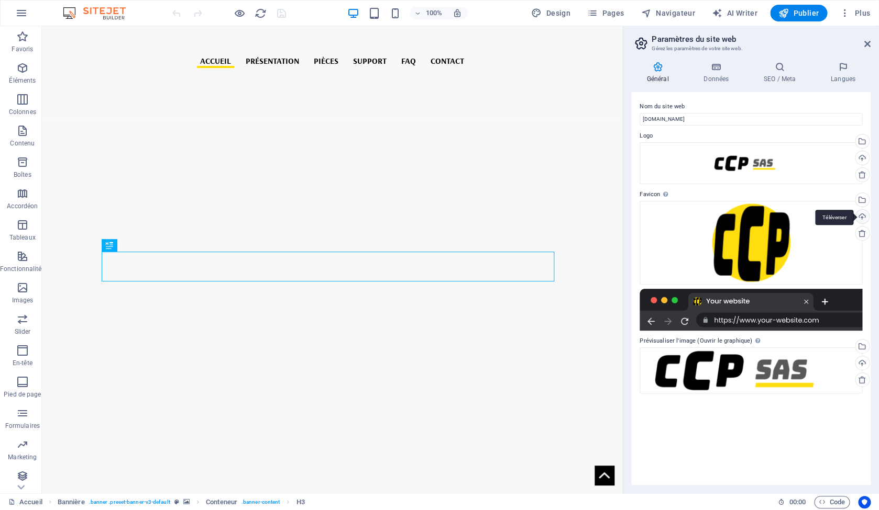
click at [863, 215] on div "Téléverser" at bounding box center [861, 218] width 16 height 16
click at [864, 216] on div "Téléverser" at bounding box center [861, 218] width 16 height 16
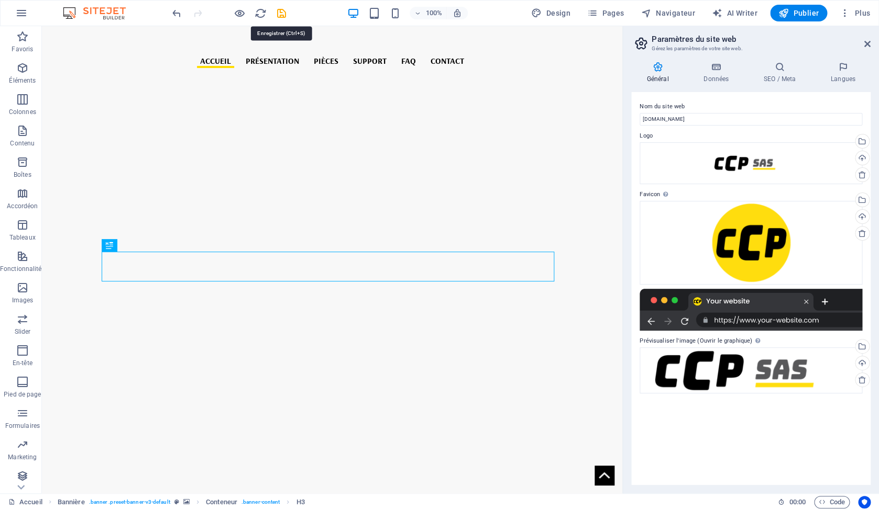
click at [279, 12] on icon "save" at bounding box center [281, 13] width 12 height 12
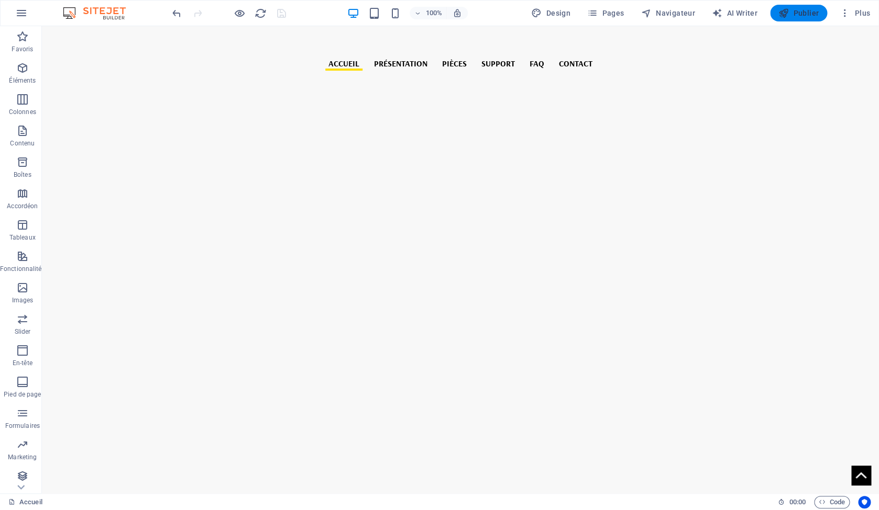
click at [792, 13] on span "Publier" at bounding box center [798, 13] width 40 height 10
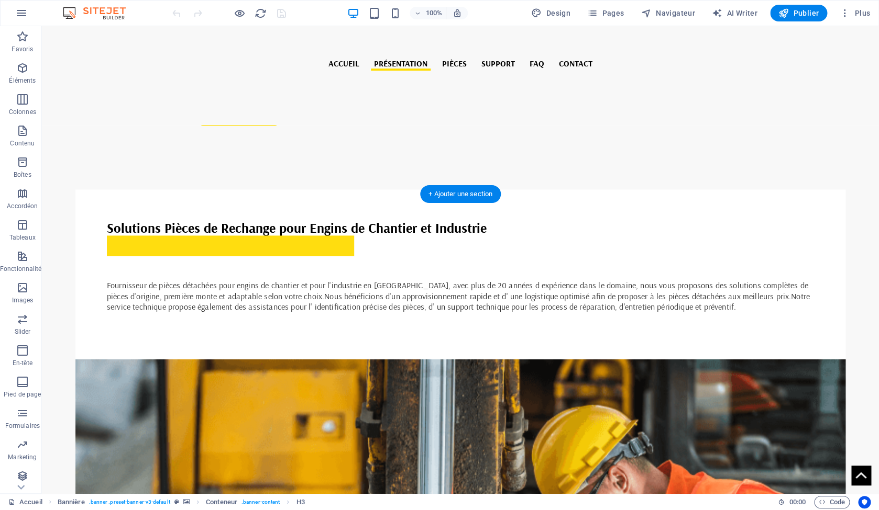
scroll to position [579, 0]
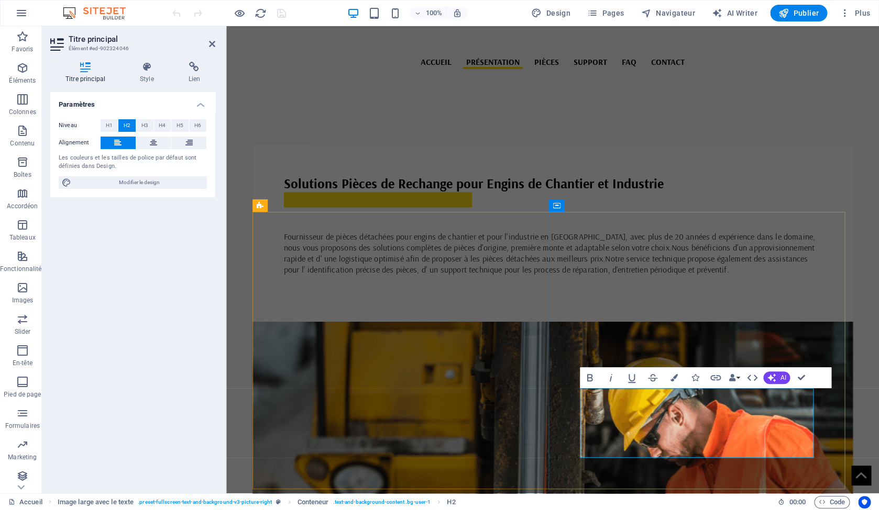
click at [214, 45] on icon at bounding box center [212, 44] width 6 height 8
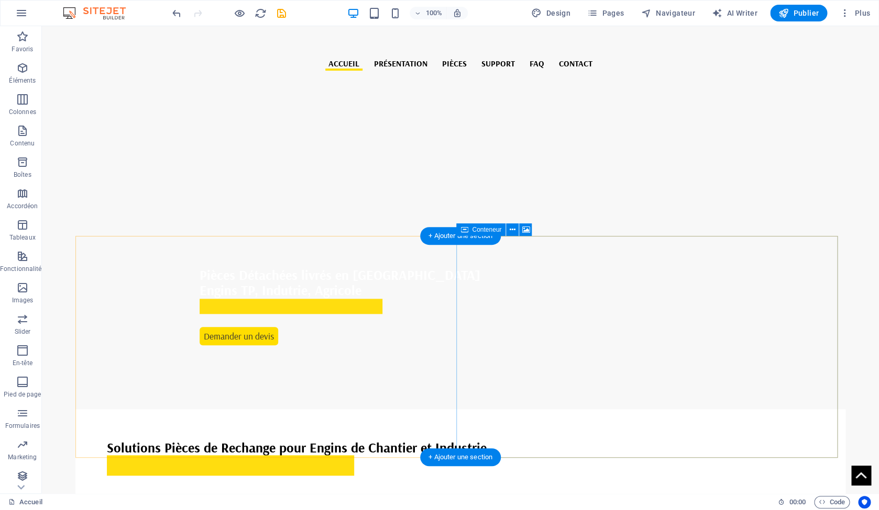
scroll to position [323, 0]
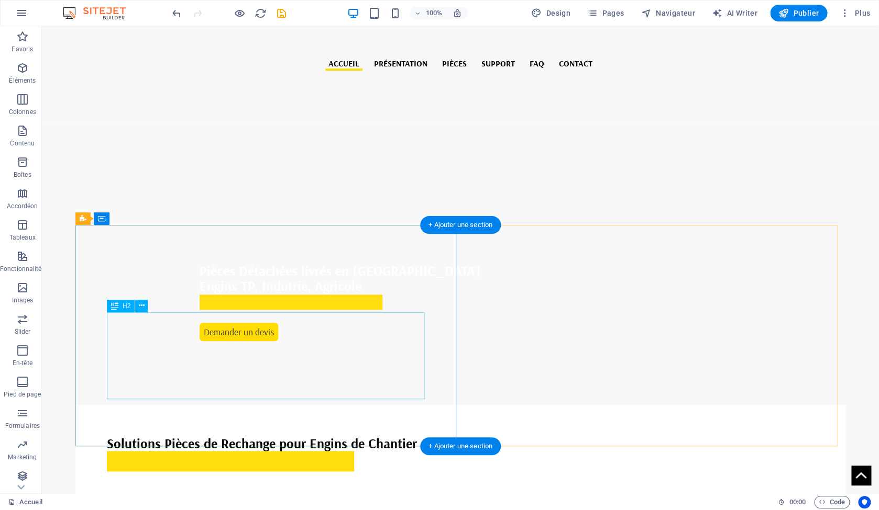
click at [158, 485] on div "Fournisseur de pièces détachées pour engins de chantier et pour l'industrie en …" at bounding box center [460, 506] width 707 height 43
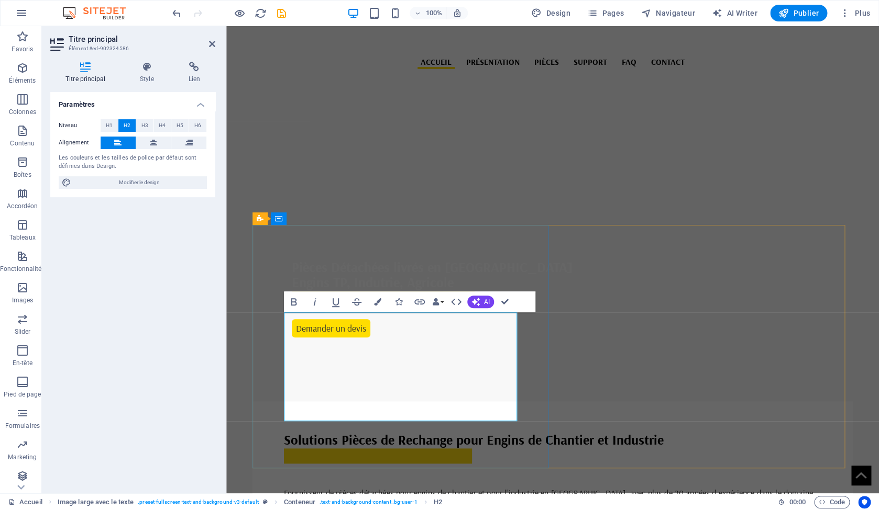
click at [345, 488] on span "Fournisseur de pièces détachées pour engins de chantier et pour l'industrie en …" at bounding box center [549, 509] width 531 height 43
click at [428, 488] on span "Fournisseur de pièces détachées pour engins de chantier et pour l'industrie en …" at bounding box center [549, 509] width 531 height 43
click at [216, 40] on aside "Titre principal Élément #ed-902324586 Titre principal Style Lien Paramètres Niv…" at bounding box center [134, 260] width 184 height 468
click at [215, 42] on icon at bounding box center [212, 44] width 6 height 8
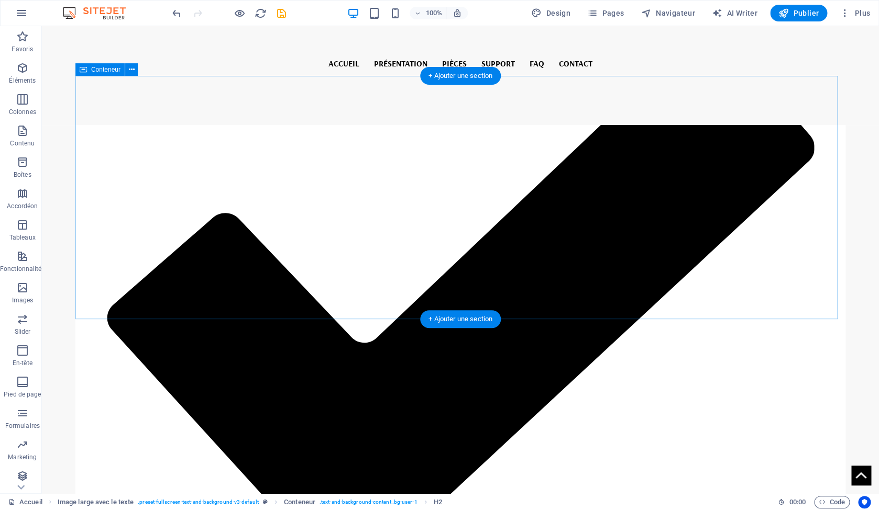
scroll to position [1737, 0]
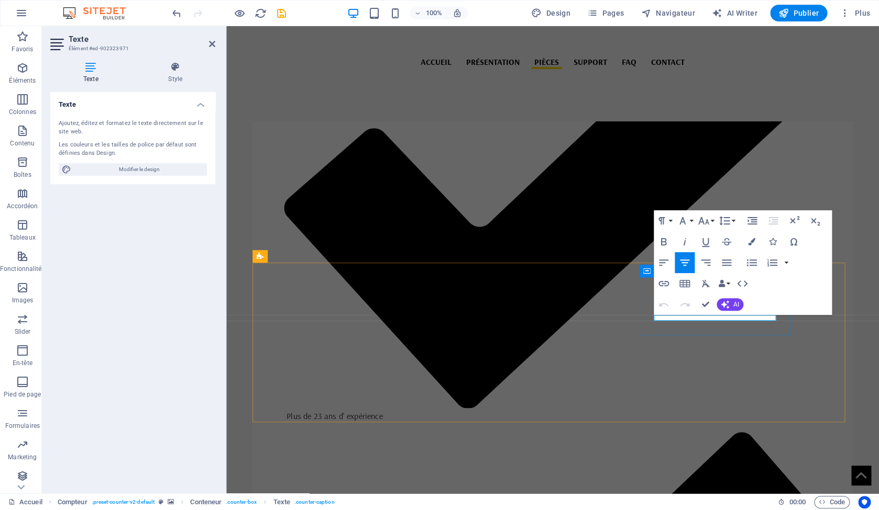
click at [283, 15] on icon "save" at bounding box center [281, 13] width 12 height 12
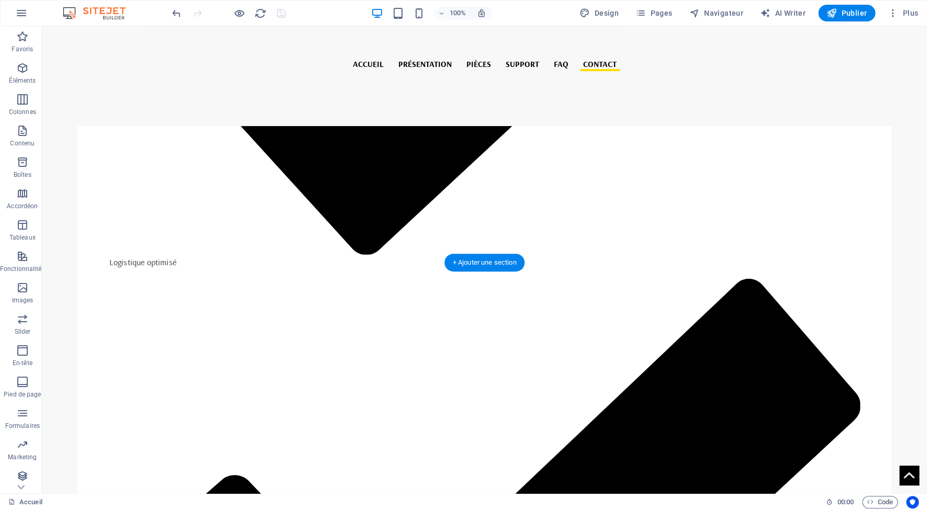
scroll to position [3099, 0]
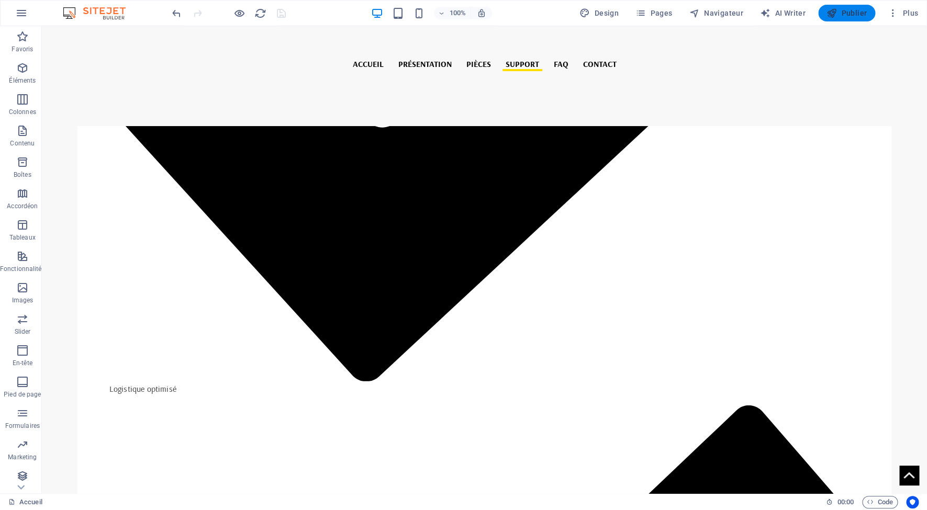
click at [843, 21] on button "Publier" at bounding box center [846, 13] width 57 height 17
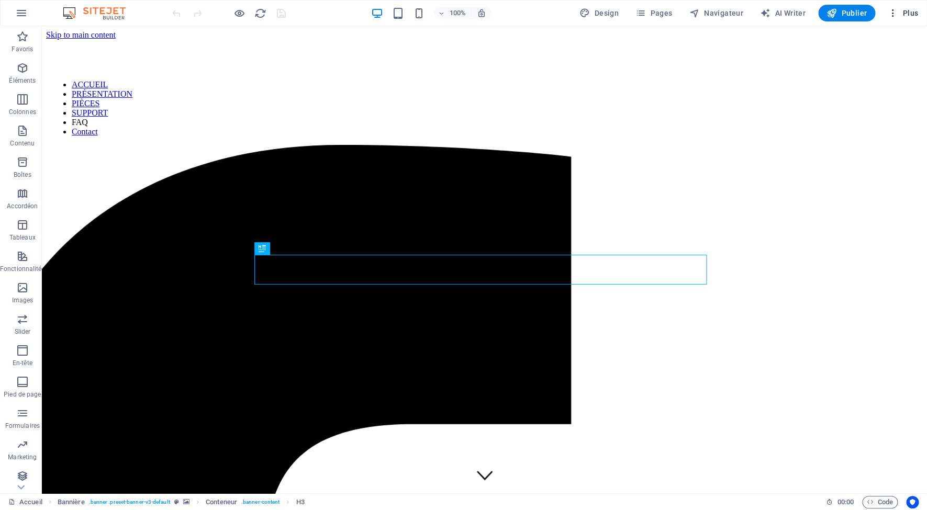
click at [894, 16] on icon "button" at bounding box center [893, 13] width 10 height 10
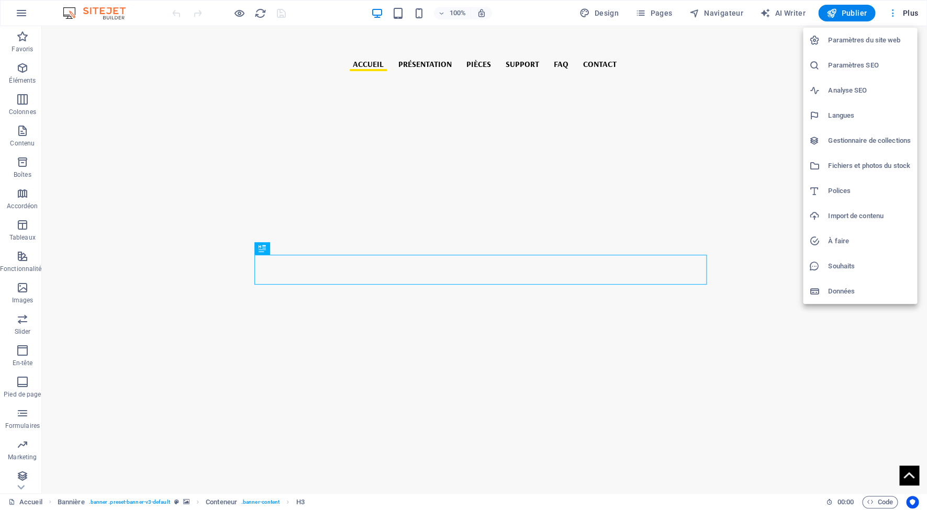
click at [894, 16] on div at bounding box center [463, 255] width 927 height 510
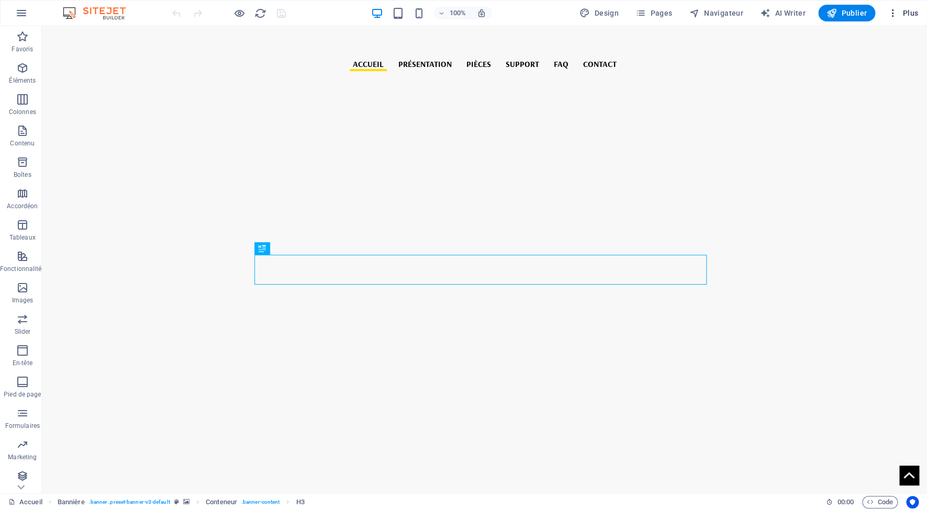
click at [908, 14] on span "Plus" at bounding box center [903, 13] width 30 height 10
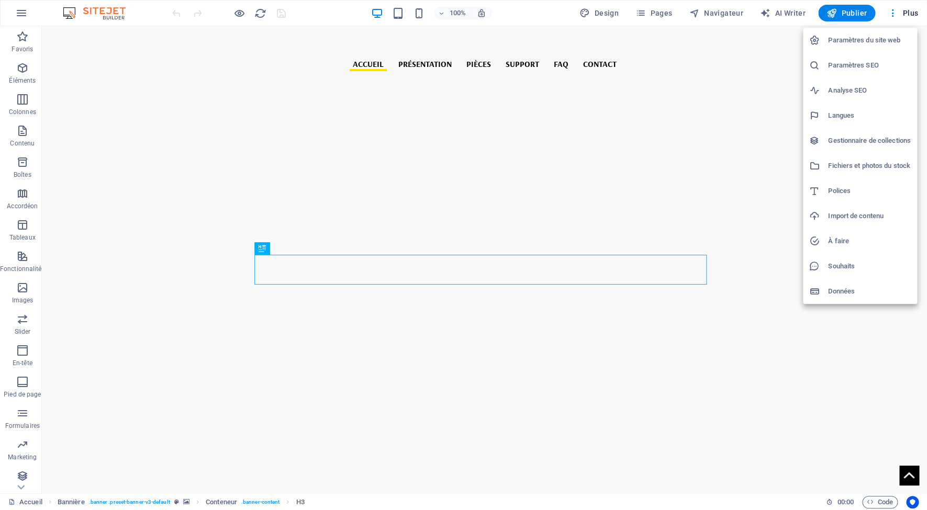
click at [887, 15] on div at bounding box center [463, 255] width 927 height 510
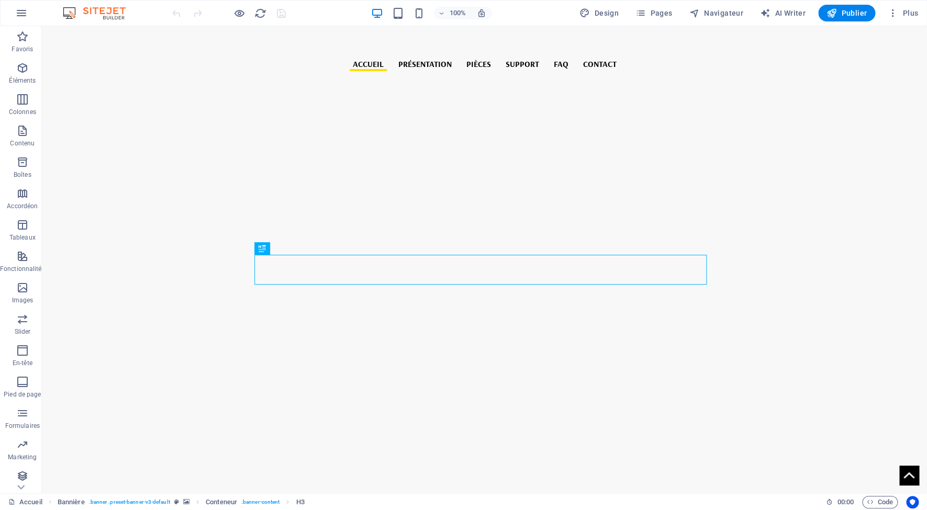
click at [892, 16] on div "Paramètres du site web Paramètres SEO Analyse SEO Langues Gestionnaire de colle…" at bounding box center [463, 258] width 927 height 504
click at [892, 16] on icon "button" at bounding box center [893, 13] width 10 height 10
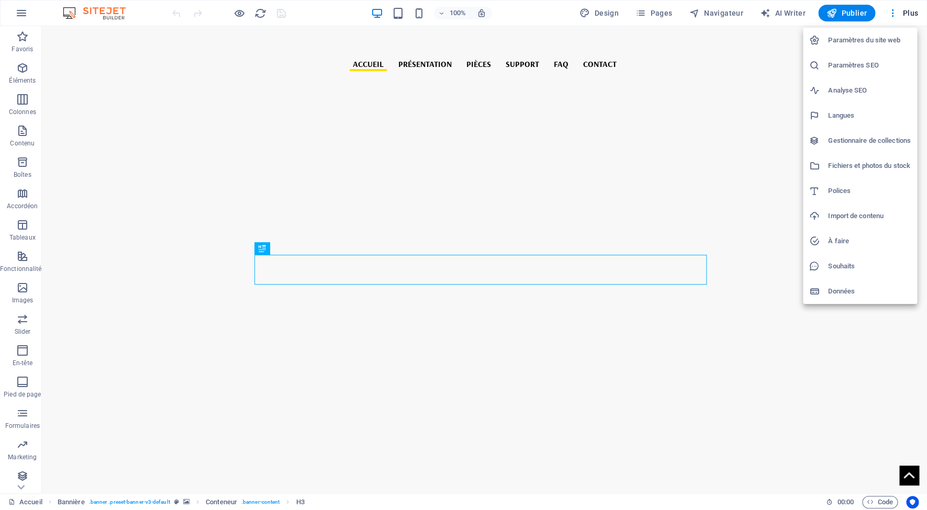
click at [887, 39] on h6 "Paramètres du site web" at bounding box center [869, 40] width 83 height 13
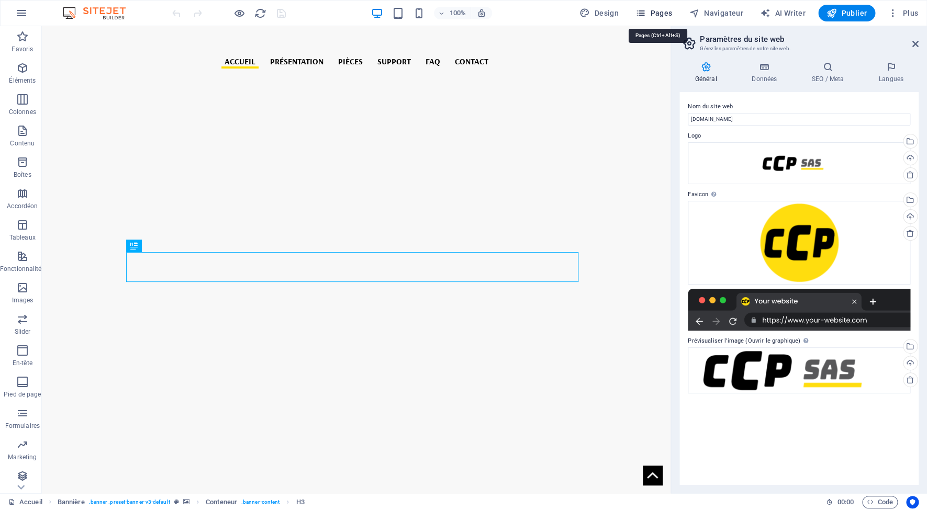
click at [656, 15] on span "Pages" at bounding box center [654, 13] width 37 height 10
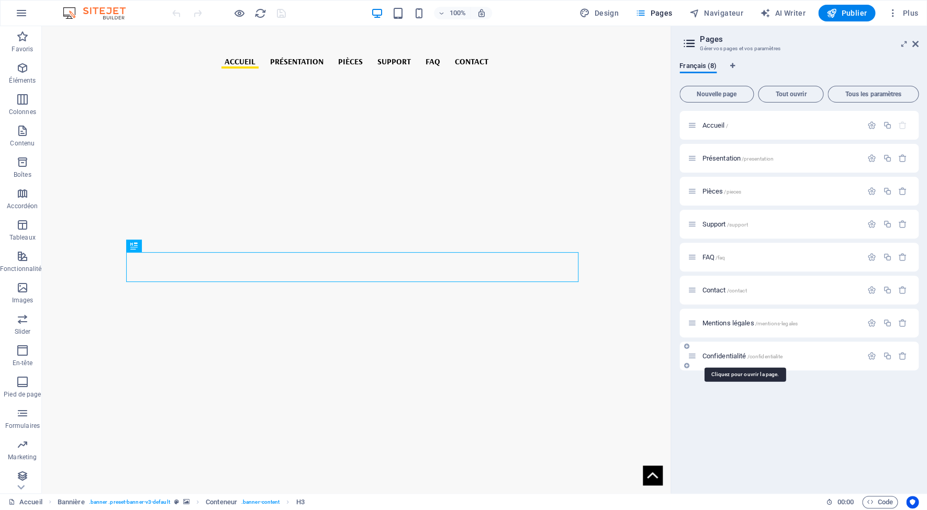
click at [724, 359] on span "Confidentialité /confidentialite" at bounding box center [742, 356] width 80 height 8
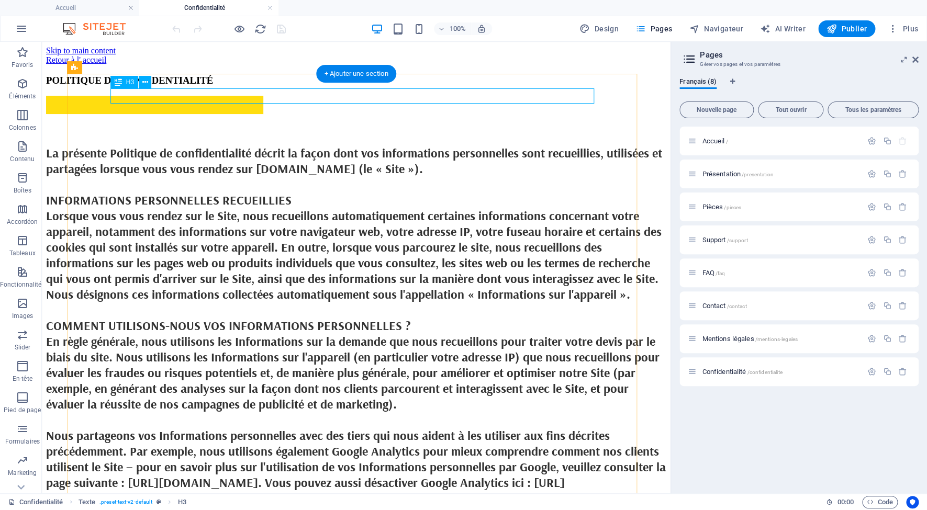
click at [238, 86] on div "POLITIQUE DE CONFIDENTIALITÉ" at bounding box center [356, 81] width 620 height 12
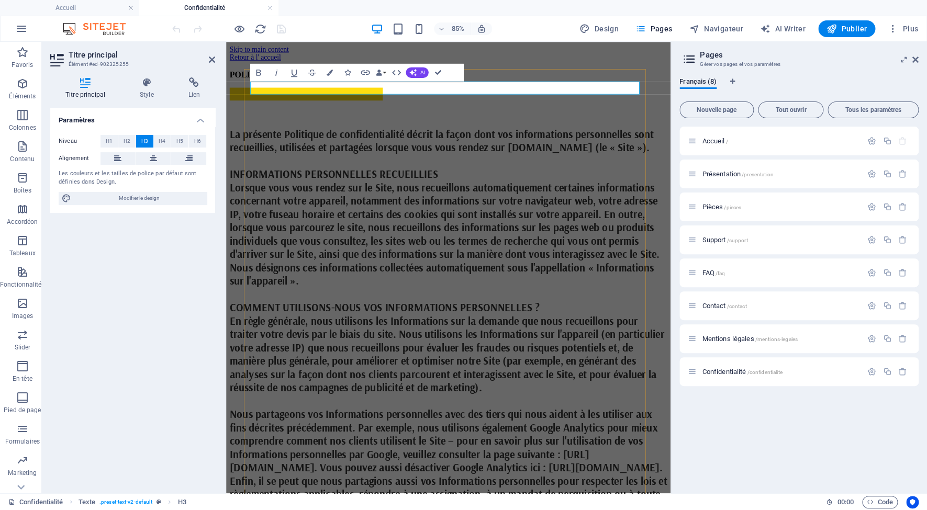
click at [417, 86] on h3 "POLITIQUE DE CONFIDENTIALITÉ" at bounding box center [487, 81] width 515 height 12
drag, startPoint x: 457, startPoint y: 97, endPoint x: 495, endPoint y: 120, distance: 44.9
click at [258, 74] on icon "button" at bounding box center [258, 73] width 10 height 10
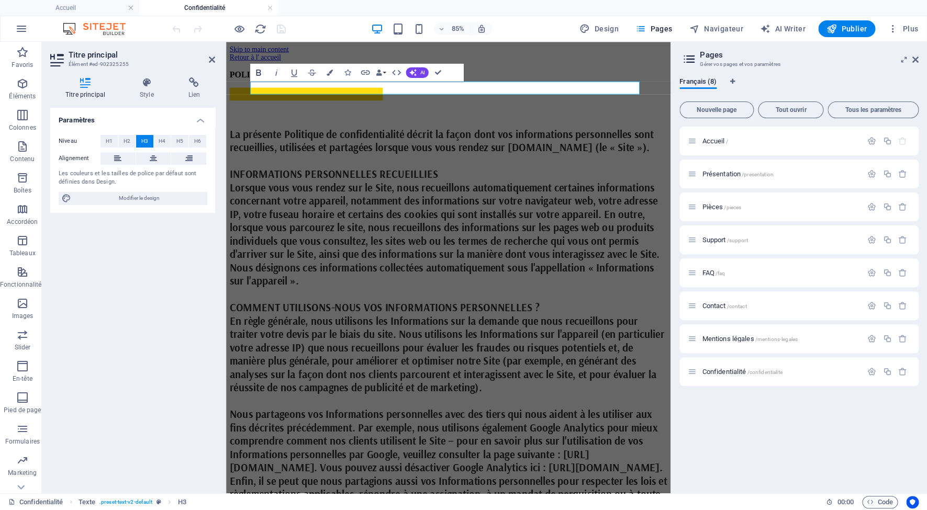
click at [258, 74] on icon "button" at bounding box center [258, 73] width 10 height 10
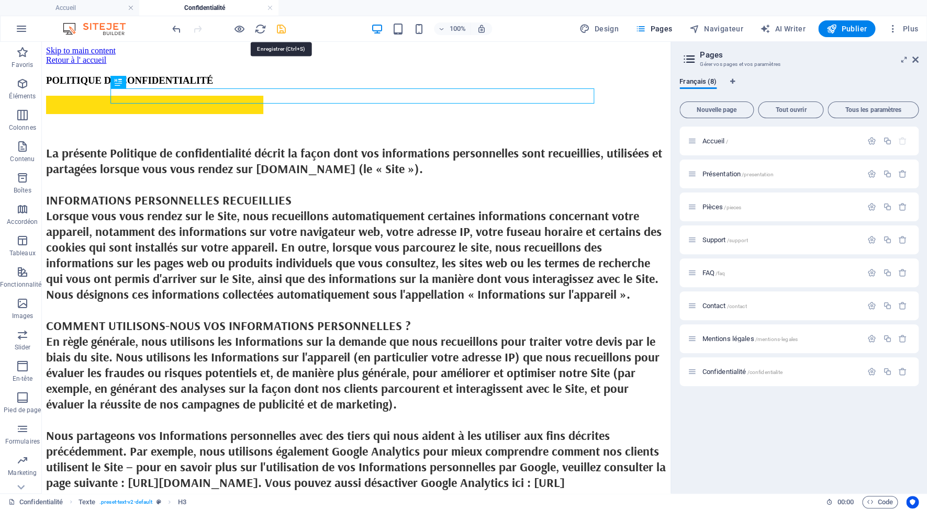
click at [279, 29] on icon "save" at bounding box center [281, 29] width 12 height 12
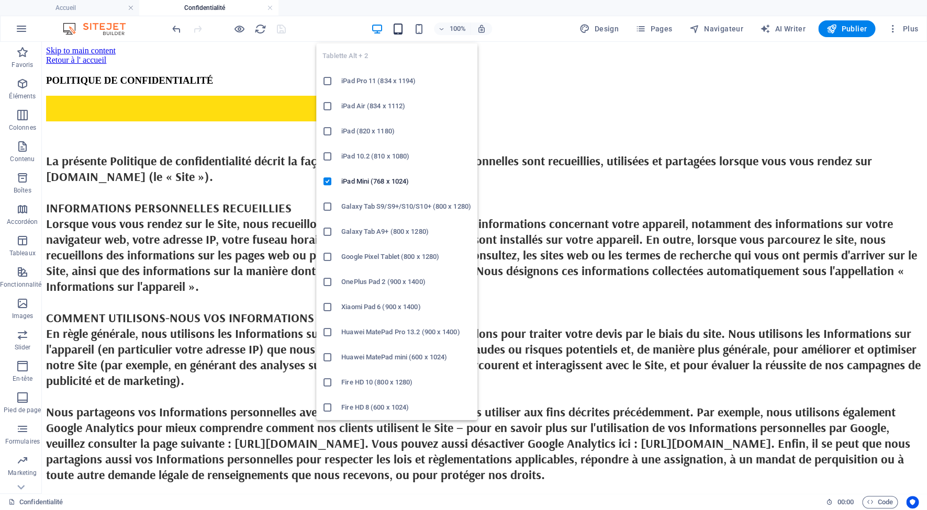
click at [397, 29] on icon "button" at bounding box center [398, 29] width 12 height 12
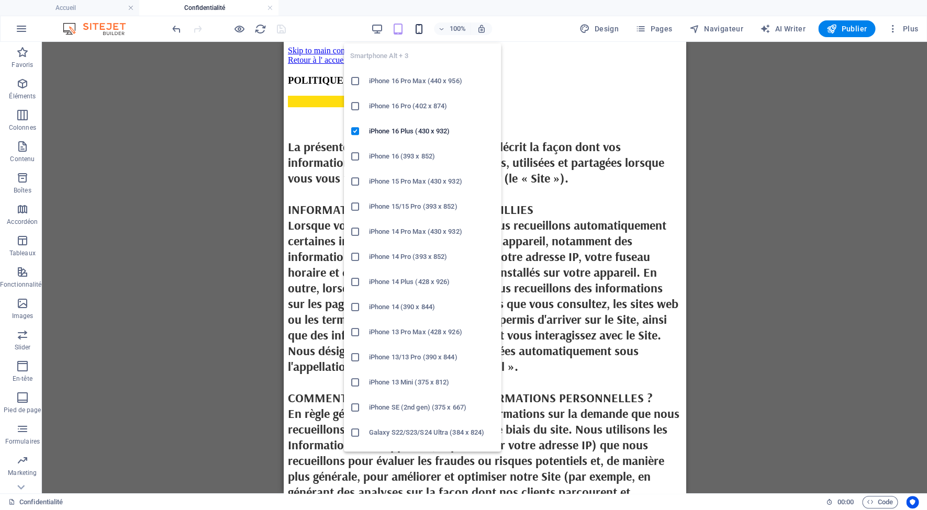
click at [418, 28] on icon "button" at bounding box center [419, 29] width 12 height 12
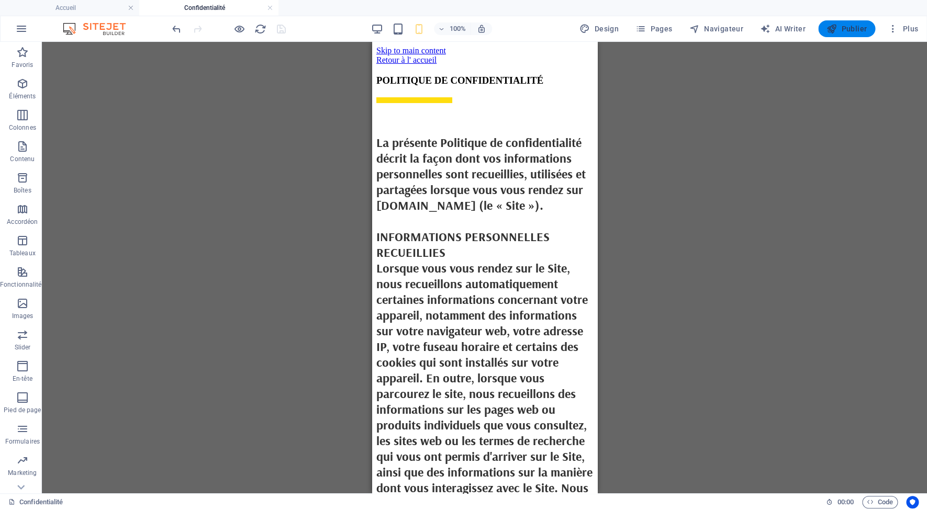
click at [857, 29] on span "Publier" at bounding box center [847, 29] width 40 height 10
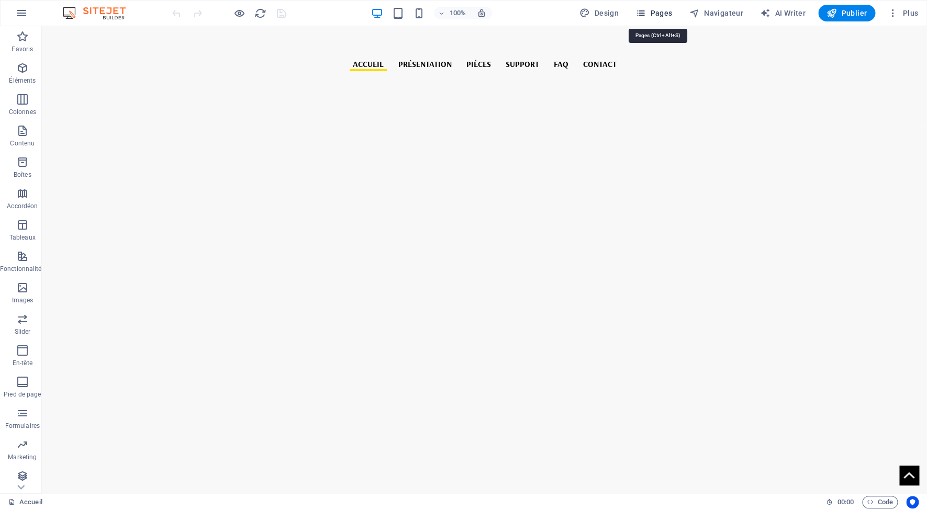
click at [655, 12] on span "Pages" at bounding box center [654, 13] width 37 height 10
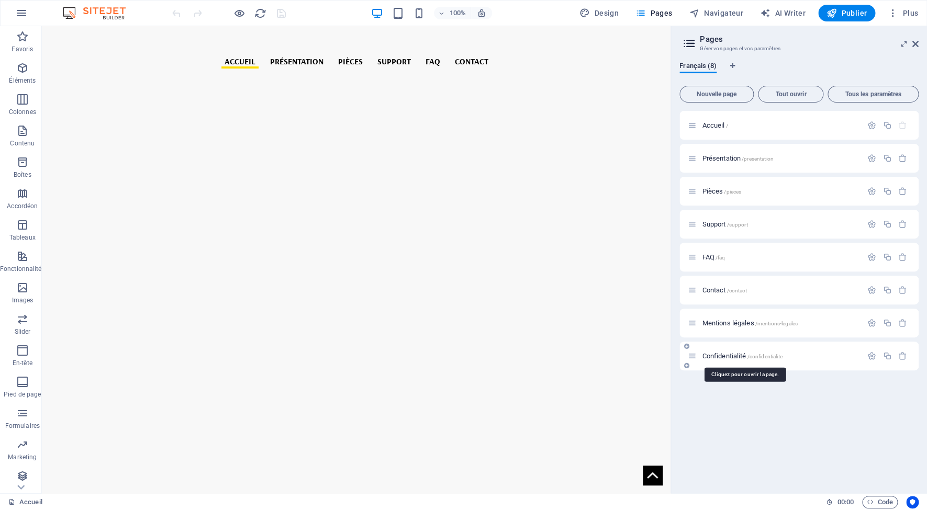
click at [726, 360] on span "Confidentialité /confidentialite" at bounding box center [742, 356] width 80 height 8
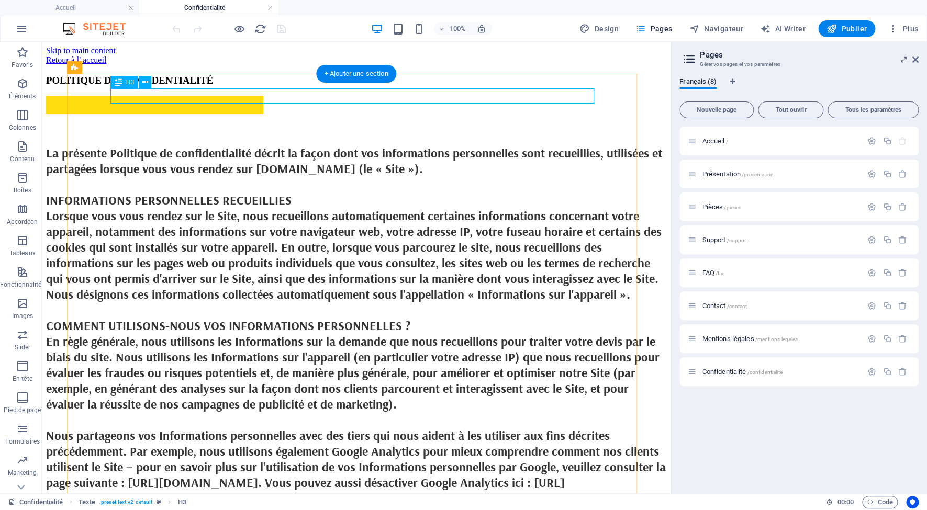
click at [273, 86] on div "POLITIQUE DE CONFIDENTIALITÉ" at bounding box center [356, 81] width 620 height 12
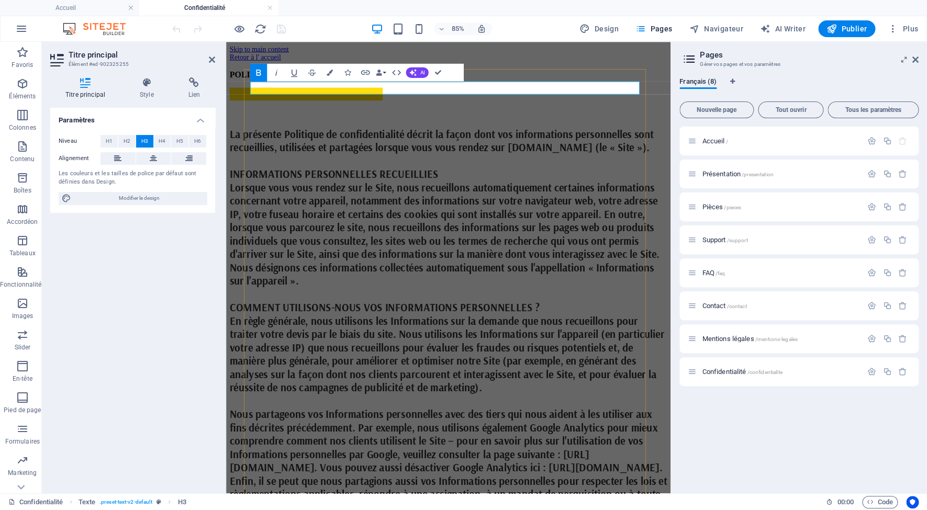
click at [386, 86] on strong "POLITIQUE DE CONFIDENTIALITÉ" at bounding box center [313, 80] width 167 height 11
drag, startPoint x: 459, startPoint y: 97, endPoint x: 207, endPoint y: 80, distance: 252.5
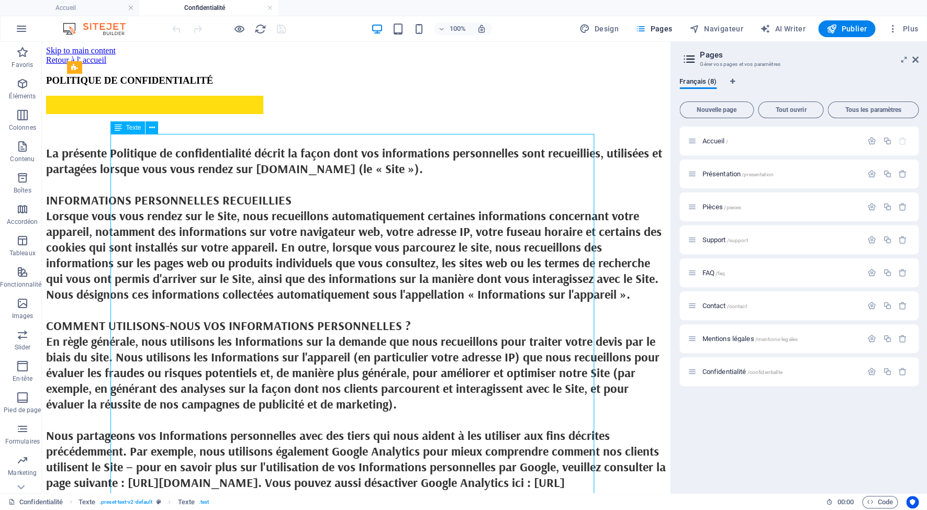
drag, startPoint x: 112, startPoint y: 172, endPoint x: 107, endPoint y: 172, distance: 5.3
drag, startPoint x: 111, startPoint y: 173, endPoint x: 103, endPoint y: 172, distance: 7.9
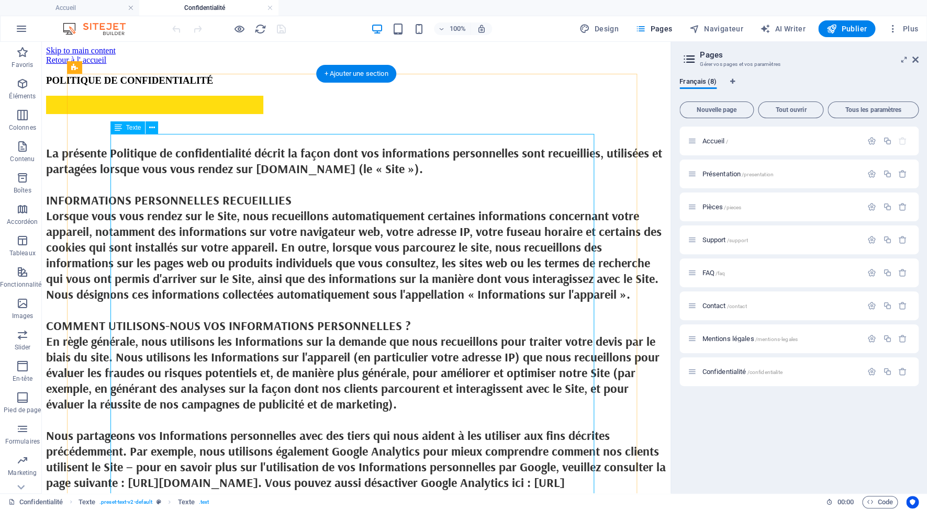
drag, startPoint x: 268, startPoint y: 172, endPoint x: 102, endPoint y: 177, distance: 166.1
drag, startPoint x: 275, startPoint y: 173, endPoint x: 197, endPoint y: 171, distance: 77.5
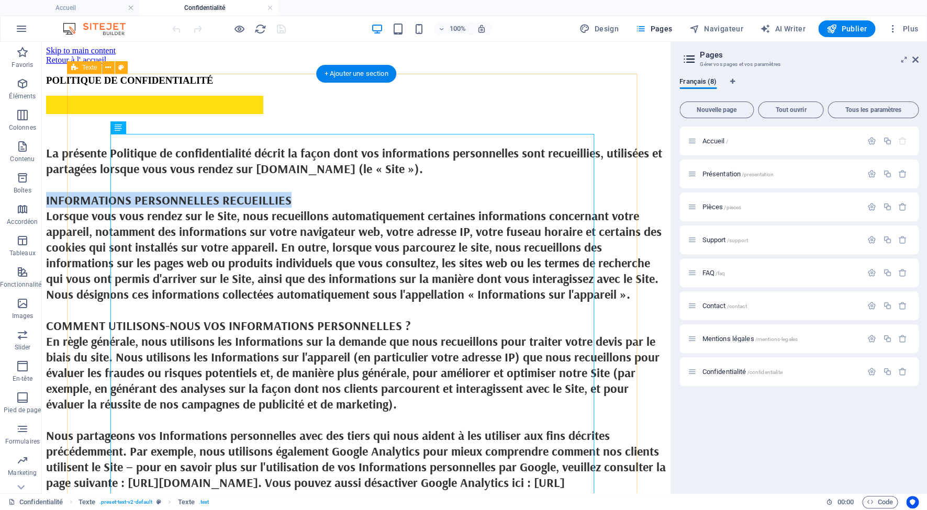
drag, startPoint x: 268, startPoint y: 172, endPoint x: 106, endPoint y: 172, distance: 161.8
click at [124, 131] on div "Texte" at bounding box center [127, 127] width 35 height 13
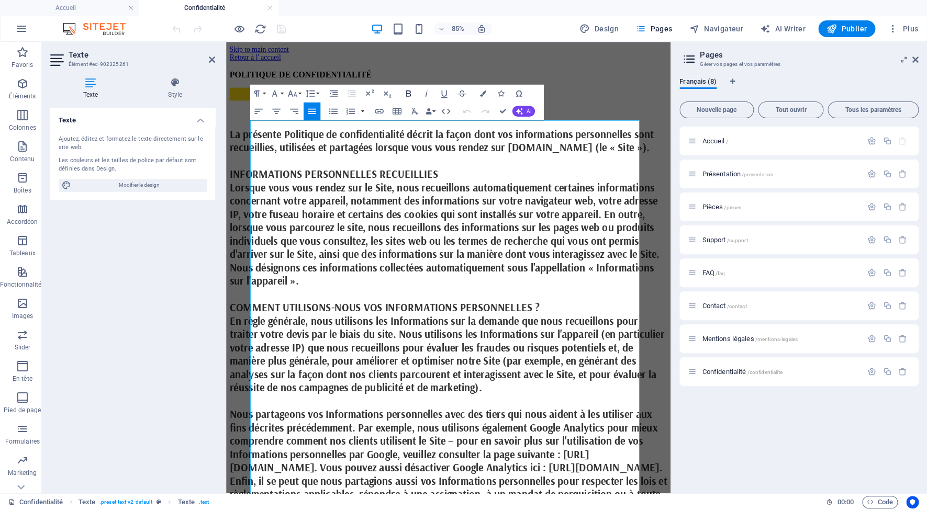
click at [408, 92] on icon "button" at bounding box center [408, 94] width 5 height 6
click at [405, 92] on icon "button" at bounding box center [408, 93] width 10 height 10
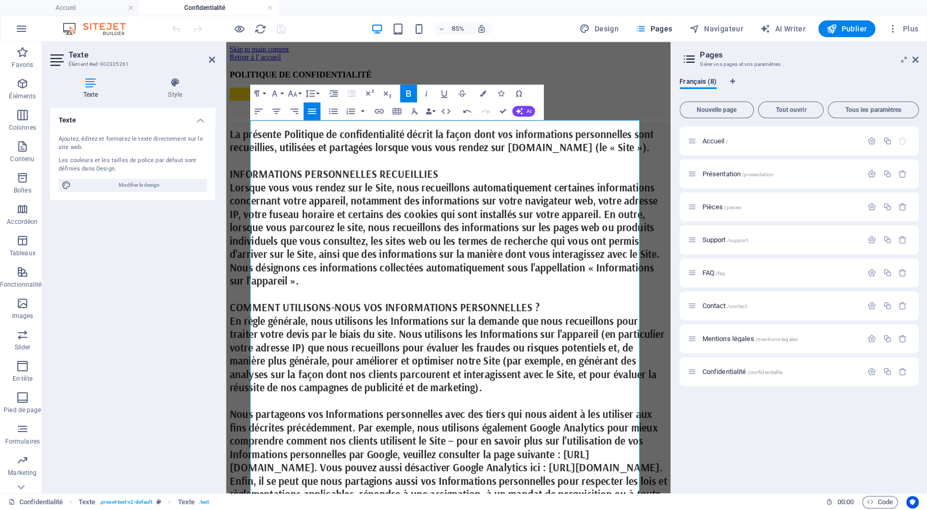
click at [405, 92] on icon "button" at bounding box center [408, 93] width 10 height 10
click at [212, 59] on icon at bounding box center [212, 59] width 6 height 8
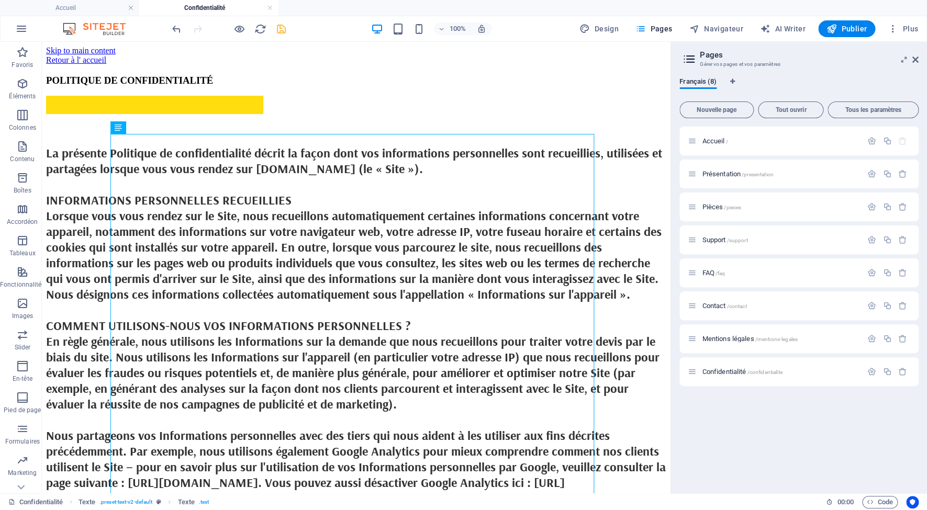
click at [280, 28] on icon "save" at bounding box center [281, 29] width 12 height 12
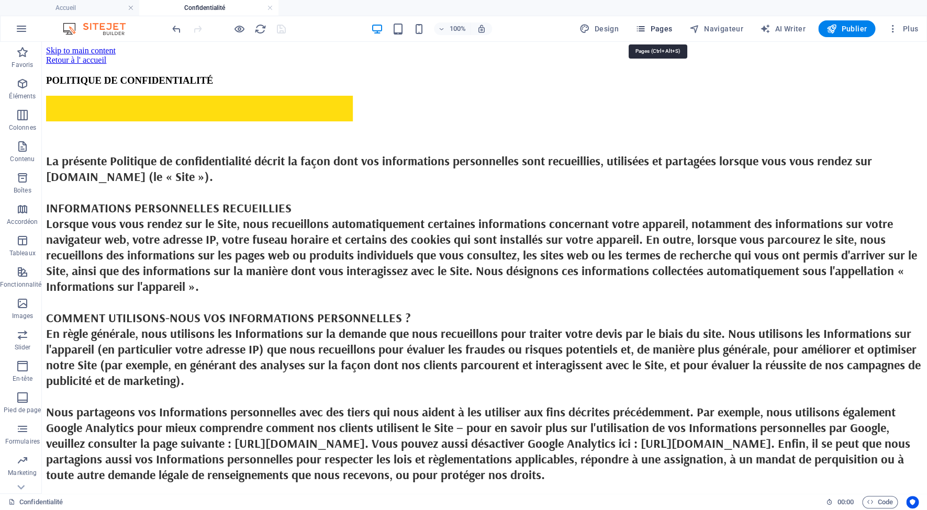
click at [650, 33] on span "Pages" at bounding box center [654, 29] width 37 height 10
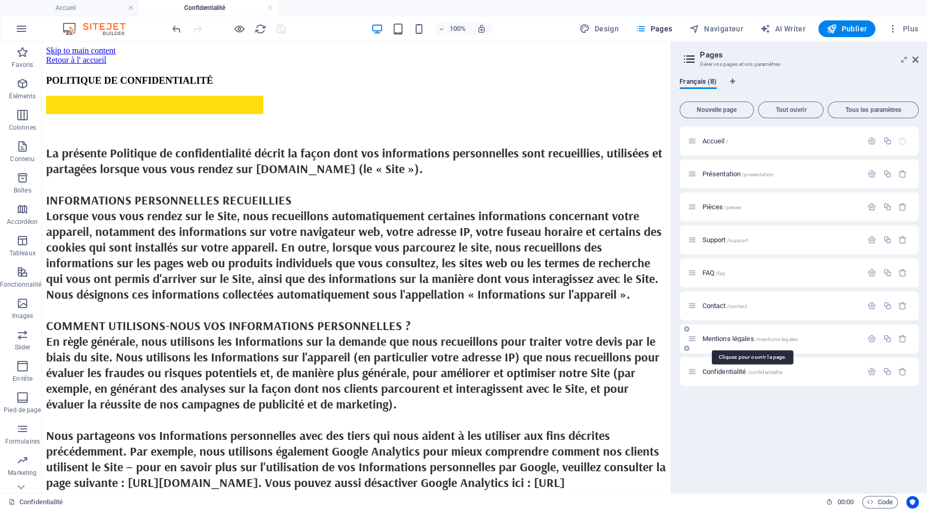
click at [714, 342] on span "Mentions légales /mentions-legales" at bounding box center [750, 339] width 96 height 8
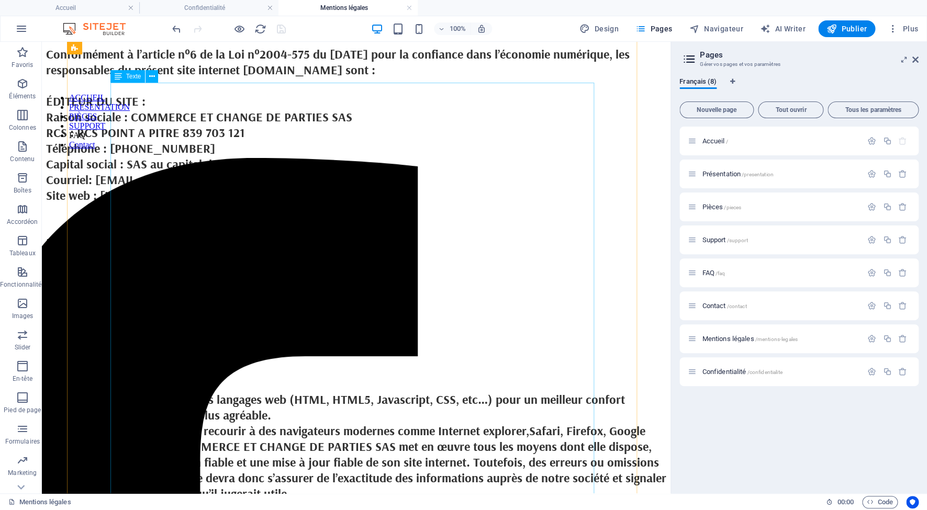
scroll to position [110, 0]
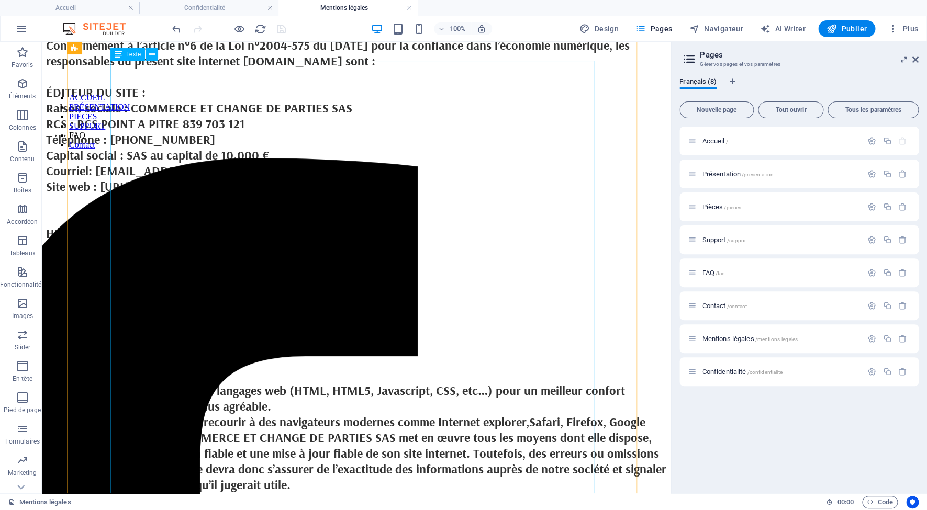
drag, startPoint x: 428, startPoint y: 328, endPoint x: 370, endPoint y: 325, distance: 57.7
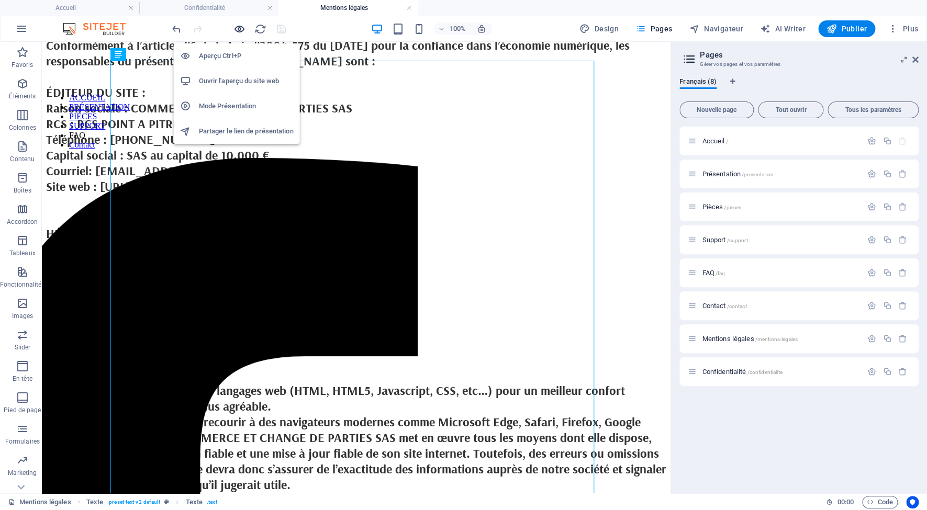
click at [239, 34] on icon "button" at bounding box center [240, 29] width 12 height 12
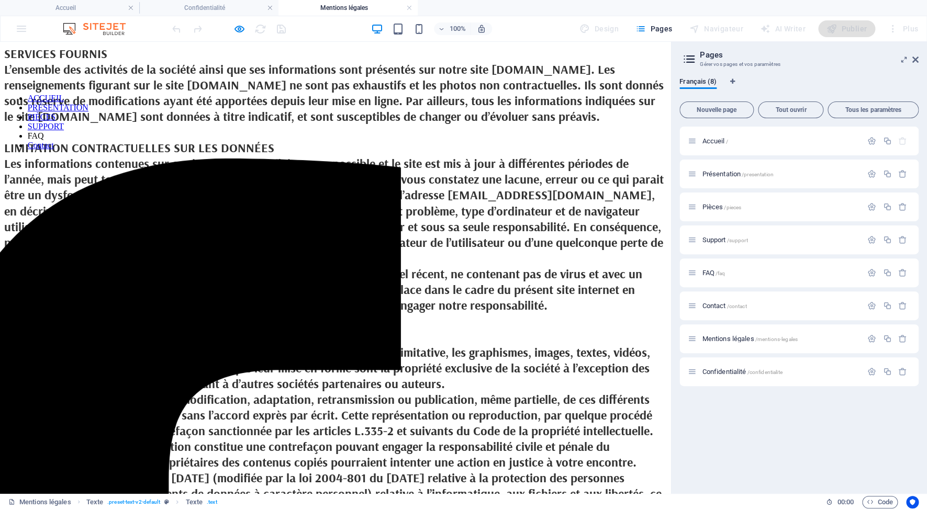
scroll to position [0, 0]
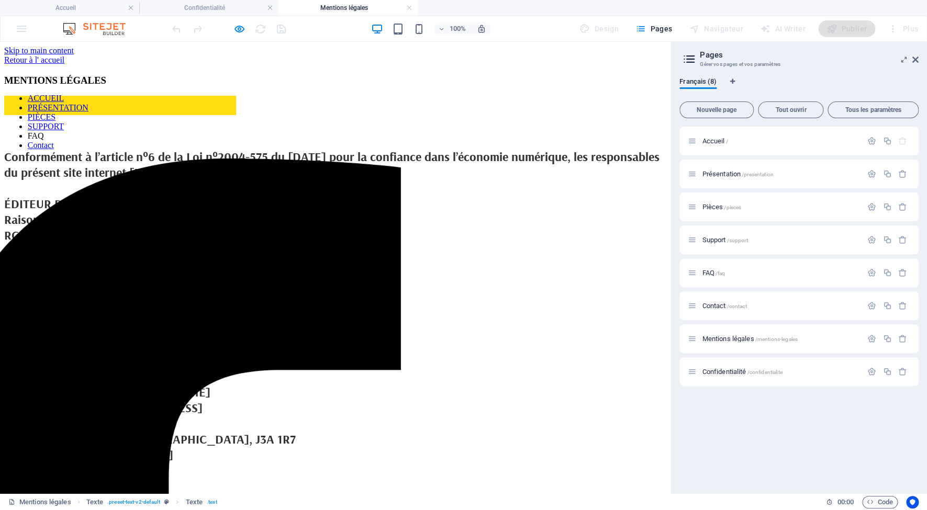
click at [23, 28] on div "100% Design Pages Navigateur AI Writer Publier Plus" at bounding box center [464, 28] width 926 height 25
click at [240, 30] on icon "button" at bounding box center [240, 29] width 12 height 12
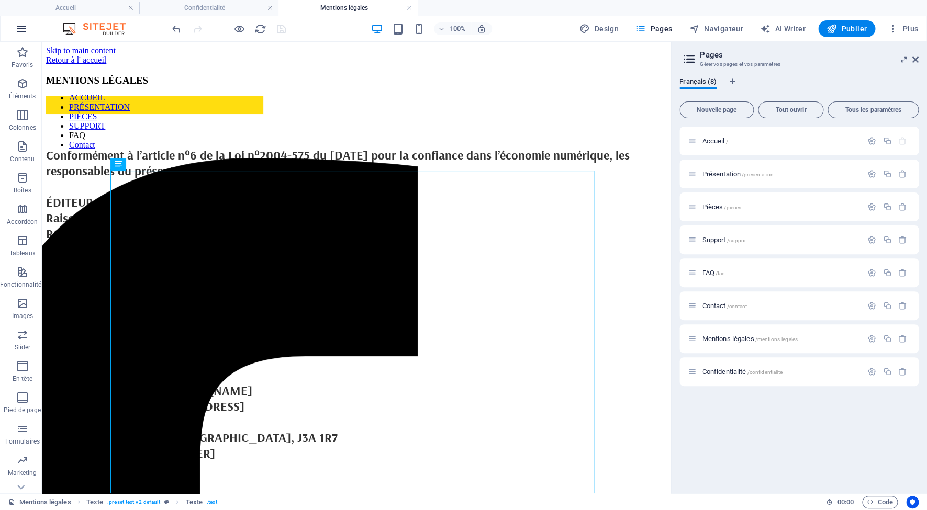
click at [23, 28] on icon "button" at bounding box center [21, 29] width 13 height 13
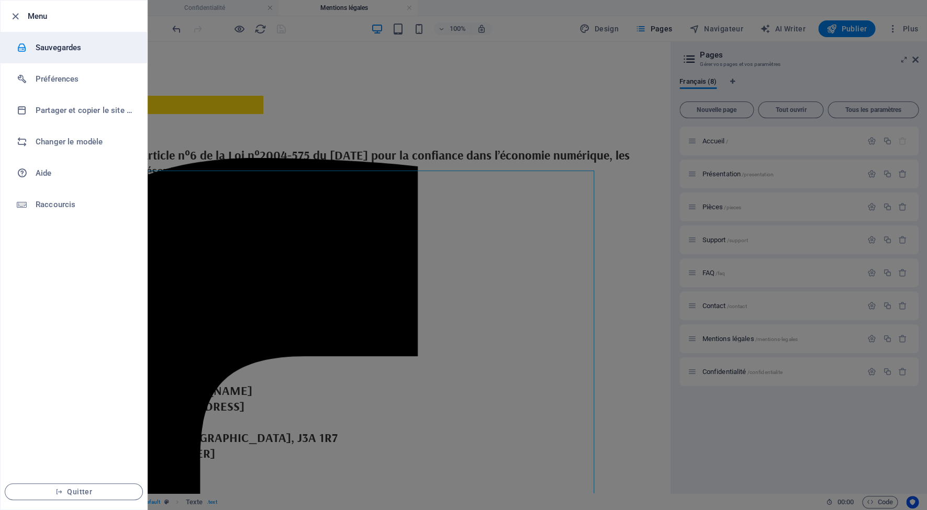
click at [58, 49] on h6 "Sauvegardes" at bounding box center [84, 47] width 97 height 13
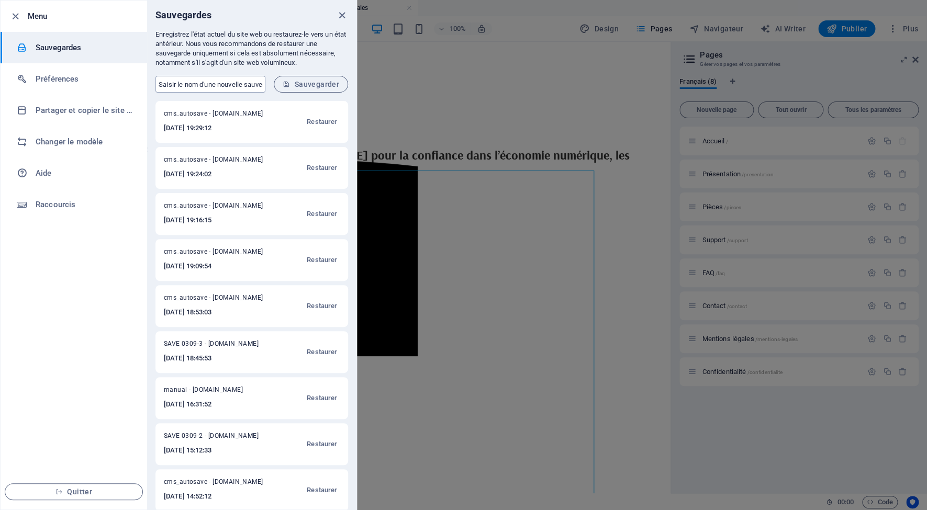
click at [206, 85] on input "text" at bounding box center [210, 84] width 110 height 17
type input "save 0309-4"
click at [306, 81] on span "Sauvegarder" at bounding box center [311, 84] width 57 height 8
click at [341, 14] on icon "close" at bounding box center [342, 15] width 12 height 12
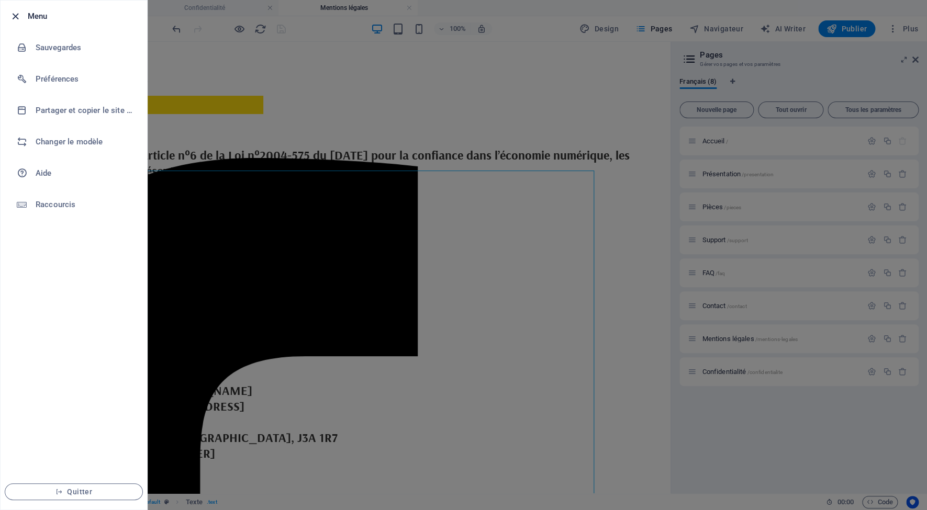
click at [15, 19] on icon "button" at bounding box center [15, 16] width 12 height 12
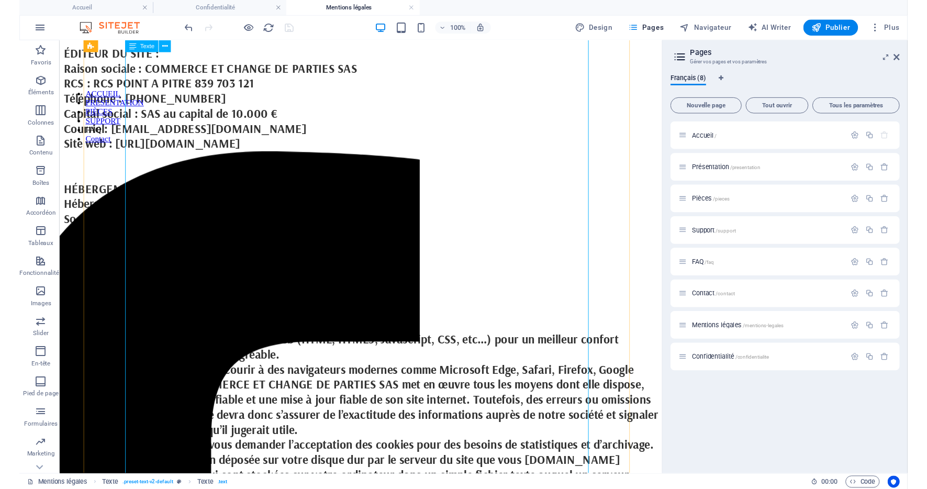
scroll to position [227, 0]
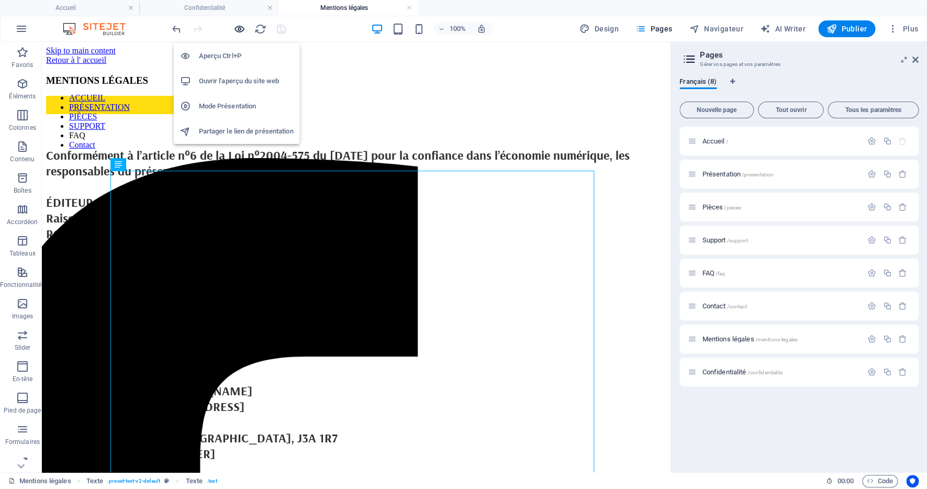
click at [241, 31] on icon "button" at bounding box center [240, 29] width 12 height 12
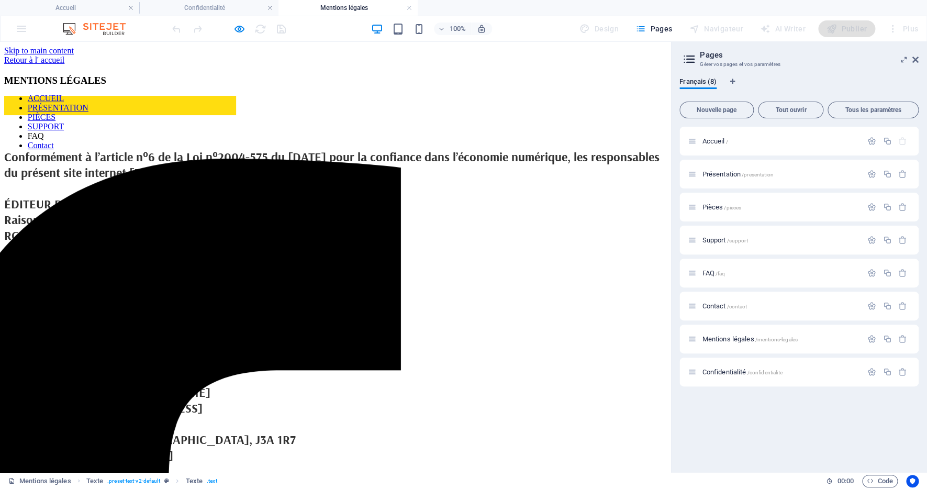
click at [695, 57] on icon at bounding box center [690, 59] width 16 height 15
click at [690, 59] on icon at bounding box center [690, 59] width 16 height 15
click at [729, 335] on div "Mentions légales /mentions-legales" at bounding box center [775, 339] width 174 height 12
click at [726, 345] on div "Mentions légales /mentions-legales" at bounding box center [775, 339] width 174 height 12
click at [739, 370] on span "Confidentialité /confidentialite" at bounding box center [742, 372] width 80 height 8
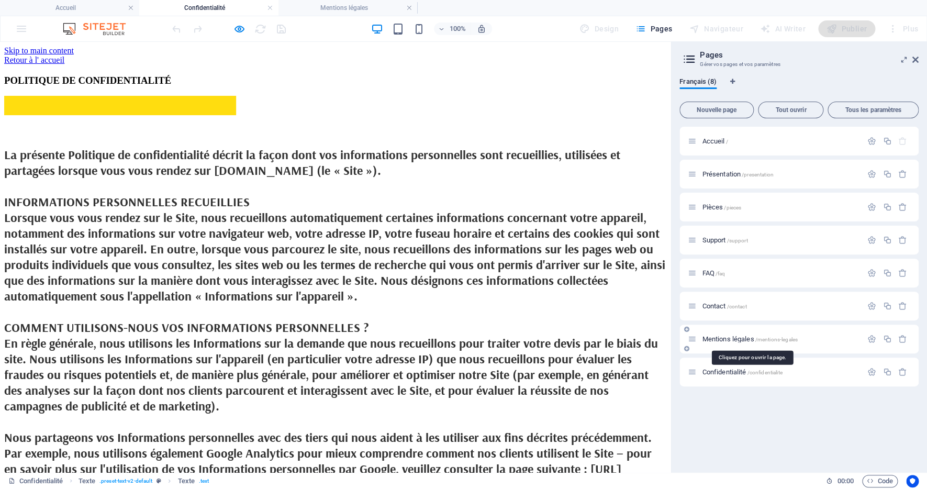
click at [731, 339] on span "Mentions légales /mentions-legales" at bounding box center [750, 339] width 96 height 8
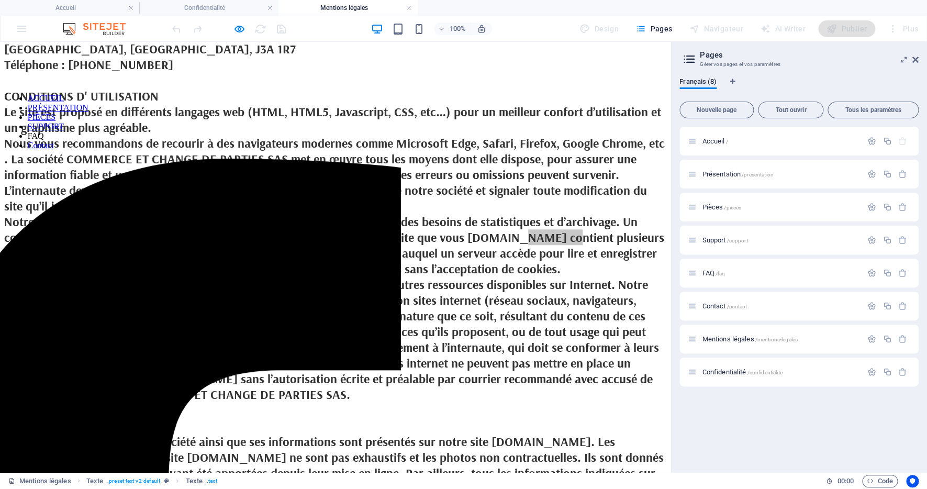
scroll to position [315, 0]
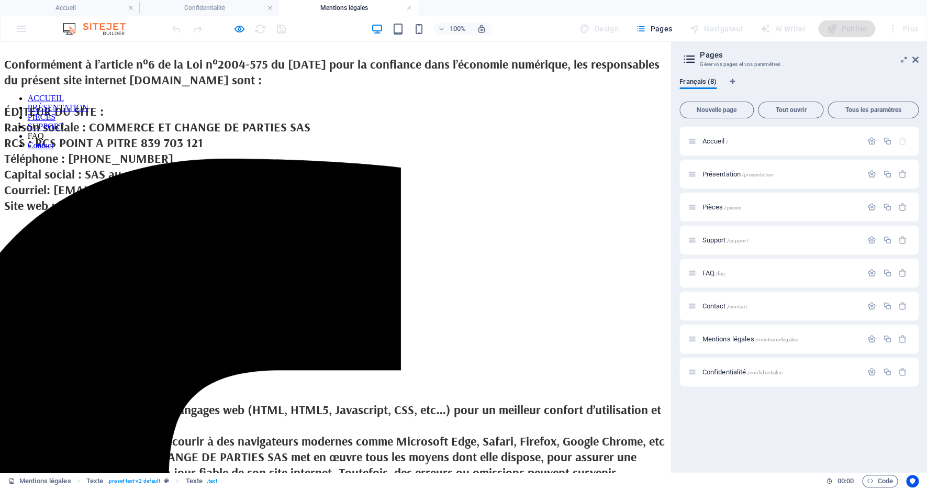
scroll to position [103, 0]
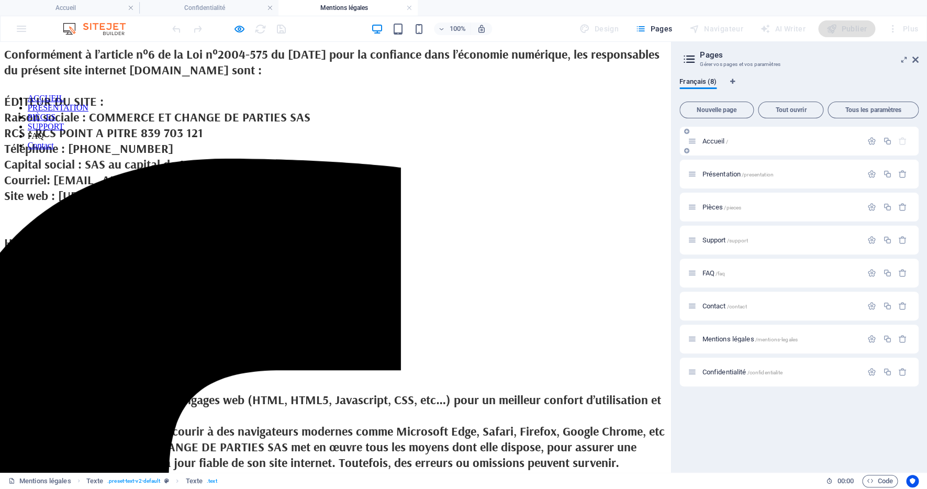
click at [732, 144] on p "Accueil /" at bounding box center [780, 141] width 157 height 7
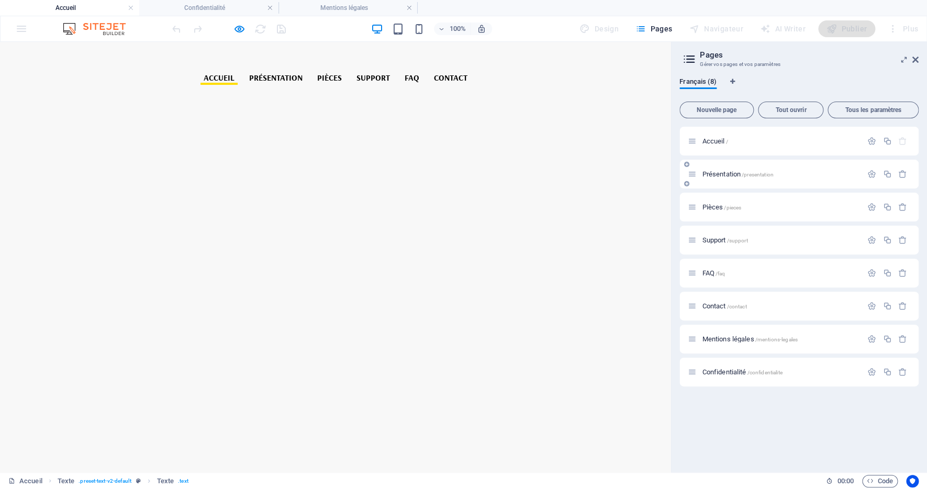
click at [727, 177] on span "Présentation /presentation" at bounding box center [737, 174] width 71 height 8
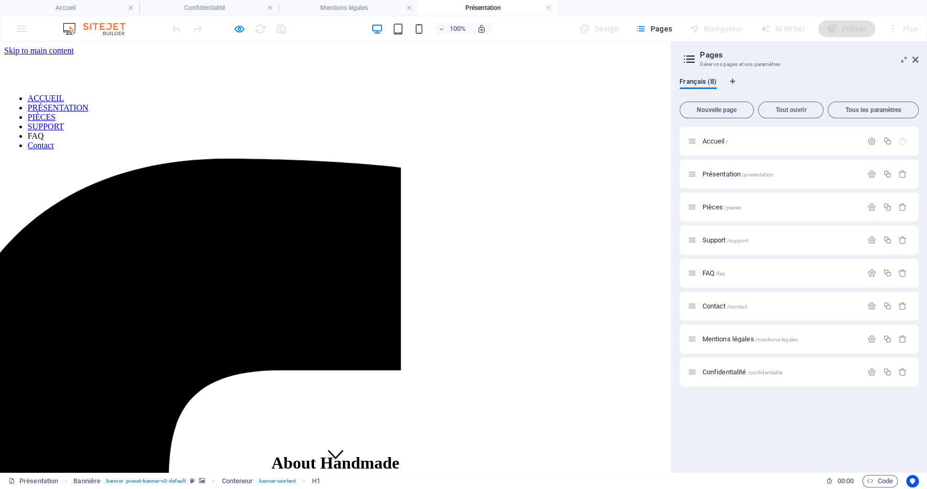
scroll to position [0, 0]
click at [727, 341] on span "Mentions légales /mentions-legales" at bounding box center [750, 339] width 96 height 8
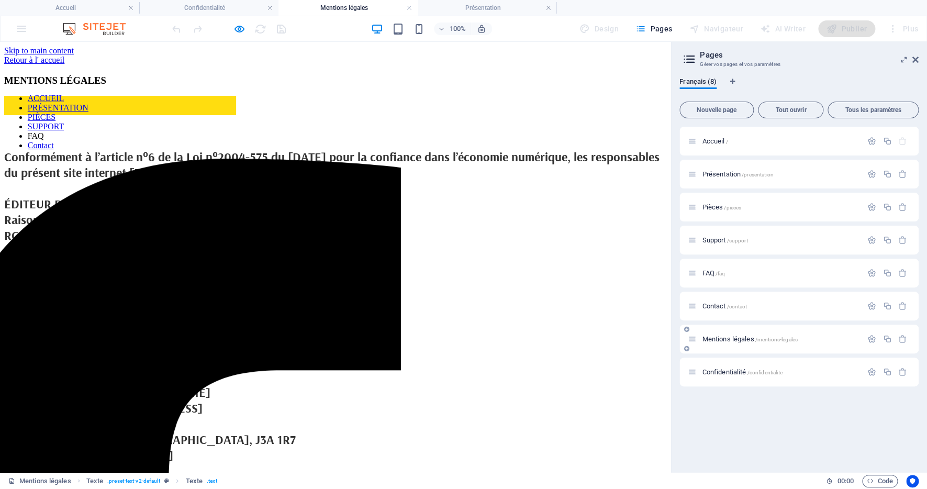
click at [724, 342] on div "Mentions légales /mentions-legales" at bounding box center [775, 339] width 174 height 12
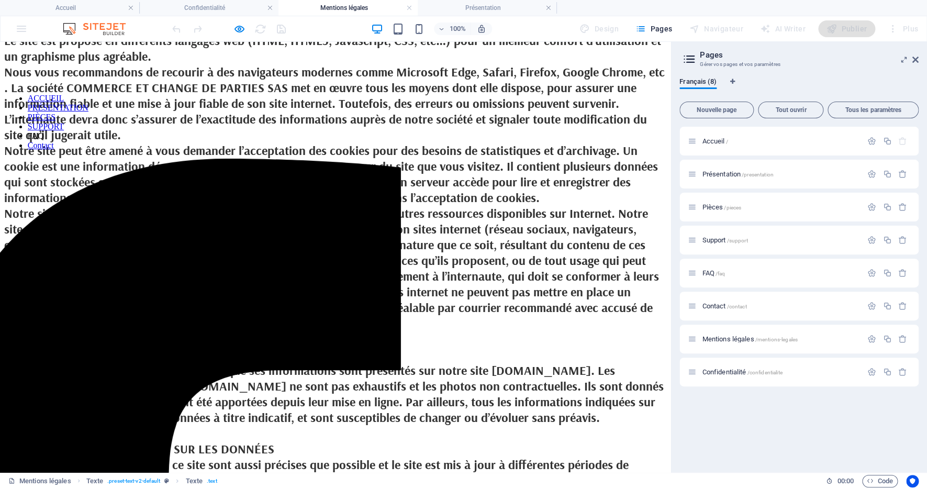
scroll to position [484, 0]
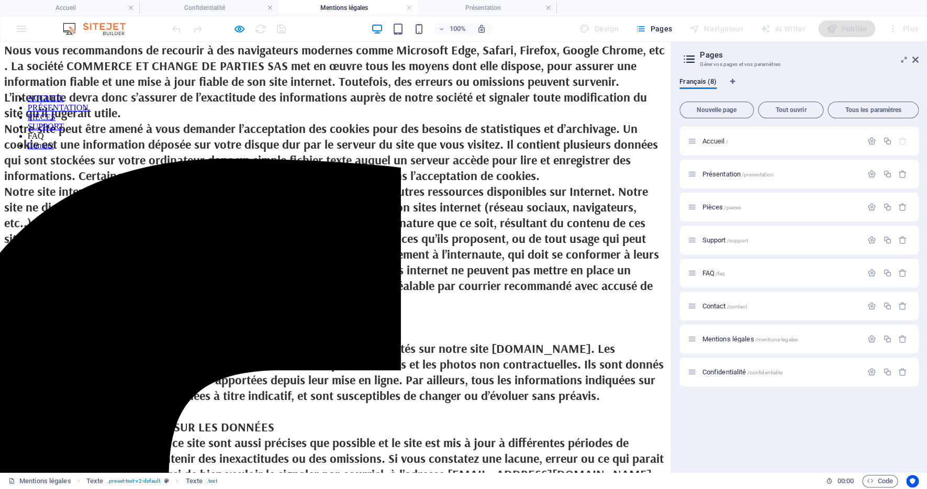
drag, startPoint x: 91, startPoint y: 434, endPoint x: 159, endPoint y: 432, distance: 68.1
click at [159, 432] on span "Conformément à l’article n°6 de la Loi n°2004-575 du 21 Juin 2004 pour la confi…" at bounding box center [334, 395] width 661 height 1461
copy span "déclaration 1656629"
click at [722, 140] on span "Accueil /" at bounding box center [715, 141] width 26 height 8
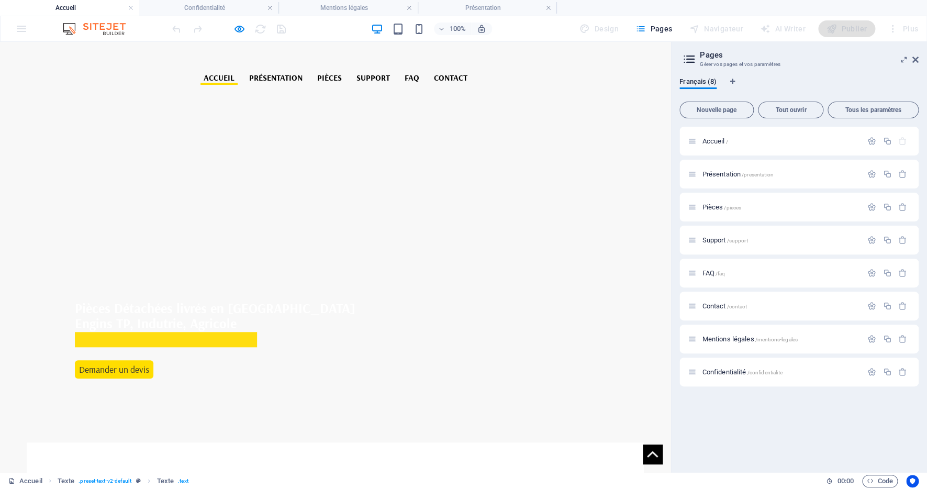
scroll to position [359, 0]
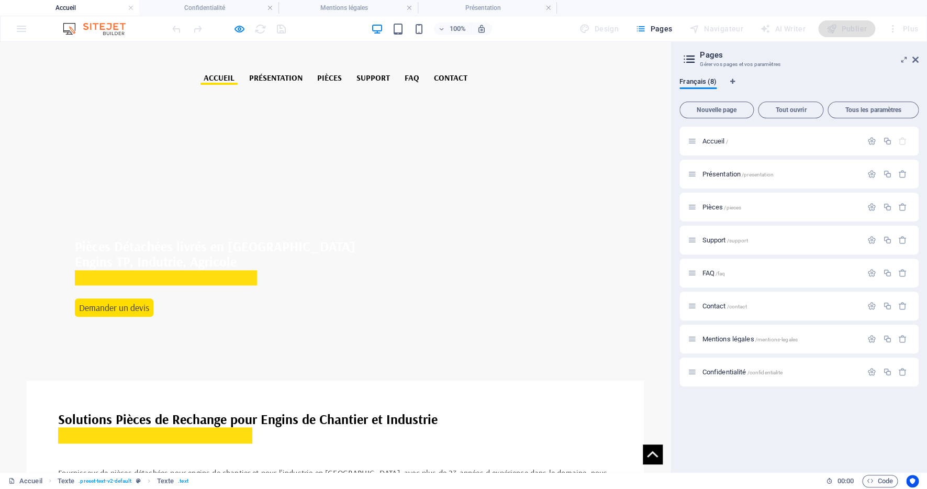
click at [236, 468] on span "Fournisseur de pièces détachées pour engins de chantier et pour l'industrie en …" at bounding box center [334, 489] width 552 height 43
click at [234, 468] on span "Fournisseur de pièces détachées pour engins de chantier et pour l'industrie en …" at bounding box center [334, 489] width 552 height 43
click at [236, 468] on span "Fournisseur de pièces détachées pour engins de chantier et pour l'industrie en …" at bounding box center [334, 489] width 552 height 43
click at [918, 62] on icon at bounding box center [916, 59] width 6 height 8
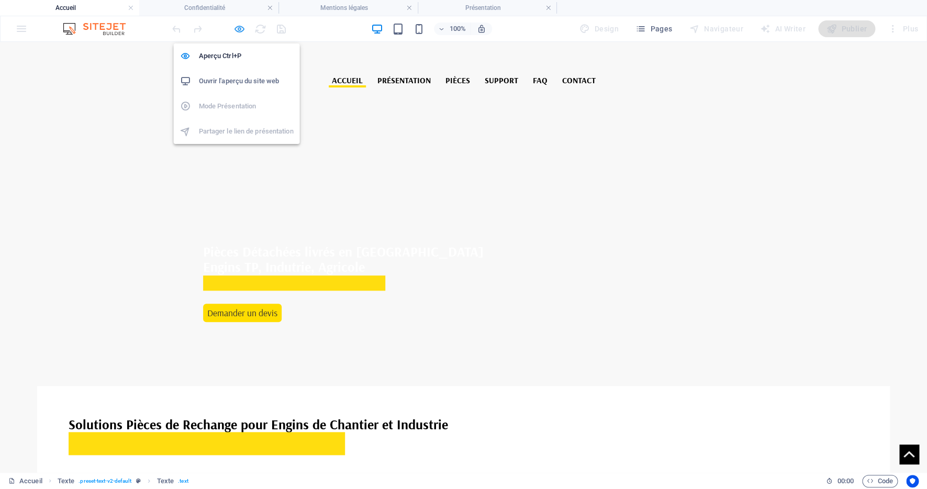
click at [243, 26] on icon "button" at bounding box center [240, 29] width 12 height 12
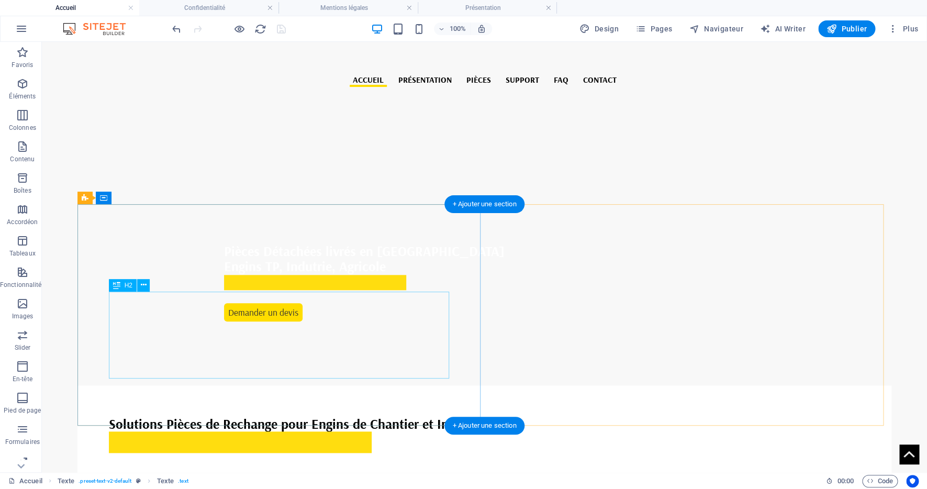
click at [178, 466] on div "Fournisseur de pièces détachées pour engins de chantier et pour l'industrie en …" at bounding box center [485, 487] width 752 height 43
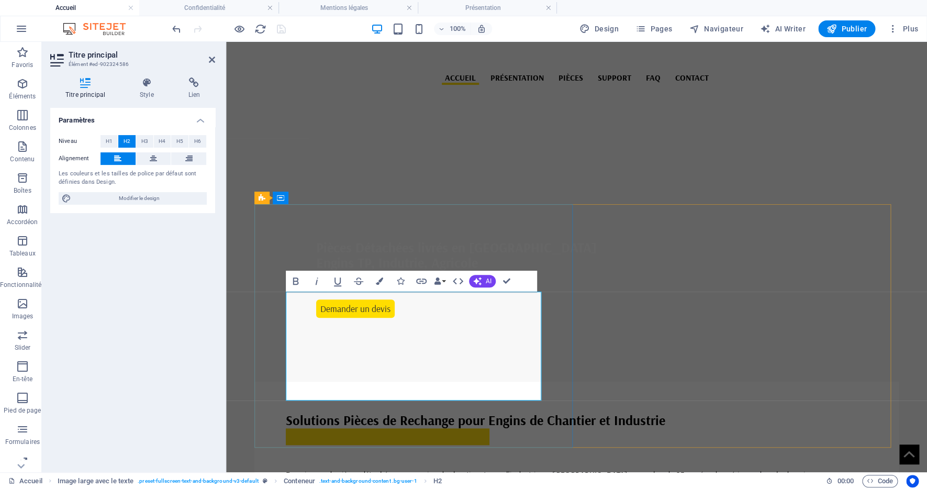
click at [361, 469] on span "Fournisseur de pièces détachées pour engins de chantier et pour l'industrie en …" at bounding box center [576, 490] width 581 height 43
click at [428, 469] on span "Fournisseur de pièces détachées pour engins de chantier et pour l'industrie en …" at bounding box center [576, 490] width 581 height 43
click at [440, 469] on span "Fournisseur de pièces détachées pour engins de chantier et pour l'industrie en …" at bounding box center [576, 490] width 581 height 43
click at [427, 469] on span "Fournisseur de pièces détachées pour engins de chantier et pour l'industrie en …" at bounding box center [576, 490] width 581 height 43
click at [400, 469] on span "Fournisseur de pièces détachées pour engins de chantier et pour l'industrie en …" at bounding box center [576, 490] width 581 height 43
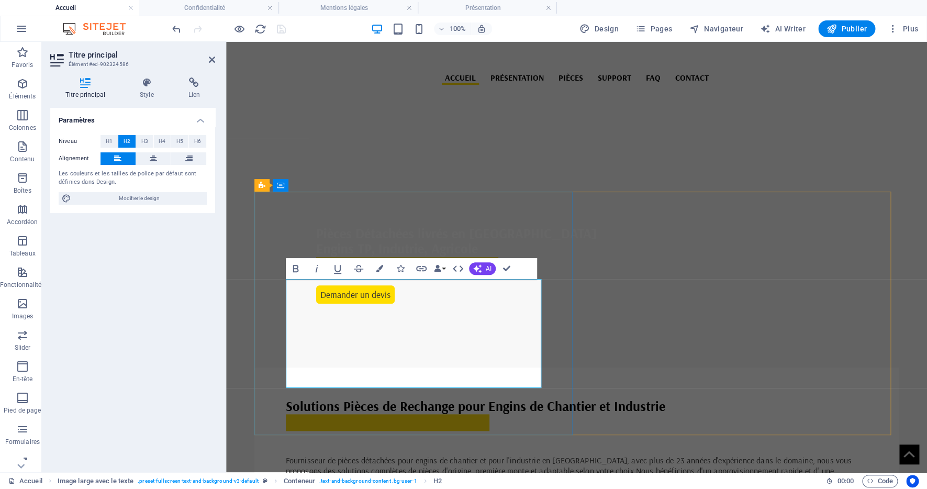
scroll to position [374, 0]
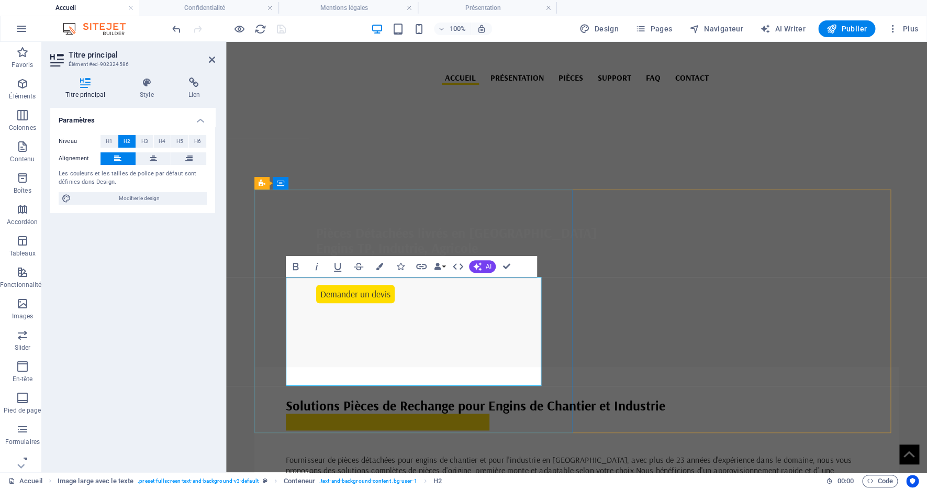
click at [517, 454] on span "Fournisseur de pièces détachées pour engins de chantier et pour l'industrie en …" at bounding box center [575, 475] width 579 height 43
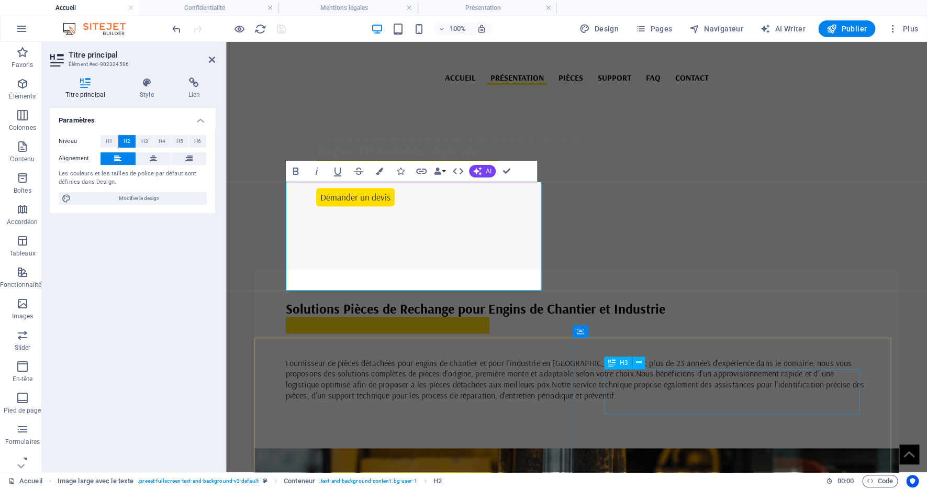
scroll to position [542, 0]
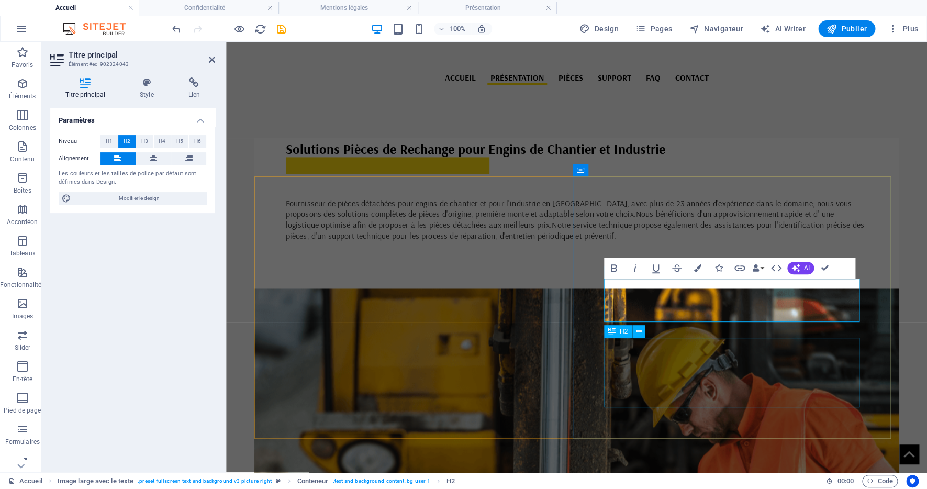
scroll to position [469, 0]
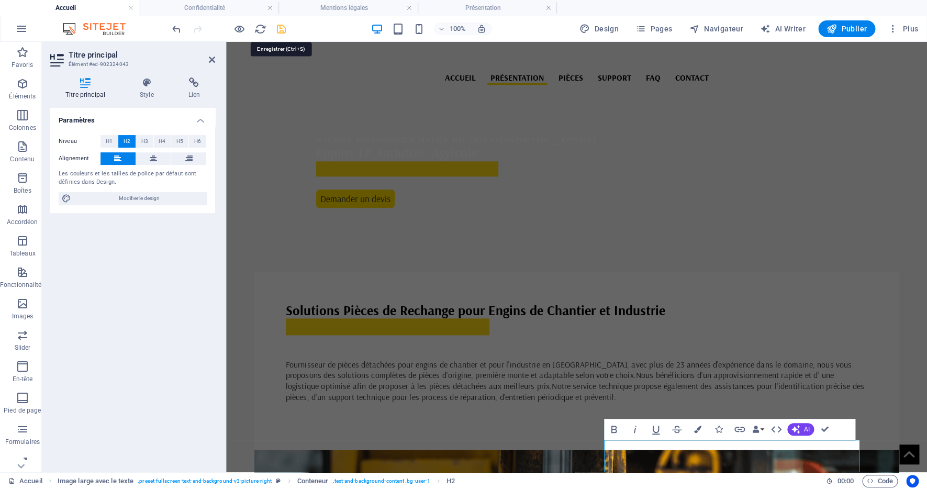
click at [281, 30] on icon "save" at bounding box center [281, 29] width 12 height 12
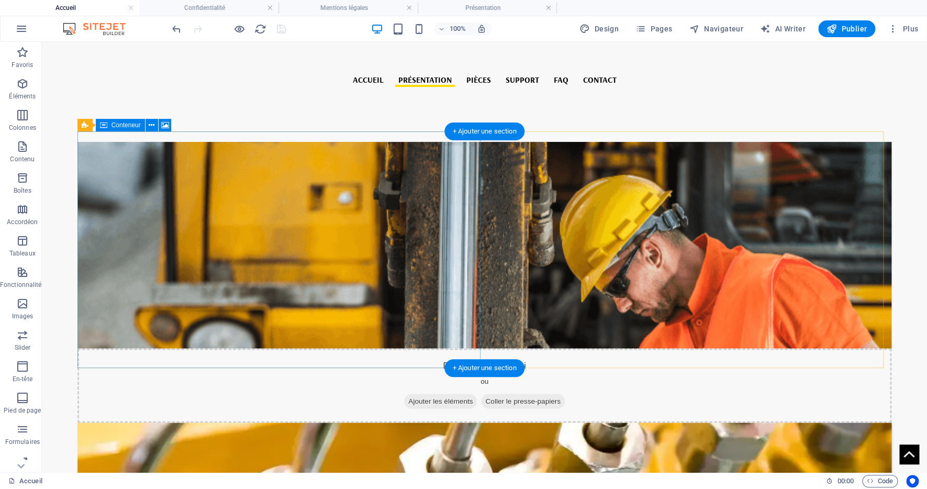
scroll to position [836, 0]
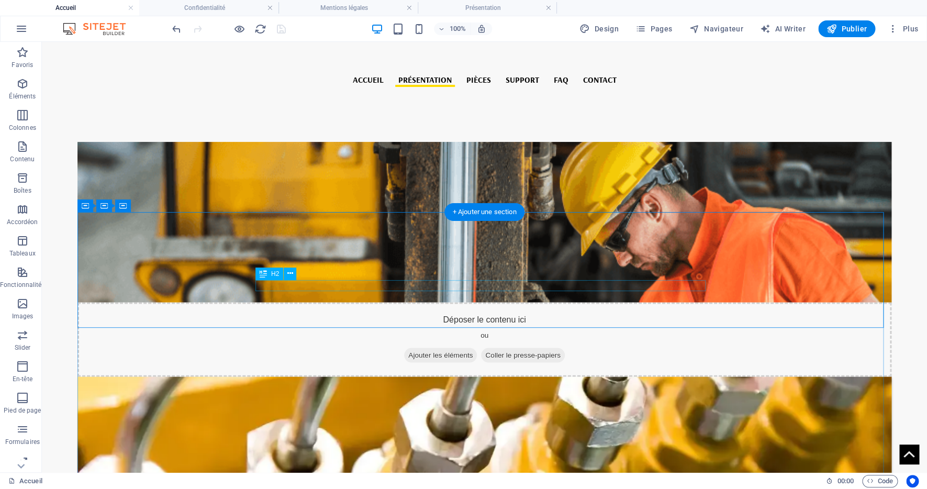
drag, startPoint x: 311, startPoint y: 286, endPoint x: 127, endPoint y: 286, distance: 184.3
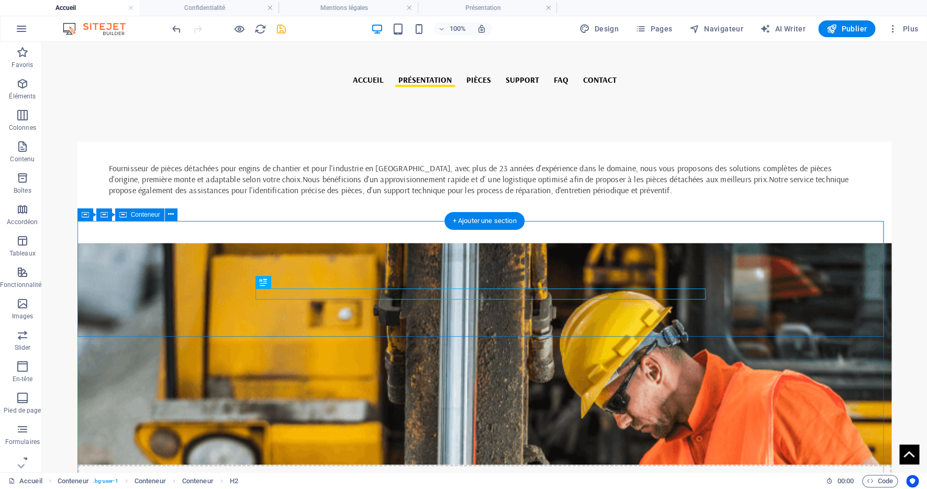
scroll to position [513, 0]
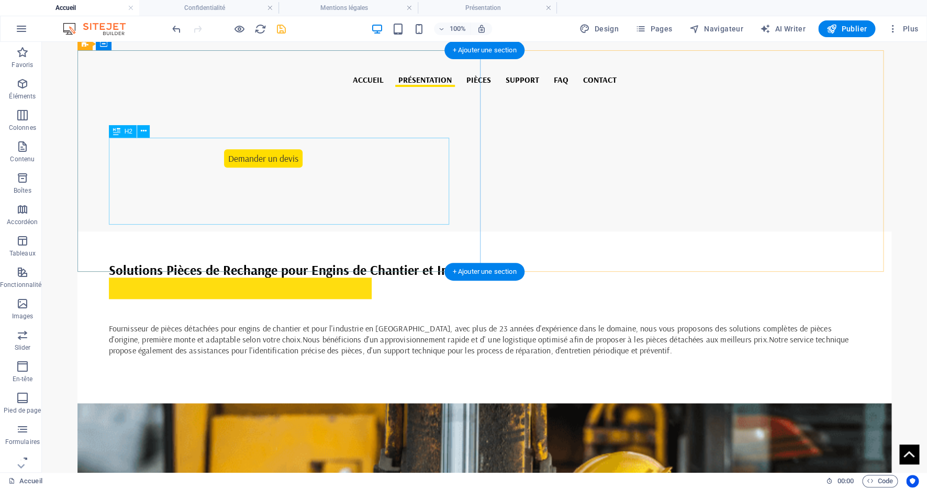
click at [159, 312] on div "Fournisseur de pièces détachées pour engins de chantier et pour l'industrie en …" at bounding box center [485, 333] width 752 height 43
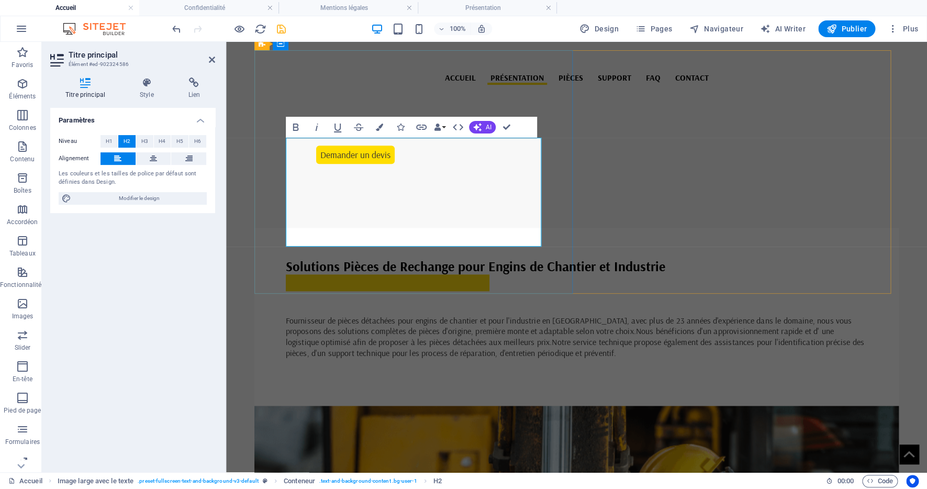
click at [336, 315] on span "Fournisseur de pièces détachées pour engins de chantier et pour l'industrie en …" at bounding box center [575, 336] width 579 height 43
click at [418, 315] on span "Fournisseur de pièces détachées pour engins de chantier et pour l'industrie en …" at bounding box center [575, 336] width 579 height 43
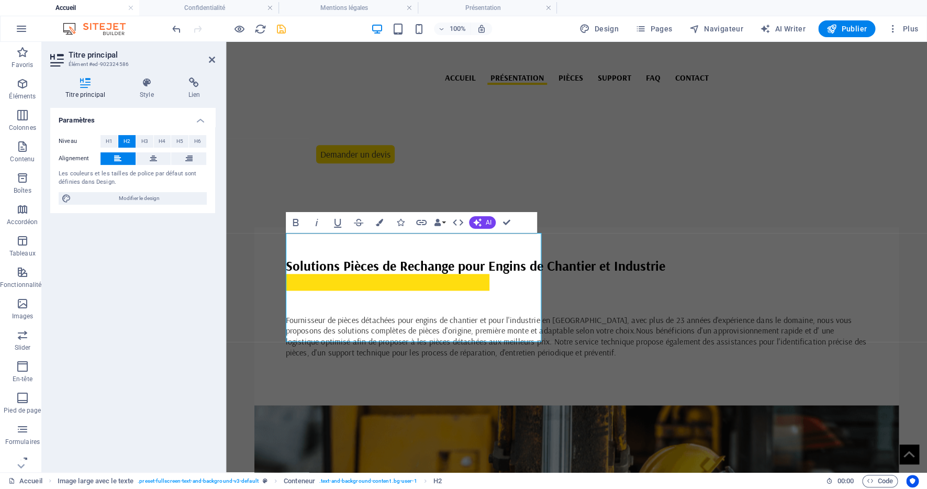
scroll to position [418, 0]
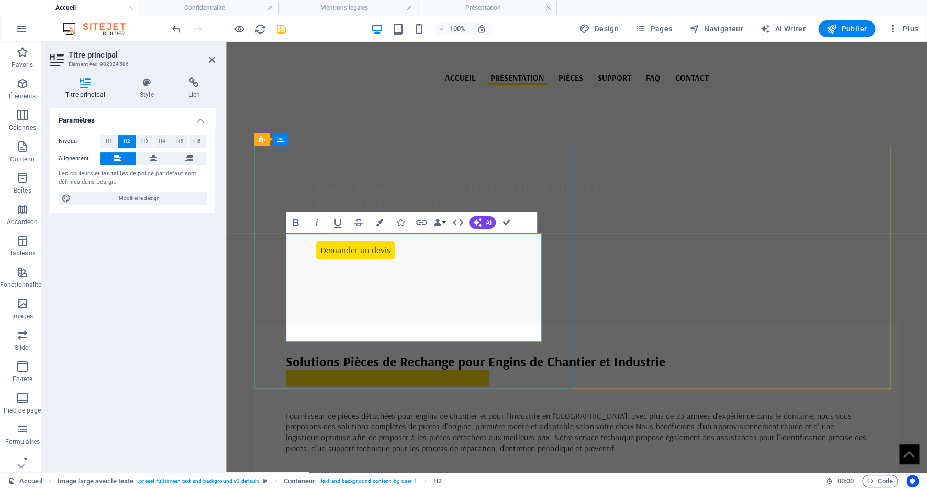
click at [415, 410] on span "Fournisseur de pièces détachées pour engins de chantier et pour l'industrie en …" at bounding box center [576, 431] width 581 height 43
click at [393, 410] on span "Fournisseur de pièces détachées pour engins de chantier et pour l'industrie en …" at bounding box center [576, 431] width 581 height 43
click at [468, 410] on span "Fournisseur de pièces détachées pour engins de chantier et pour l'industrie en …" at bounding box center [576, 431] width 581 height 43
click at [294, 410] on span "Fournisseur de pièces détachées pour engins de chantier et pour l'industrie en …" at bounding box center [571, 431] width 571 height 43
click at [276, 29] on icon "save" at bounding box center [281, 29] width 12 height 12
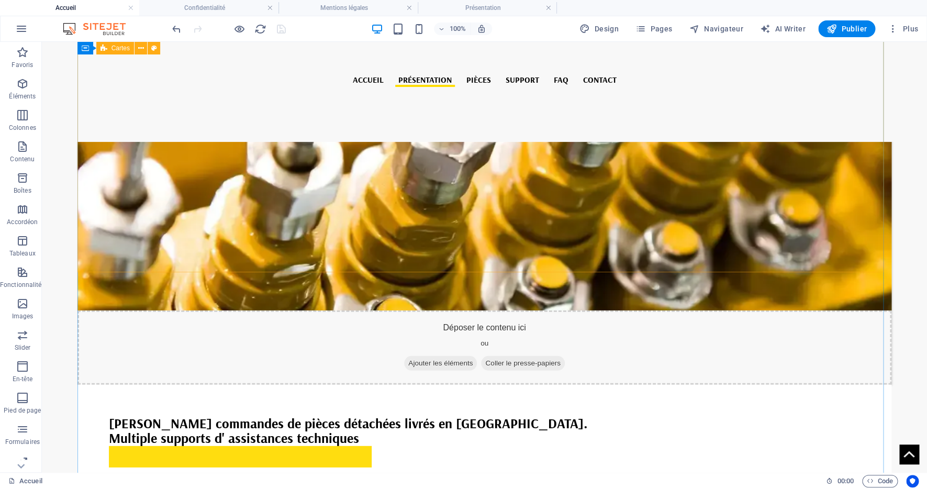
scroll to position [1151, 0]
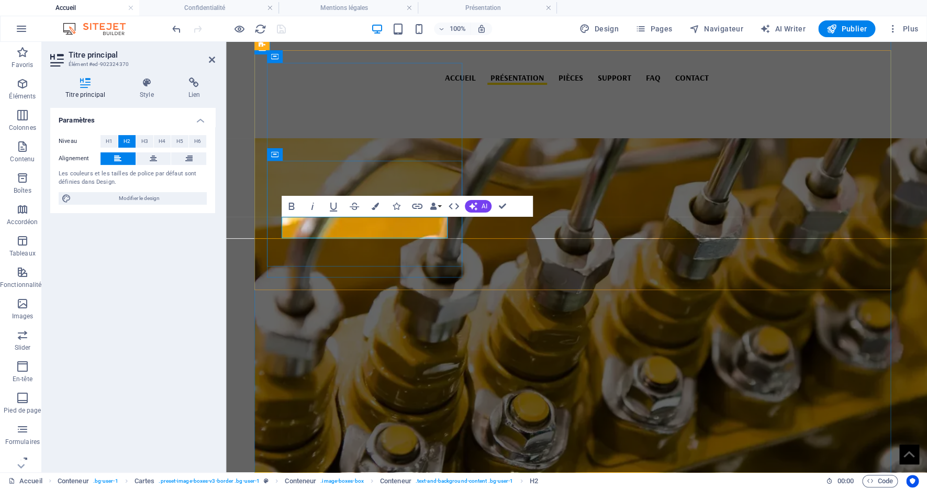
drag, startPoint x: 503, startPoint y: 209, endPoint x: 465, endPoint y: 165, distance: 57.9
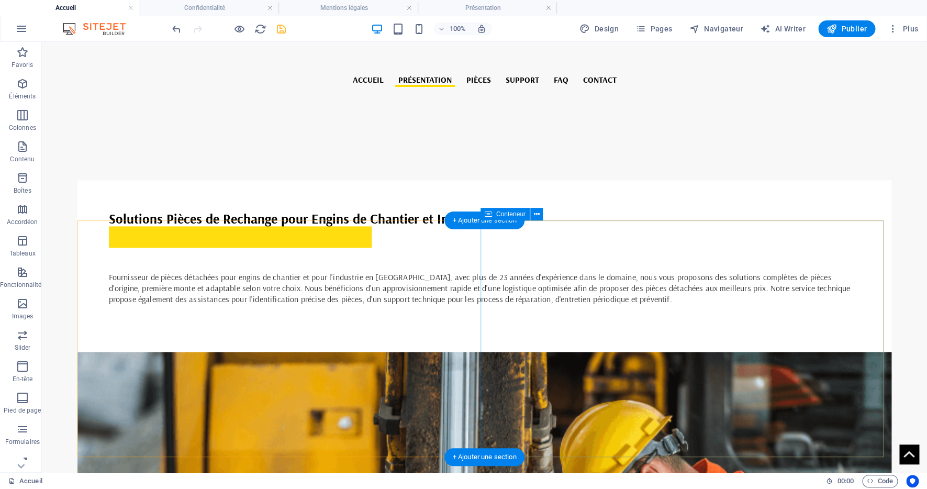
scroll to position [542, 0]
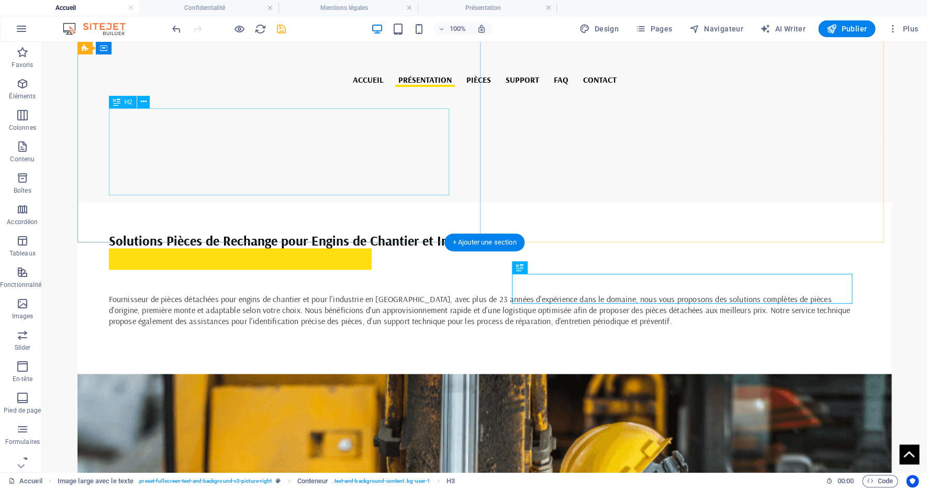
click at [294, 283] on div "Fournisseur de pièces détachées pour engins de chantier et pour l'industrie en …" at bounding box center [485, 304] width 752 height 43
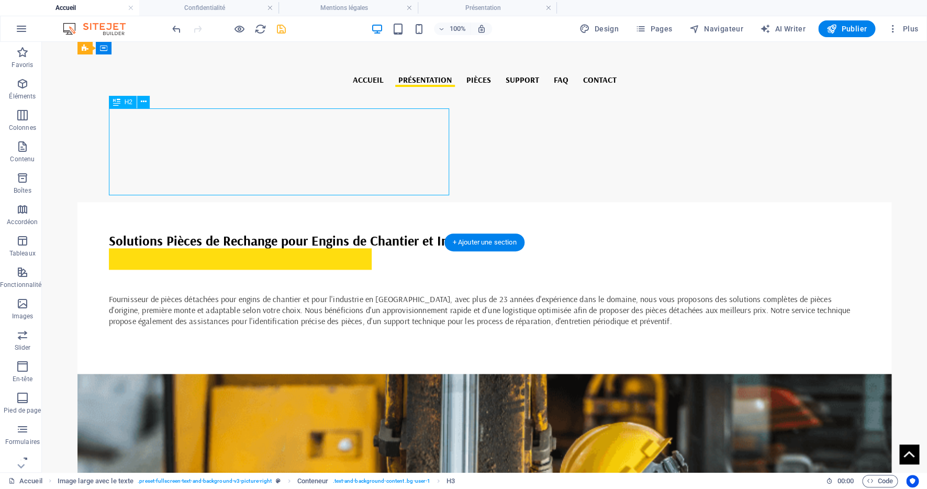
click at [294, 283] on div "Fournisseur de pièces détachées pour engins de chantier et pour l'industrie en …" at bounding box center [485, 304] width 752 height 43
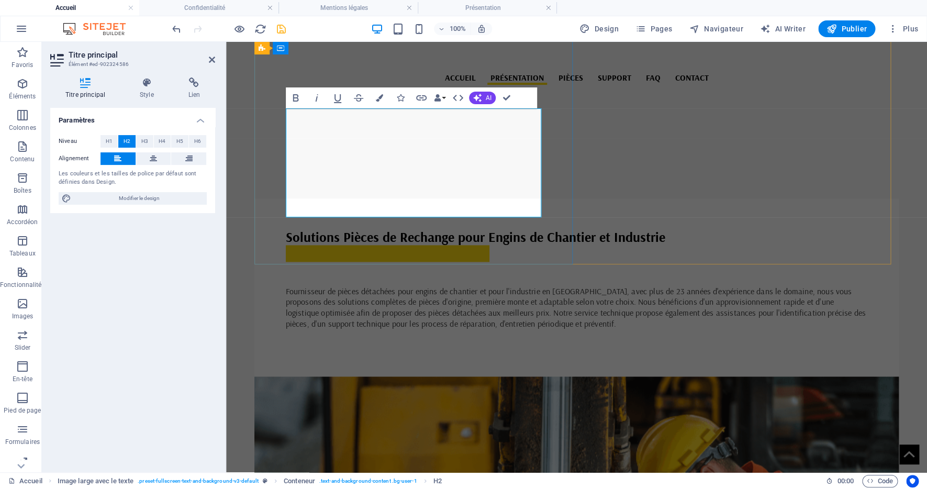
click at [433, 286] on span "Fournisseur de pièces détachées pour engins de chantier et pour l'industrie en …" at bounding box center [576, 307] width 580 height 43
click at [472, 286] on span "Fournisseur de pièces détachées pour engins de chantier et pour l'industrie en …" at bounding box center [576, 307] width 580 height 43
click at [213, 58] on icon at bounding box center [212, 59] width 6 height 8
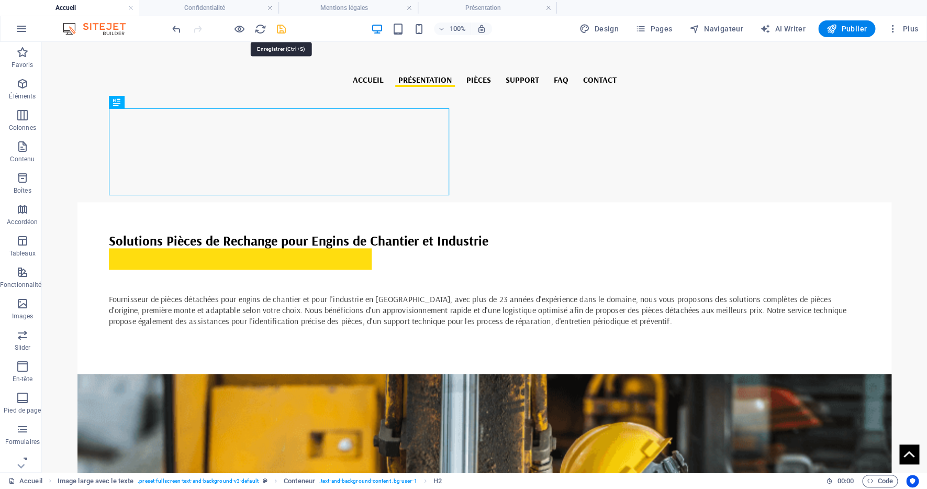
click at [281, 30] on icon "save" at bounding box center [281, 29] width 12 height 12
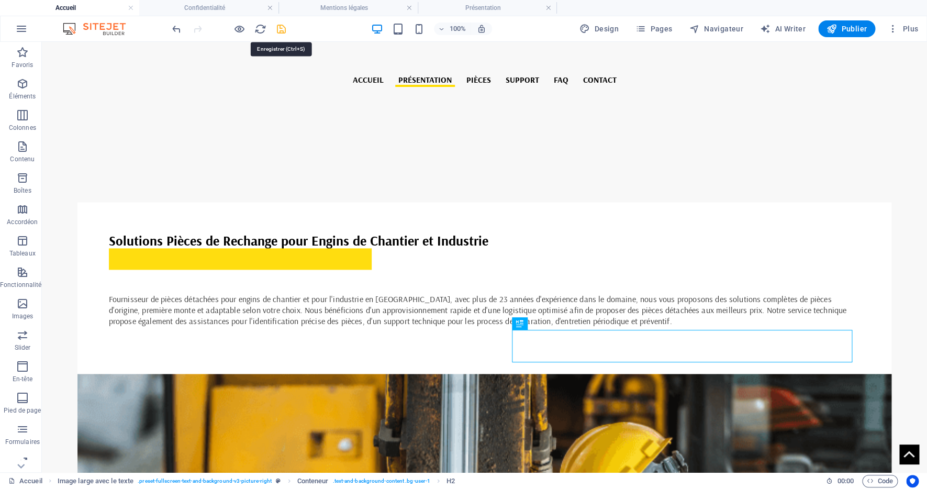
click at [281, 30] on icon "save" at bounding box center [281, 29] width 12 height 12
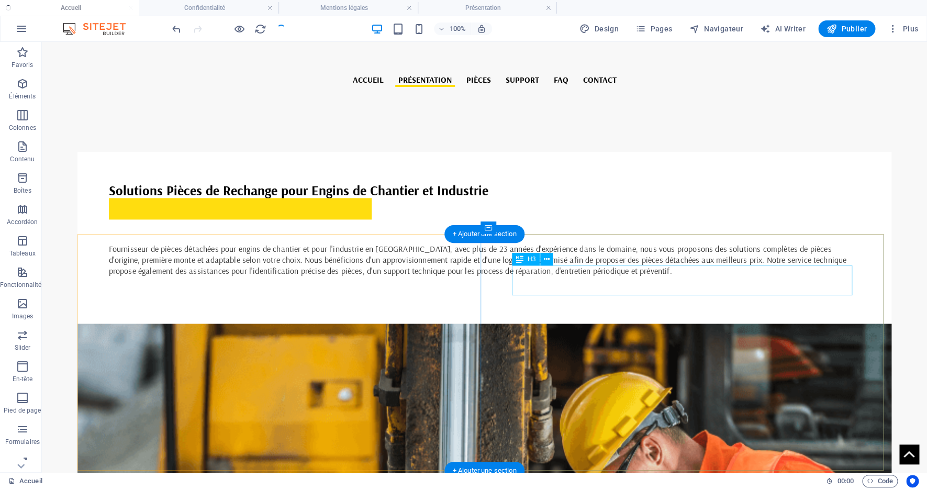
scroll to position [733, 0]
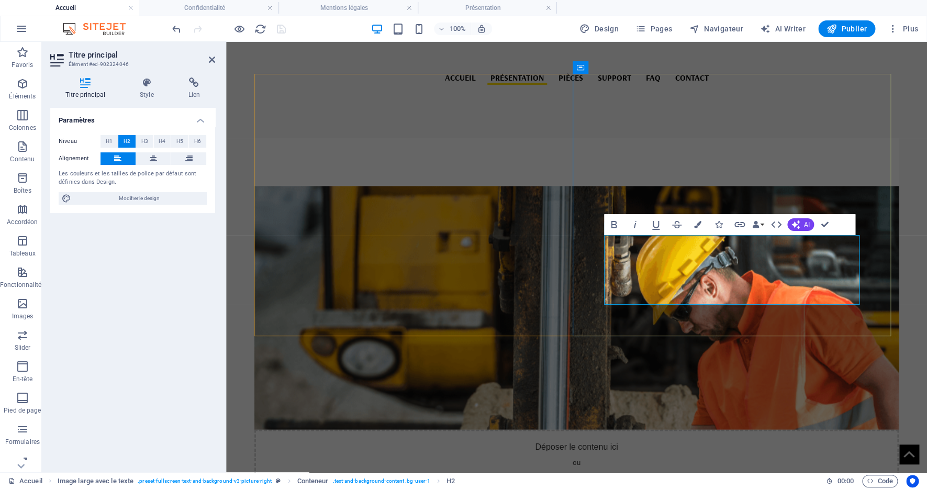
drag, startPoint x: 828, startPoint y: 227, endPoint x: 786, endPoint y: 185, distance: 58.9
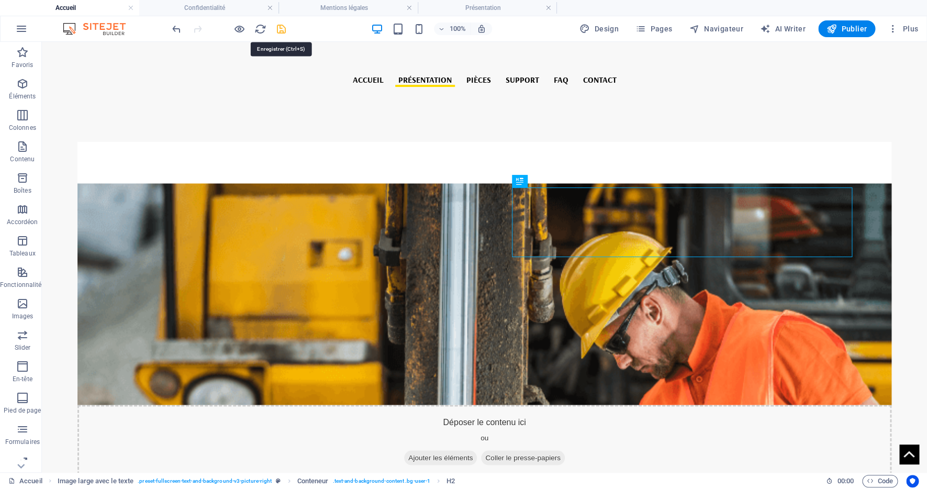
click at [279, 31] on icon "save" at bounding box center [281, 29] width 12 height 12
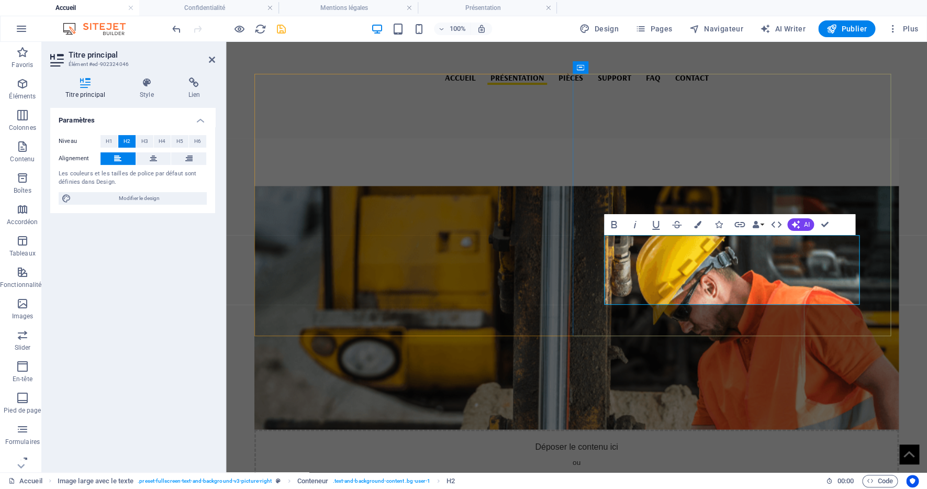
drag, startPoint x: 826, startPoint y: 224, endPoint x: 785, endPoint y: 188, distance: 53.8
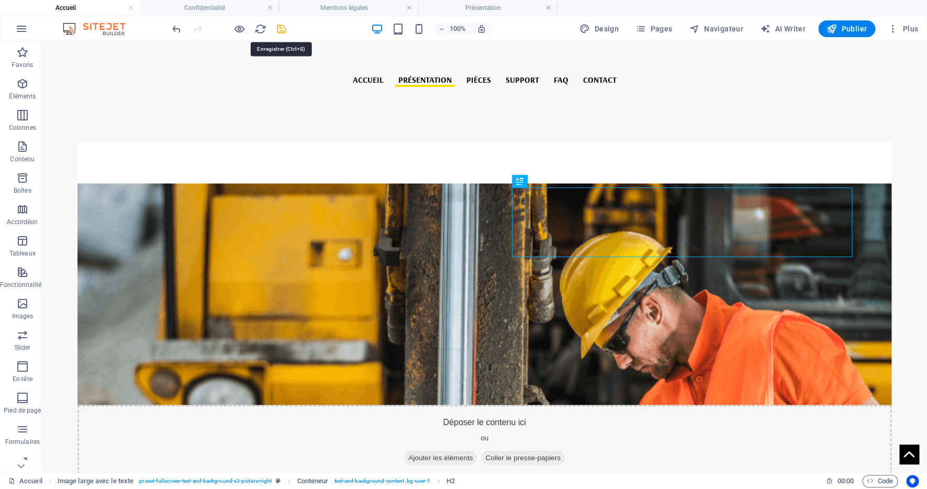
click at [280, 27] on icon "save" at bounding box center [281, 29] width 12 height 12
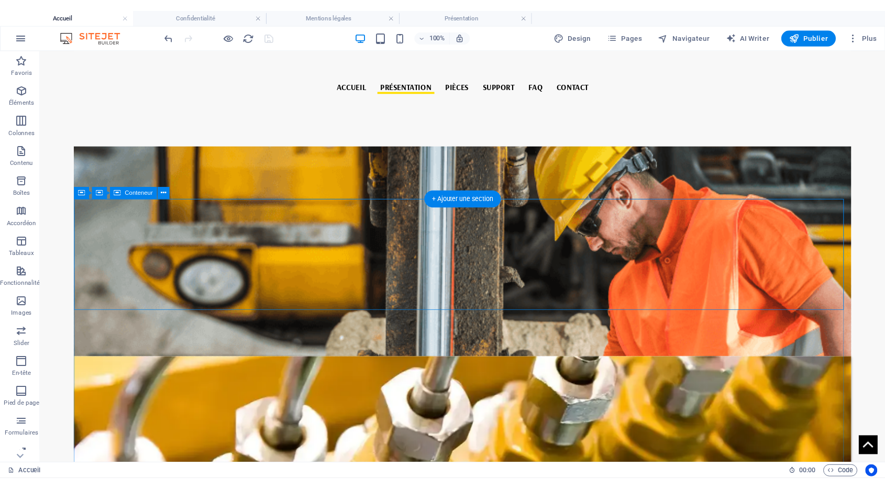
scroll to position [872, 0]
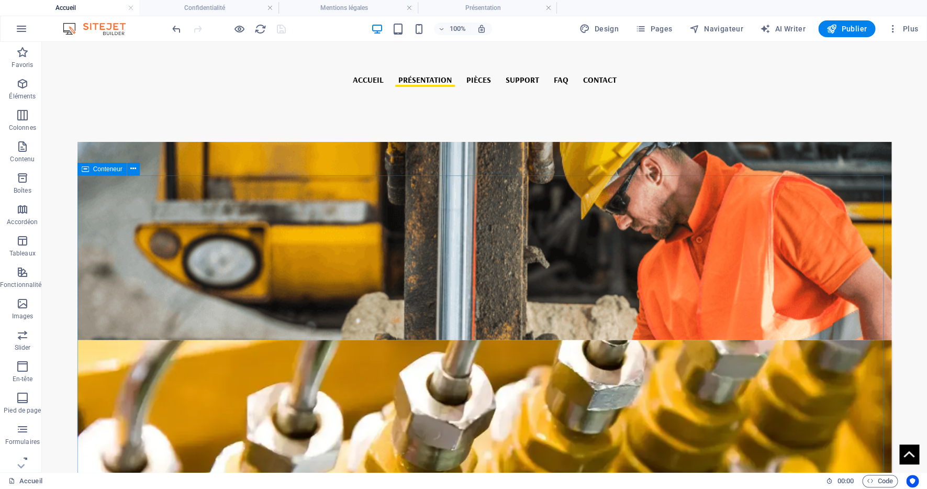
click at [96, 171] on span "Conteneur" at bounding box center [107, 169] width 29 height 6
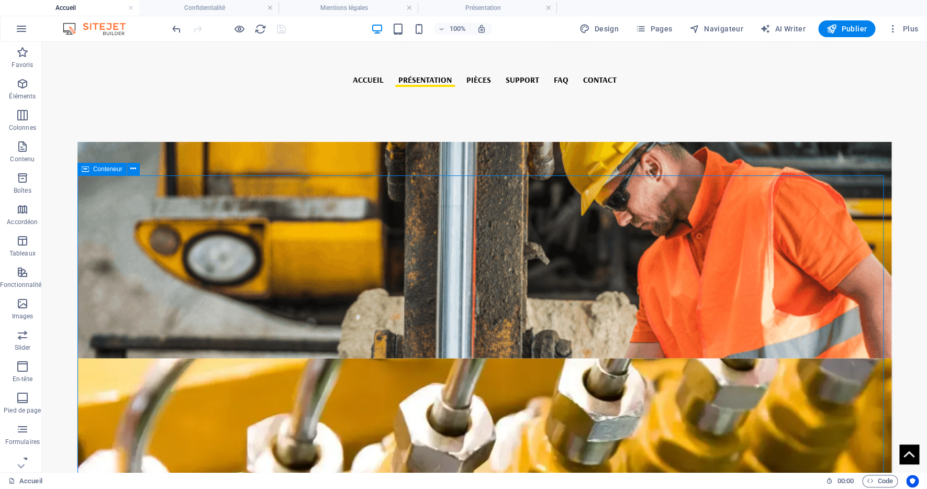
select select "%"
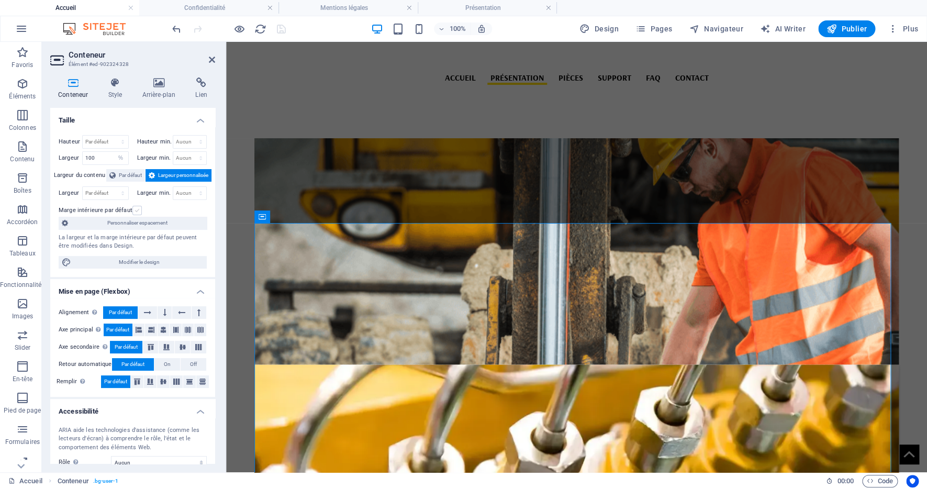
click at [132, 210] on label at bounding box center [136, 210] width 9 height 9
click at [0, 0] on input "Marge intérieure par défaut" at bounding box center [0, 0] width 0 height 0
click at [132, 210] on label at bounding box center [136, 210] width 9 height 9
click at [0, 0] on input "Marge intérieure par défaut" at bounding box center [0, 0] width 0 height 0
click at [144, 223] on span "Personnaliser espacement" at bounding box center [137, 223] width 132 height 13
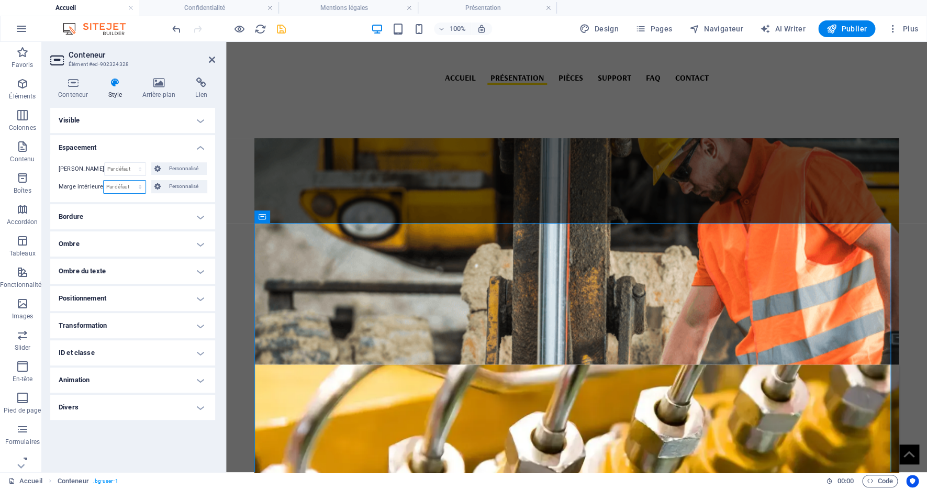
click at [104, 181] on select "Par défaut px rem % vh vw Personnalisé" at bounding box center [124, 187] width 41 height 13
select select "px"
click option "px" at bounding box center [0, 0] width 0 height 0
type input "0"
click at [117, 189] on input "0" at bounding box center [124, 187] width 41 height 13
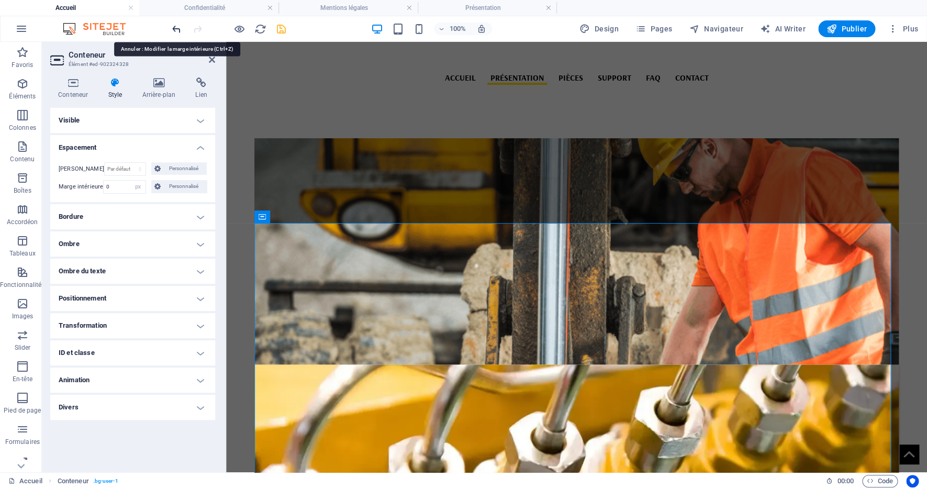
click at [177, 29] on icon "undo" at bounding box center [177, 29] width 12 height 12
select select "DISABLED_OPTION_VALUE"
click at [212, 59] on icon at bounding box center [212, 59] width 6 height 8
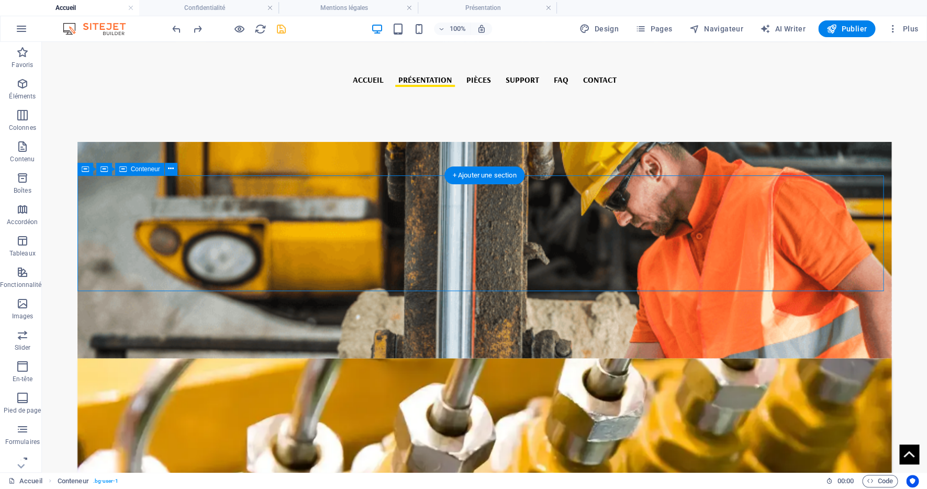
select select "%"
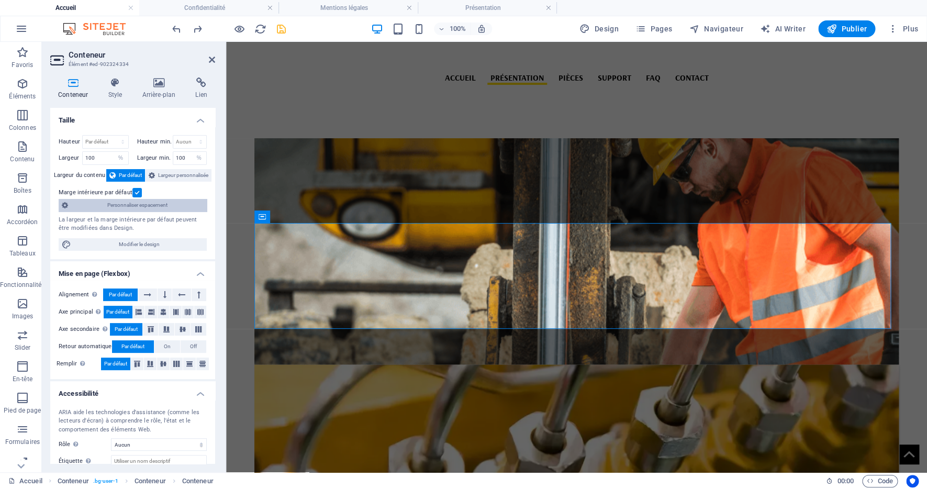
click at [160, 204] on span "Personnaliser espacement" at bounding box center [137, 205] width 132 height 13
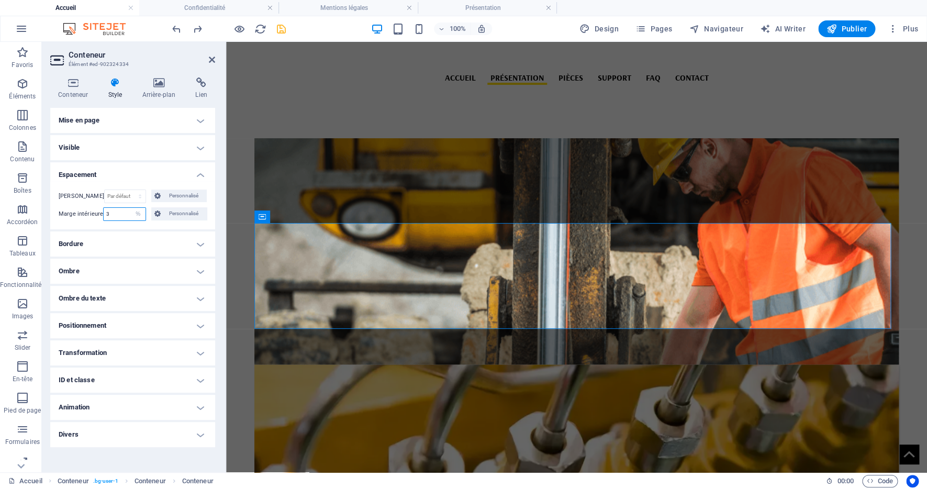
drag, startPoint x: 112, startPoint y: 214, endPoint x: 84, endPoint y: 214, distance: 27.8
click at [104, 214] on input "3" at bounding box center [124, 214] width 41 height 13
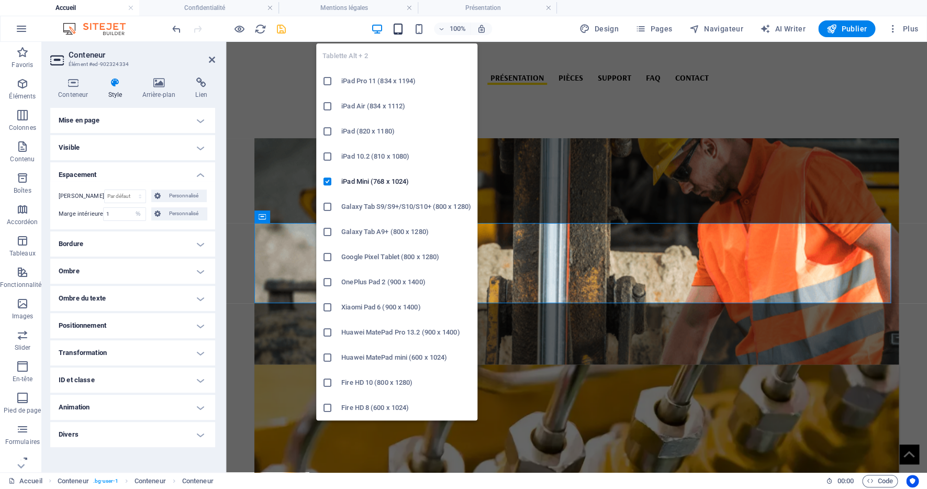
click at [399, 29] on icon "button" at bounding box center [398, 29] width 12 height 12
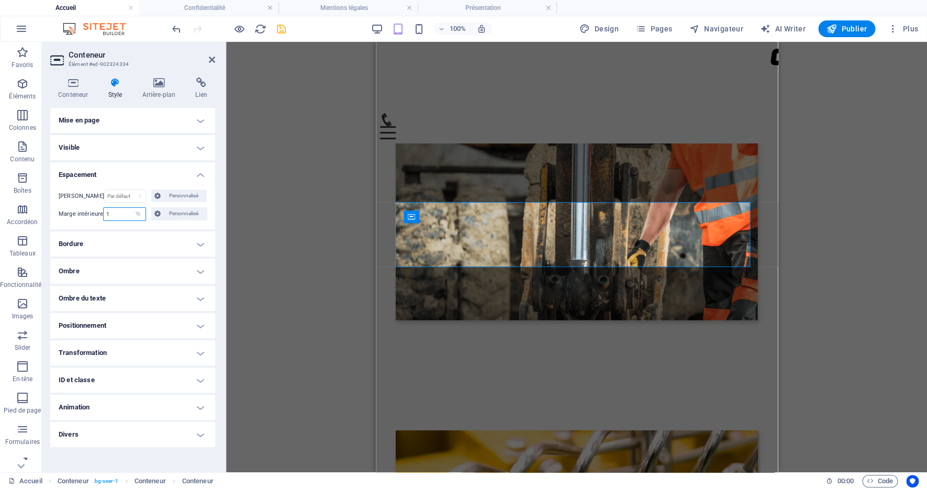
drag, startPoint x: 116, startPoint y: 215, endPoint x: 92, endPoint y: 209, distance: 25.3
click at [104, 209] on input "1" at bounding box center [124, 214] width 41 height 13
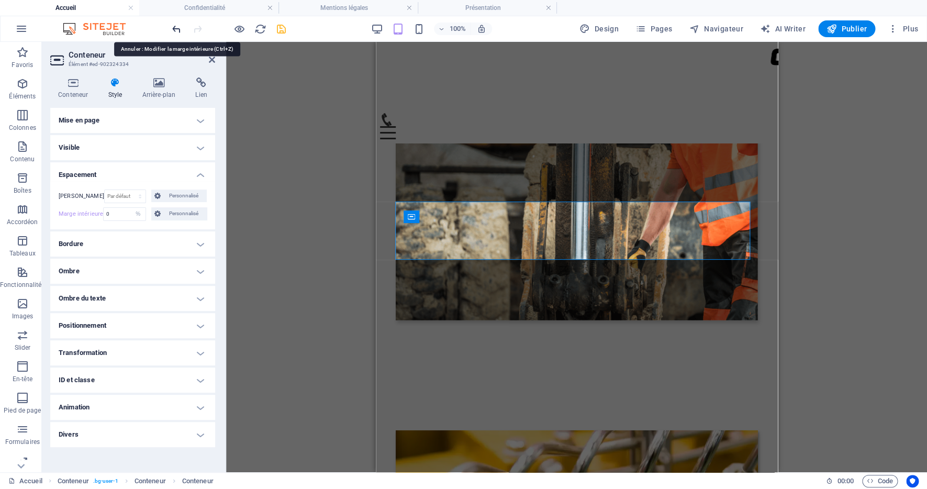
click at [173, 25] on icon "undo" at bounding box center [177, 29] width 12 height 12
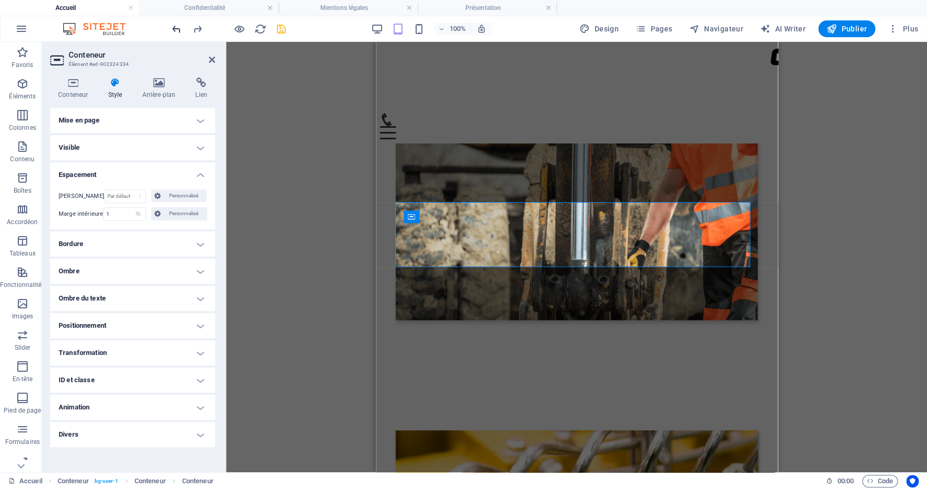
click at [177, 29] on icon "undo" at bounding box center [177, 29] width 12 height 12
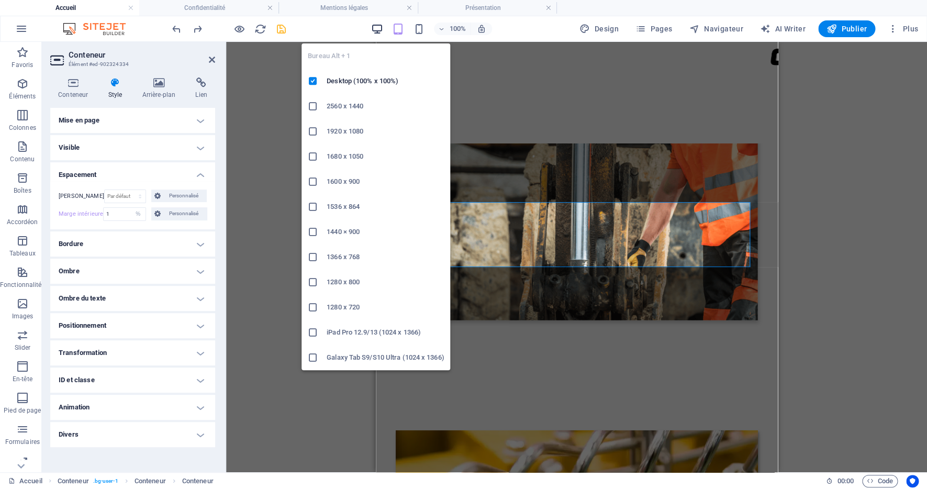
click at [382, 25] on icon "button" at bounding box center [377, 29] width 12 height 12
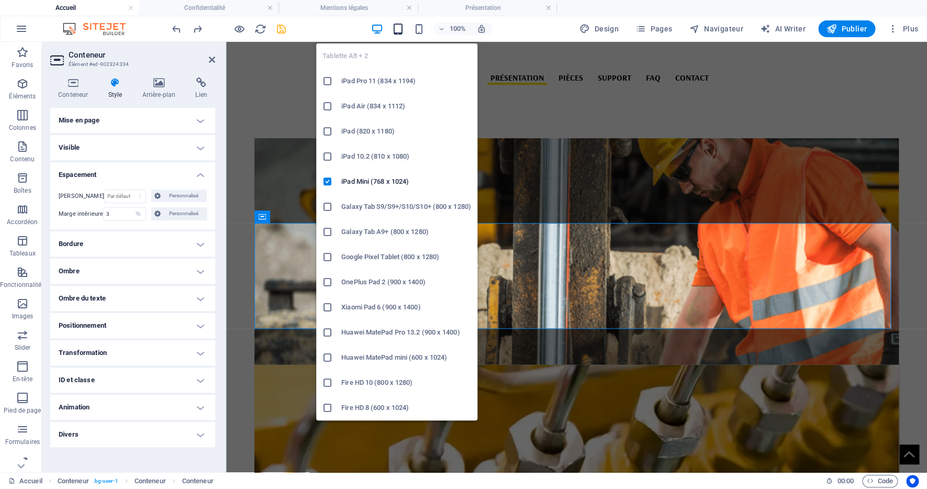
click at [399, 28] on icon "button" at bounding box center [398, 29] width 12 height 12
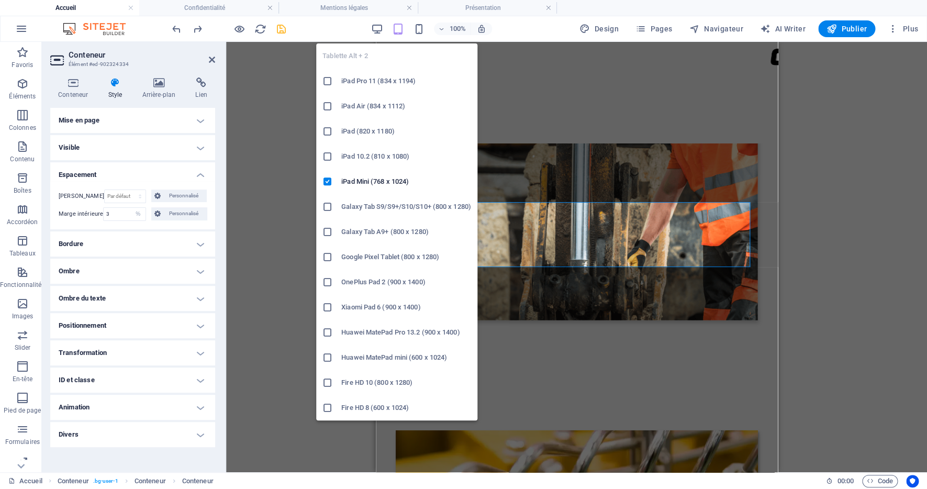
type input "1"
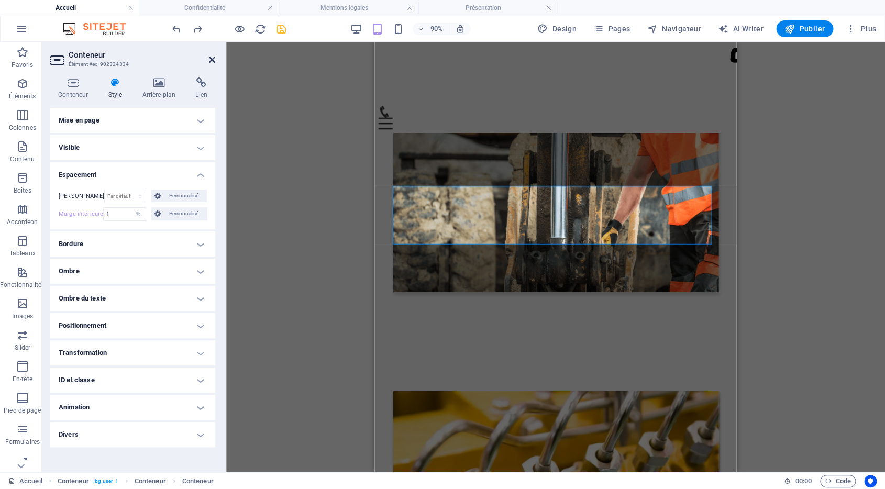
click at [212, 58] on icon at bounding box center [212, 59] width 6 height 8
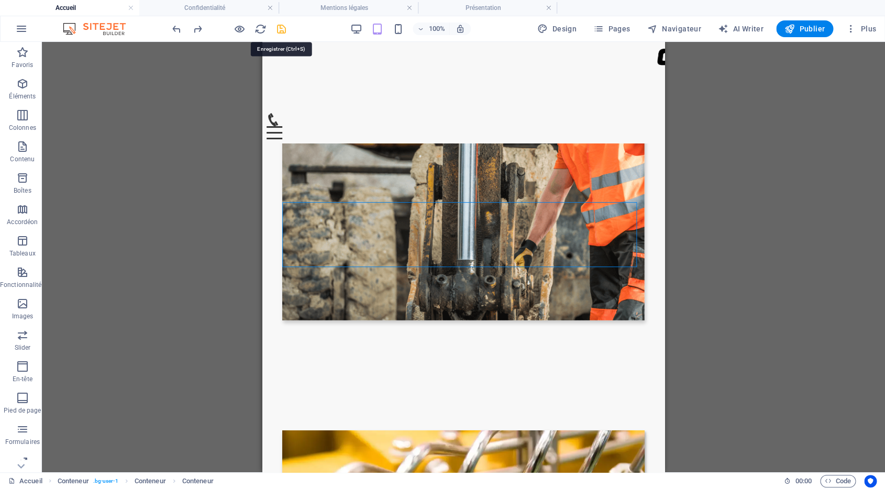
click at [278, 30] on icon "save" at bounding box center [281, 29] width 12 height 12
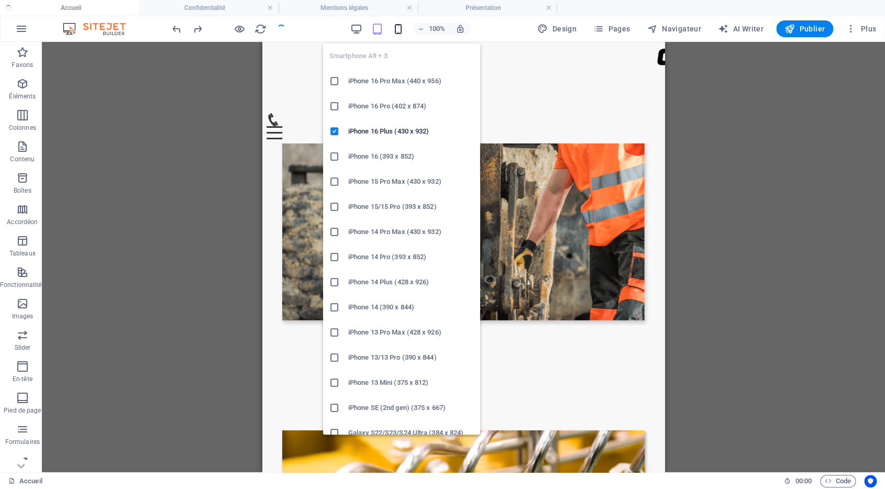
click at [399, 29] on icon "button" at bounding box center [398, 29] width 12 height 12
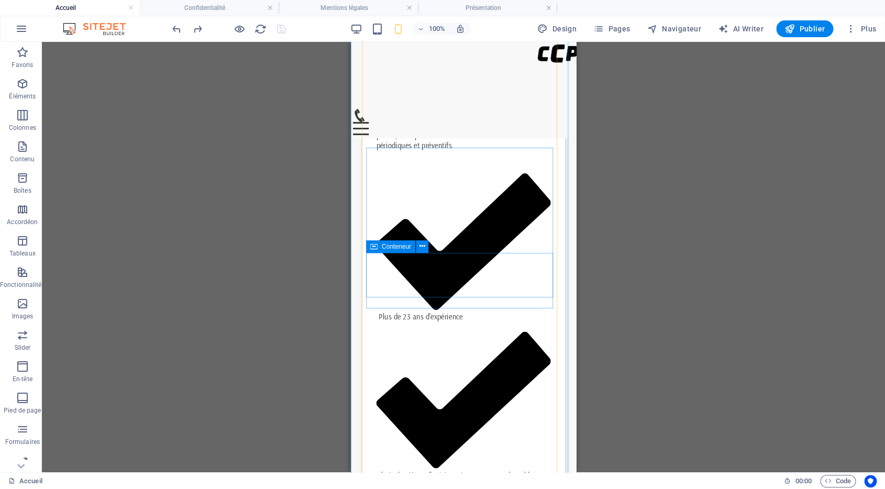
scroll to position [807, 0]
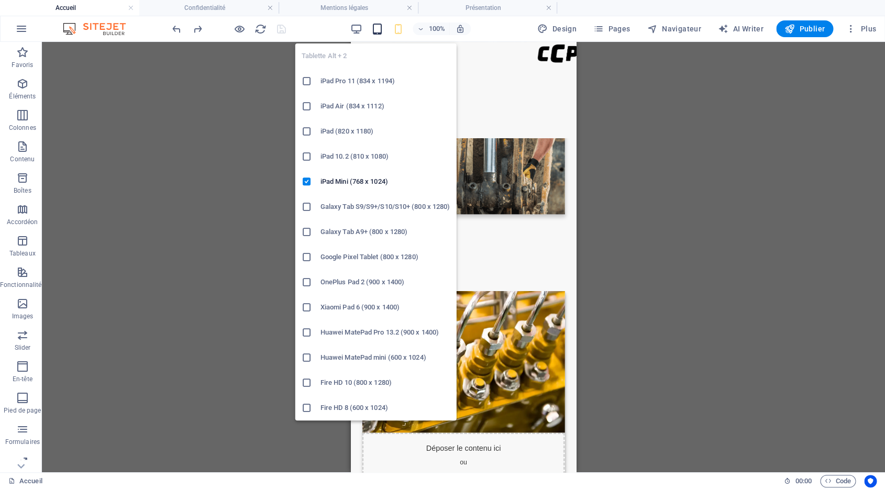
click at [376, 28] on icon "button" at bounding box center [377, 29] width 12 height 12
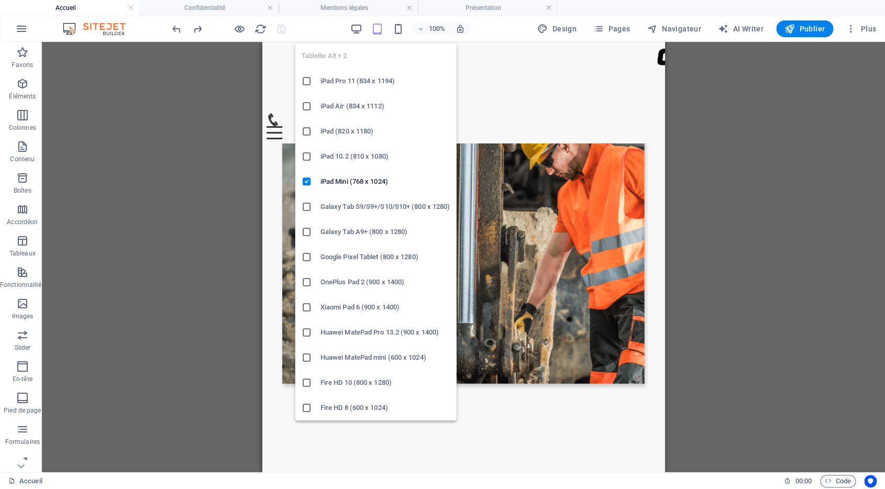
scroll to position [821, 0]
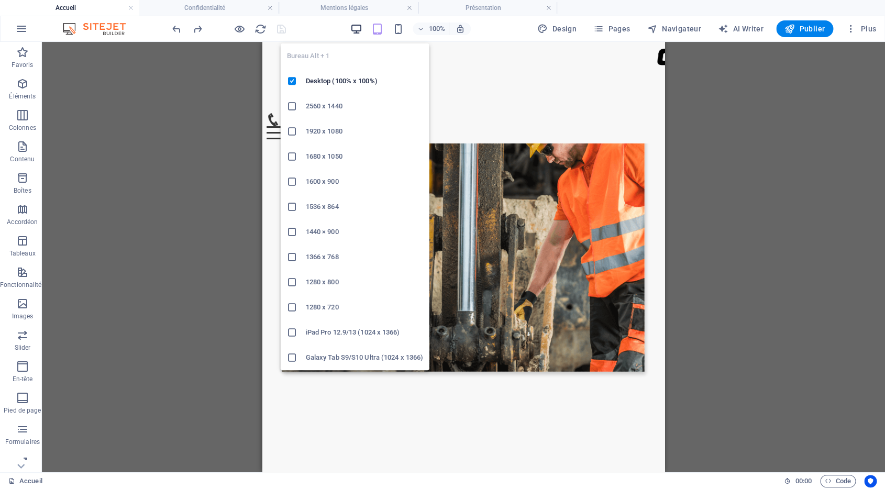
click at [354, 29] on icon "button" at bounding box center [356, 29] width 12 height 12
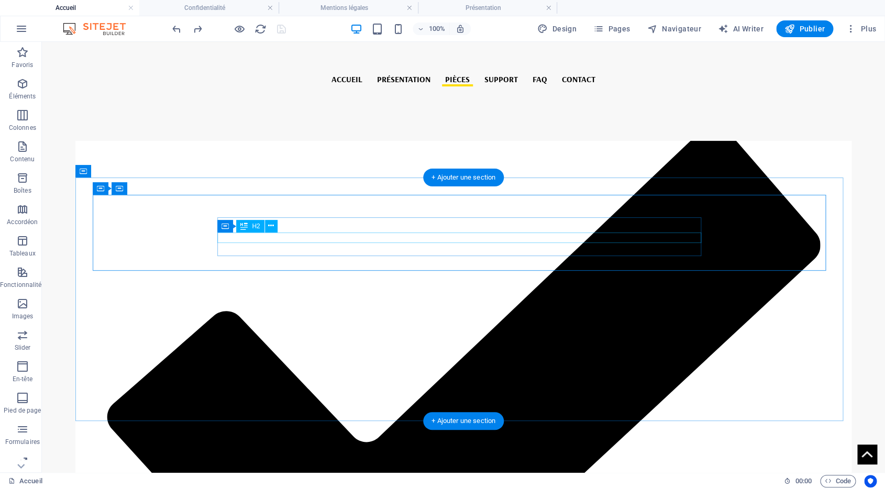
scroll to position [1591, 0]
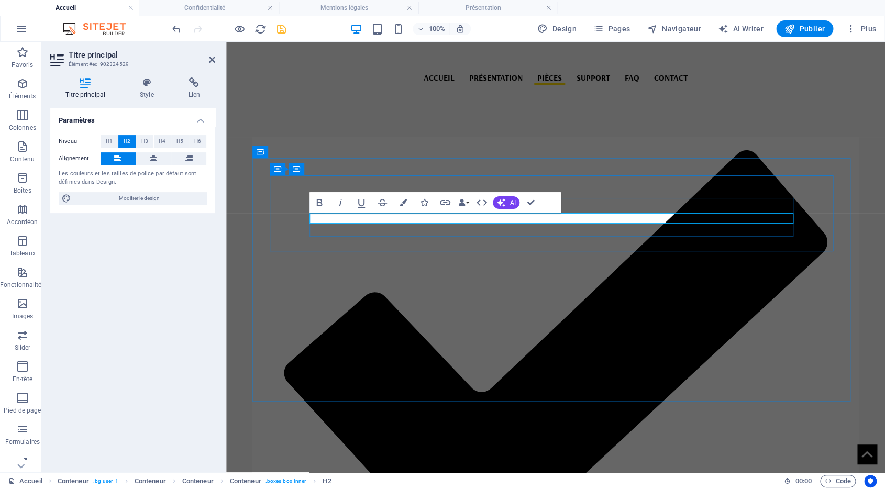
drag, startPoint x: 514, startPoint y: 220, endPoint x: 534, endPoint y: 218, distance: 20.0
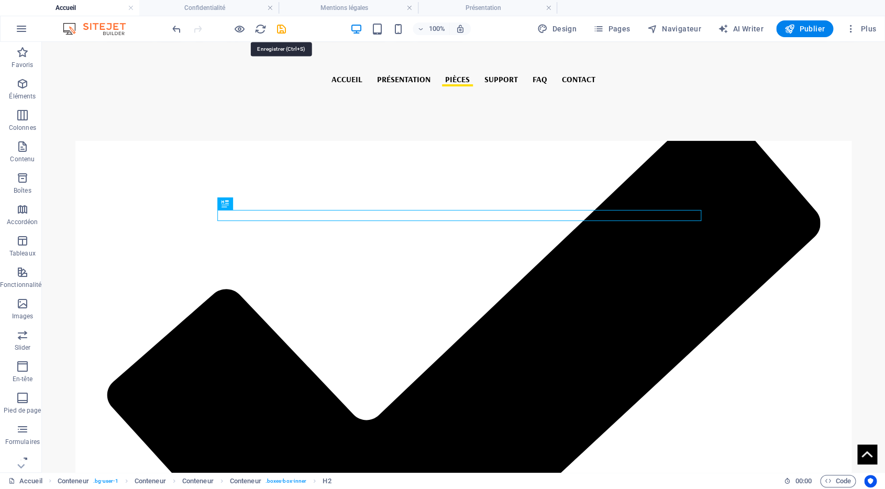
click at [280, 29] on icon "save" at bounding box center [281, 29] width 12 height 12
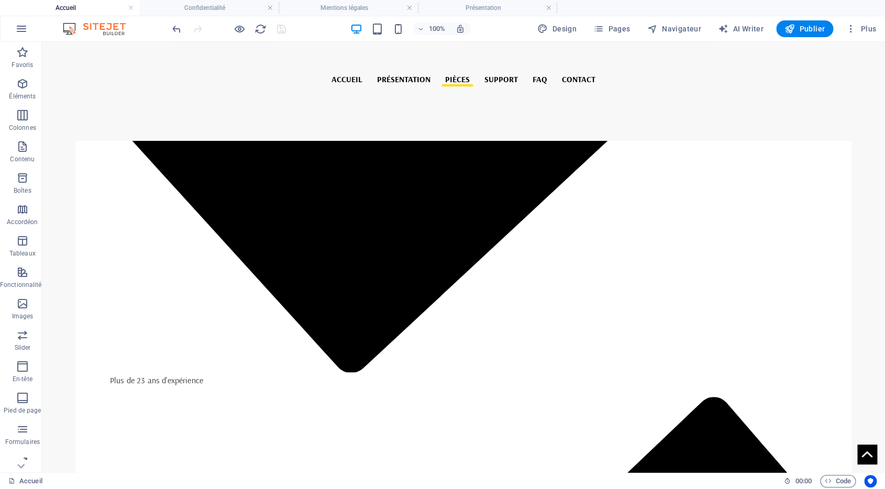
scroll to position [2074, 0]
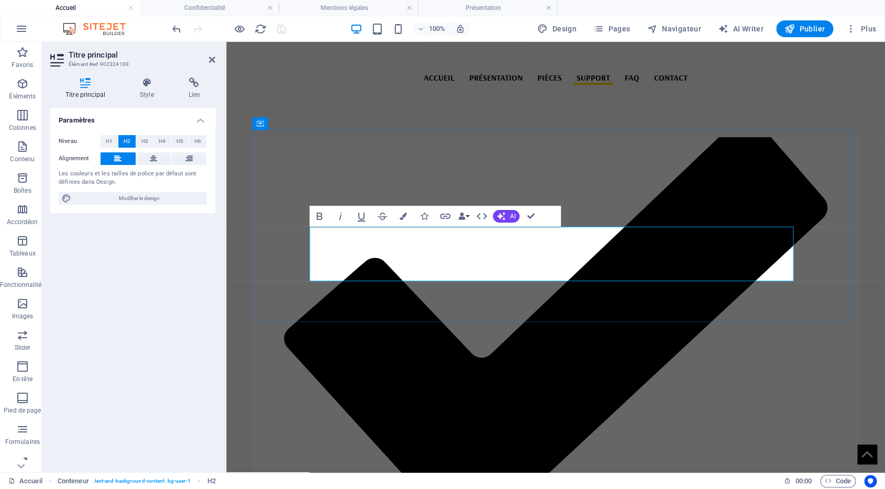
click at [209, 61] on header "Titre principal Élément #ed-902324109" at bounding box center [132, 55] width 165 height 27
click at [213, 59] on icon at bounding box center [212, 59] width 6 height 8
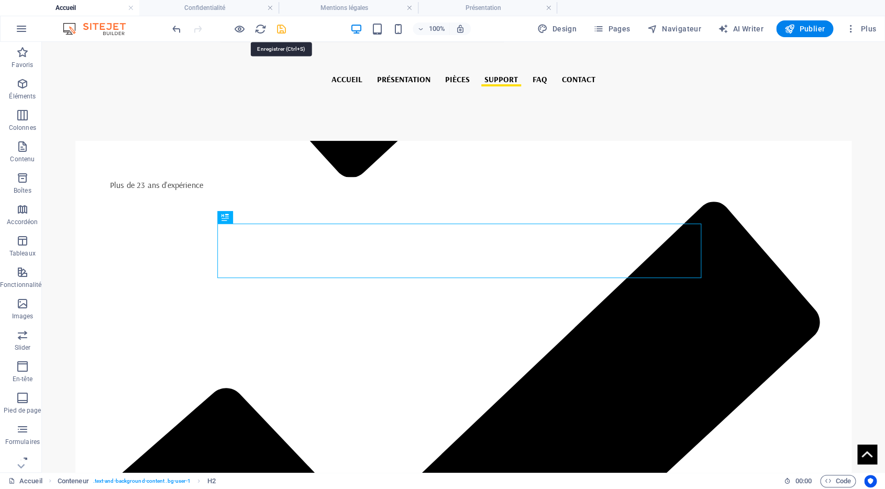
click at [280, 30] on icon "save" at bounding box center [281, 29] width 12 height 12
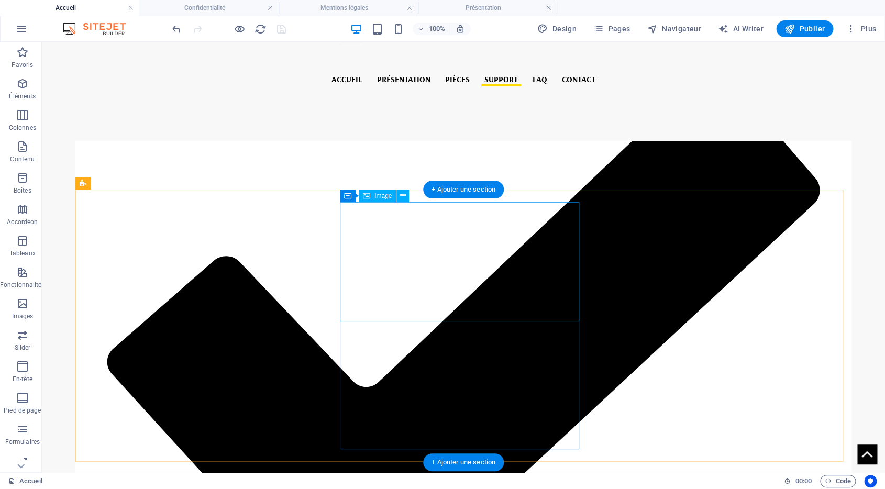
scroll to position [2287, 0]
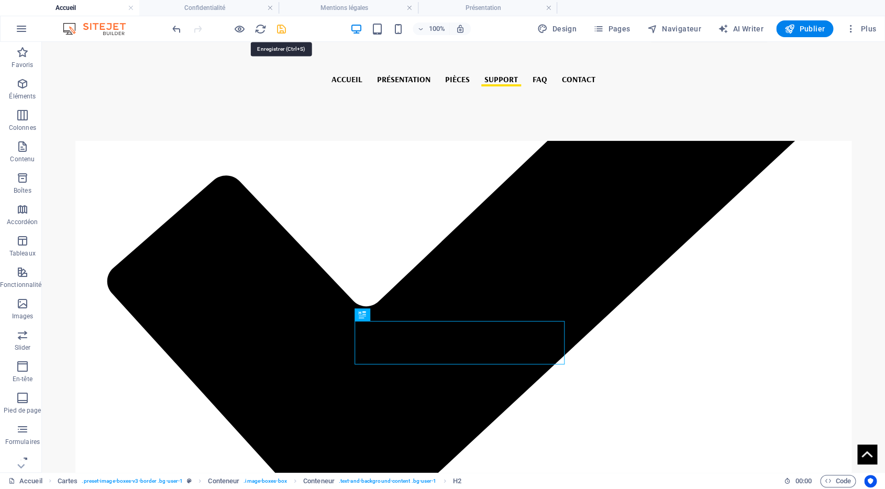
click at [283, 32] on icon "save" at bounding box center [281, 29] width 12 height 12
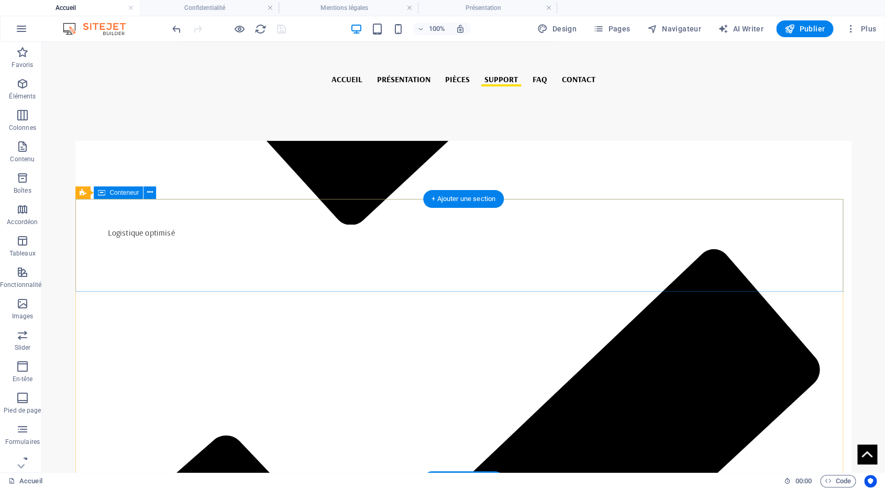
scroll to position [3172, 0]
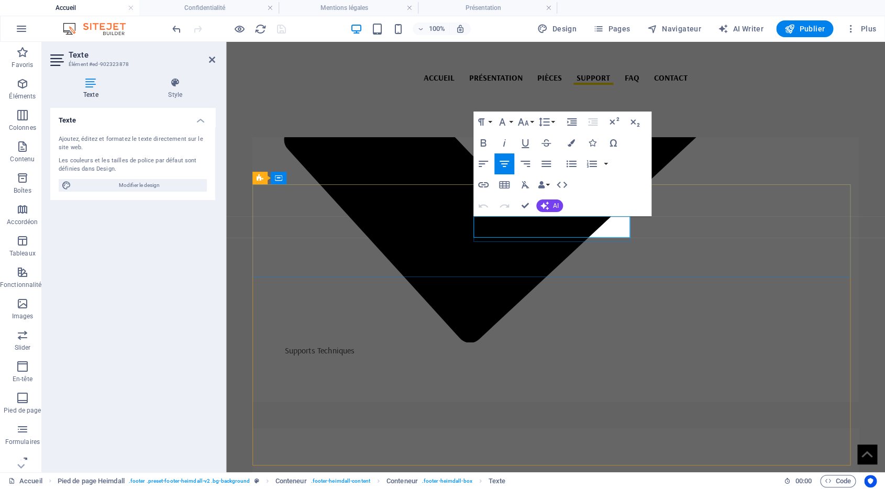
drag, startPoint x: 588, startPoint y: 223, endPoint x: 512, endPoint y: 223, distance: 77.0
click at [211, 59] on icon at bounding box center [212, 59] width 6 height 8
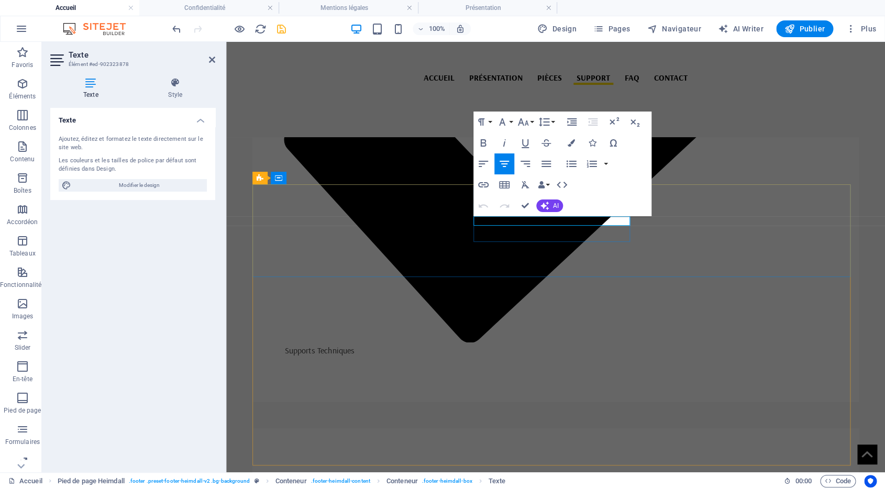
drag, startPoint x: 538, startPoint y: 221, endPoint x: 517, endPoint y: 221, distance: 20.9
click at [215, 63] on icon at bounding box center [212, 59] width 6 height 8
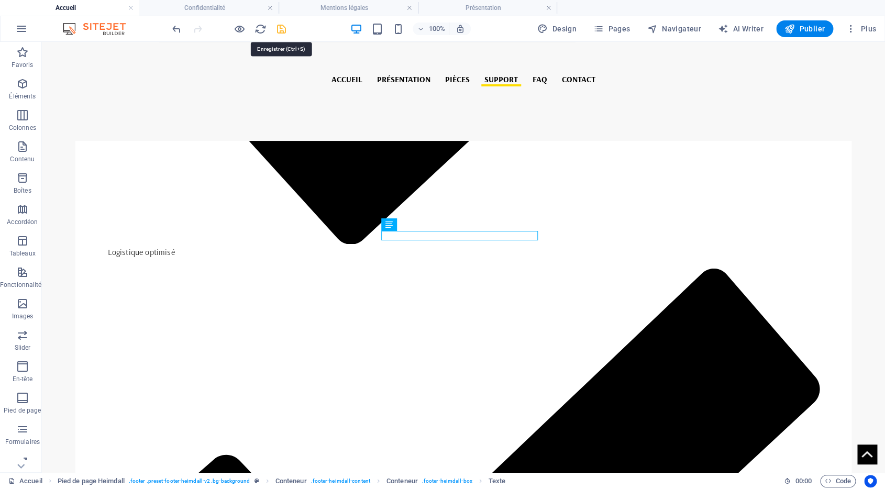
click at [283, 28] on icon "save" at bounding box center [281, 29] width 12 height 12
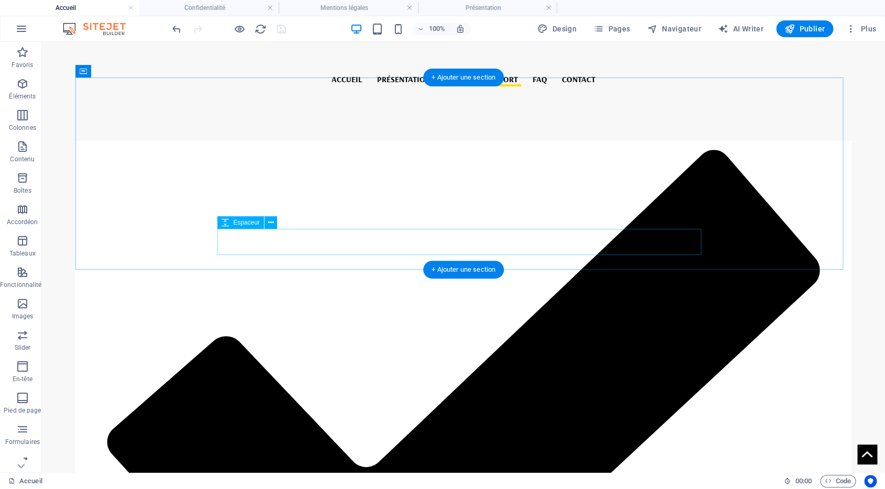
scroll to position [2124, 0]
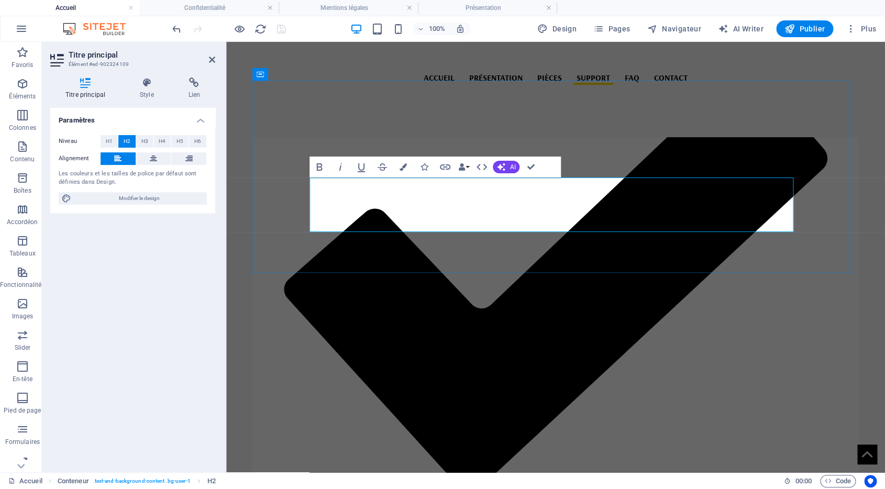
drag, startPoint x: 709, startPoint y: 183, endPoint x: 729, endPoint y: 183, distance: 20.4
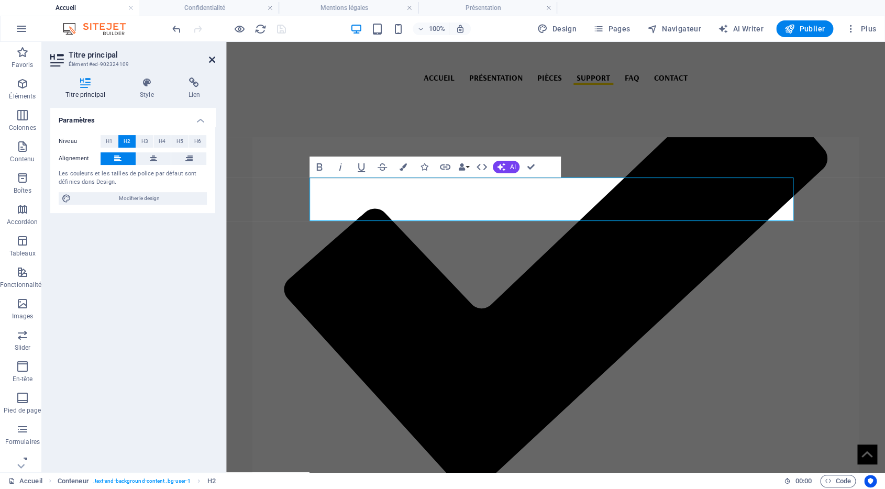
click at [213, 59] on icon at bounding box center [212, 59] width 6 height 8
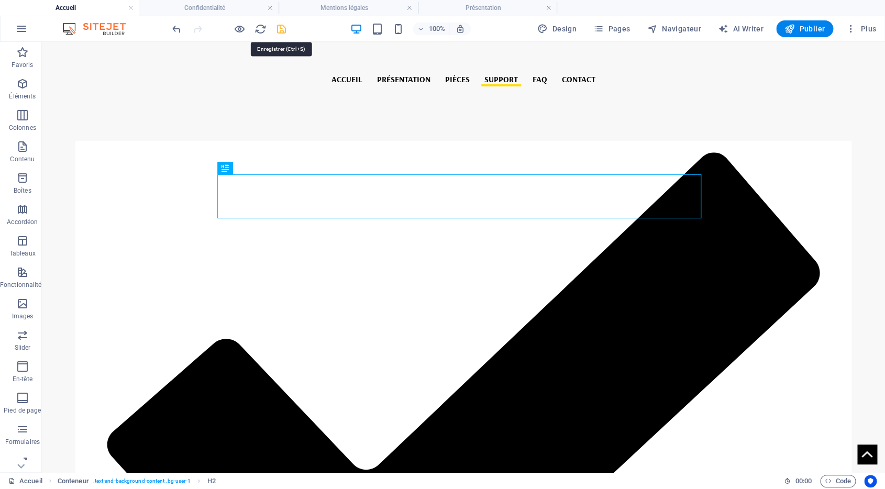
click at [279, 29] on icon "save" at bounding box center [281, 29] width 12 height 12
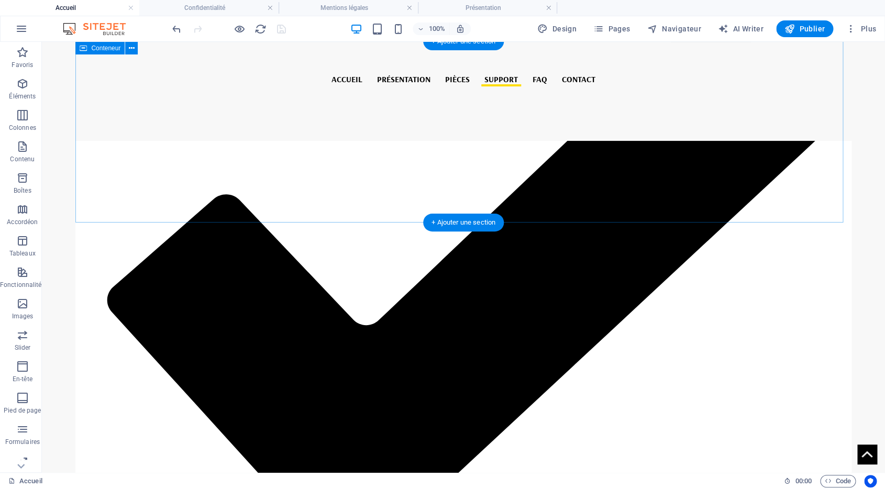
scroll to position [2160, 0]
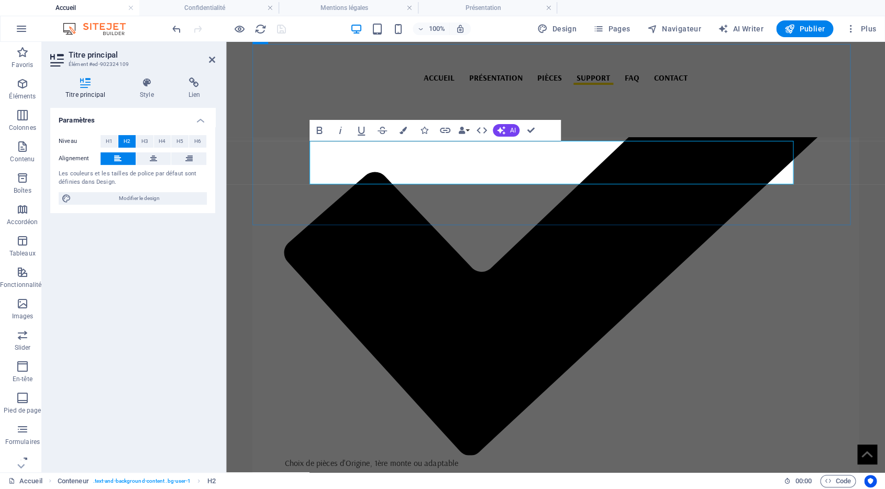
drag, startPoint x: 210, startPoint y: 60, endPoint x: 230, endPoint y: 3, distance: 60.1
click at [210, 60] on icon at bounding box center [212, 59] width 6 height 8
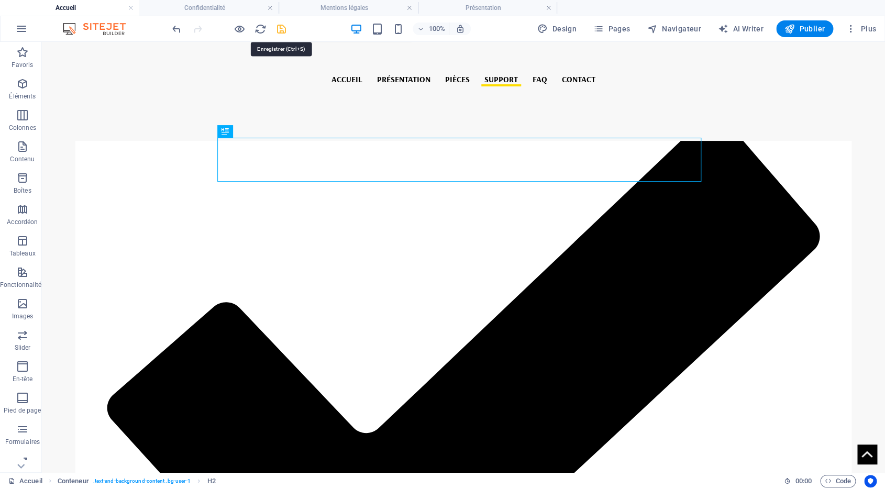
click at [279, 27] on icon "save" at bounding box center [281, 29] width 12 height 12
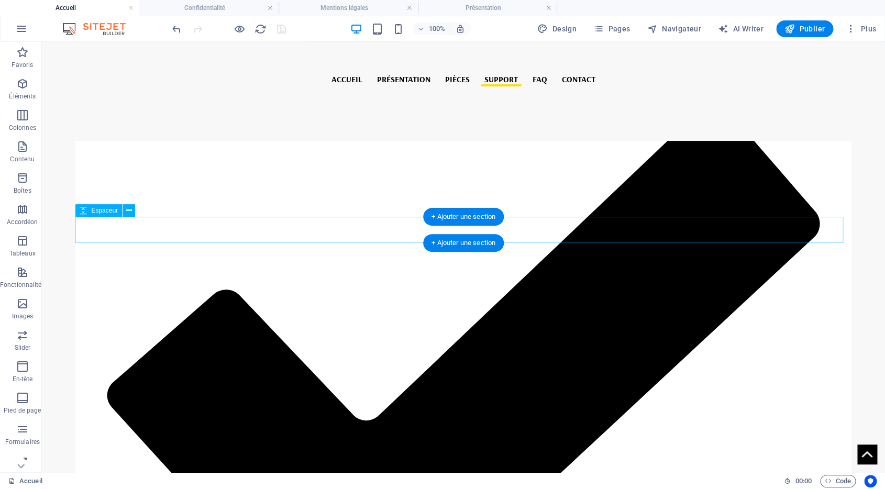
scroll to position [2303, 0]
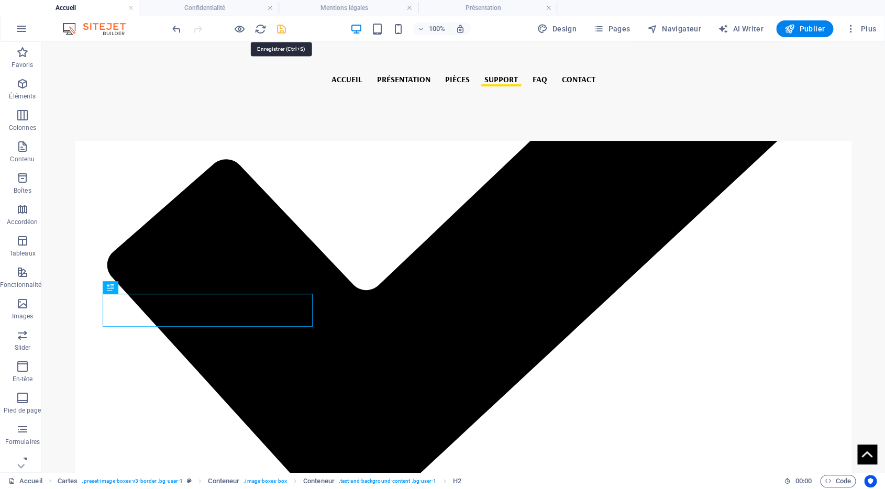
click at [279, 28] on icon "save" at bounding box center [281, 29] width 12 height 12
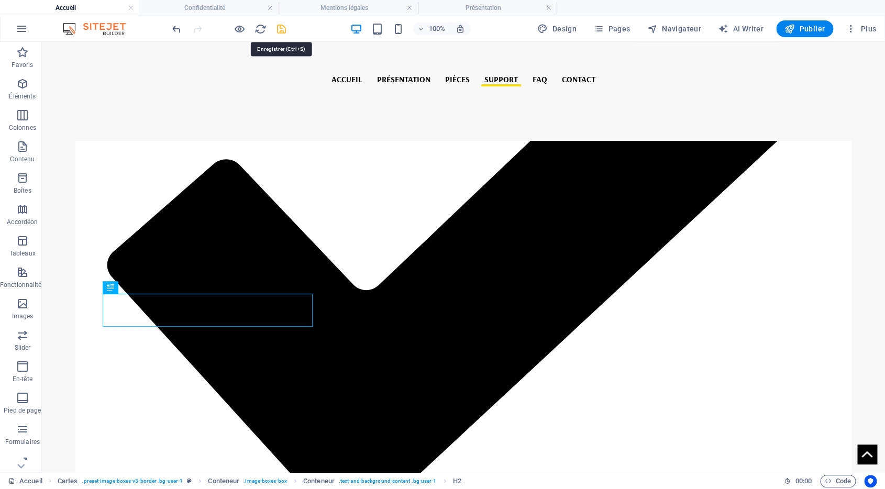
click at [277, 29] on icon "save" at bounding box center [281, 29] width 12 height 12
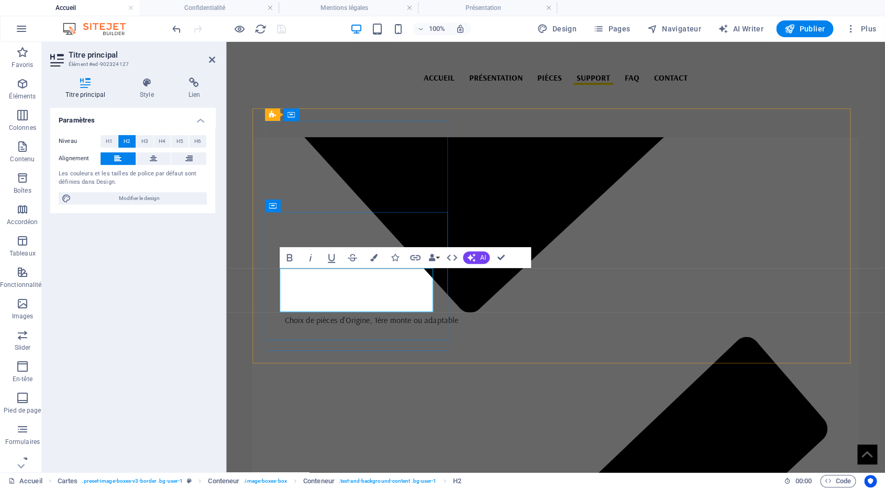
click at [210, 60] on icon at bounding box center [212, 59] width 6 height 8
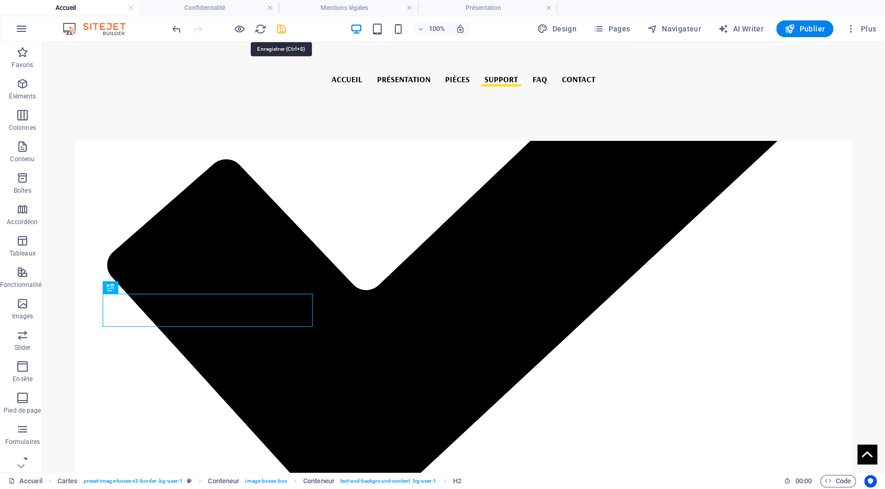
click at [281, 30] on icon "save" at bounding box center [281, 29] width 12 height 12
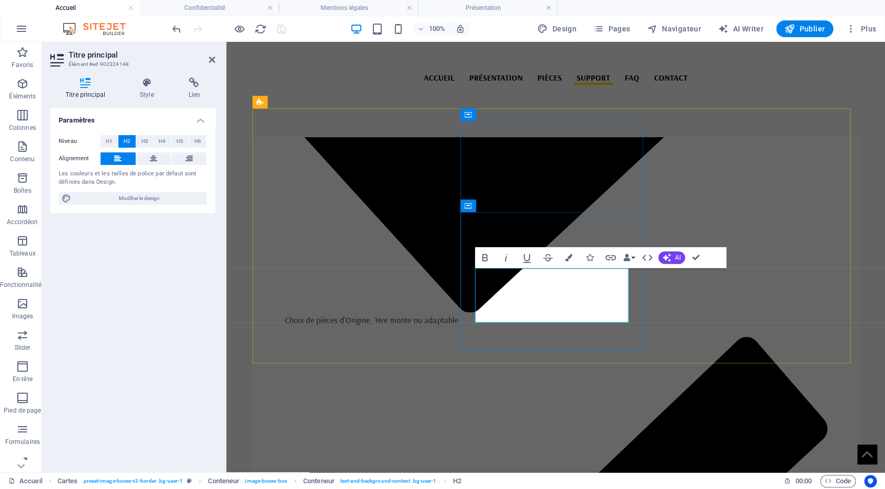
drag, startPoint x: 498, startPoint y: 287, endPoint x: 551, endPoint y: 285, distance: 52.9
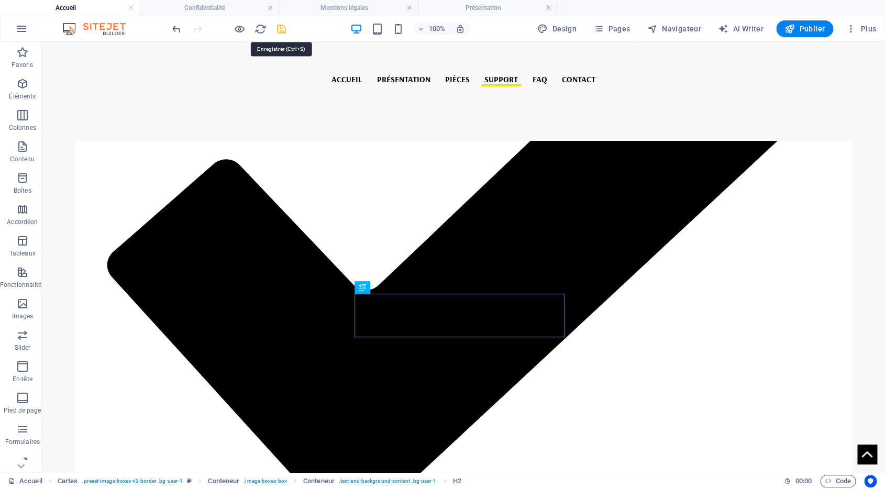
click at [280, 32] on icon "save" at bounding box center [281, 29] width 12 height 12
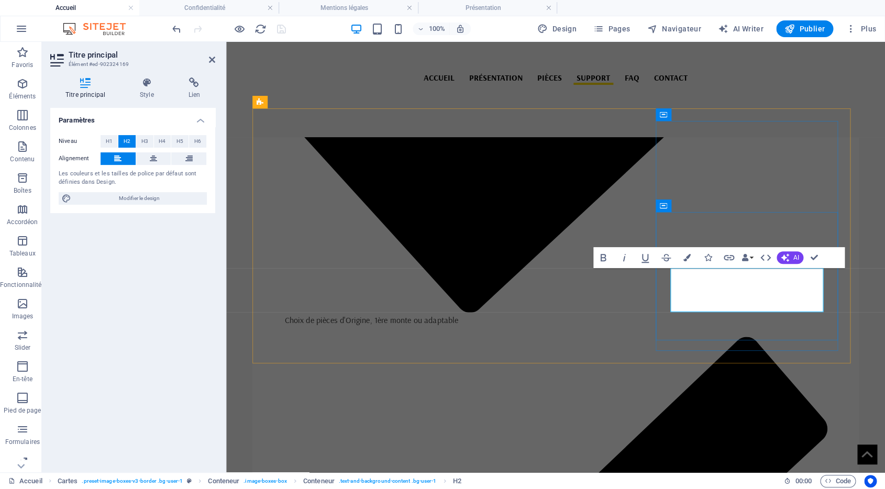
drag, startPoint x: 211, startPoint y: 56, endPoint x: 169, endPoint y: 16, distance: 58.5
click at [211, 56] on icon at bounding box center [212, 59] width 6 height 8
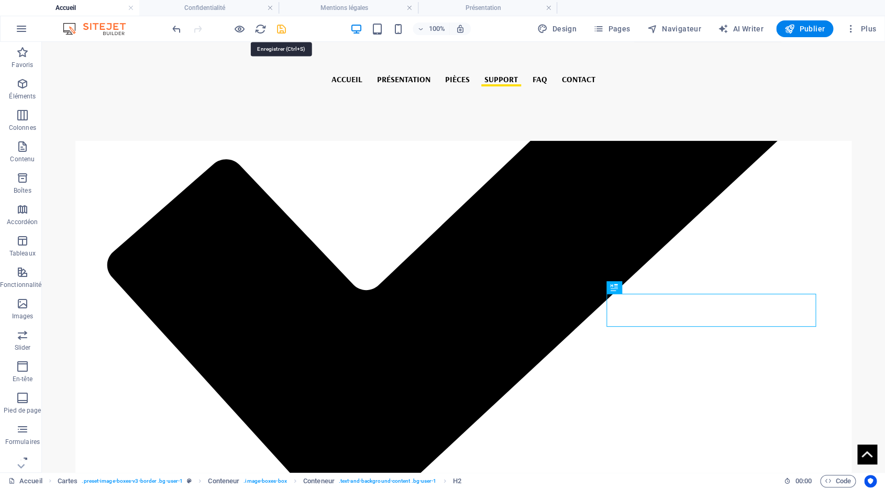
click at [281, 29] on icon "save" at bounding box center [281, 29] width 12 height 12
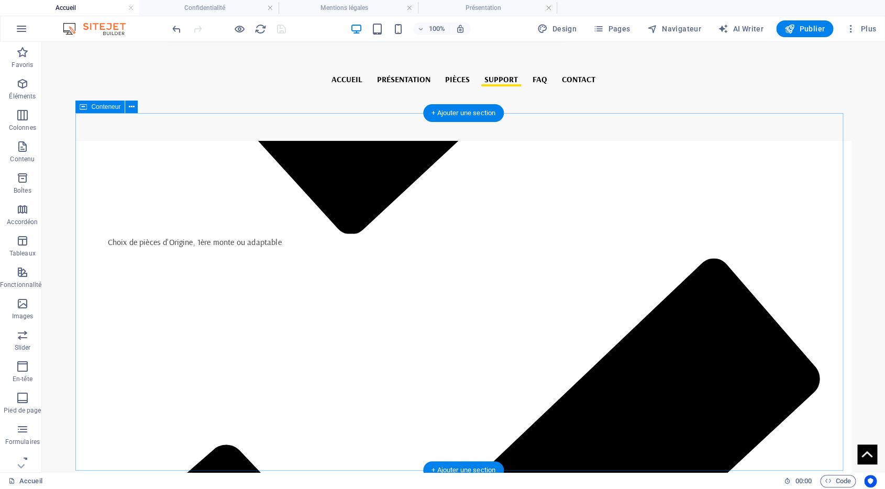
scroll to position [2604, 0]
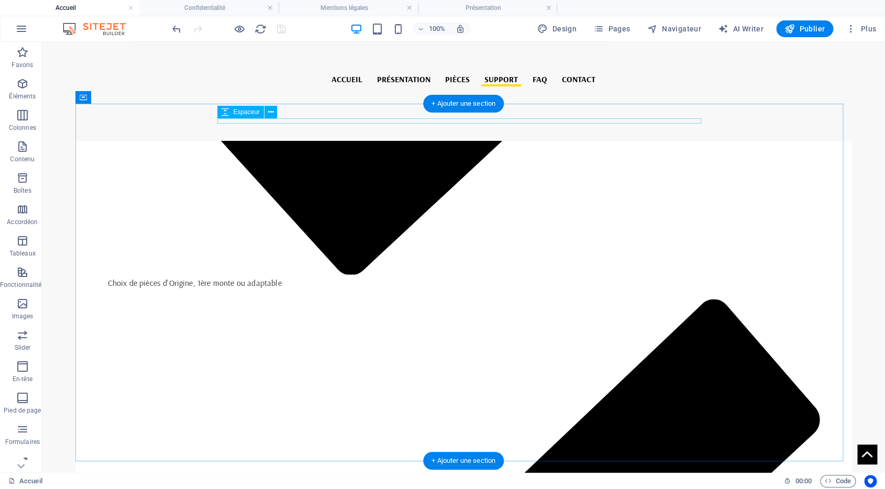
select select "px"
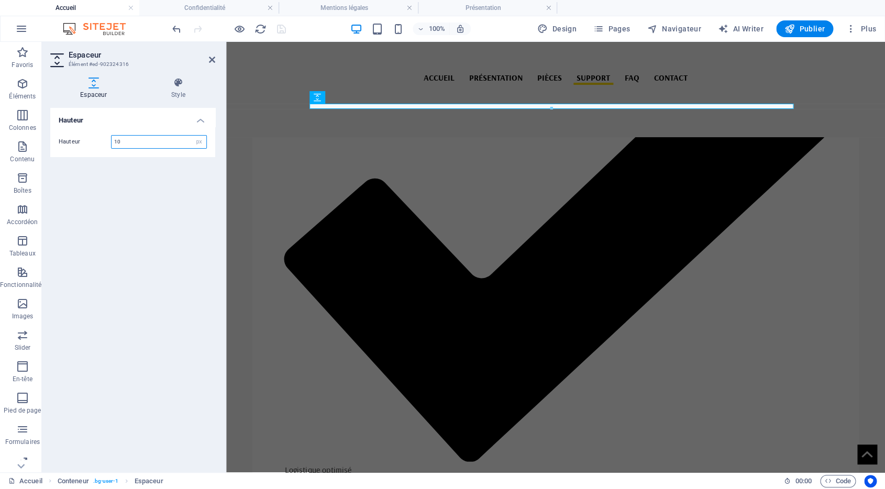
click at [126, 143] on input "10" at bounding box center [159, 142] width 95 height 13
drag, startPoint x: 126, startPoint y: 143, endPoint x: 89, endPoint y: 136, distance: 38.0
click at [112, 136] on input "10" at bounding box center [159, 142] width 95 height 13
type input "20"
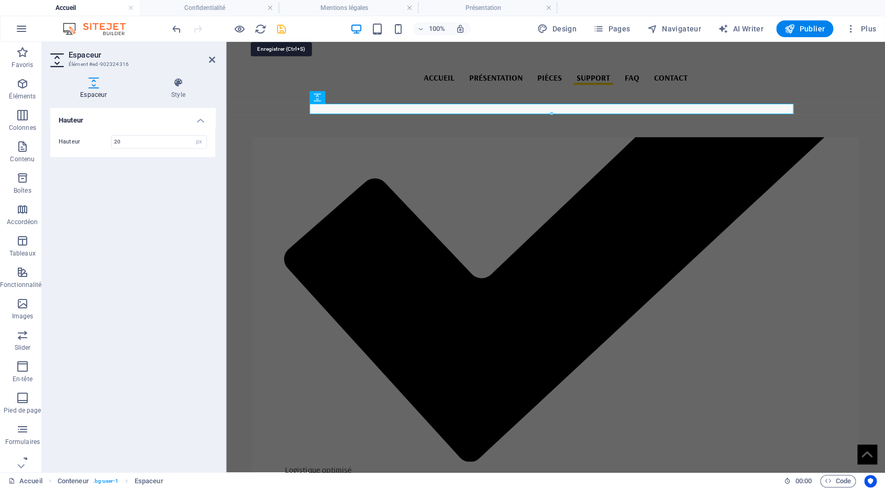
click at [276, 28] on icon "save" at bounding box center [281, 29] width 12 height 12
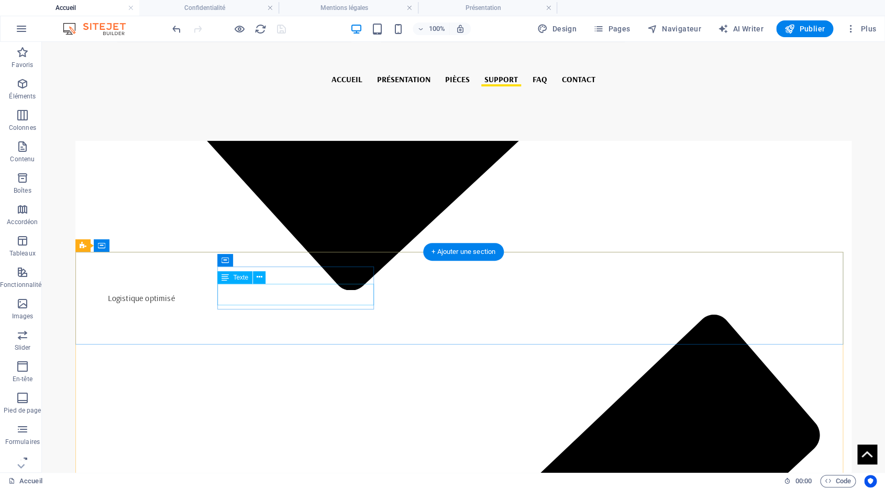
scroll to position [3131, 0]
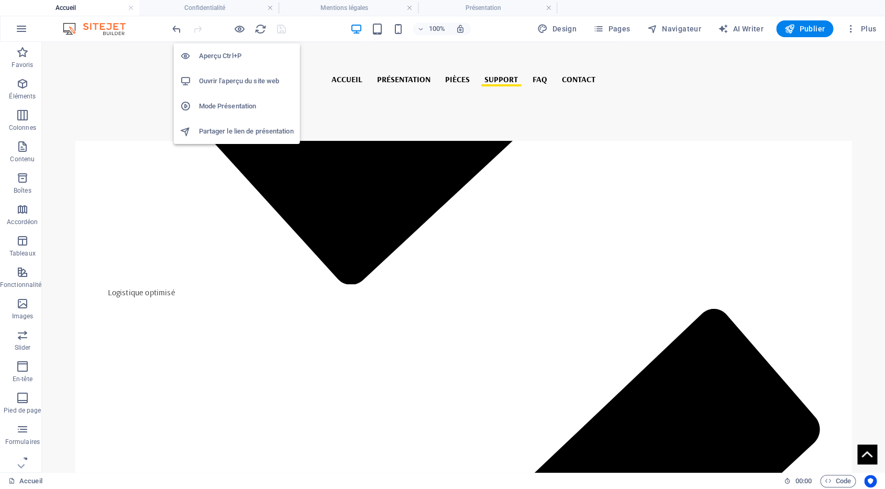
click at [231, 28] on div at bounding box center [228, 28] width 117 height 17
click at [236, 29] on icon "button" at bounding box center [240, 29] width 12 height 12
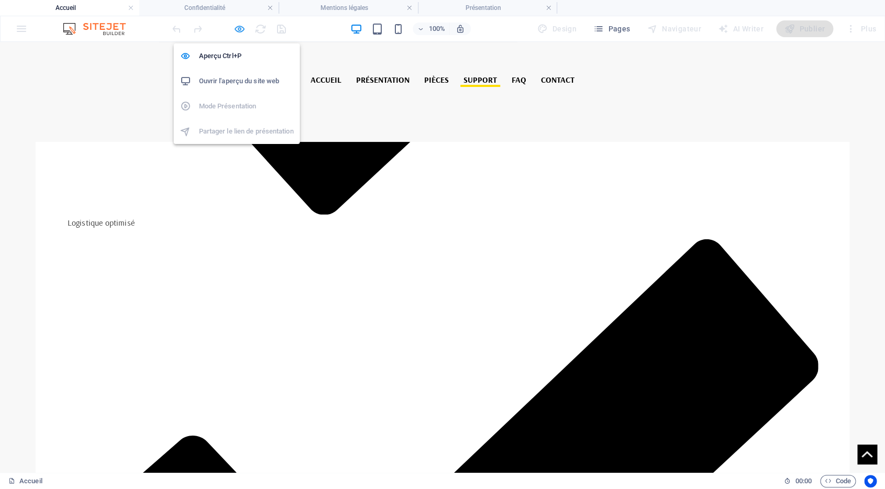
click at [236, 30] on icon "button" at bounding box center [240, 29] width 12 height 12
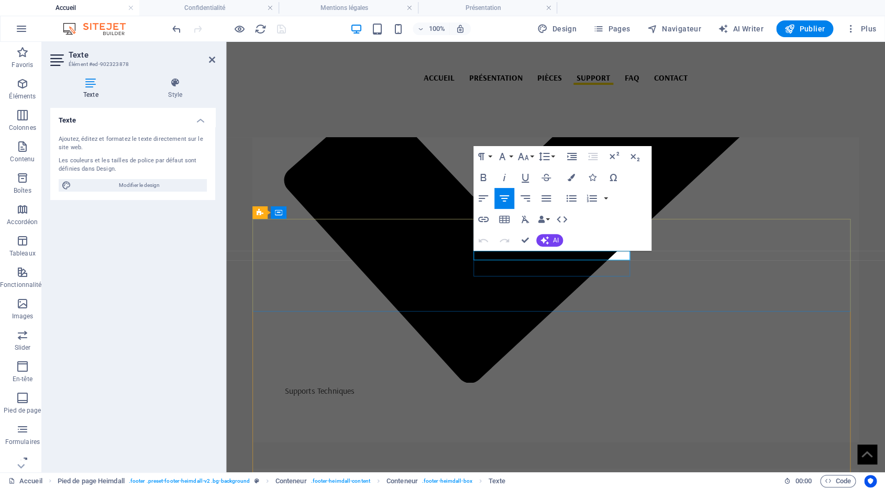
click span "0690 988 877"
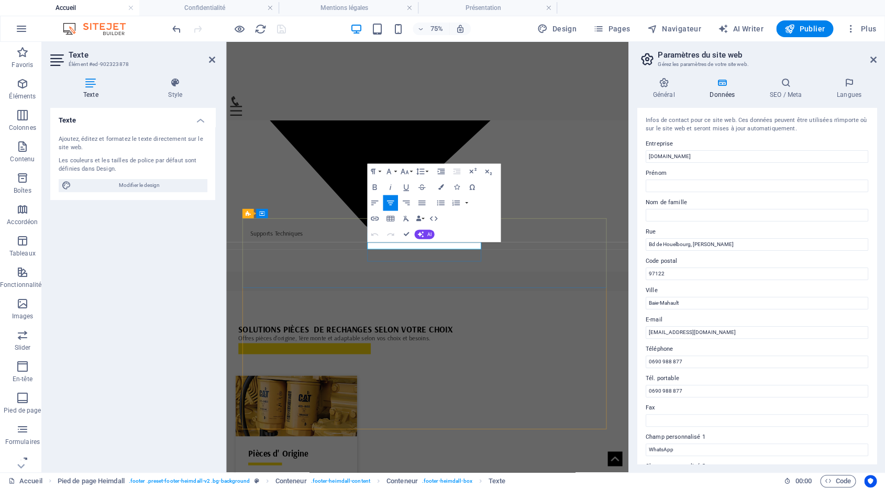
click span "0690 988 877"
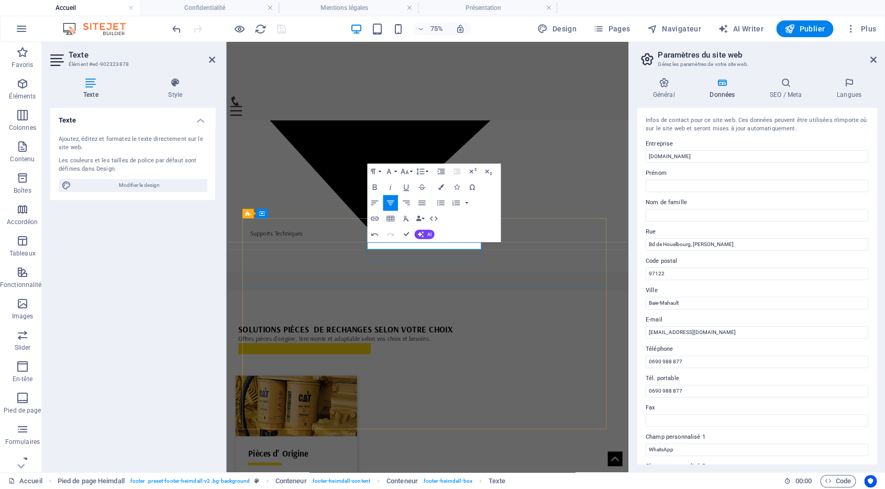
click at [874, 60] on icon at bounding box center [873, 59] width 6 height 8
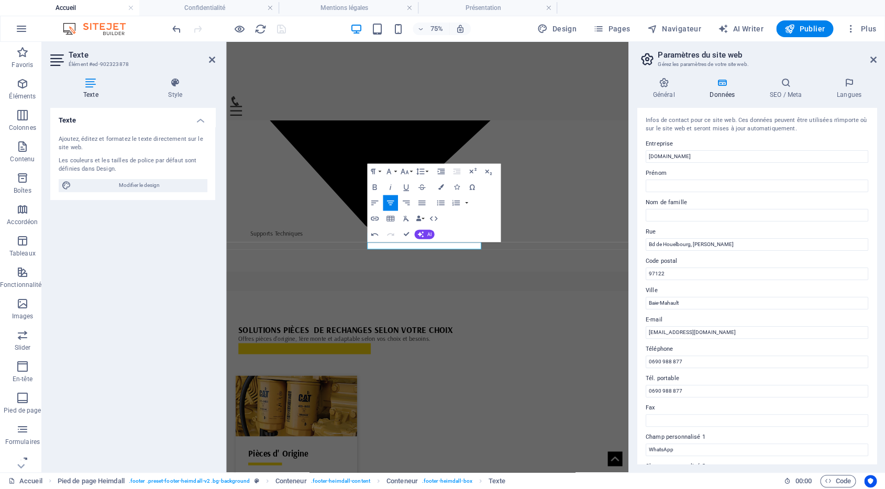
click at [216, 60] on aside "Texte Élément #ed-902323878 Texte Style Texte Ajoutez, éditez et formatez le te…" at bounding box center [134, 257] width 184 height 430
click at [213, 61] on icon at bounding box center [212, 59] width 6 height 8
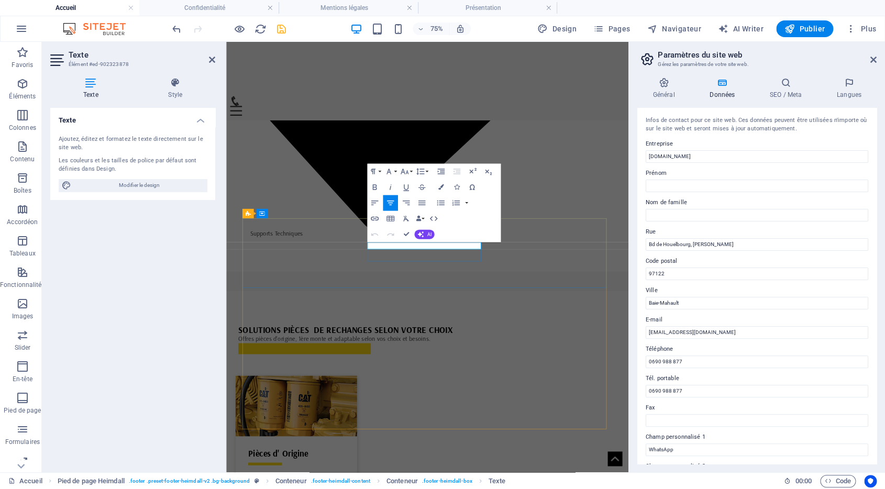
click span "+590 (0690 988 877"
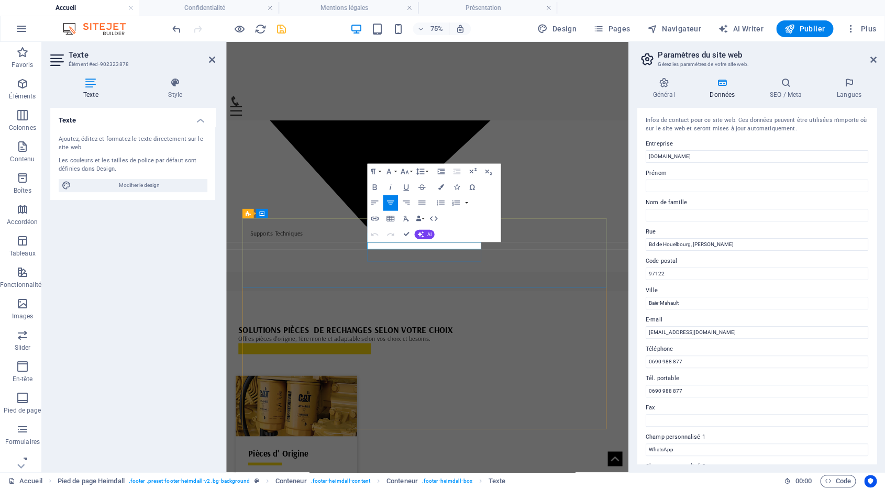
click span "+590 (0690 988 877"
drag, startPoint x: 554, startPoint y: 314, endPoint x: 407, endPoint y: 302, distance: 147.1
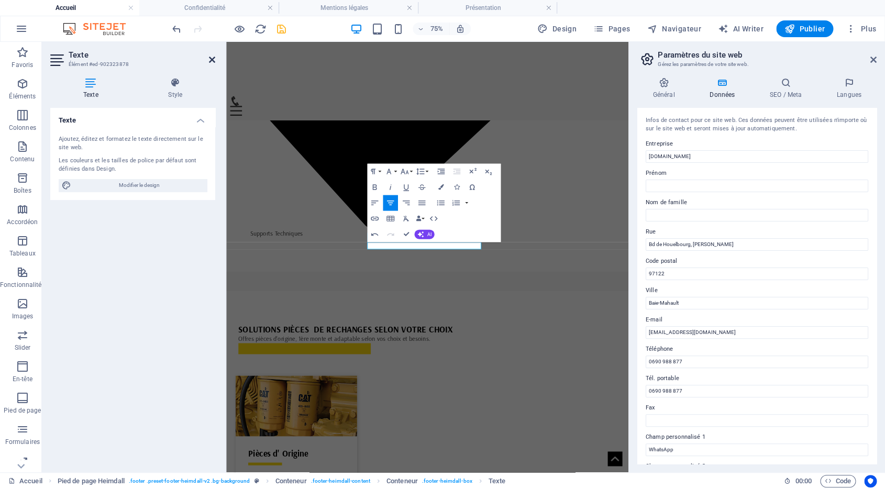
click at [215, 61] on icon at bounding box center [212, 59] width 6 height 8
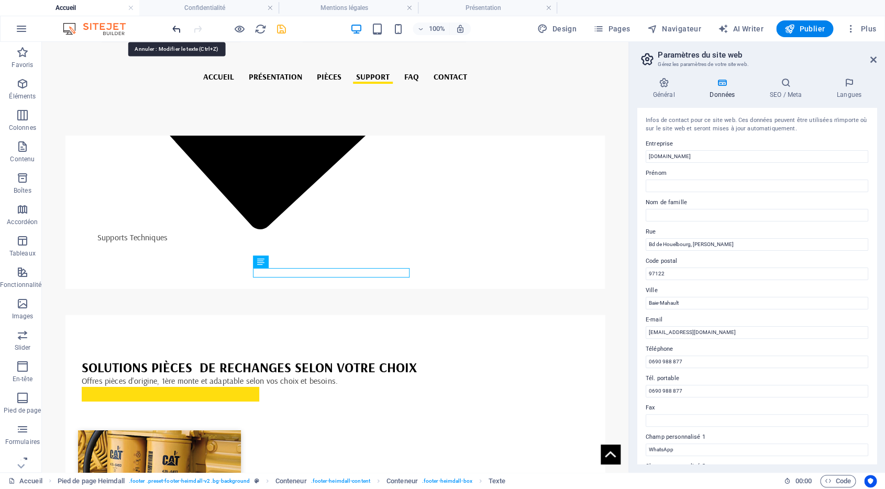
click at [175, 29] on icon "undo" at bounding box center [177, 29] width 12 height 12
click at [196, 29] on icon "redo" at bounding box center [198, 29] width 12 height 12
click at [177, 29] on icon "undo" at bounding box center [177, 29] width 12 height 12
click at [197, 28] on icon "redo" at bounding box center [198, 29] width 12 height 12
click at [280, 28] on icon "save" at bounding box center [281, 29] width 12 height 12
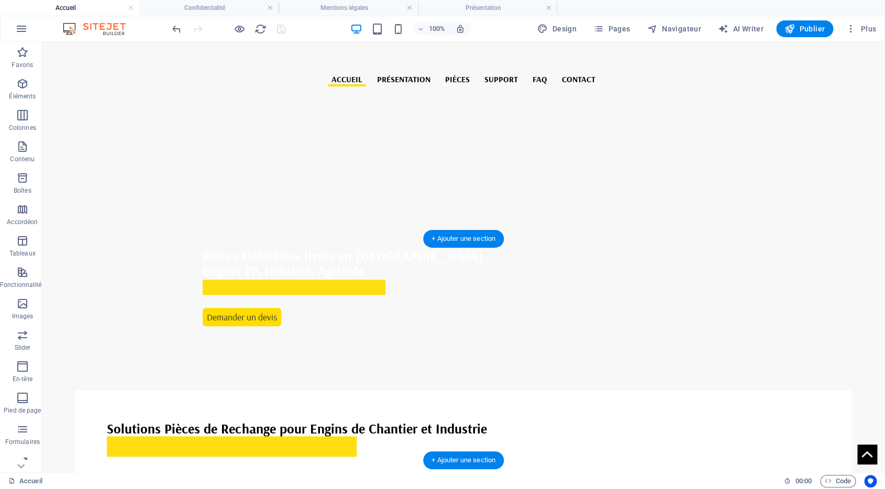
scroll to position [0, 0]
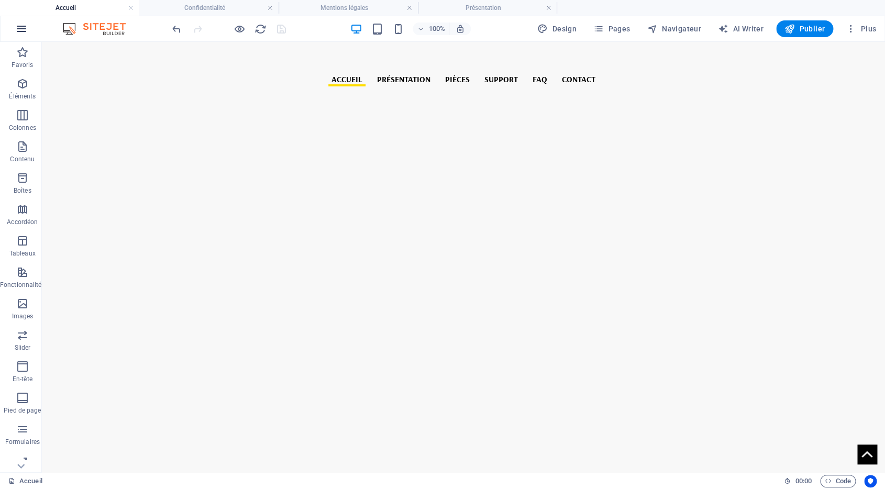
click at [17, 28] on icon "button" at bounding box center [21, 29] width 13 height 13
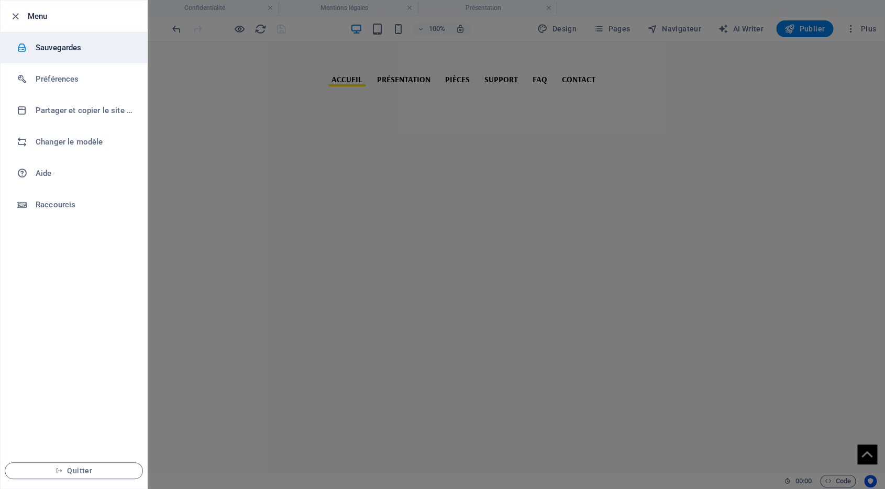
click at [53, 52] on h6 "Sauvegardes" at bounding box center [84, 47] width 97 height 13
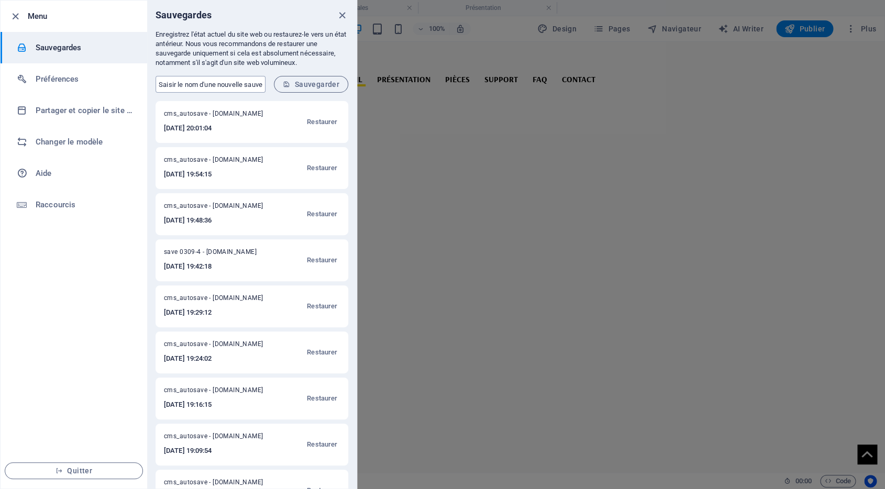
click at [224, 86] on input "text" at bounding box center [210, 84] width 110 height 17
type input "SAVE 0309-5"
click at [309, 89] on button "Sauvegarder" at bounding box center [311, 84] width 74 height 17
click at [341, 18] on icon "close" at bounding box center [342, 15] width 12 height 12
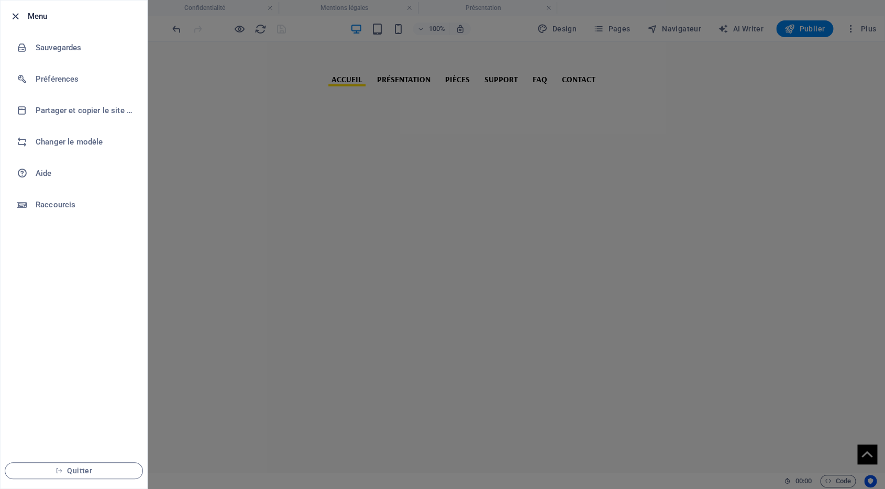
click at [13, 18] on icon "button" at bounding box center [15, 16] width 12 height 12
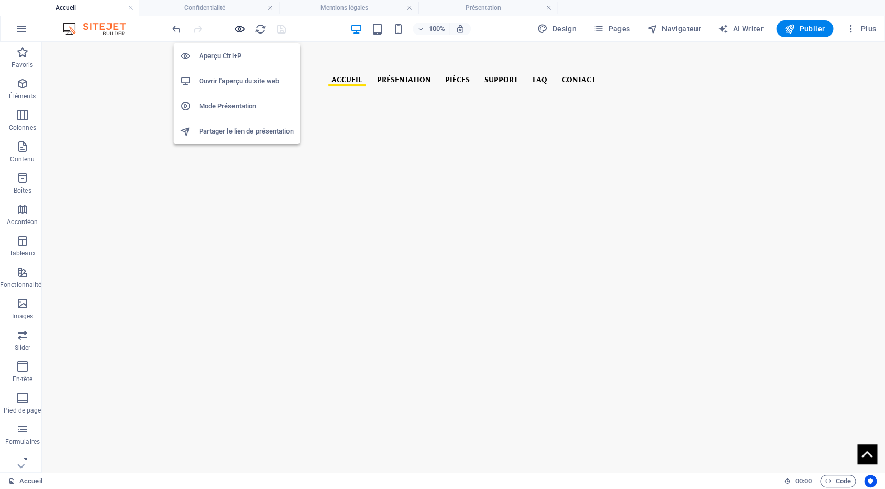
click at [237, 33] on icon "button" at bounding box center [240, 29] width 12 height 12
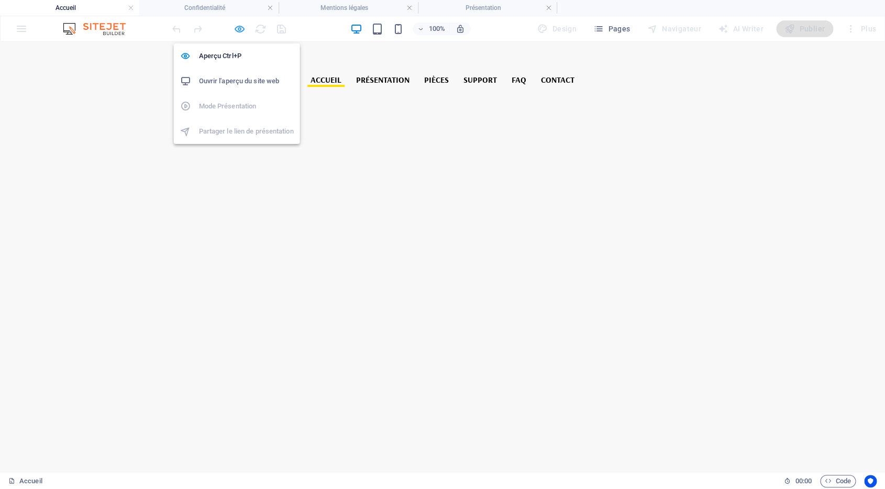
click at [237, 33] on icon "button" at bounding box center [240, 29] width 12 height 12
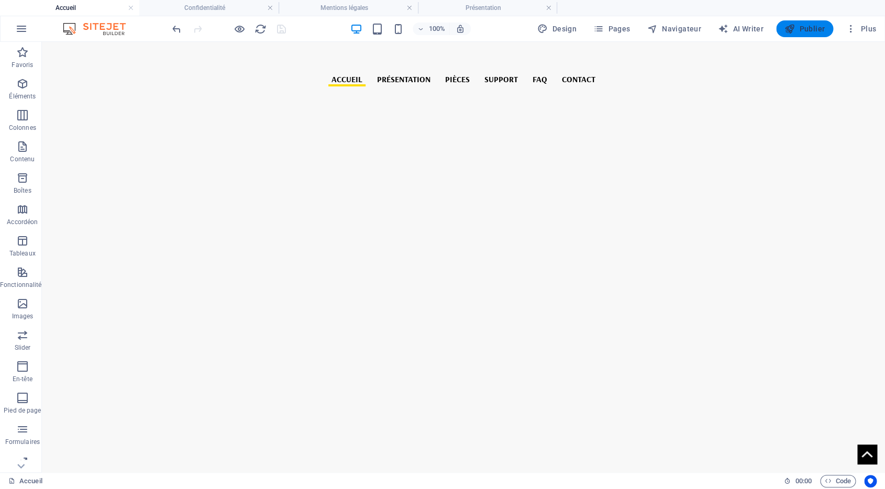
click at [803, 26] on span "Publier" at bounding box center [804, 29] width 40 height 10
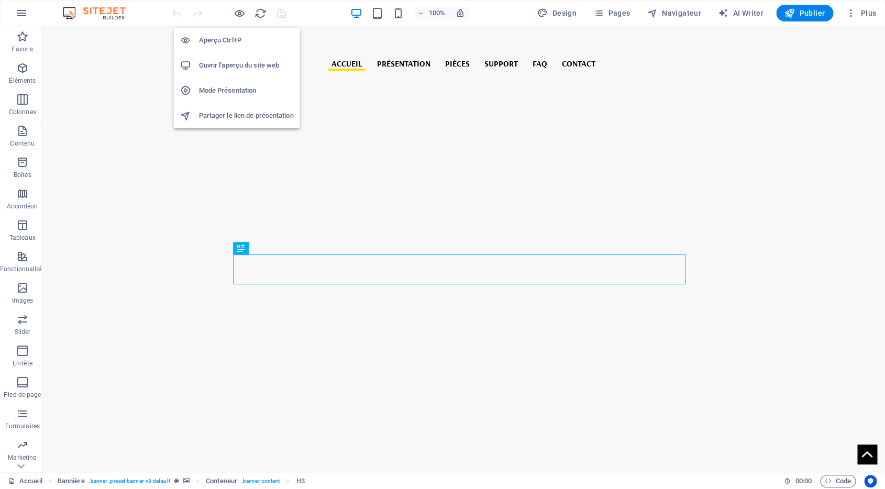
click at [233, 64] on h6 "Ouvrir l'aperçu du site web" at bounding box center [246, 65] width 95 height 13
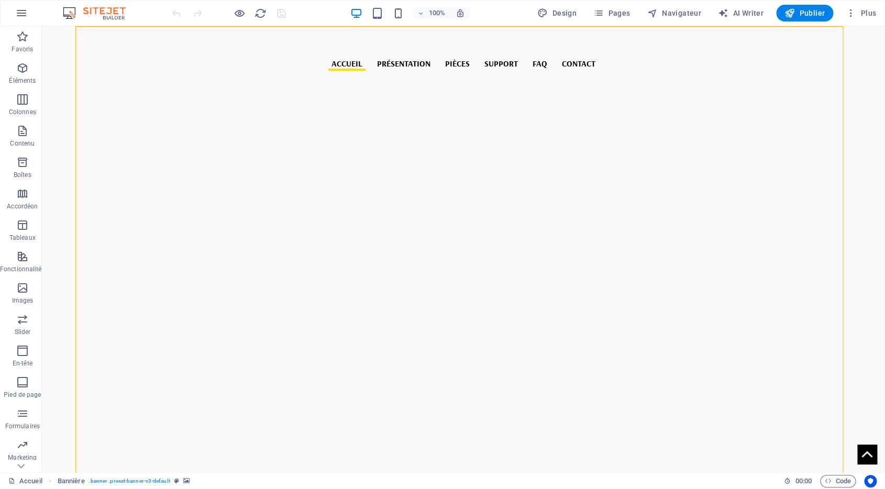
select select "%"
select select "px"
select select "%"
select select "px"
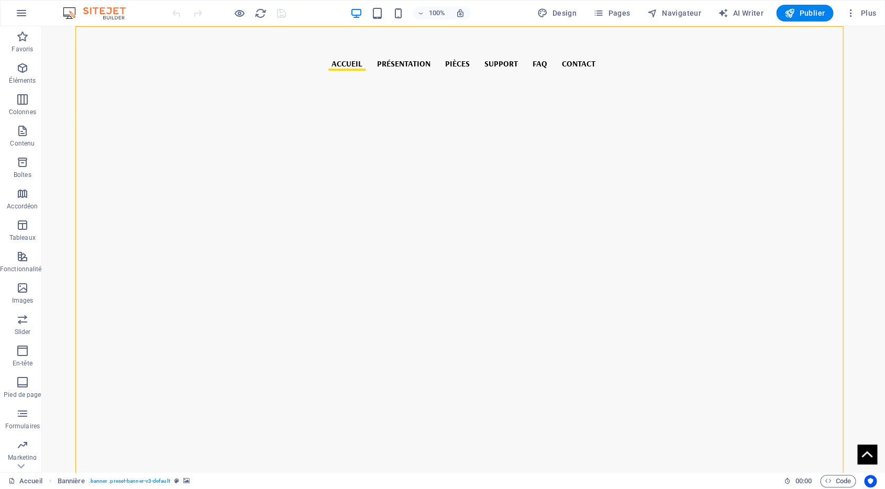
select select "ms"
select select "s"
select select "progressive"
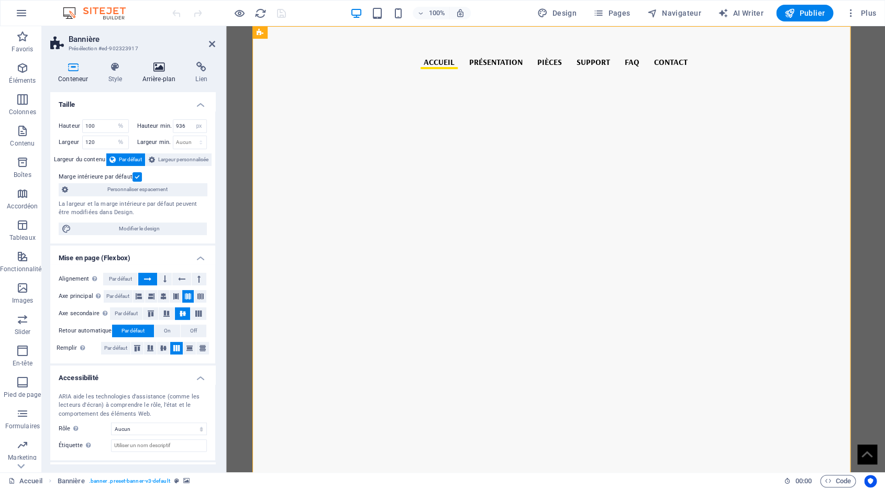
click at [146, 76] on h4 "Arrière-plan" at bounding box center [160, 73] width 53 height 22
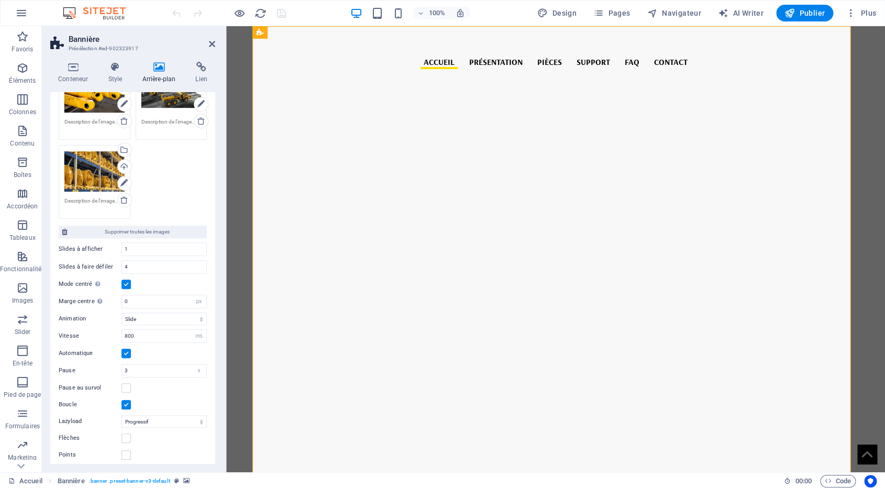
scroll to position [266, 0]
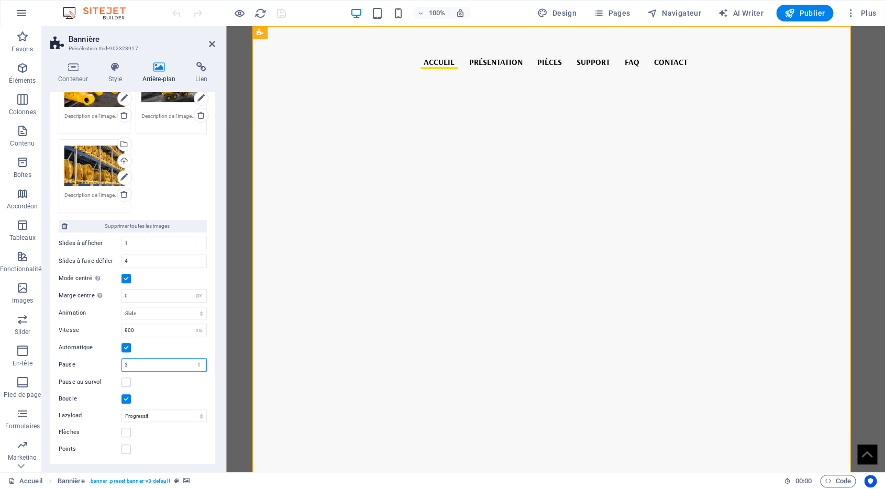
drag, startPoint x: 143, startPoint y: 368, endPoint x: 81, endPoint y: 362, distance: 62.0
click at [122, 362] on input "3" at bounding box center [164, 365] width 84 height 13
drag, startPoint x: 140, startPoint y: 365, endPoint x: 94, endPoint y: 361, distance: 46.8
click at [122, 361] on input "5" at bounding box center [164, 365] width 84 height 13
type input "6"
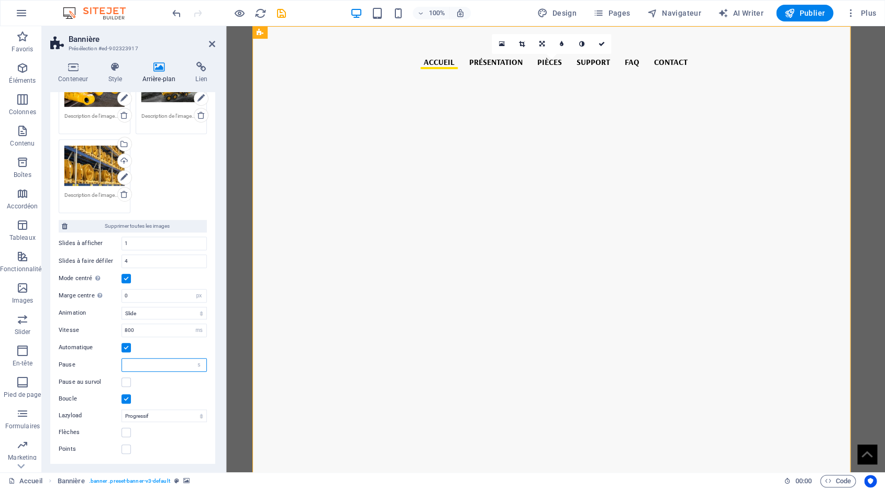
type input "5"
click at [278, 12] on icon "save" at bounding box center [281, 13] width 12 height 12
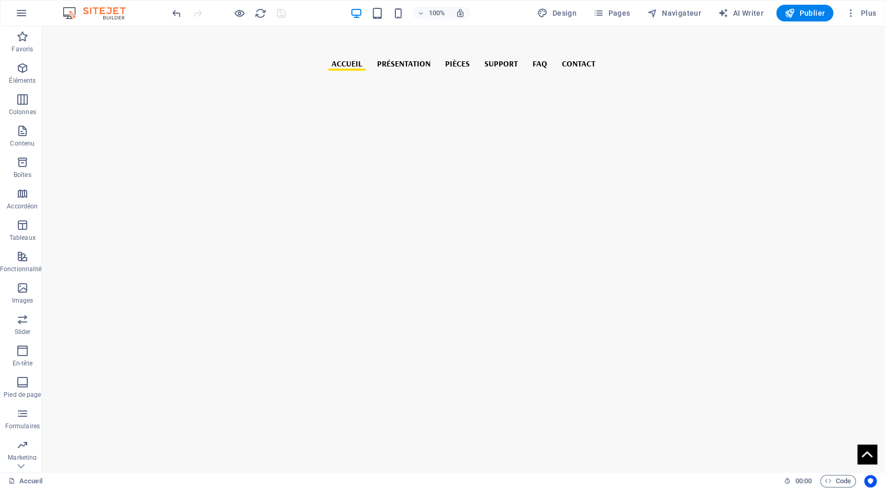
drag, startPoint x: 806, startPoint y: 17, endPoint x: 809, endPoint y: 23, distance: 6.6
click at [809, 22] on div "100% Design Pages Navigateur AI Writer Publier Plus" at bounding box center [443, 13] width 884 height 25
click at [806, 14] on span "Publier" at bounding box center [804, 13] width 40 height 10
